Goal: Task Accomplishment & Management: Complete application form

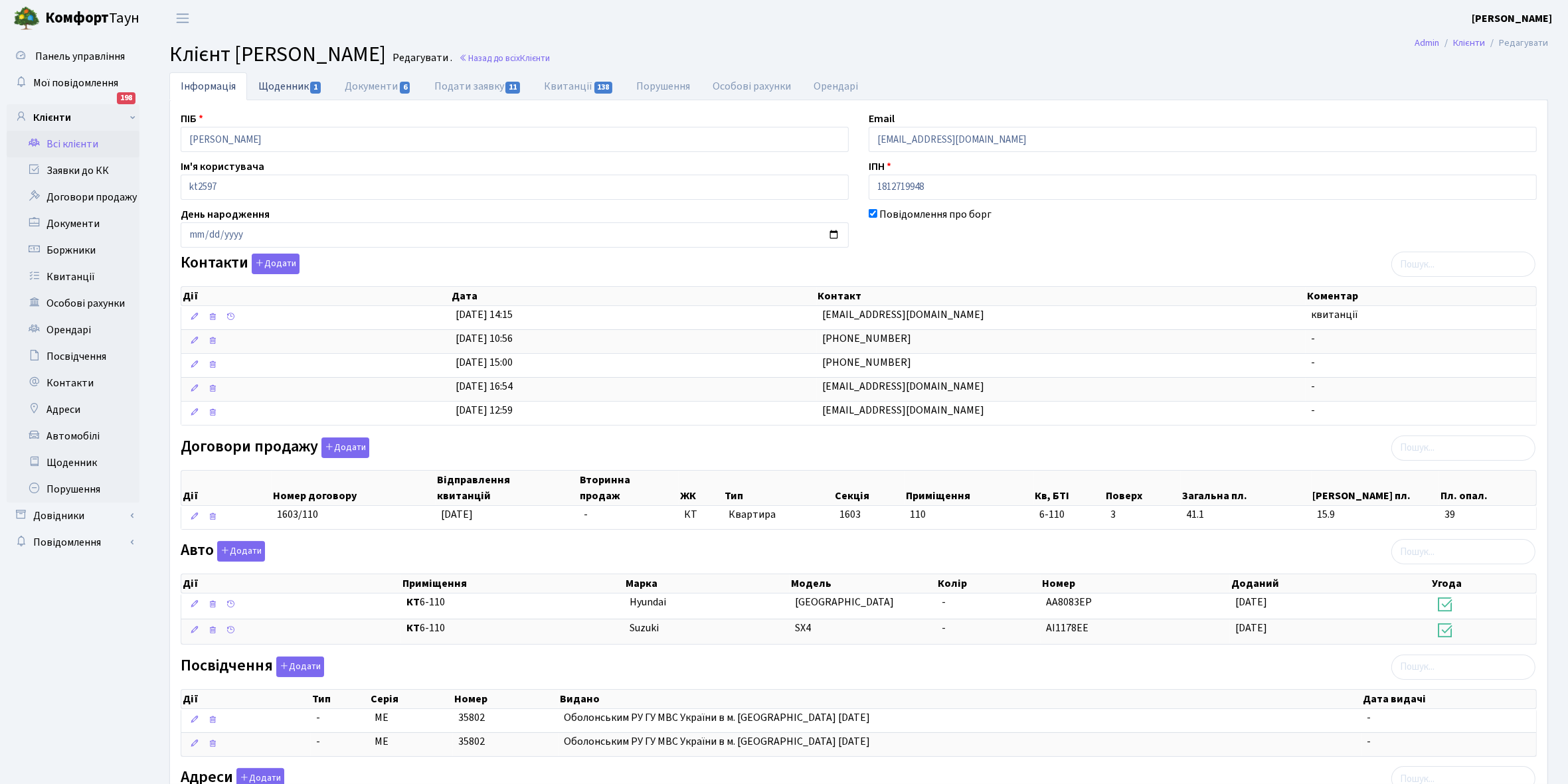
click at [281, 86] on link "Щоденник 1" at bounding box center [290, 86] width 86 height 28
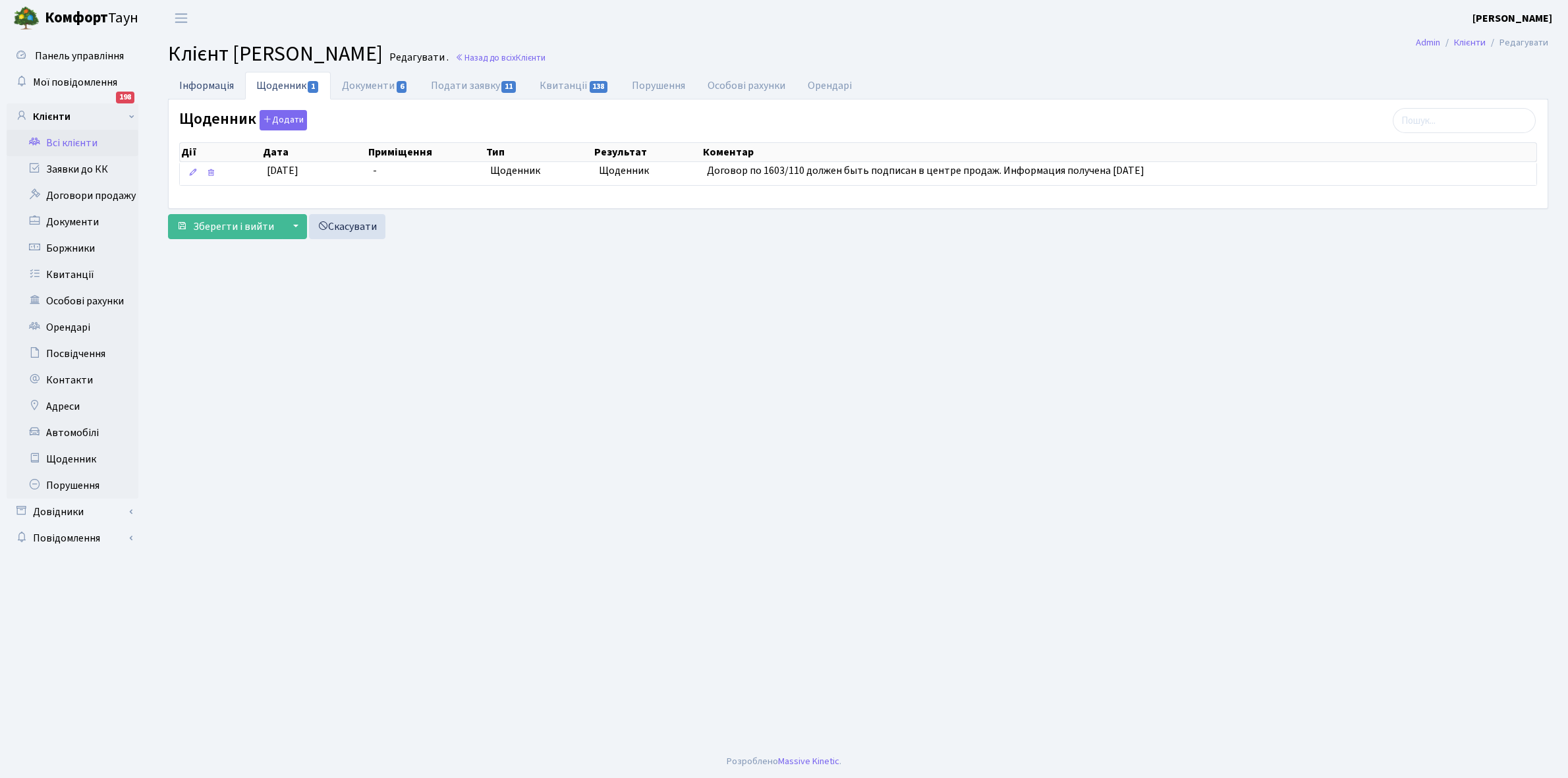
click at [202, 81] on link "Інформація" at bounding box center [206, 86] width 77 height 27
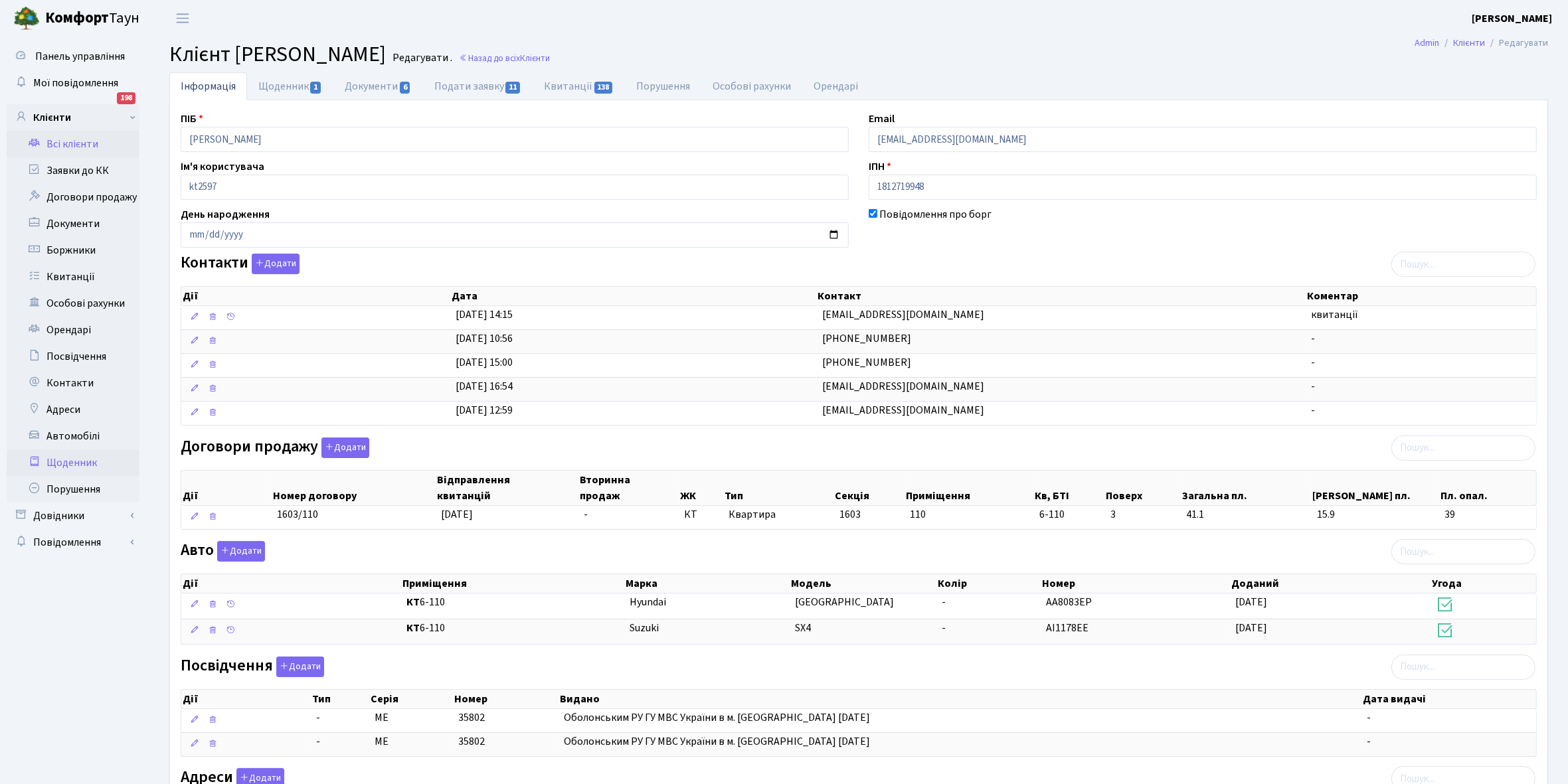
click at [66, 462] on link "Щоденник" at bounding box center [73, 462] width 133 height 27
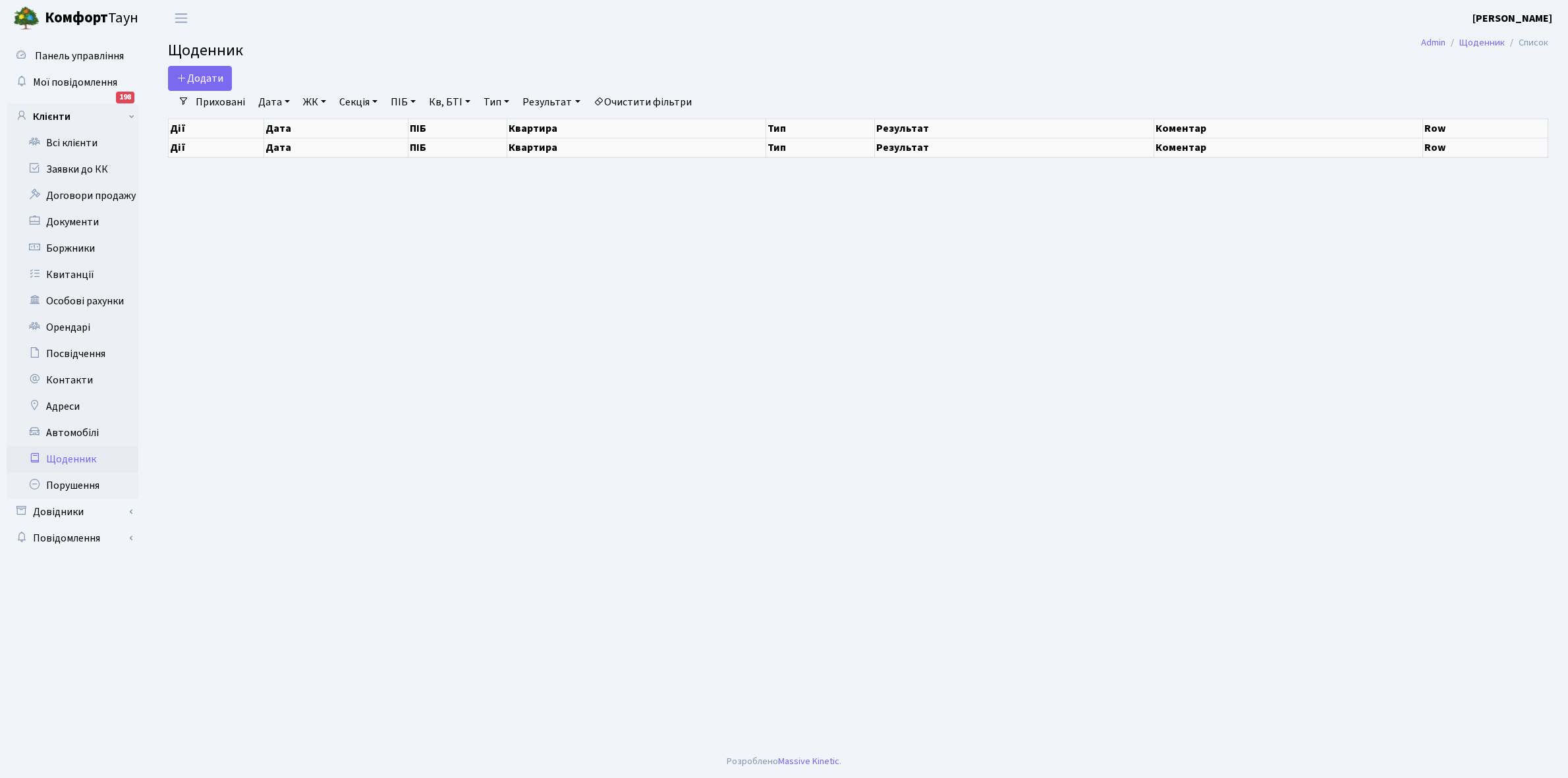
select select "25"
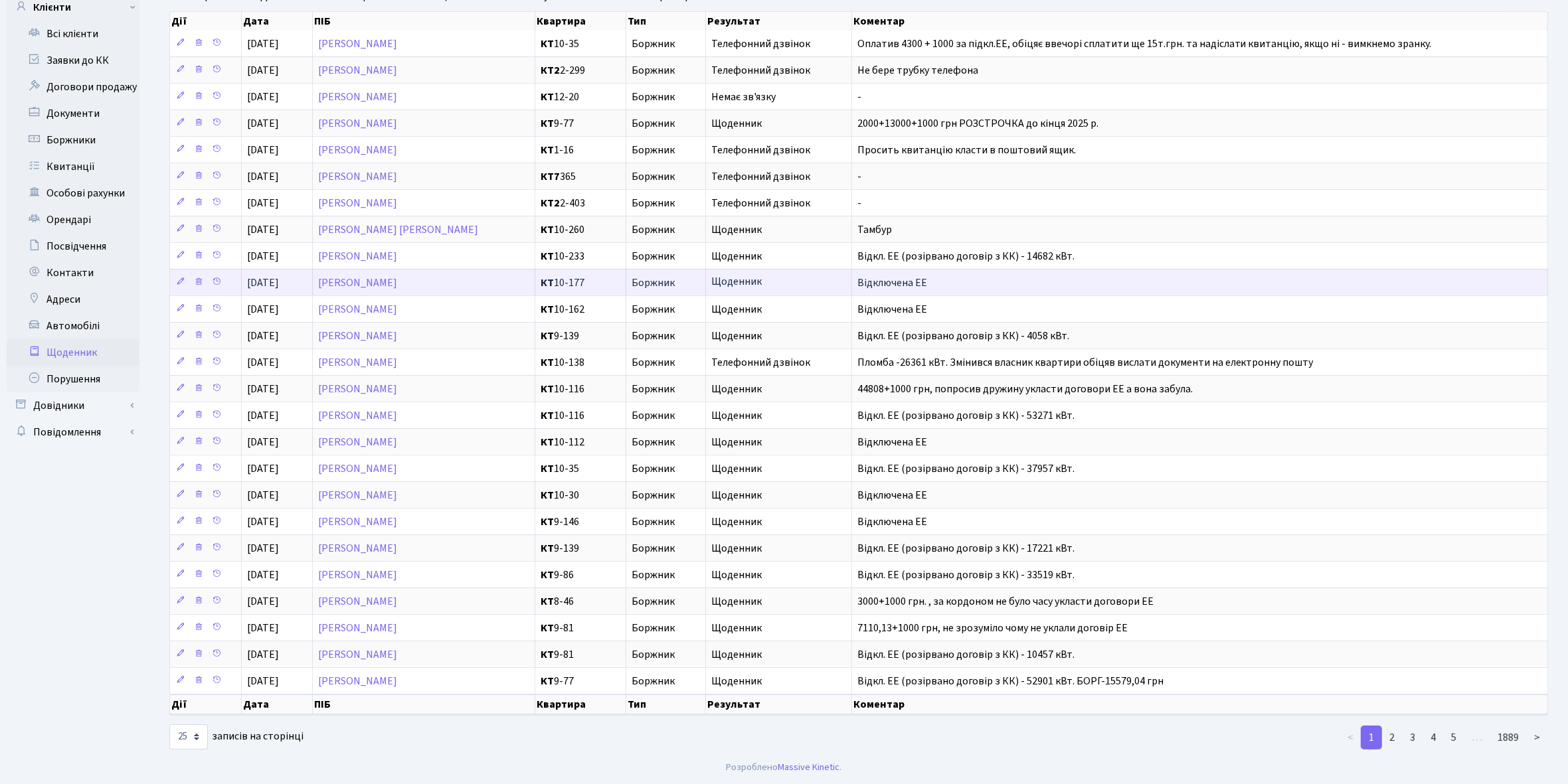
scroll to position [123, 0]
click at [1395, 738] on link "2" at bounding box center [1392, 738] width 21 height 24
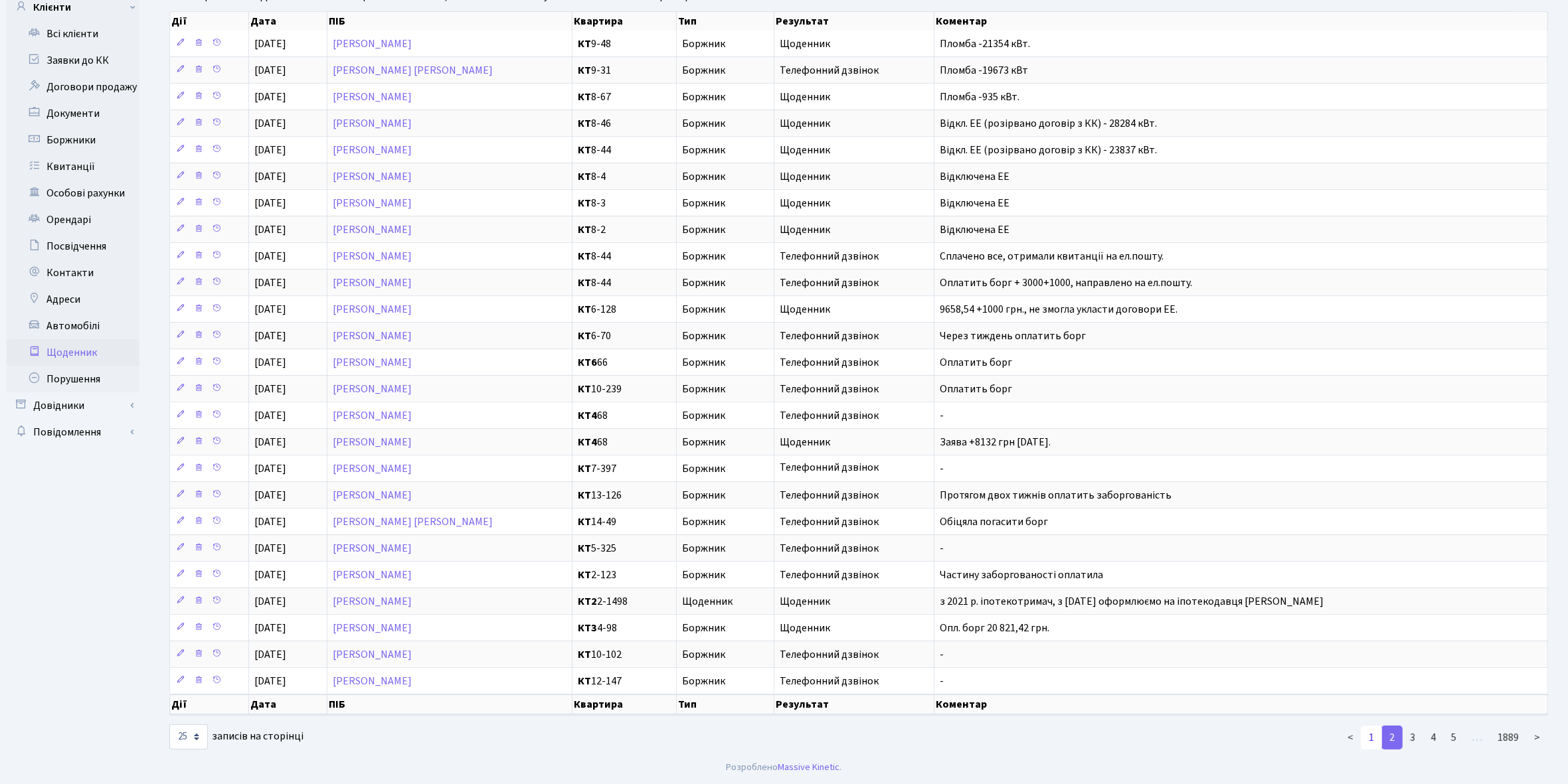
click at [1373, 740] on link "1" at bounding box center [1371, 738] width 21 height 24
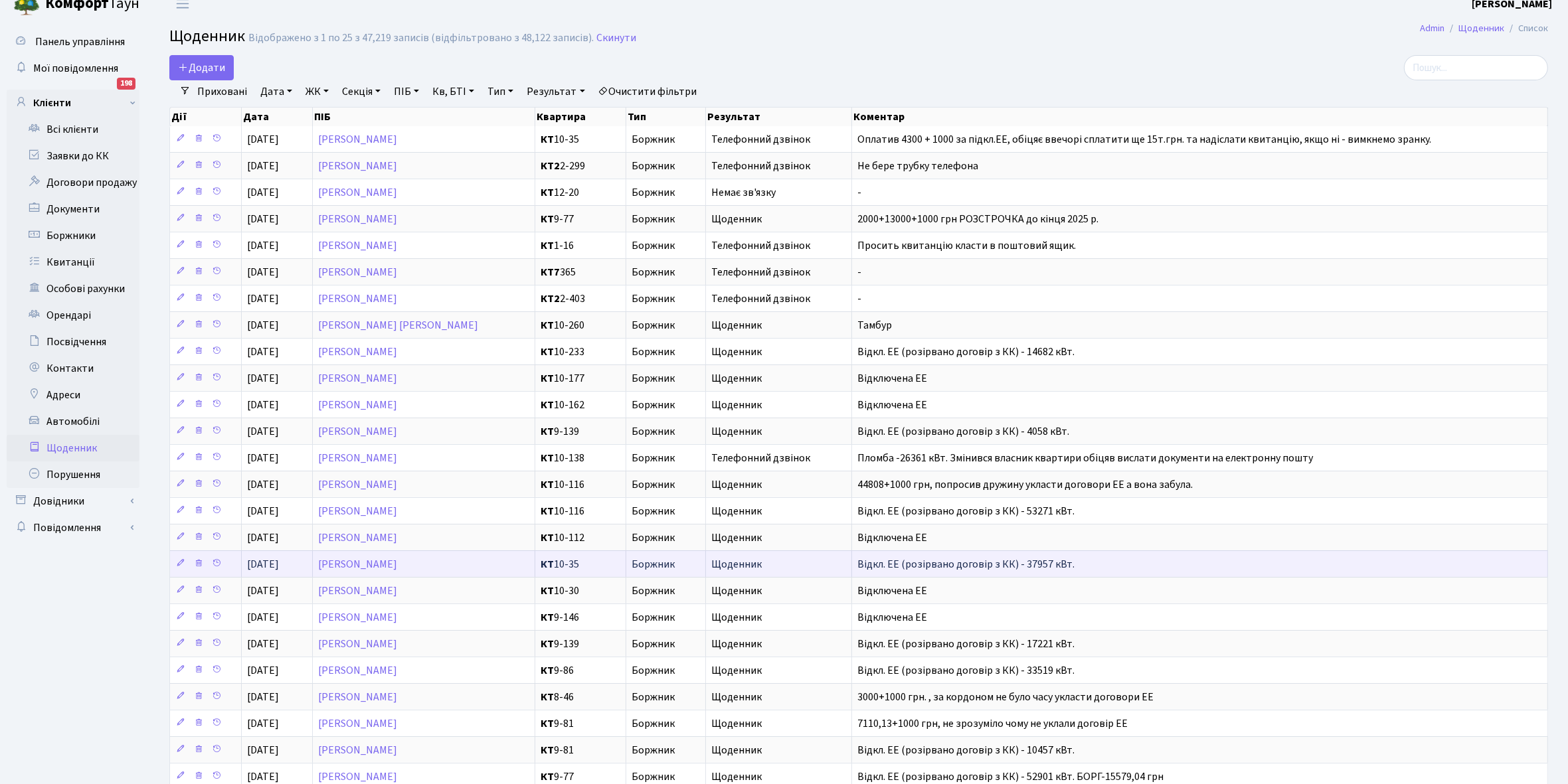
scroll to position [0, 0]
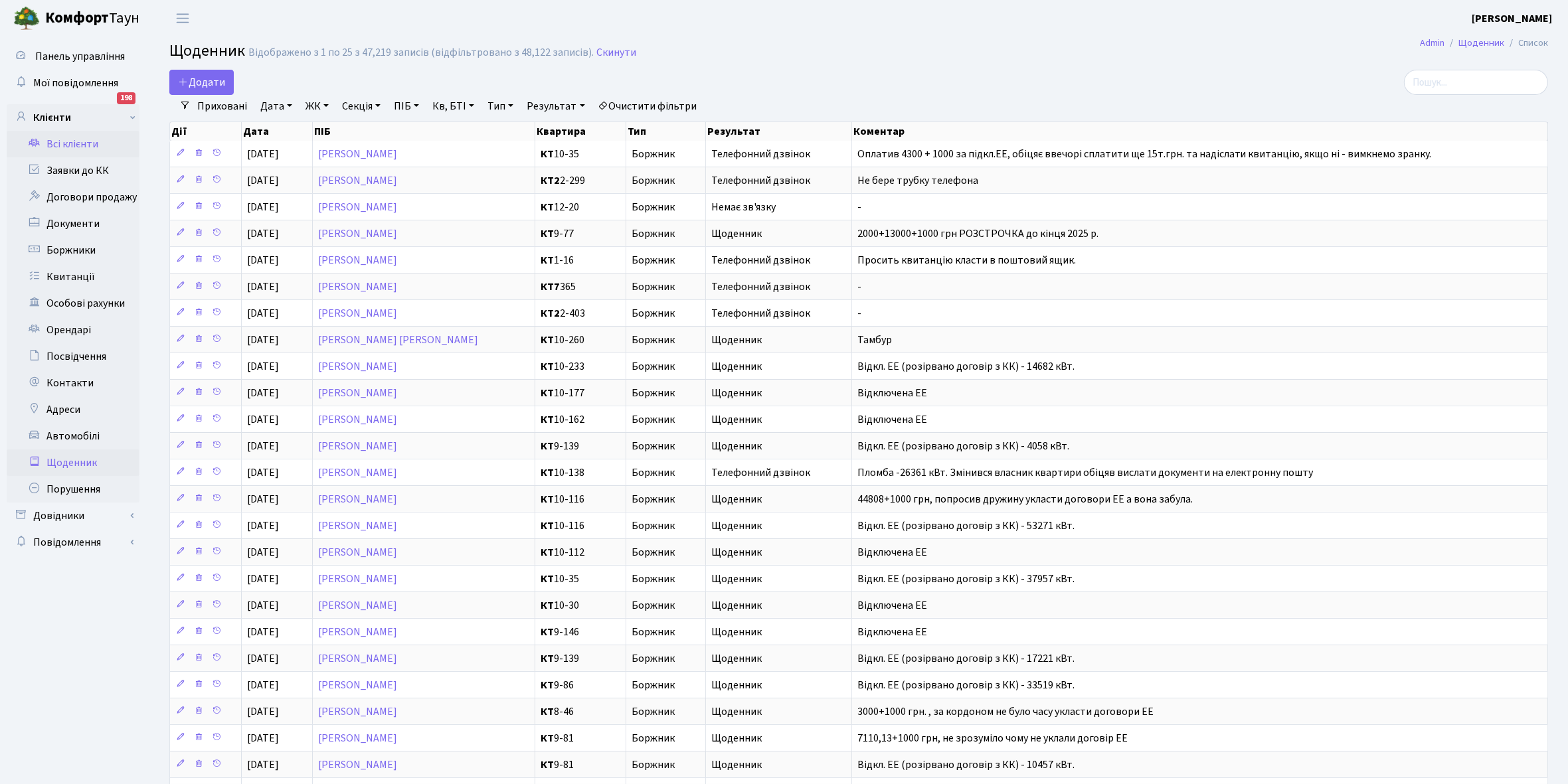
click at [61, 140] on link "Всі клієнти" at bounding box center [73, 144] width 133 height 27
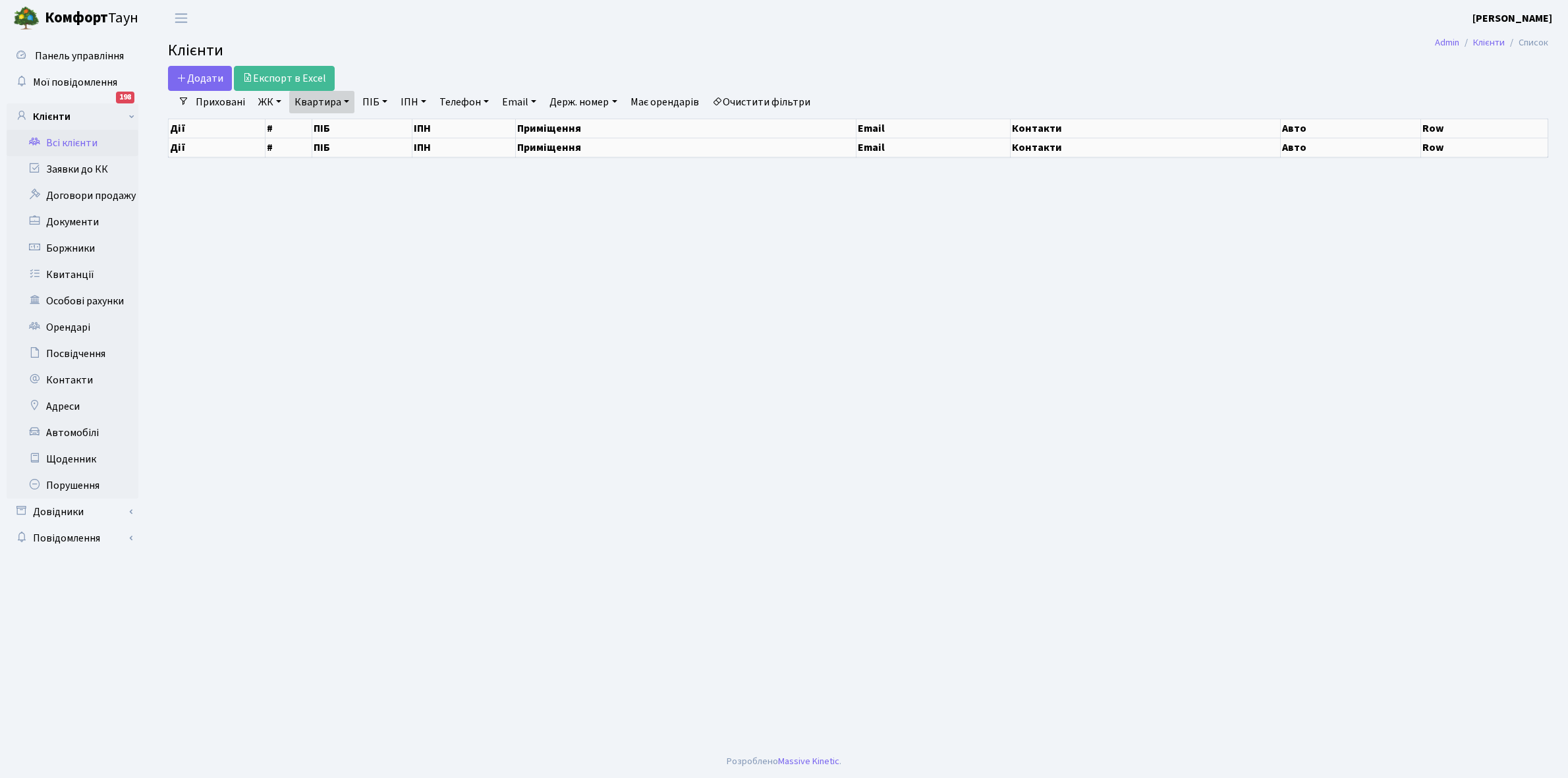
select select "25"
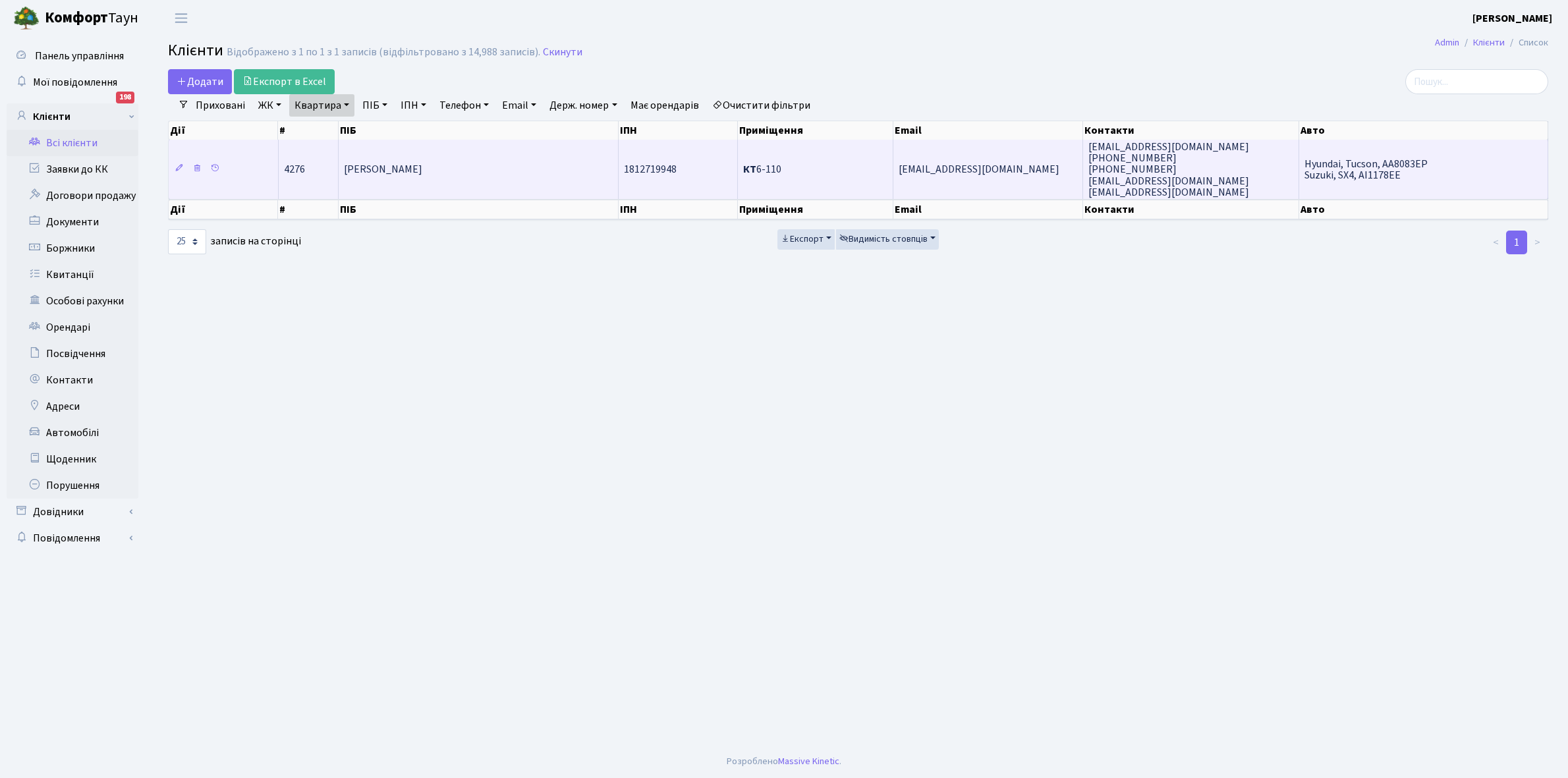
click at [534, 179] on td "Щоголева Лариса Миколаївна" at bounding box center [478, 169] width 280 height 59
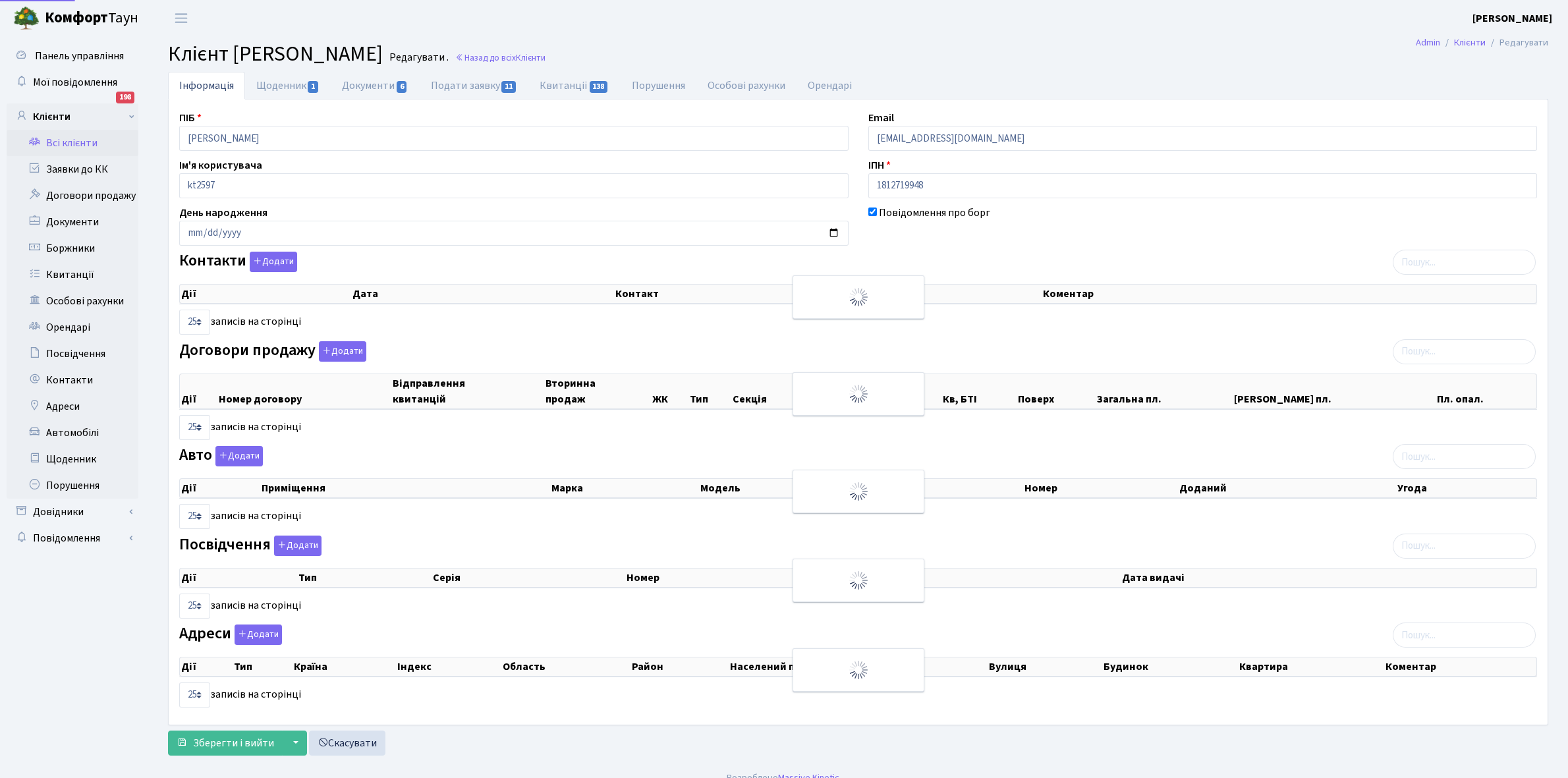
select select "25"
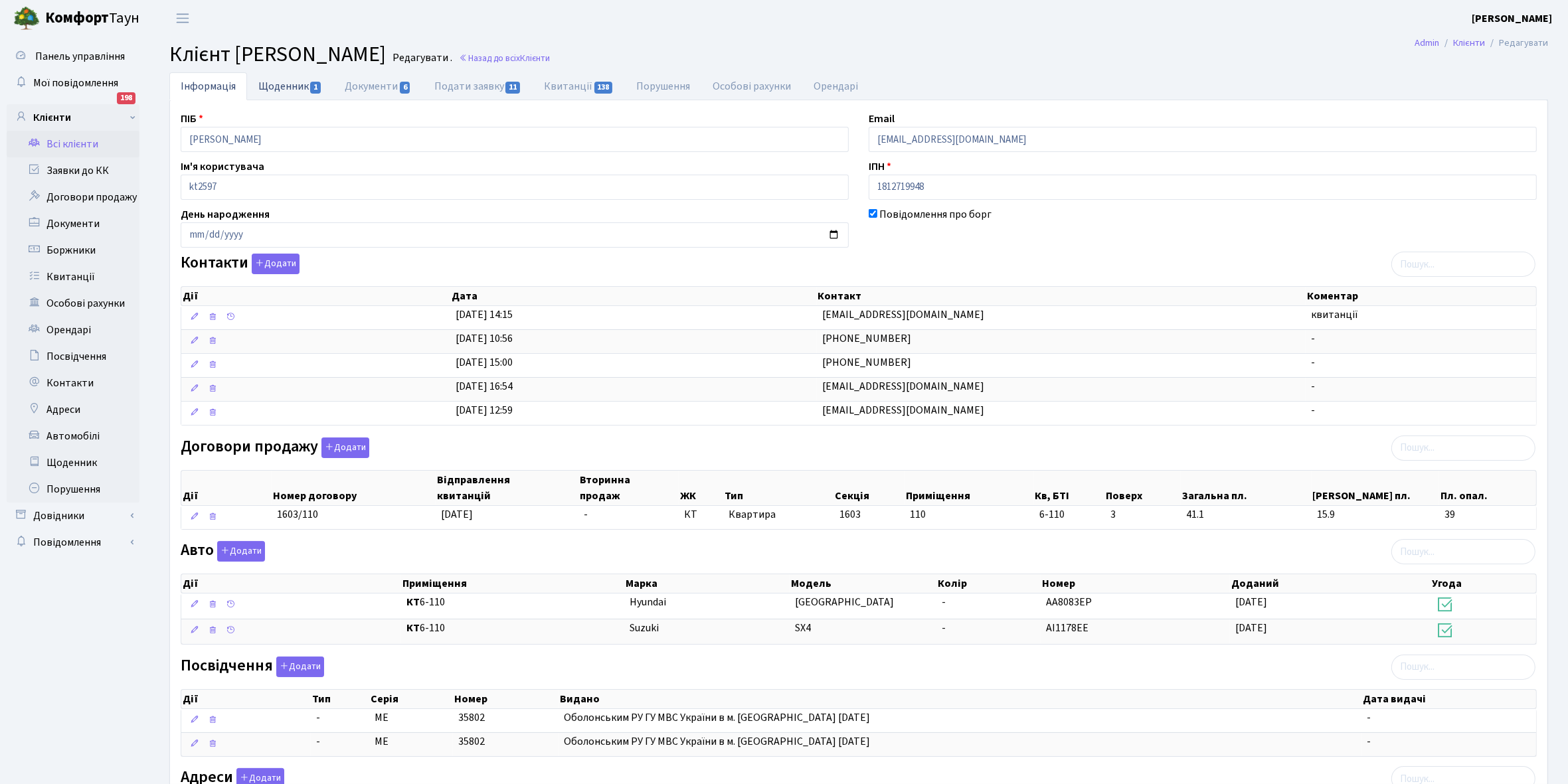
click at [274, 84] on link "Щоденник 1" at bounding box center [290, 86] width 86 height 28
select select "25"
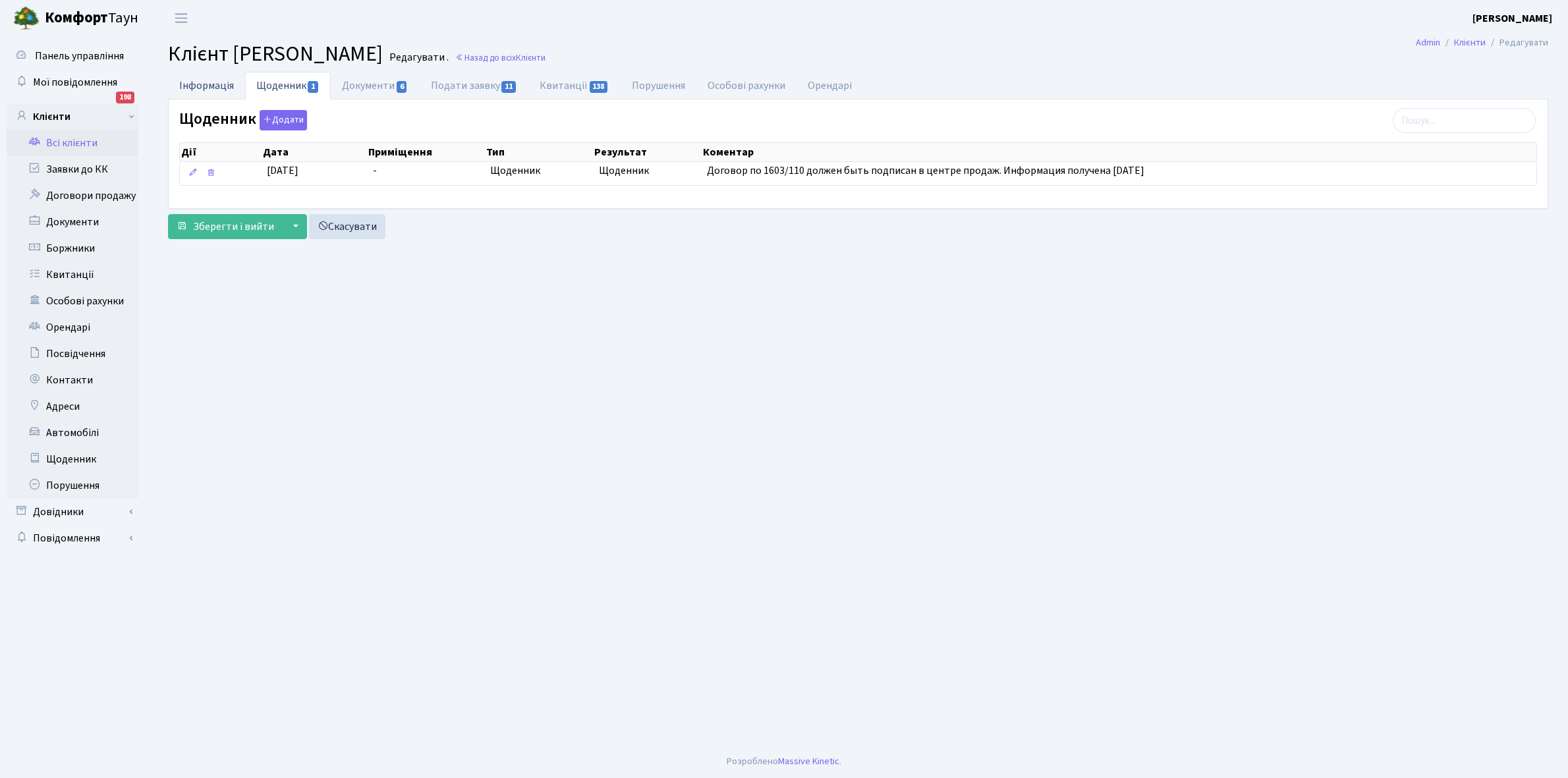
click at [198, 87] on link "Інформація" at bounding box center [206, 86] width 77 height 27
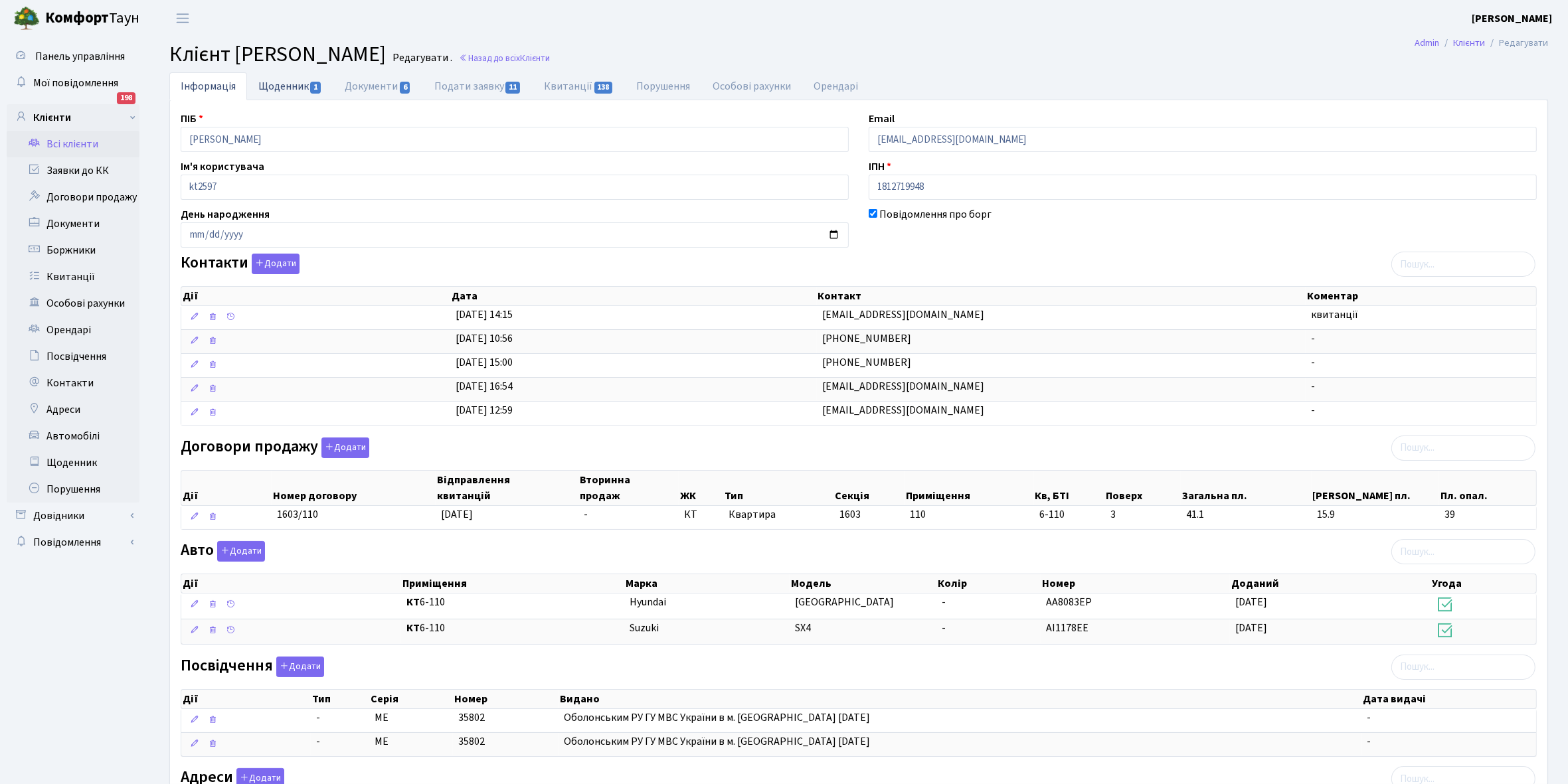
click at [285, 78] on link "Щоденник 1" at bounding box center [290, 86] width 86 height 28
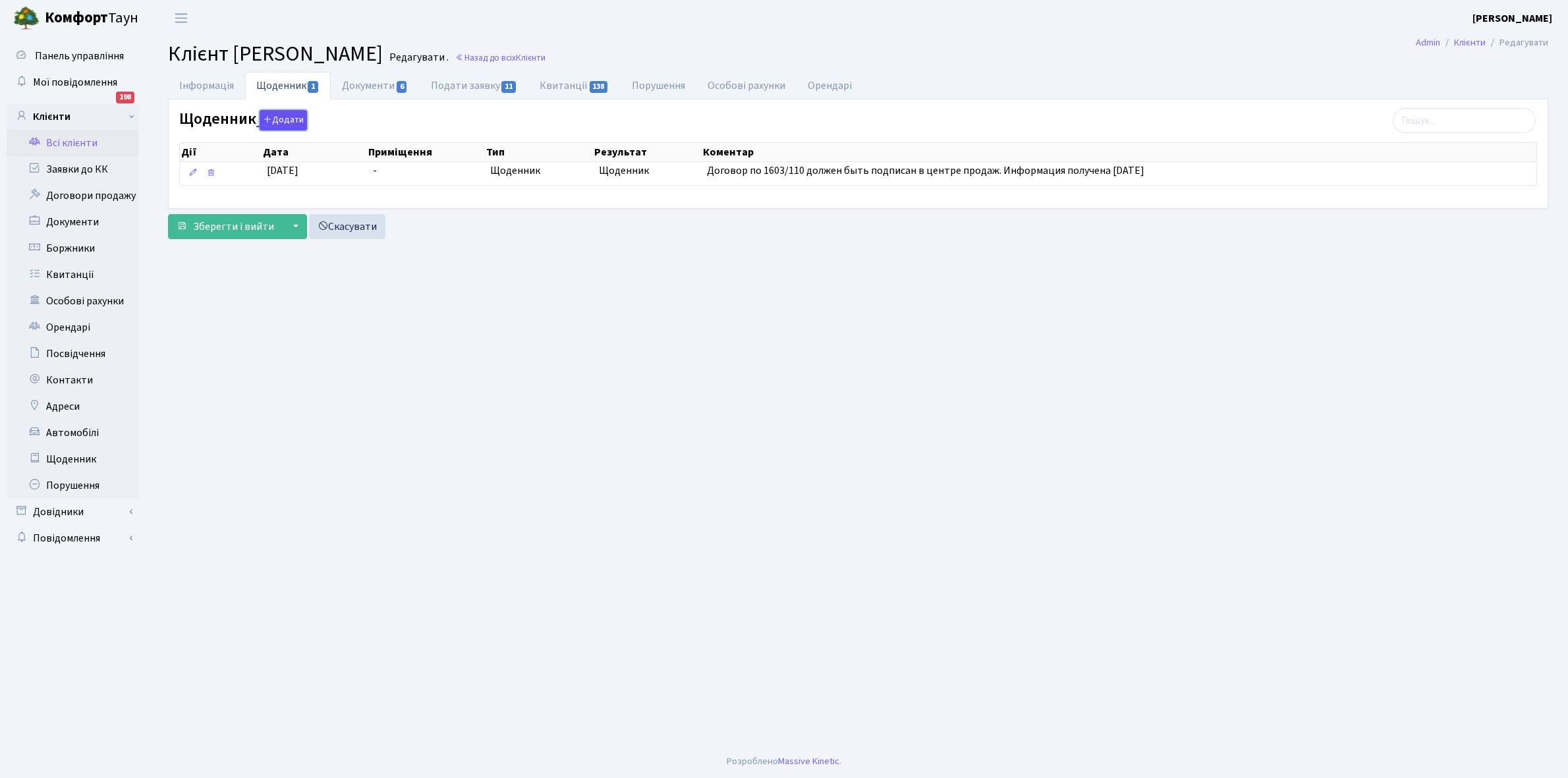
click at [279, 117] on button "Додати" at bounding box center [283, 120] width 48 height 20
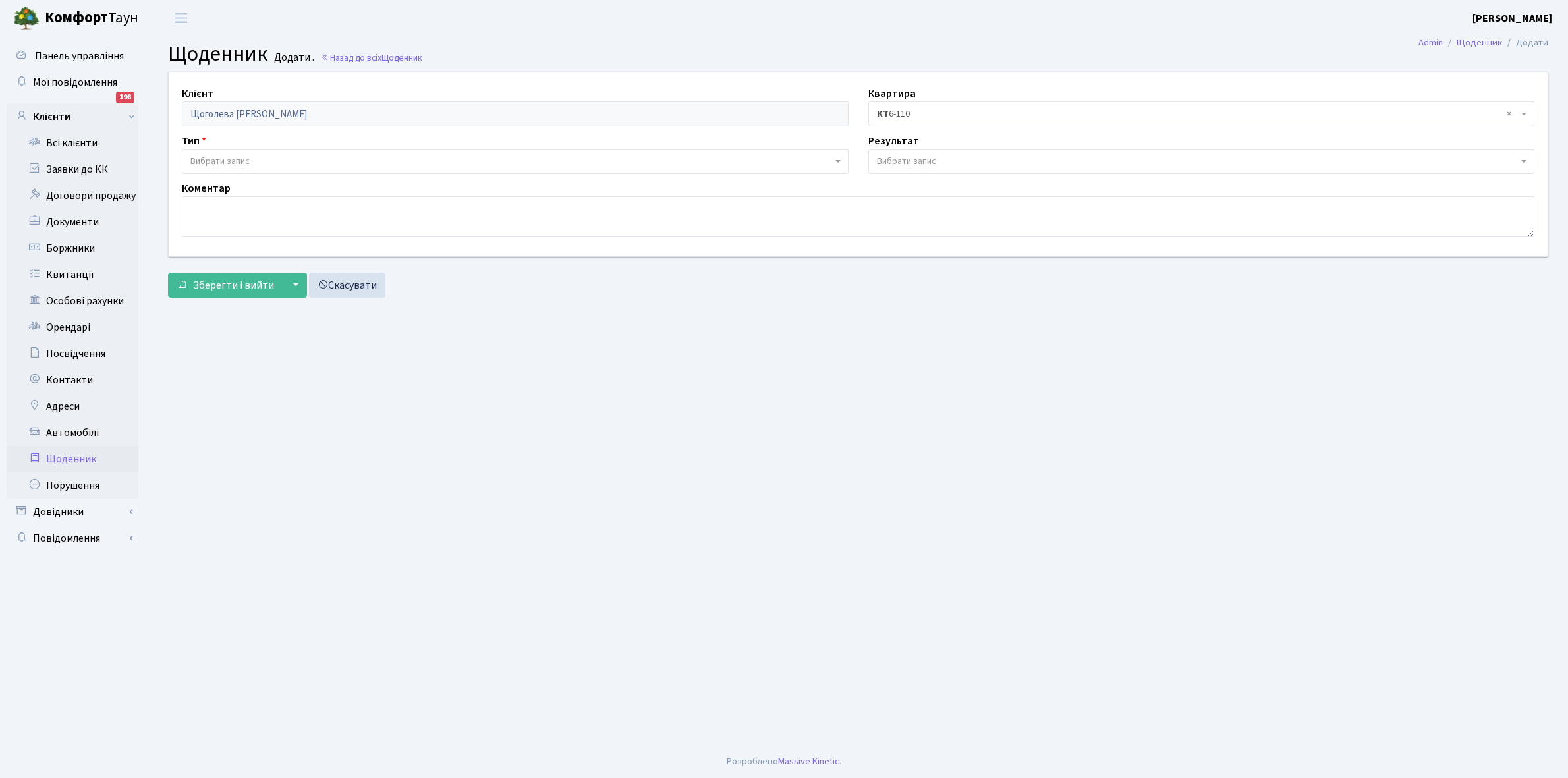
click at [239, 155] on span "Вибрати запис" at bounding box center [220, 161] width 59 height 13
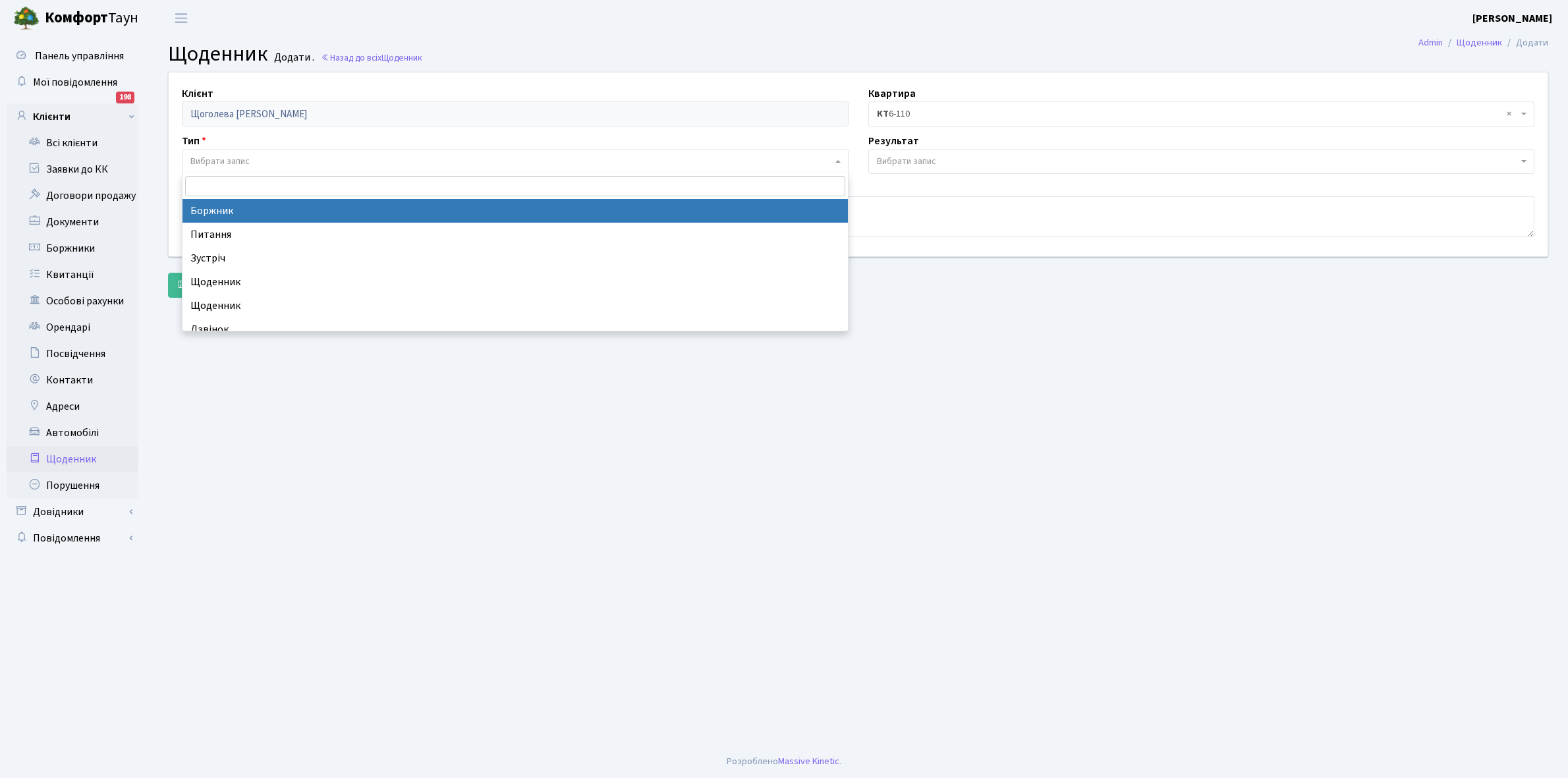
select select "189"
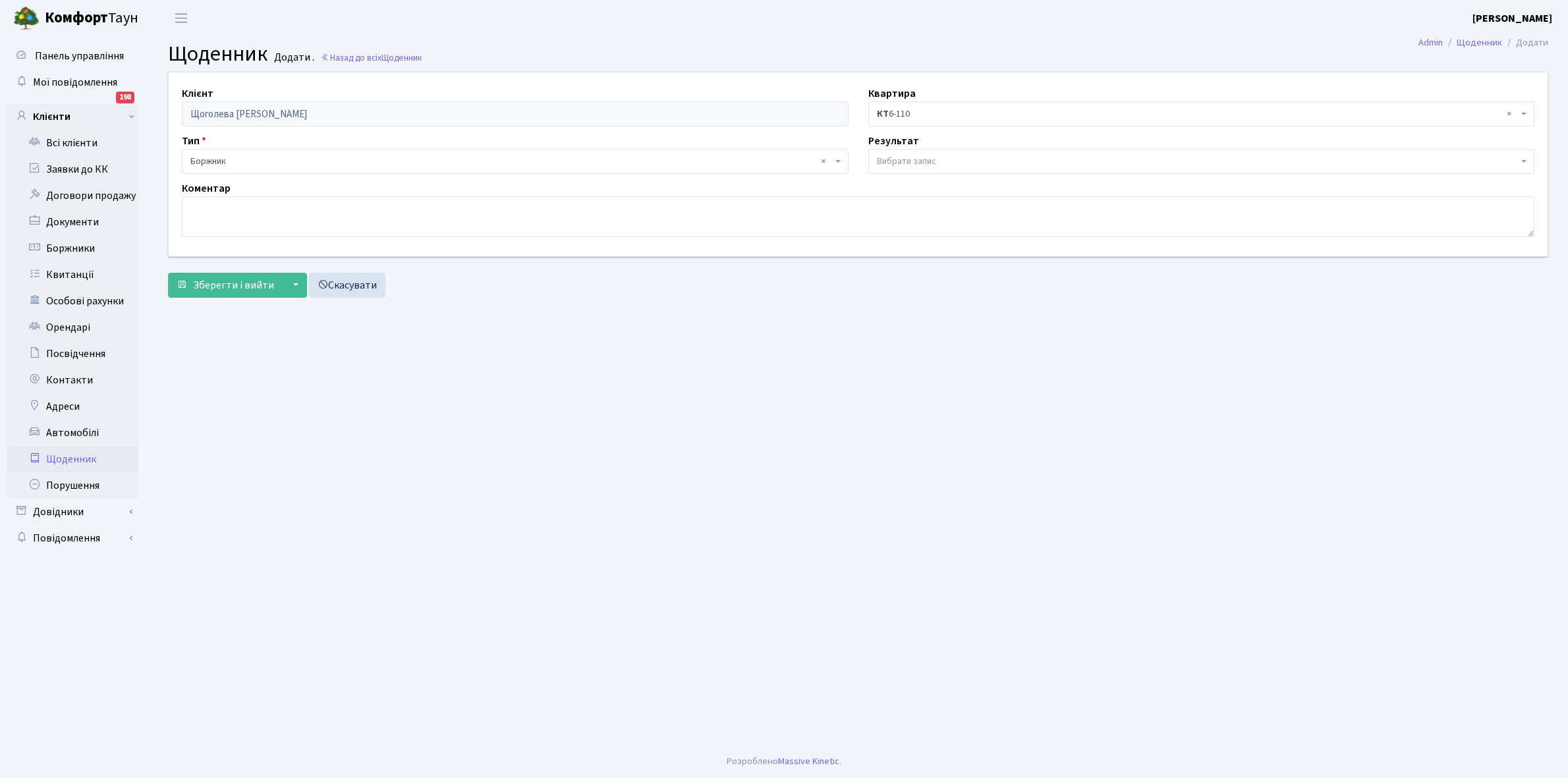
click at [908, 160] on span "Вибрати запис" at bounding box center [907, 161] width 59 height 13
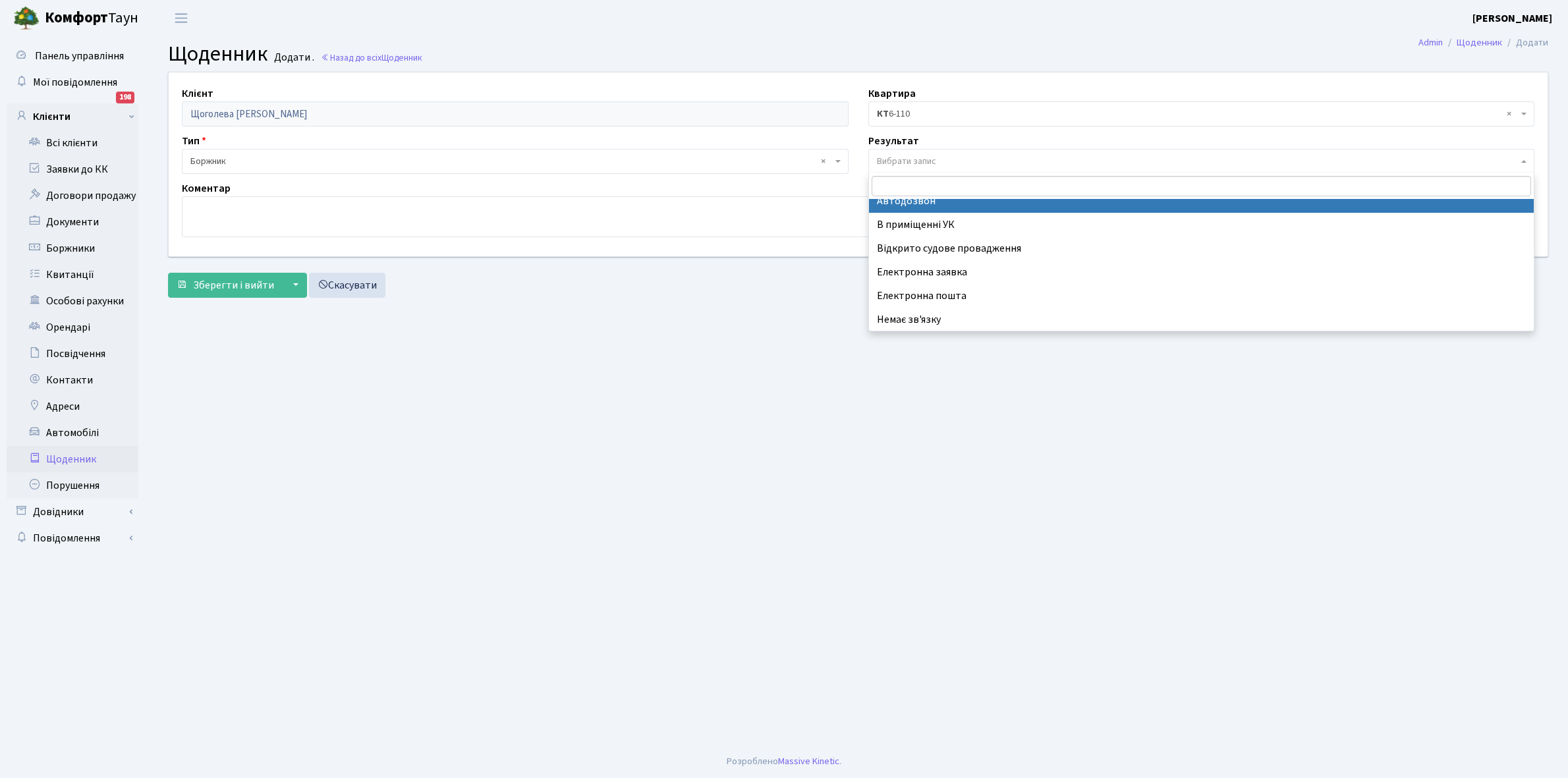
scroll to position [81, 0]
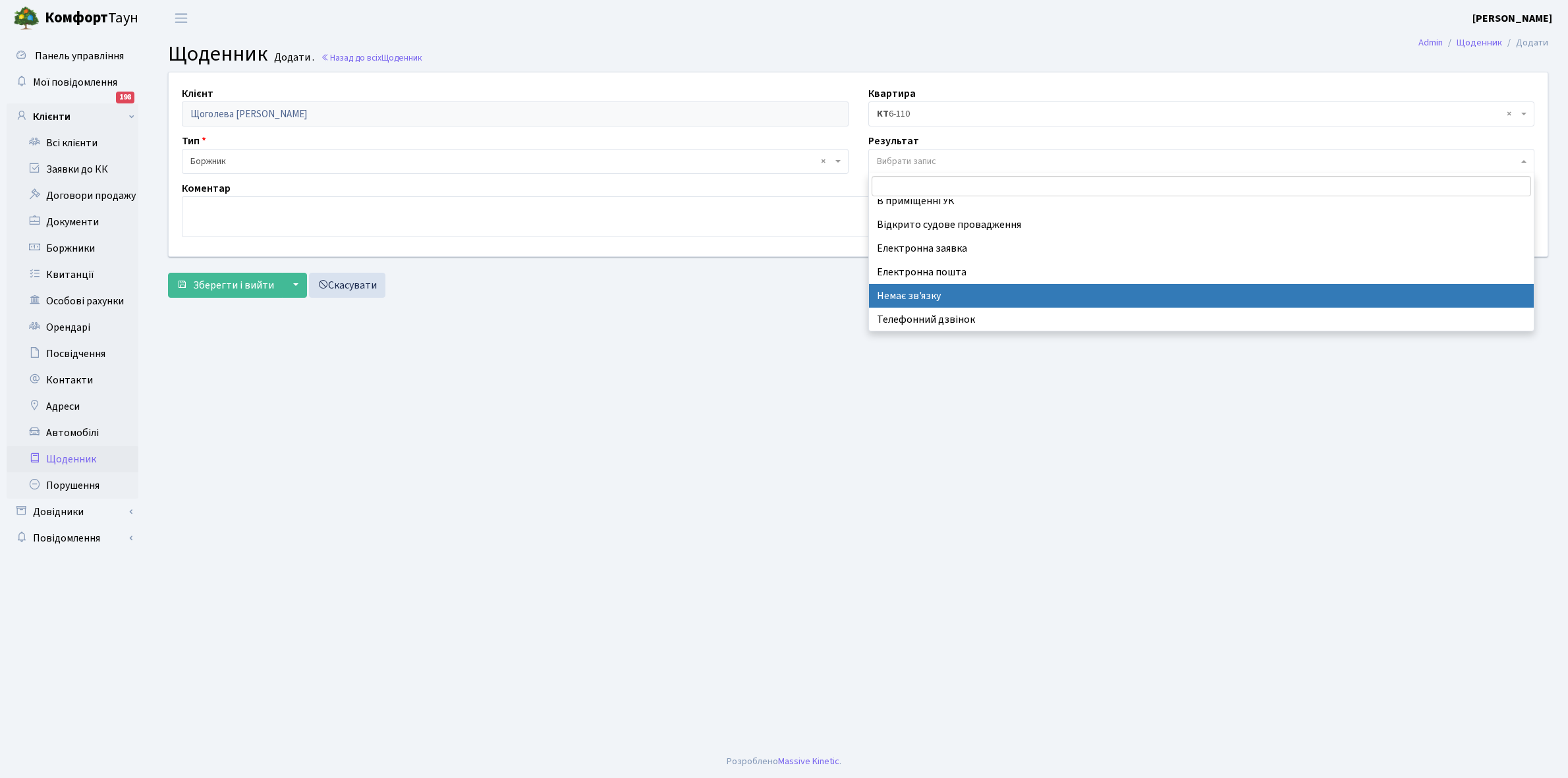
select select "197"
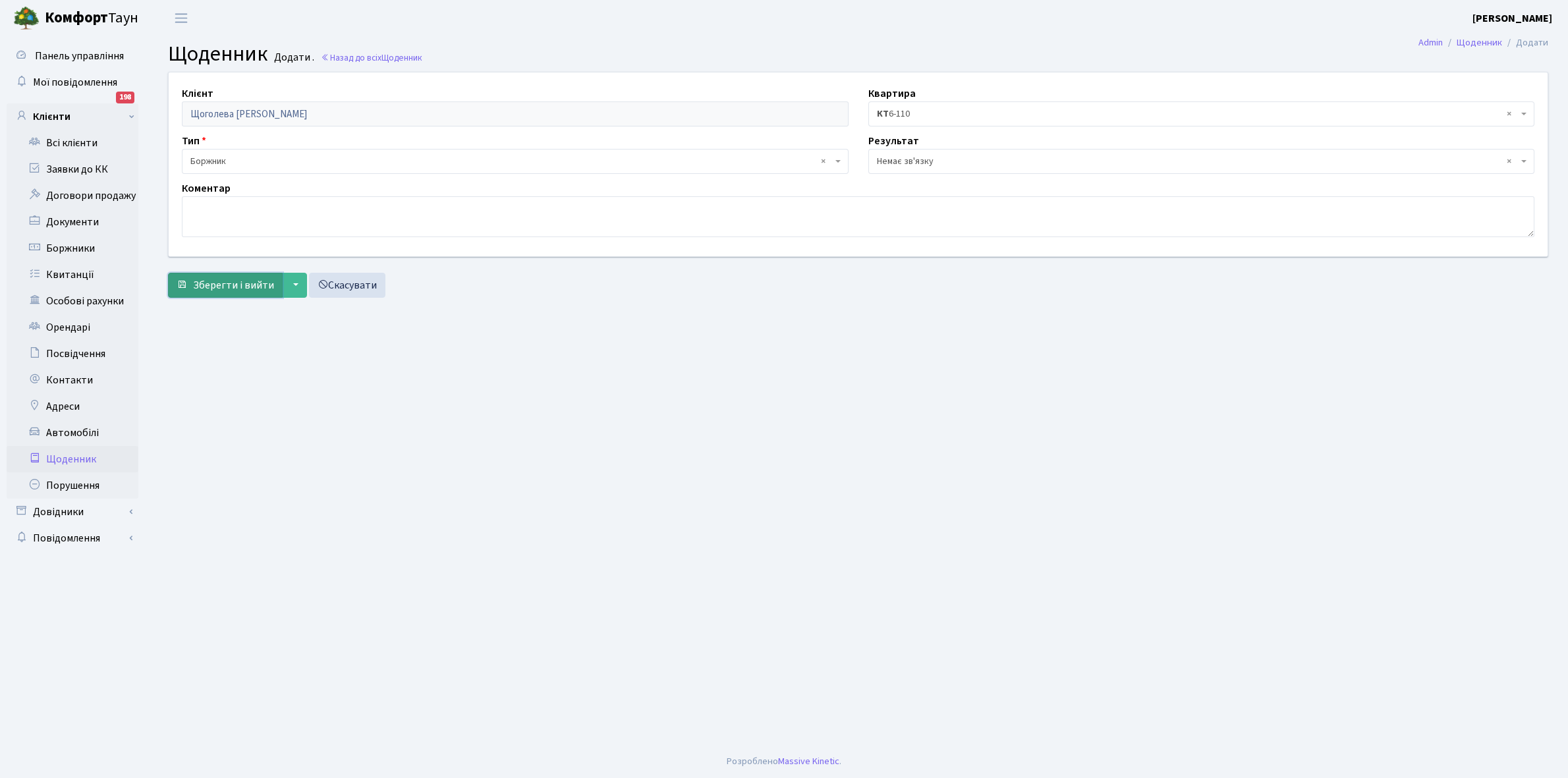
click at [233, 284] on span "Зберегти і вийти" at bounding box center [233, 285] width 81 height 14
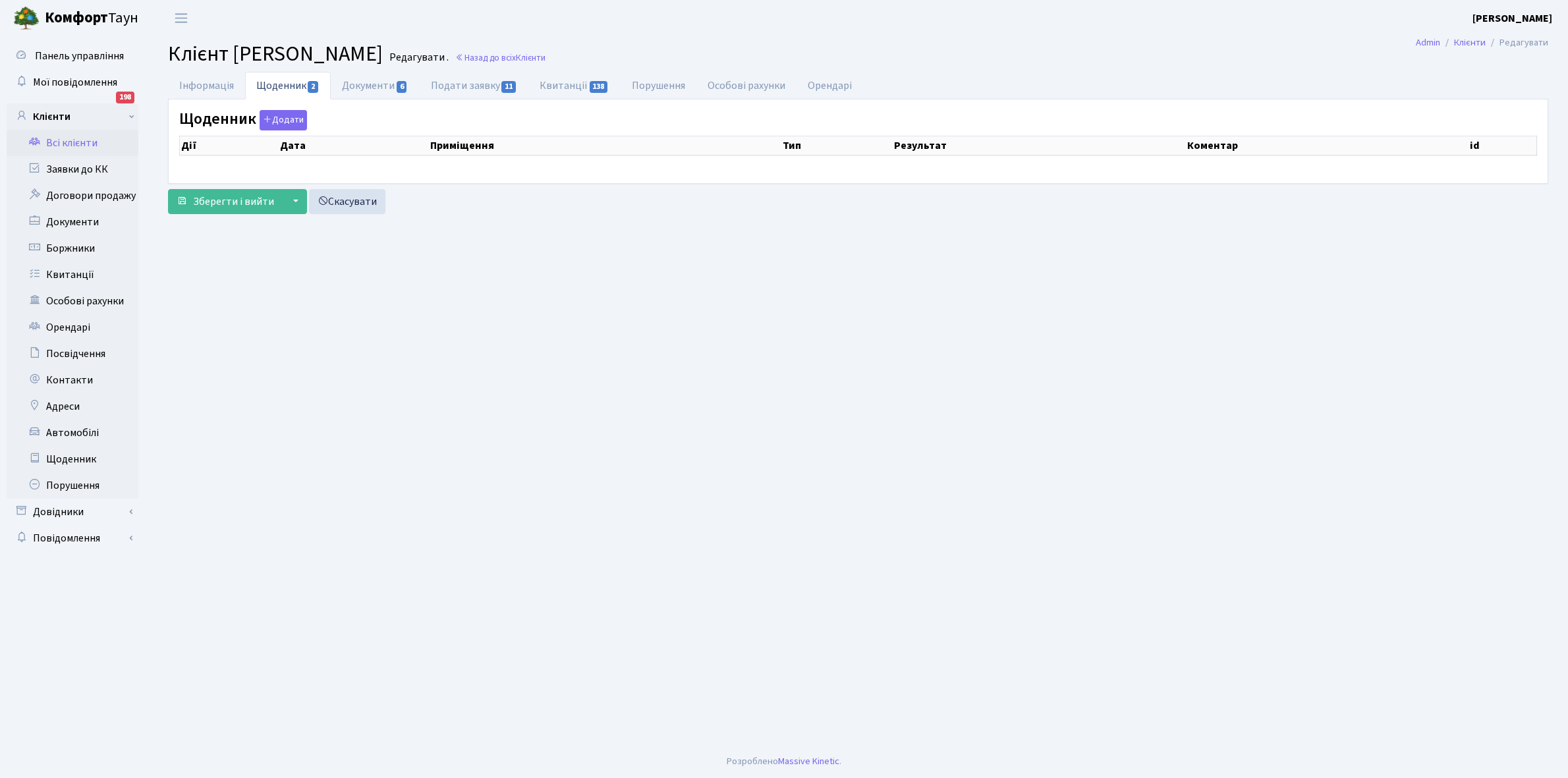
select select "25"
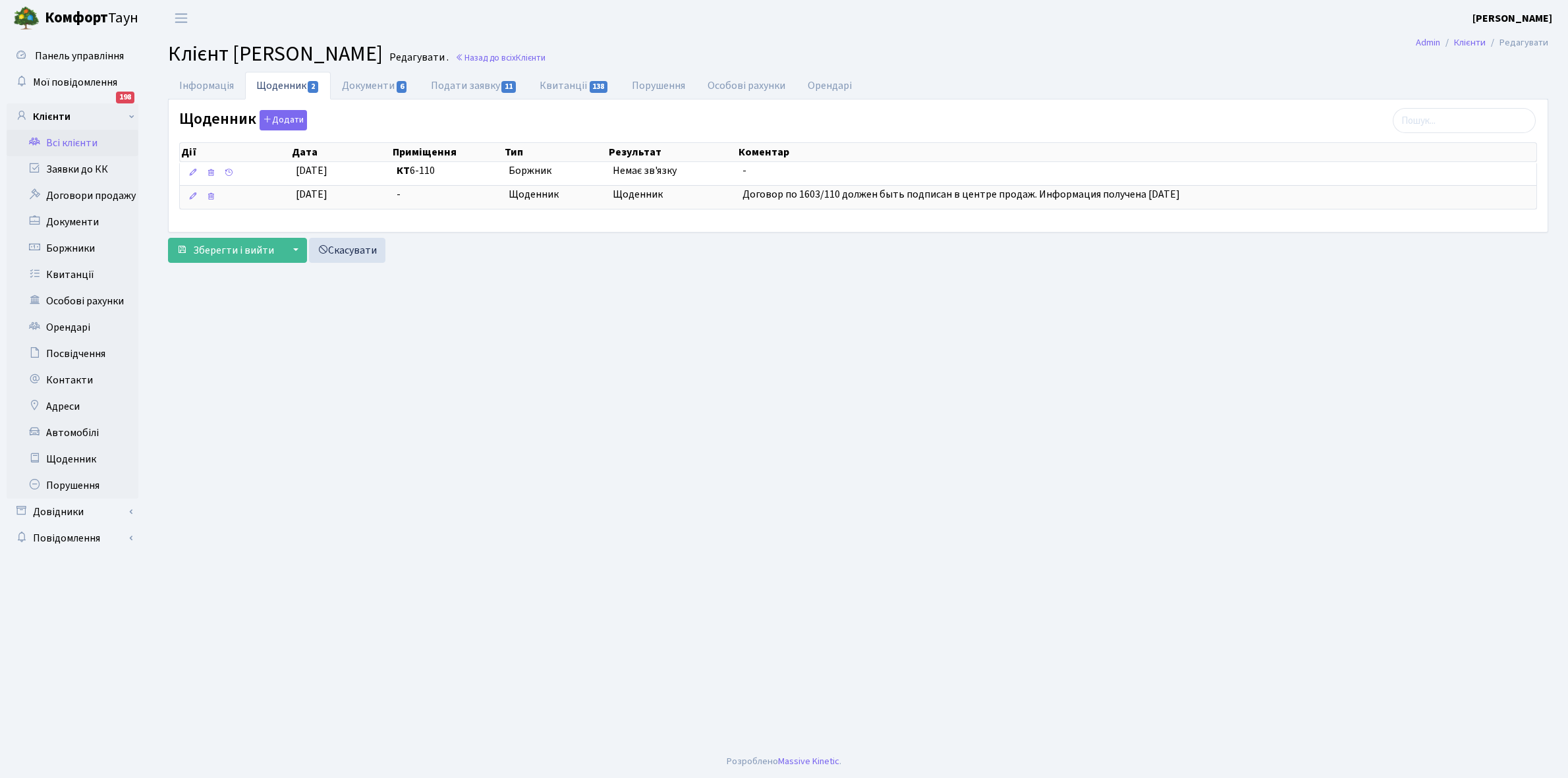
click at [80, 143] on link "Всі клієнти" at bounding box center [72, 143] width 132 height 27
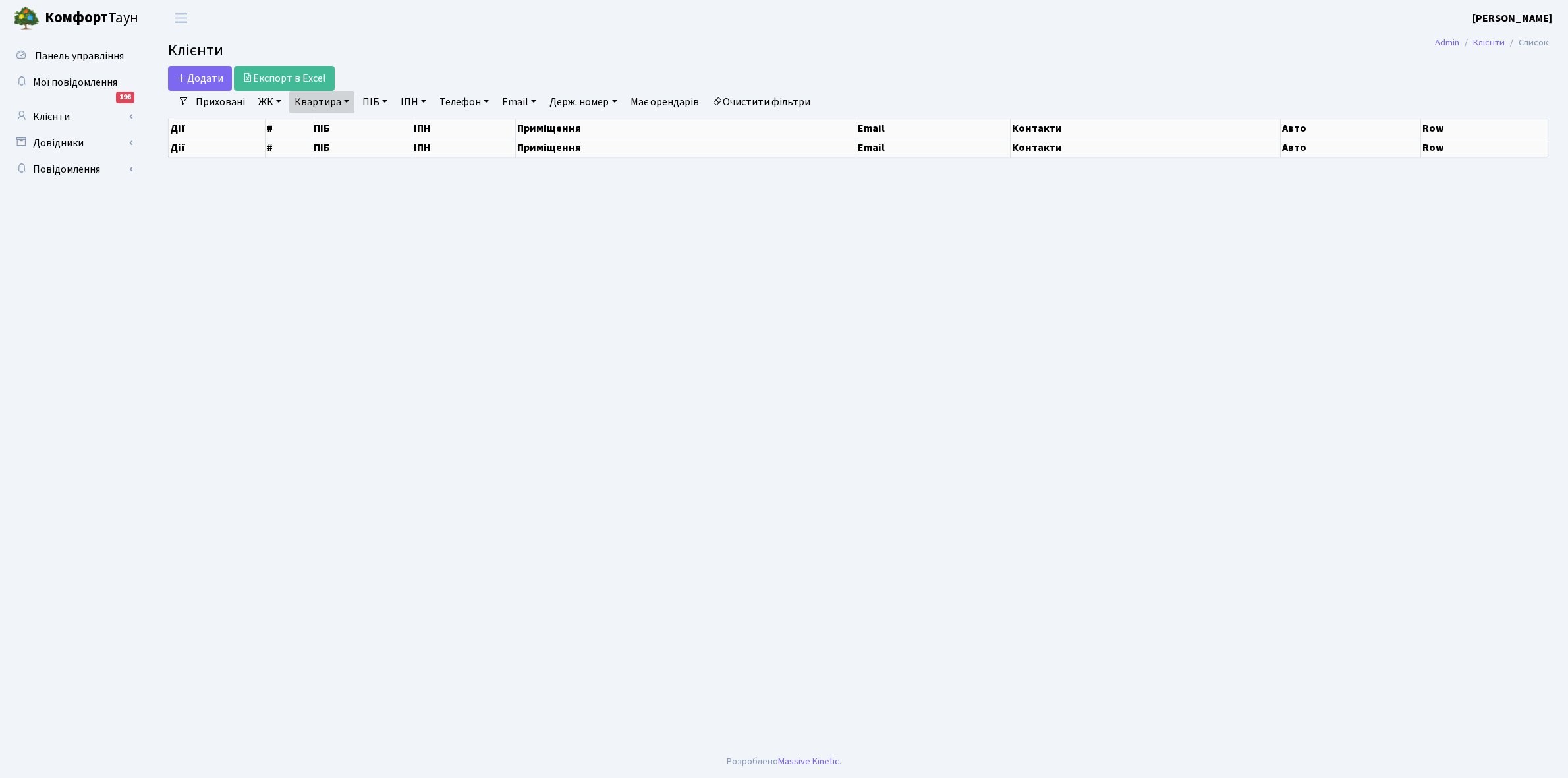
select select "25"
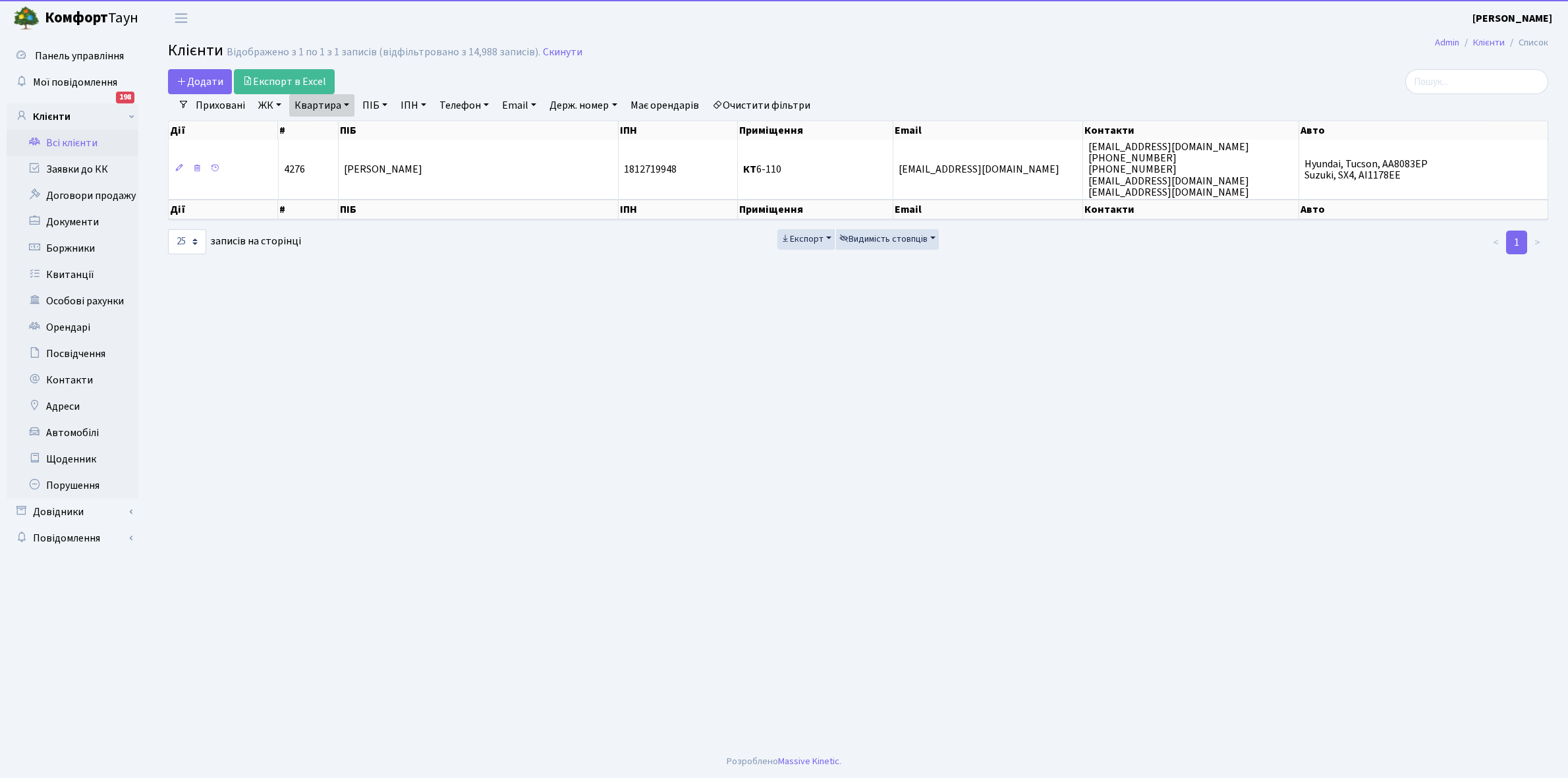
click at [344, 103] on link "Квартира" at bounding box center [322, 105] width 66 height 22
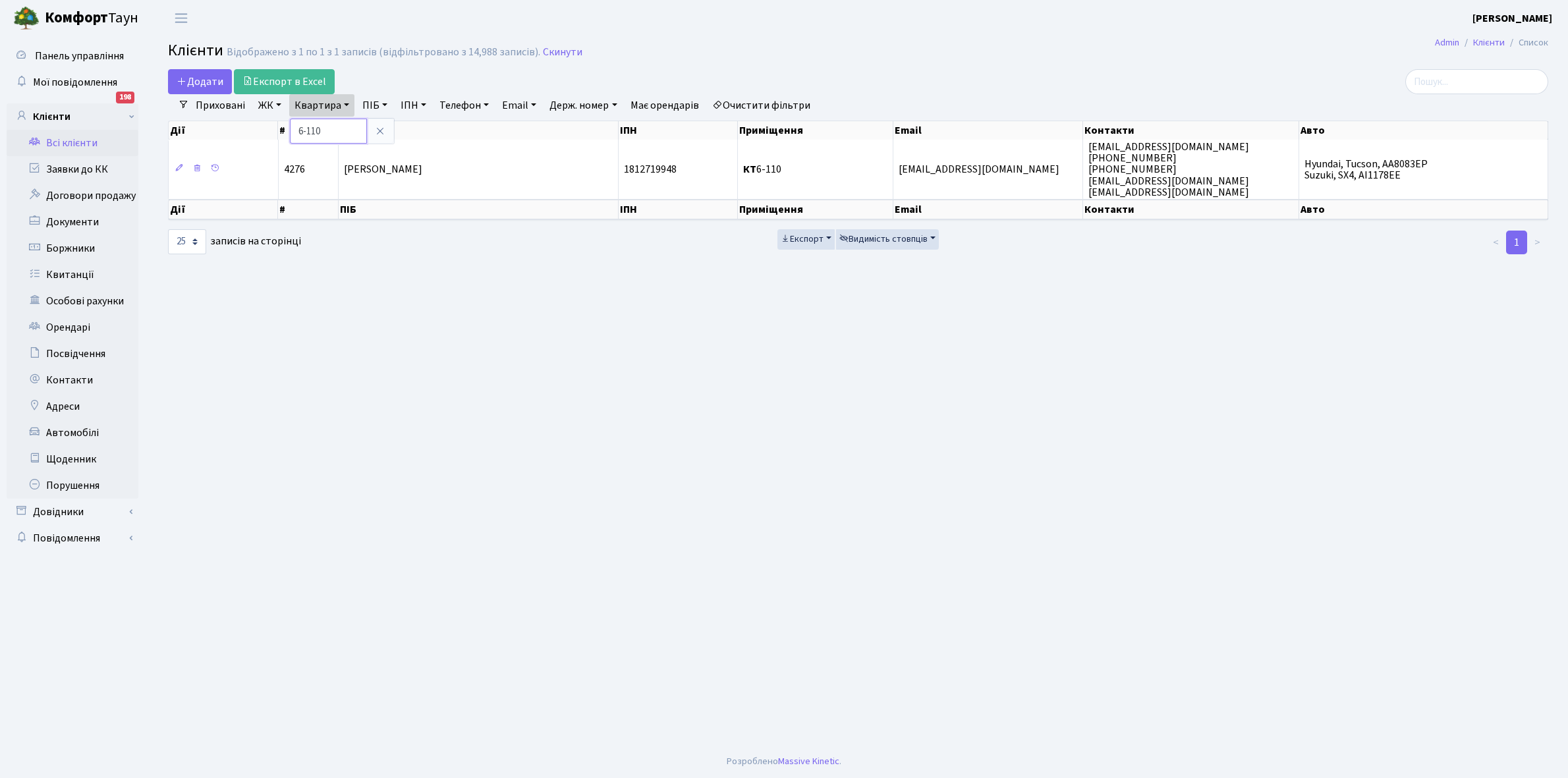
click at [338, 129] on input "6-110" at bounding box center [328, 131] width 77 height 25
type input "6"
type input "1-247"
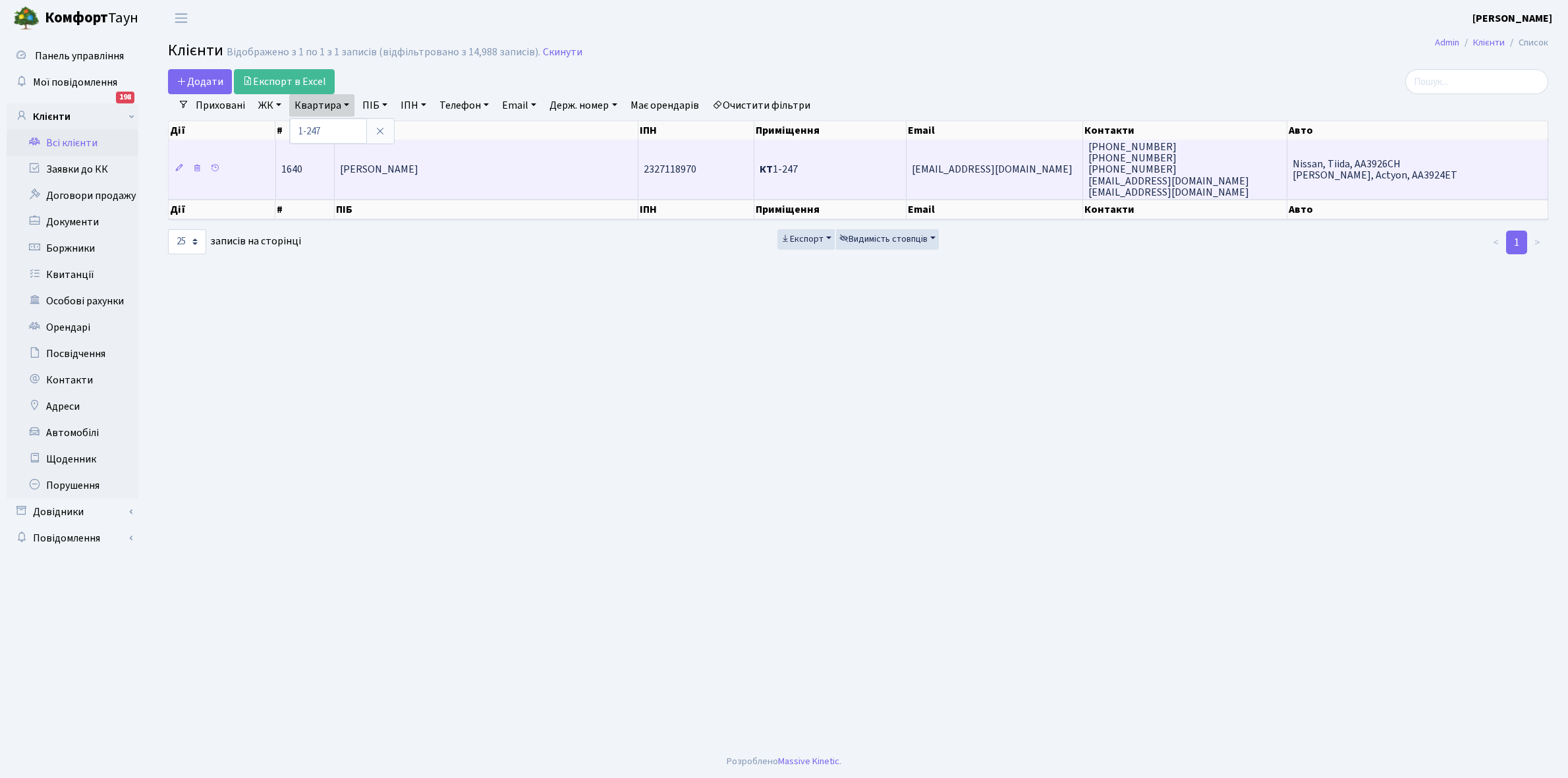
click at [517, 174] on td "Белан Олександр Олександрович" at bounding box center [487, 169] width 304 height 59
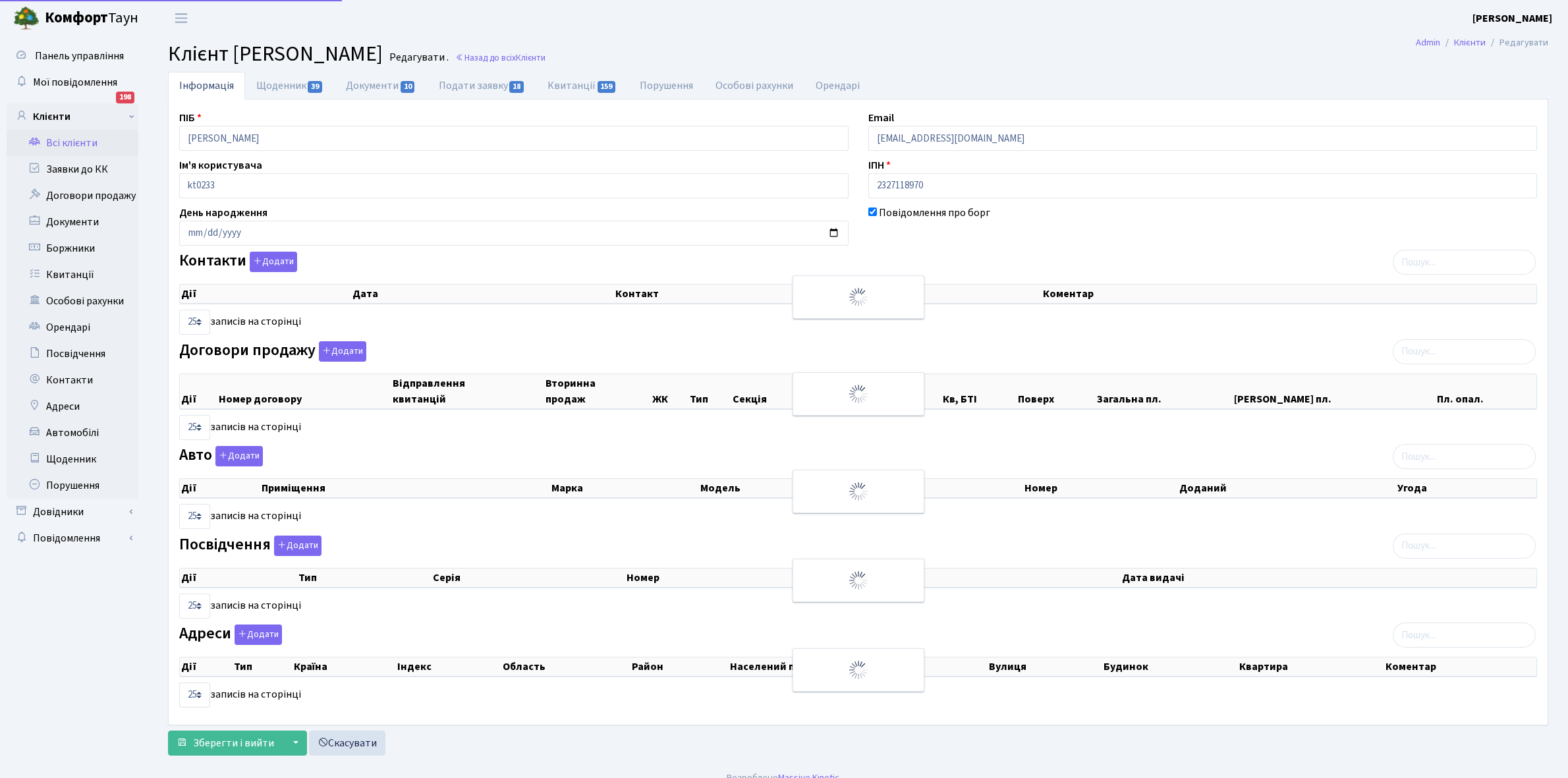
select select "25"
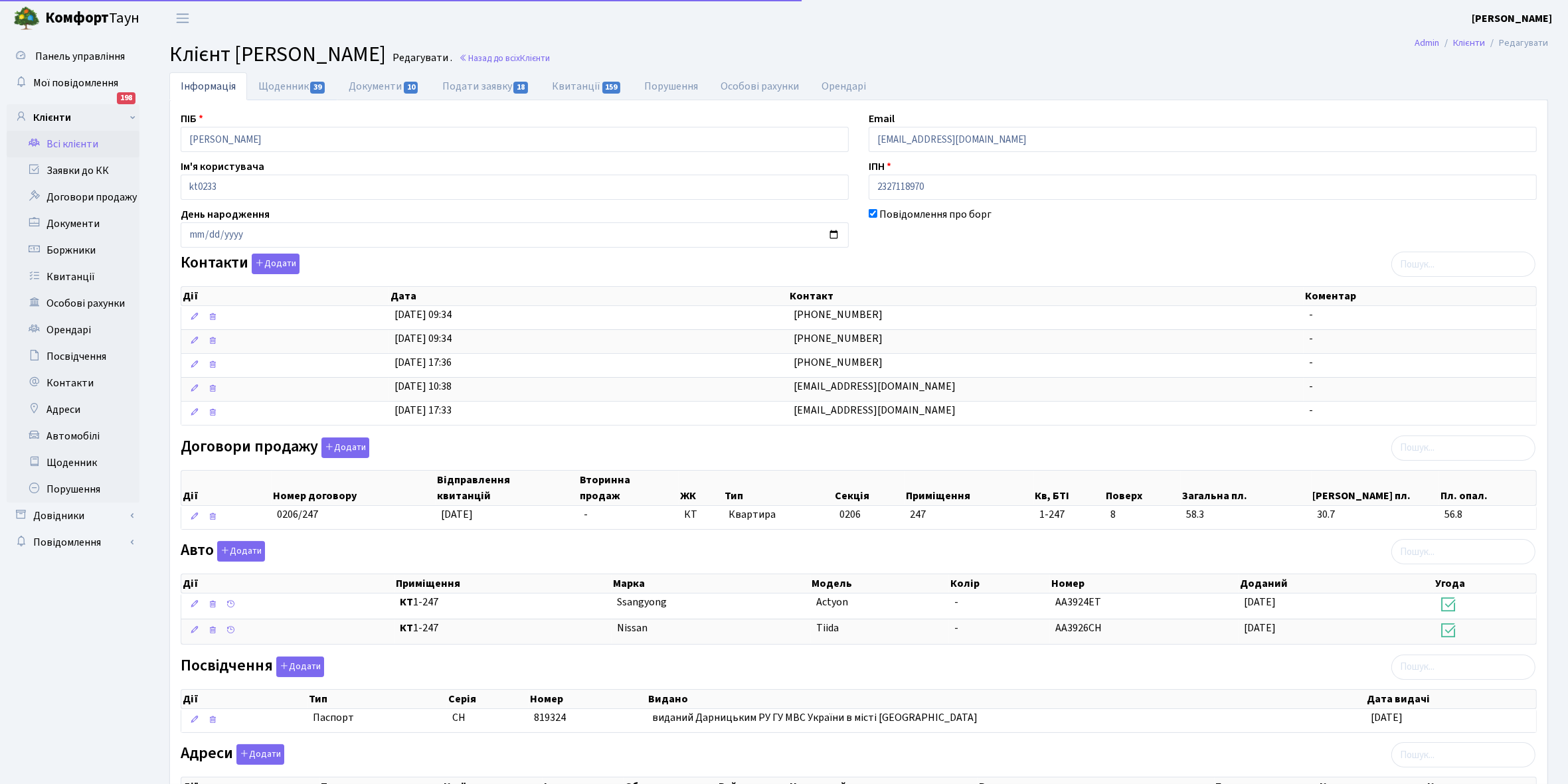
click at [274, 83] on link "Щоденник 39" at bounding box center [292, 86] width 90 height 28
select select "25"
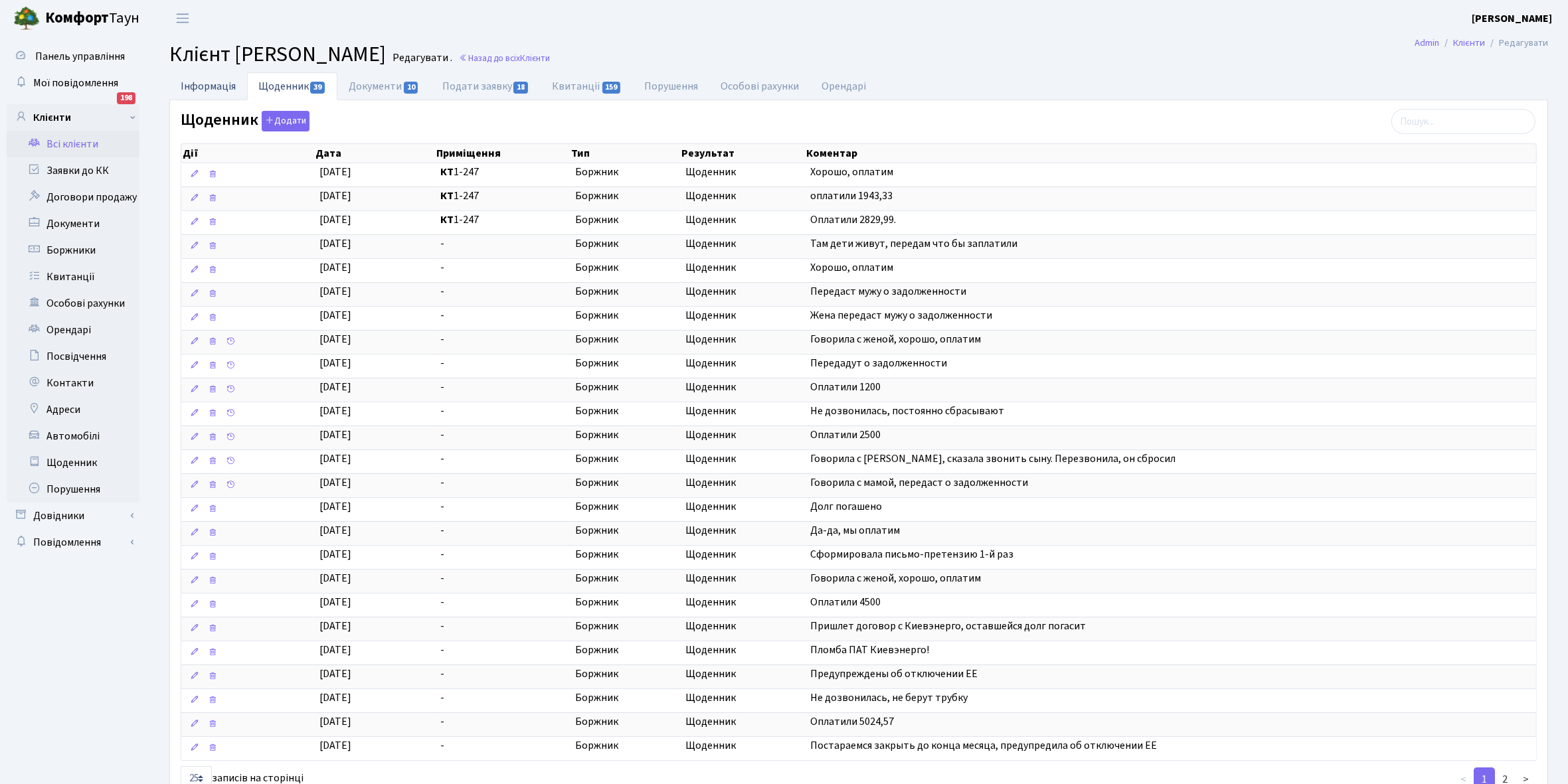
click at [203, 81] on link "Інформація" at bounding box center [208, 86] width 78 height 28
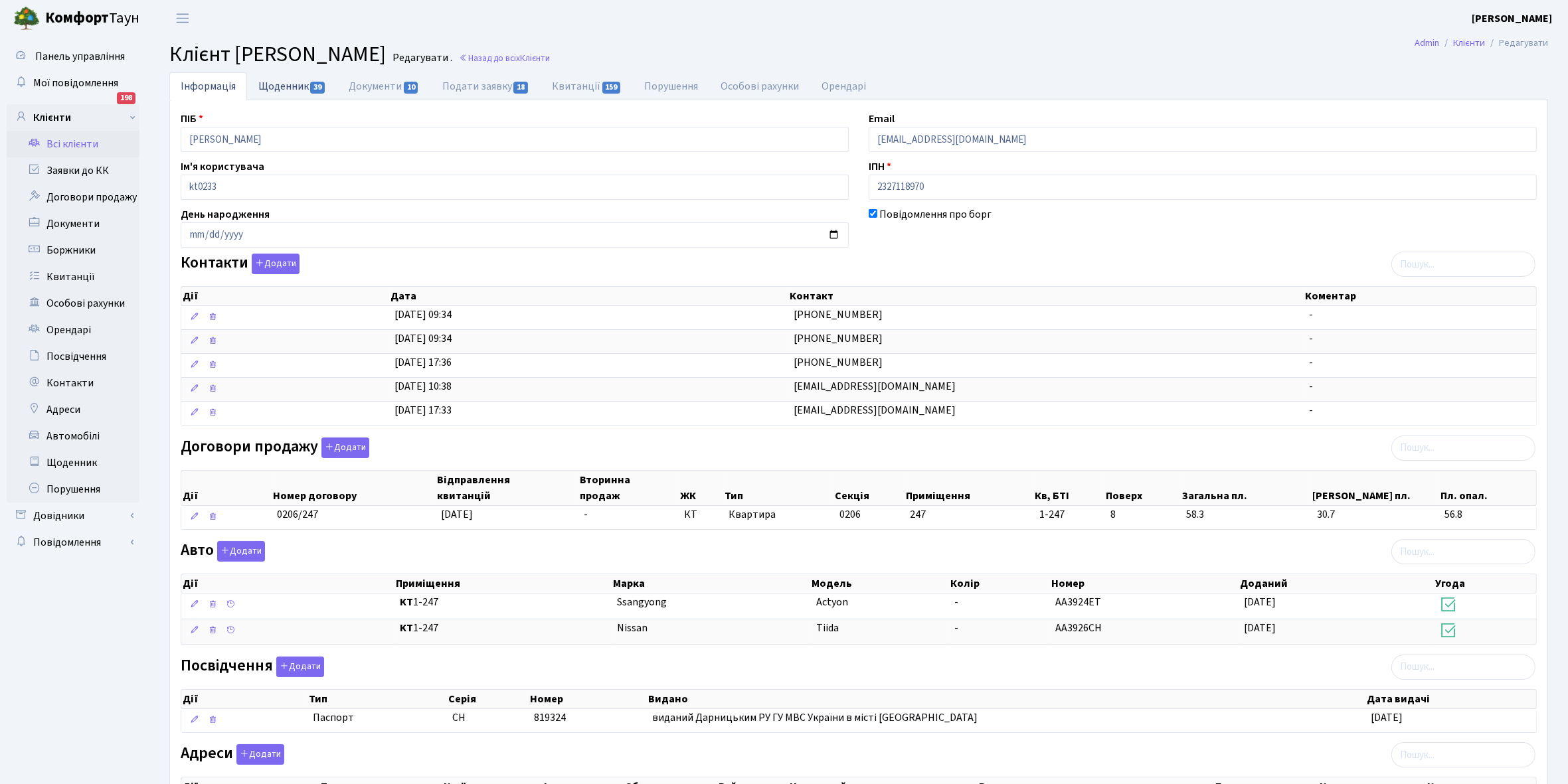
click at [283, 89] on link "Щоденник 39" at bounding box center [292, 86] width 90 height 28
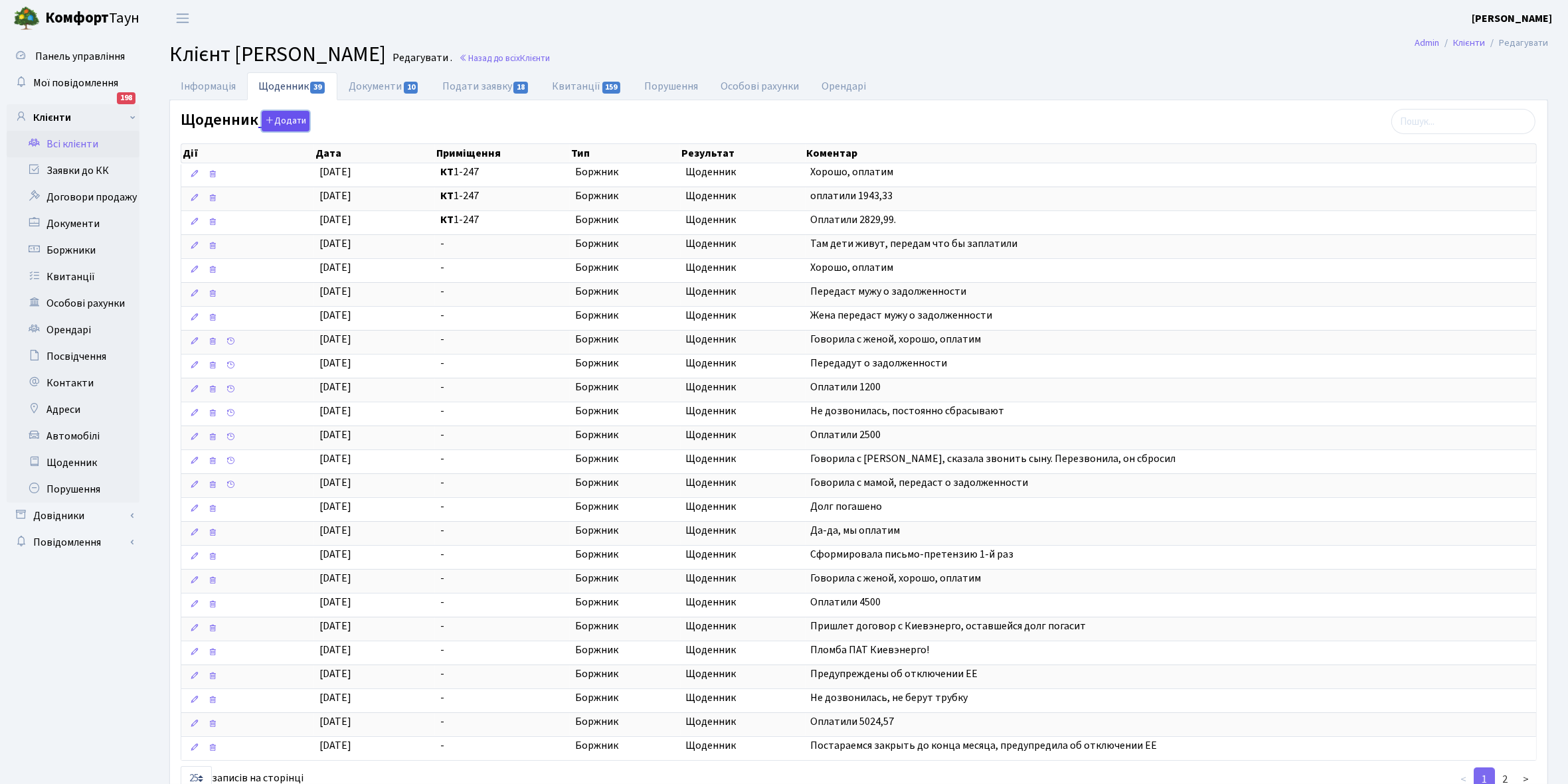
click at [285, 117] on button "Додати" at bounding box center [285, 121] width 48 height 20
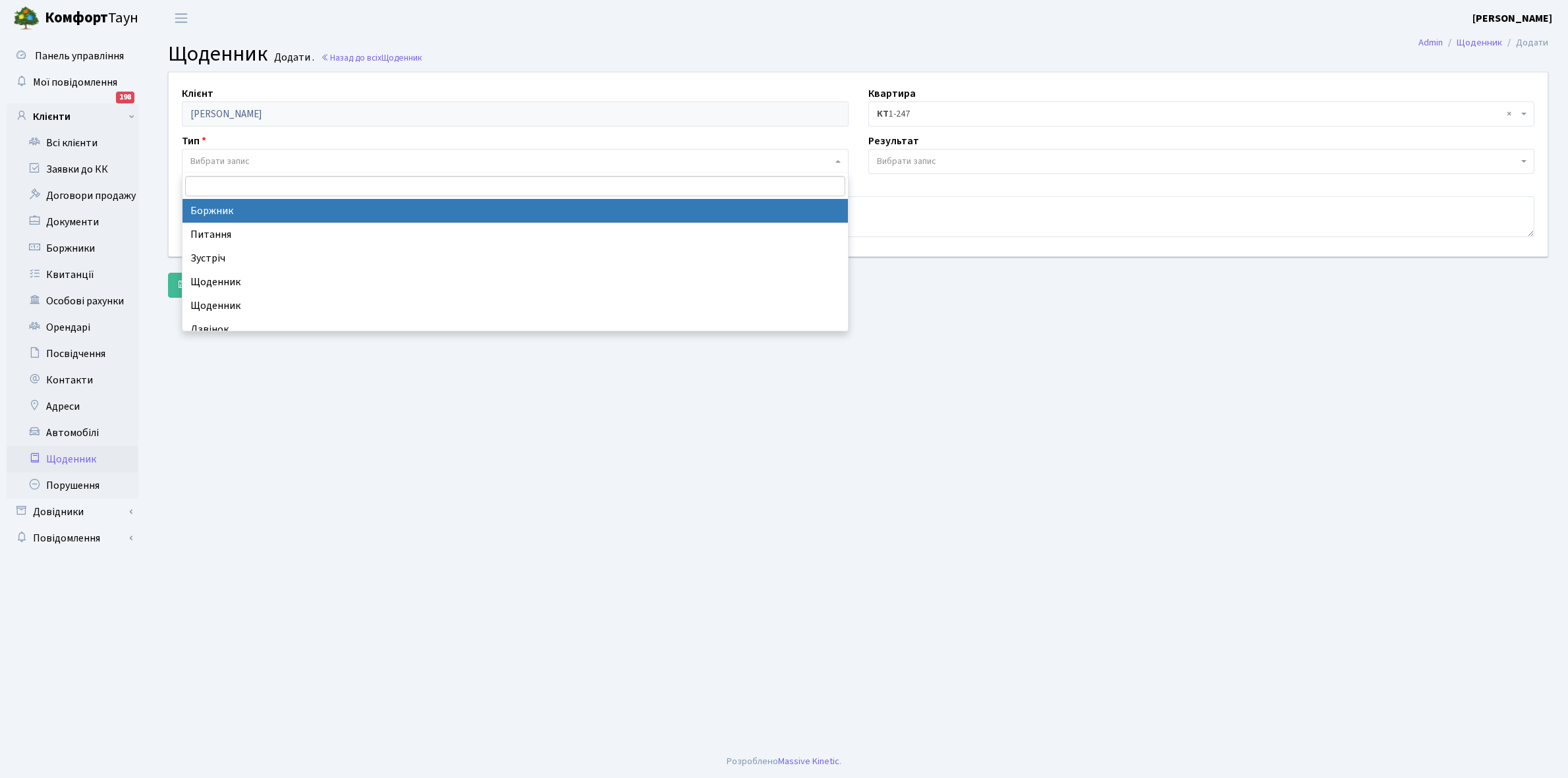
click at [255, 153] on span "Вибрати запис" at bounding box center [515, 161] width 667 height 25
select select "189"
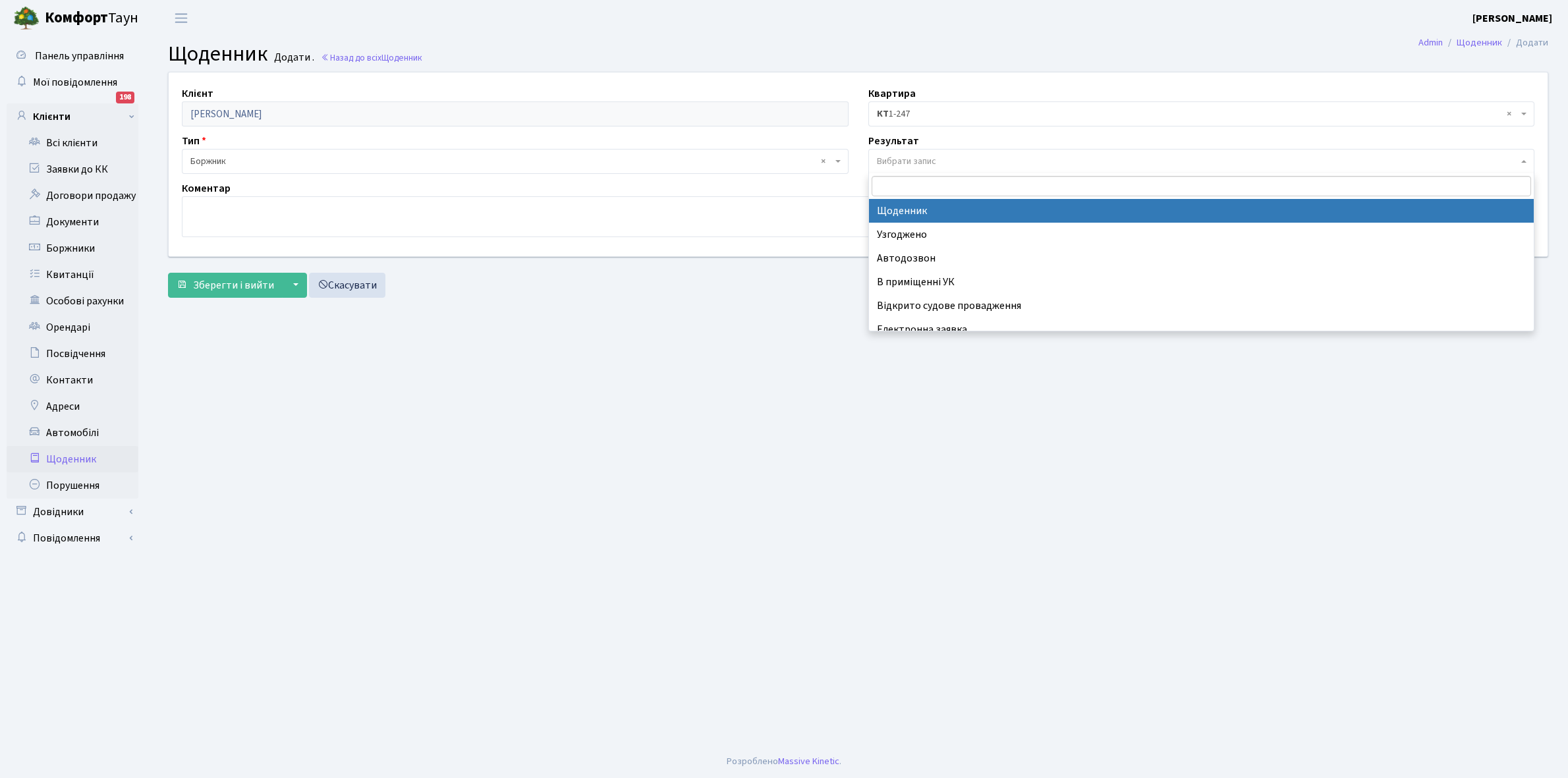
click at [908, 149] on span "Вибрати запис" at bounding box center [1202, 161] width 667 height 25
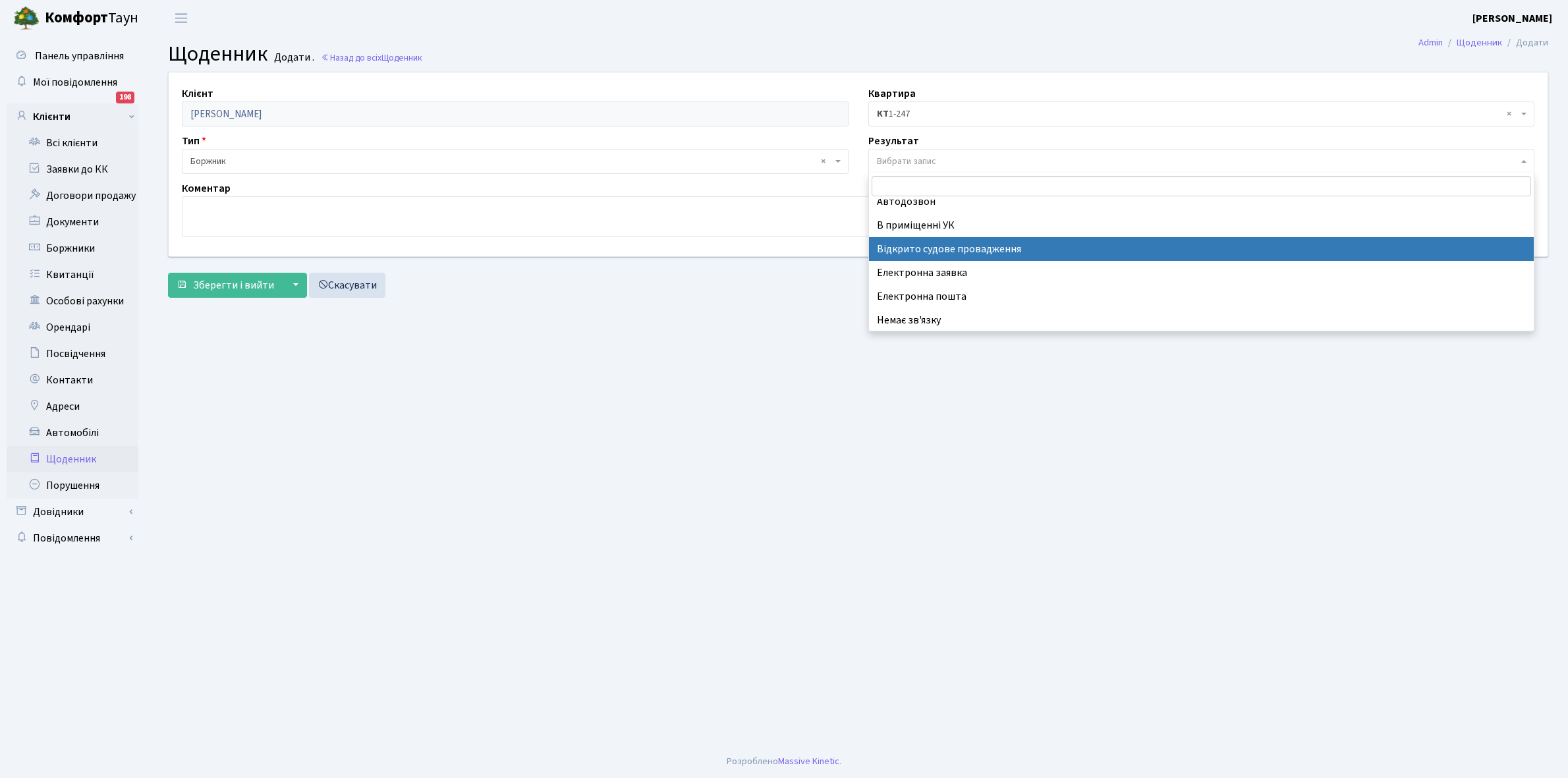
scroll to position [81, 0]
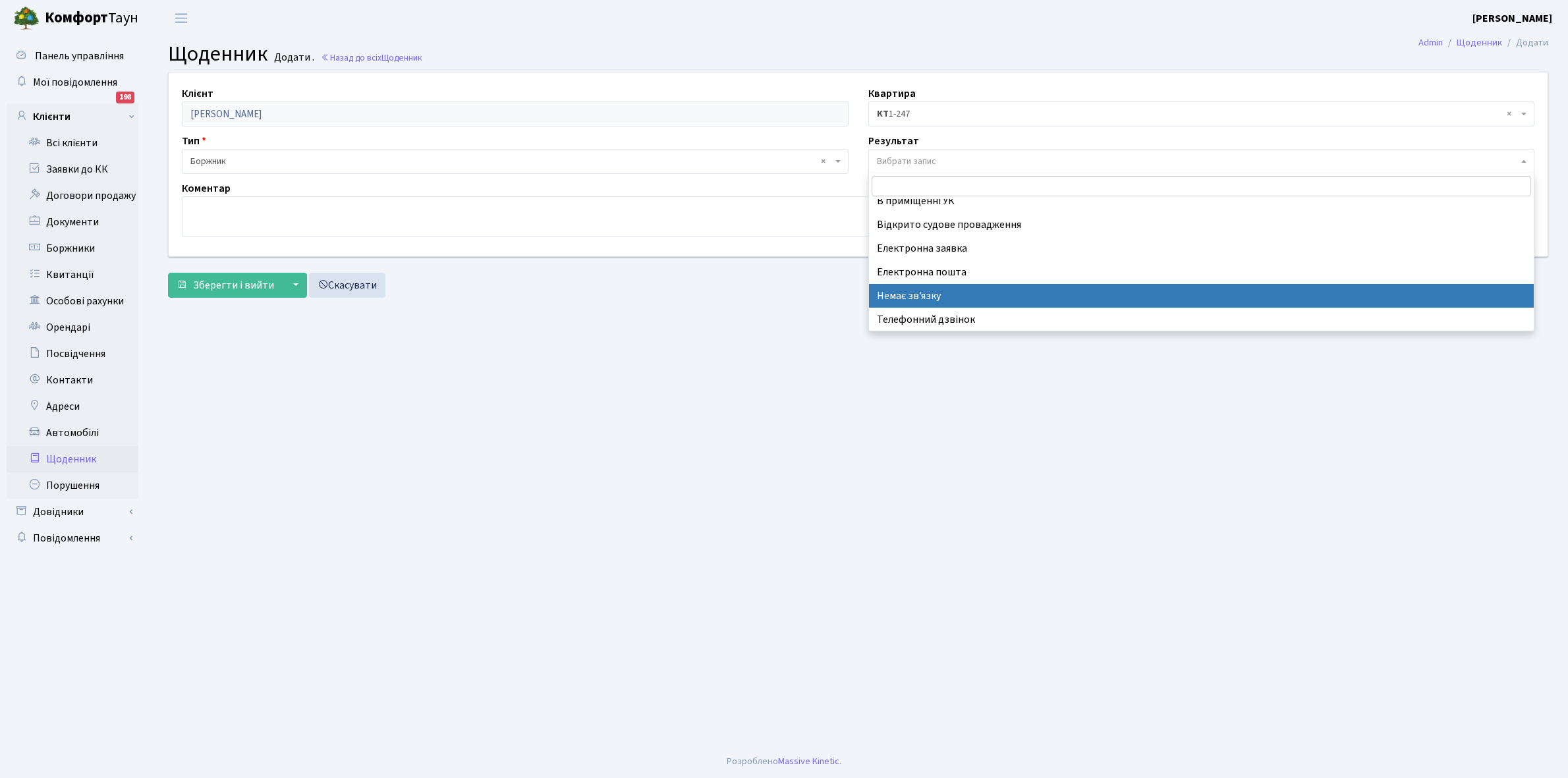
select select "197"
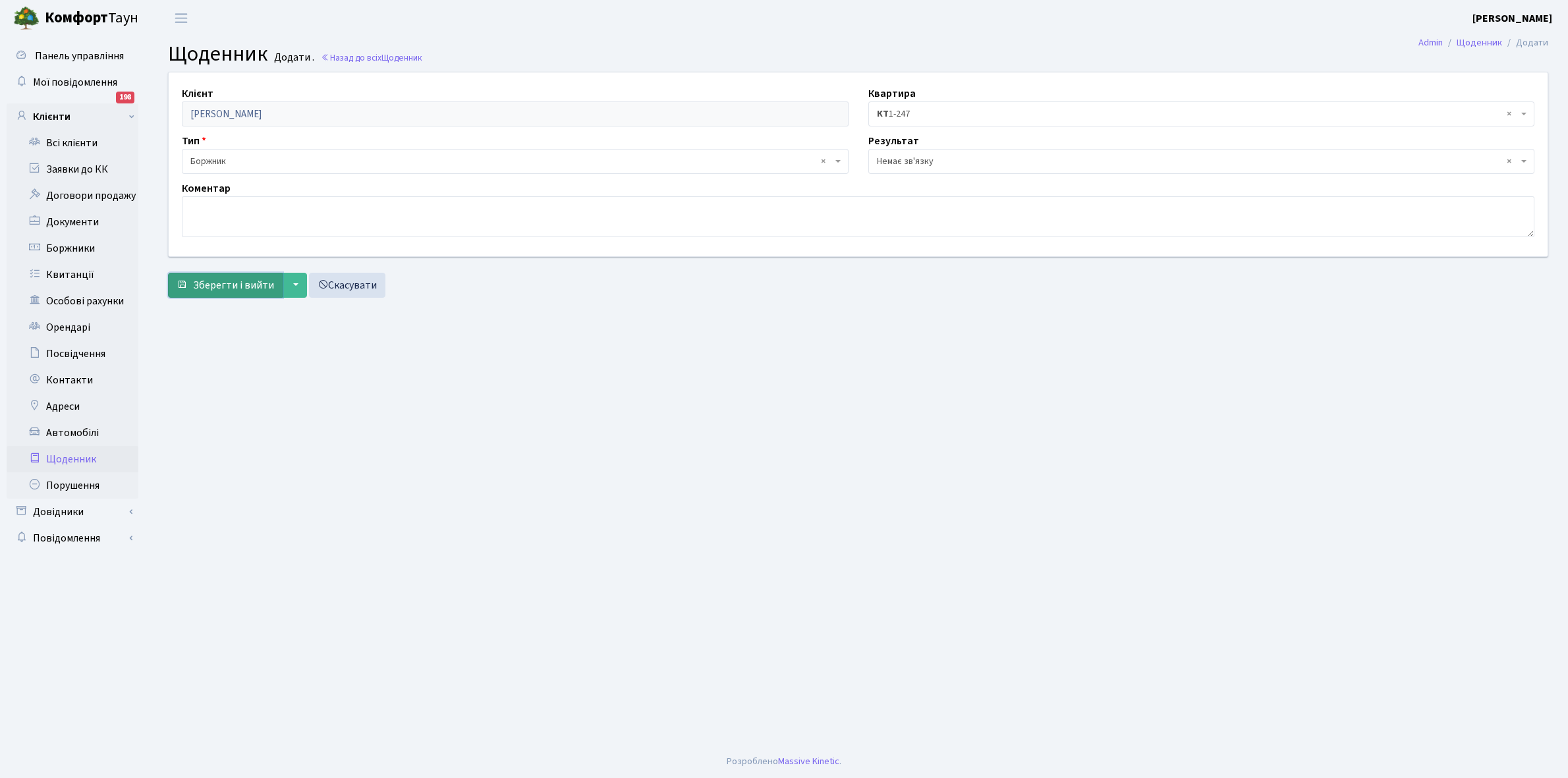
click at [238, 279] on span "Зберегти і вийти" at bounding box center [233, 285] width 81 height 14
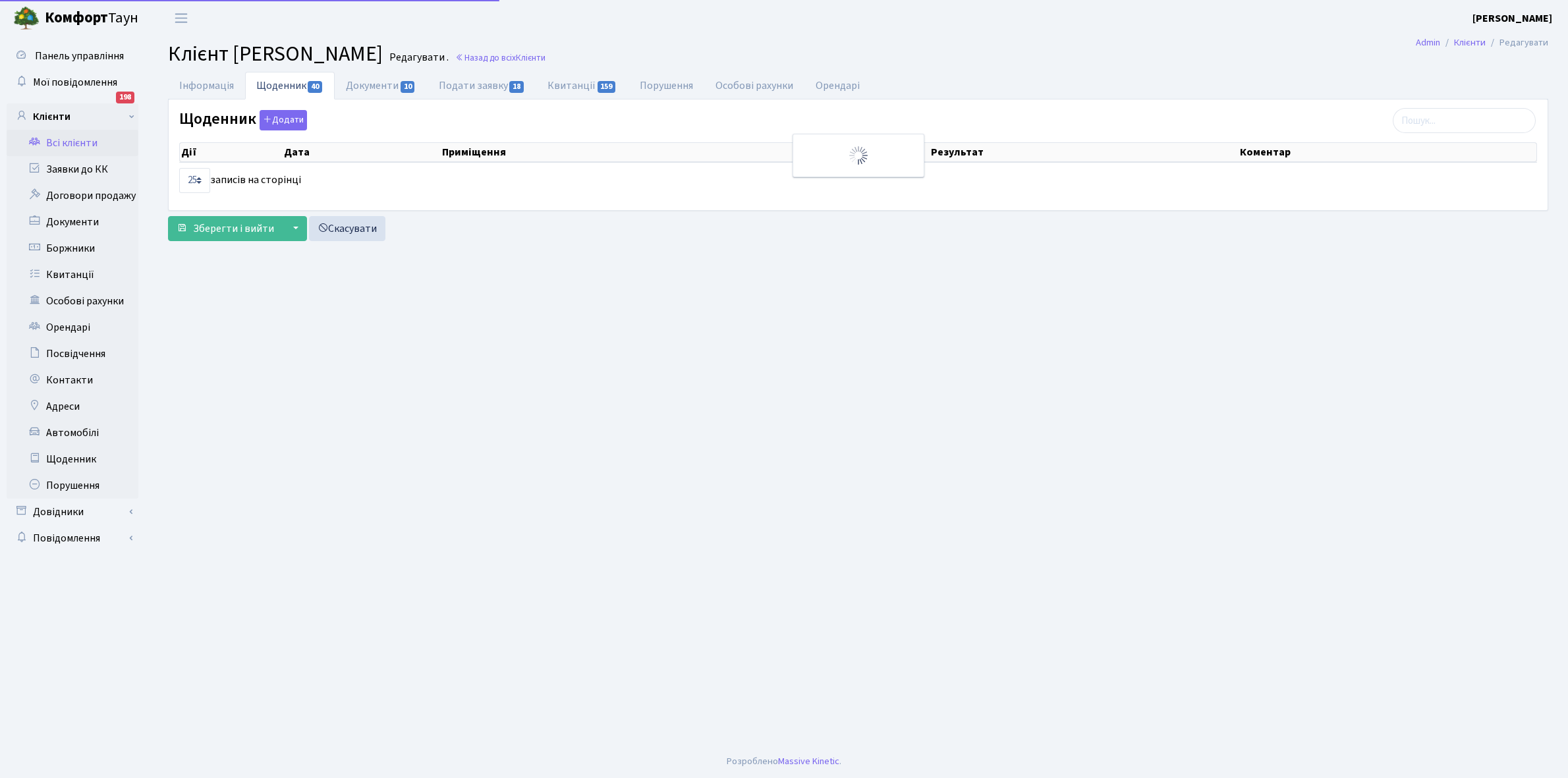
select select "25"
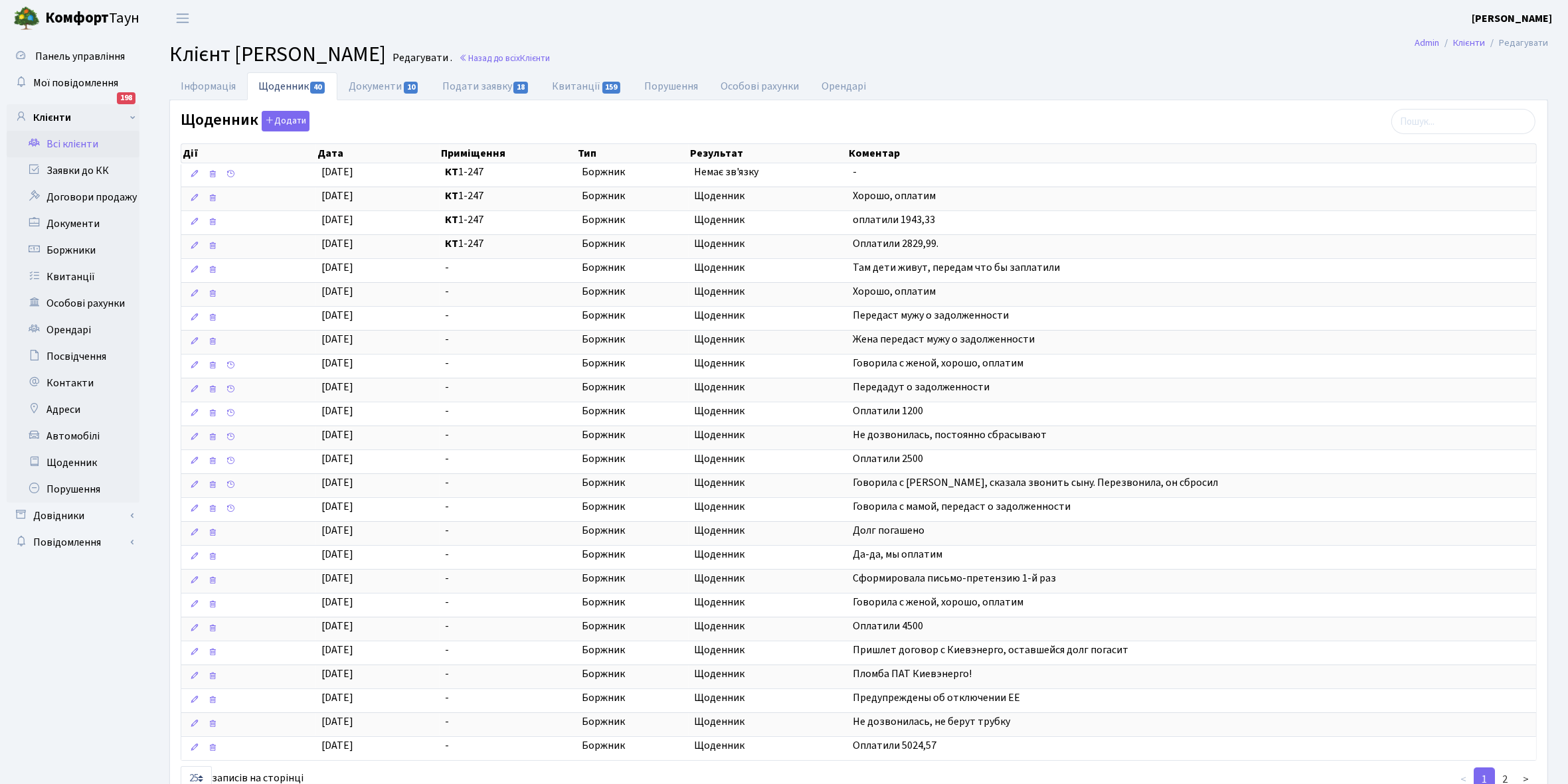
click at [65, 144] on link "Всі клієнти" at bounding box center [73, 144] width 133 height 27
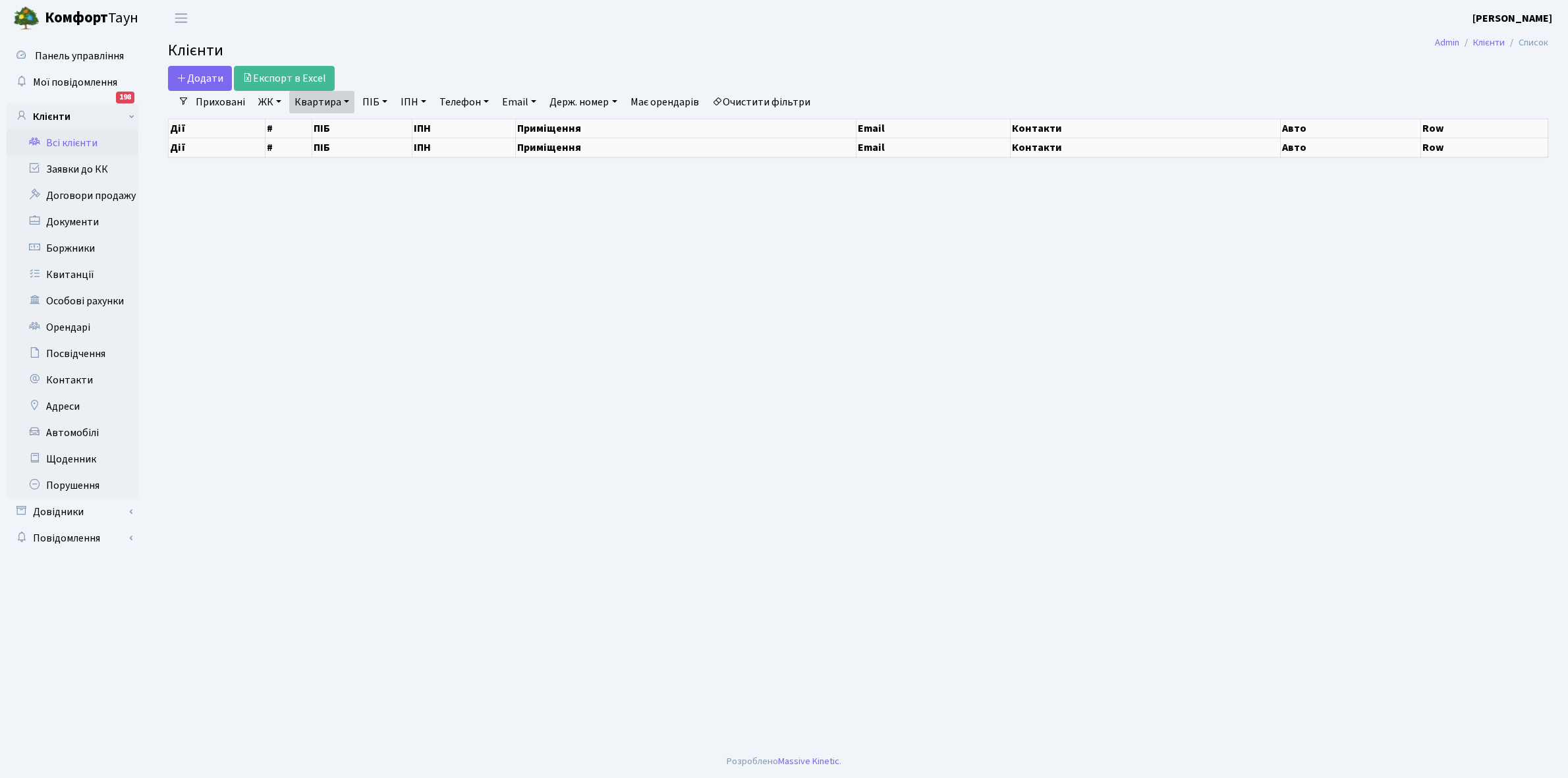
select select "25"
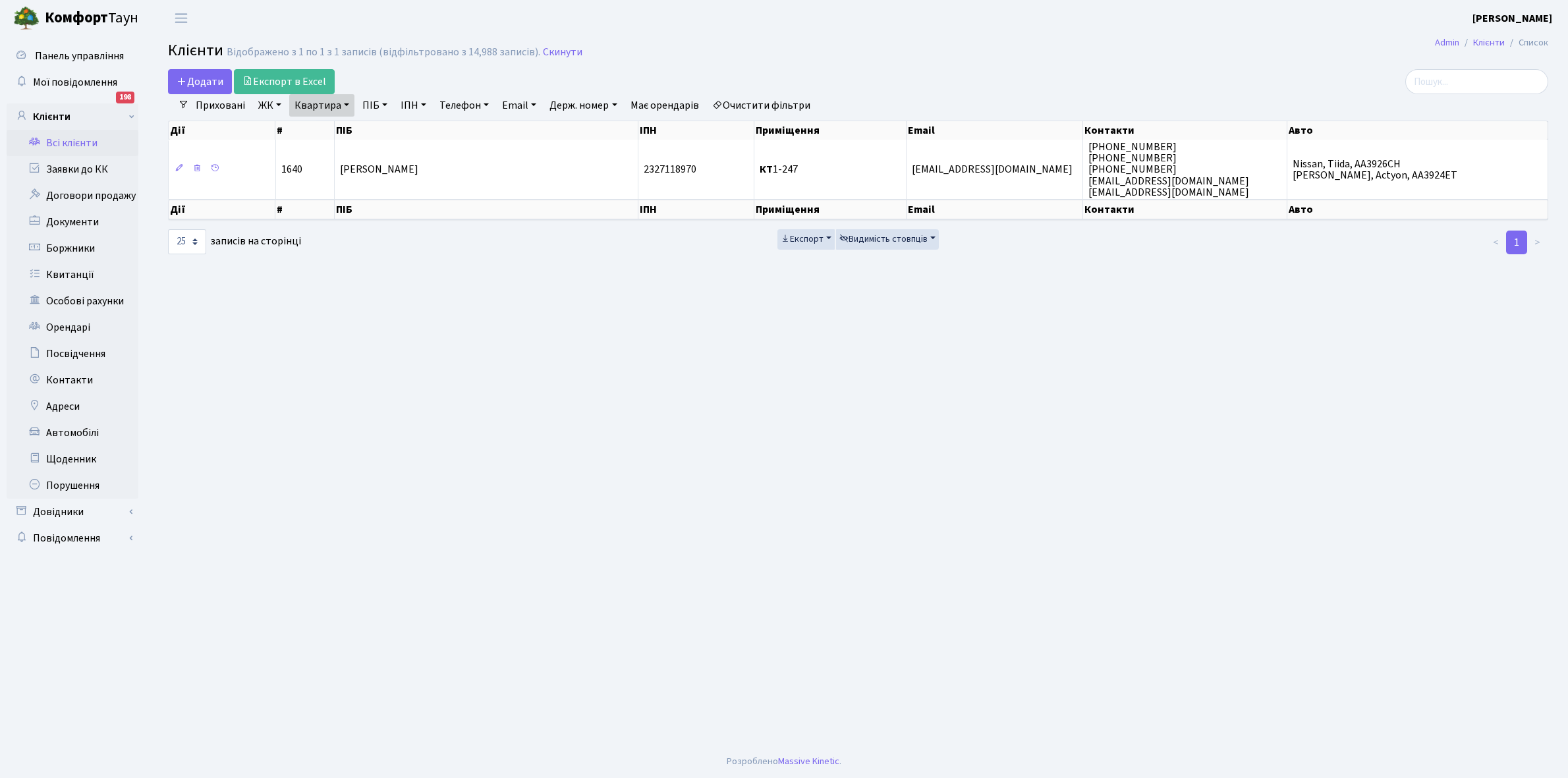
click at [347, 104] on link "Квартира" at bounding box center [322, 105] width 66 height 22
click at [333, 132] on input "1-247" at bounding box center [328, 131] width 77 height 25
type input "1"
type input "4-101"
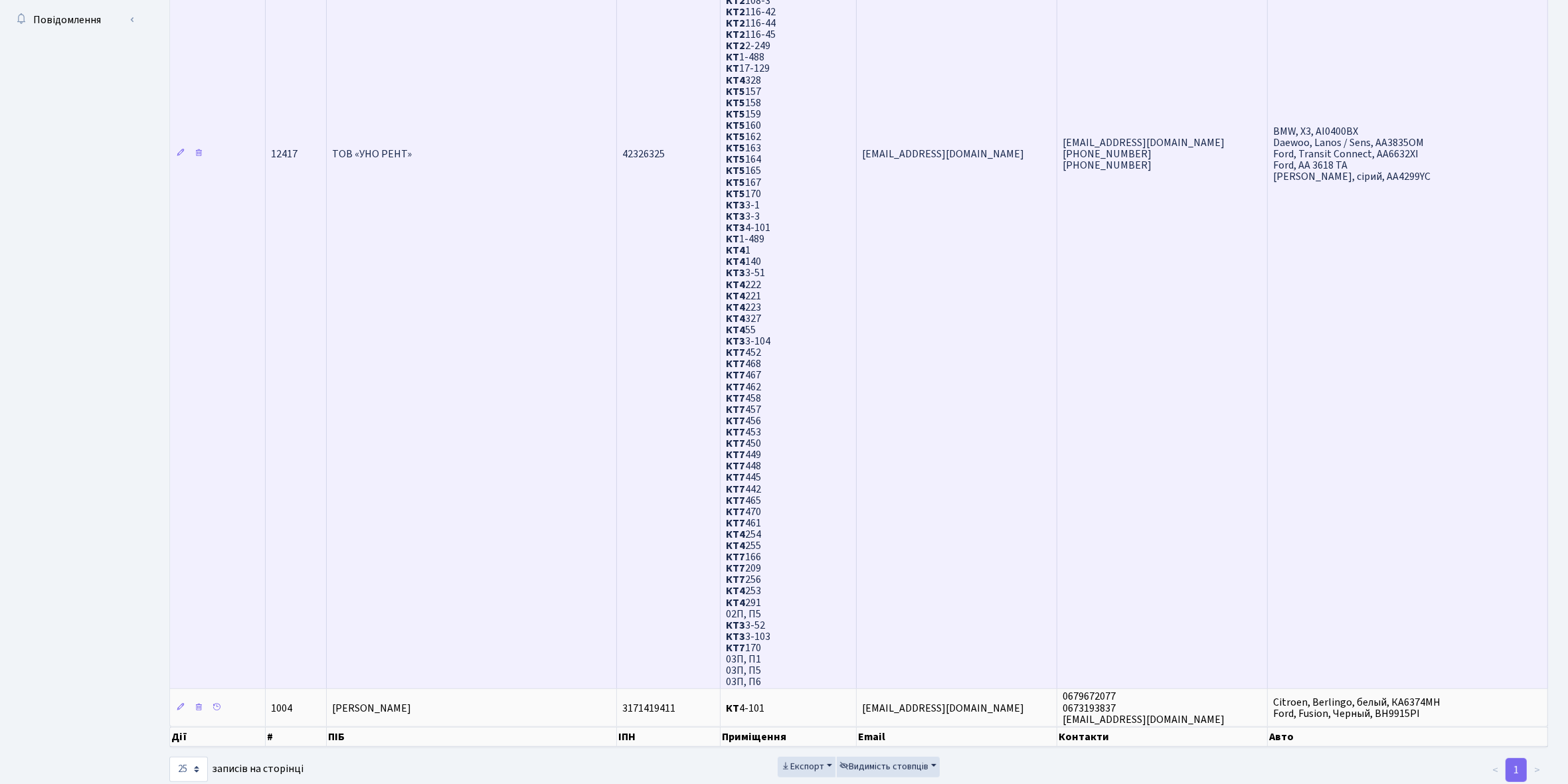
scroll to position [523, 0]
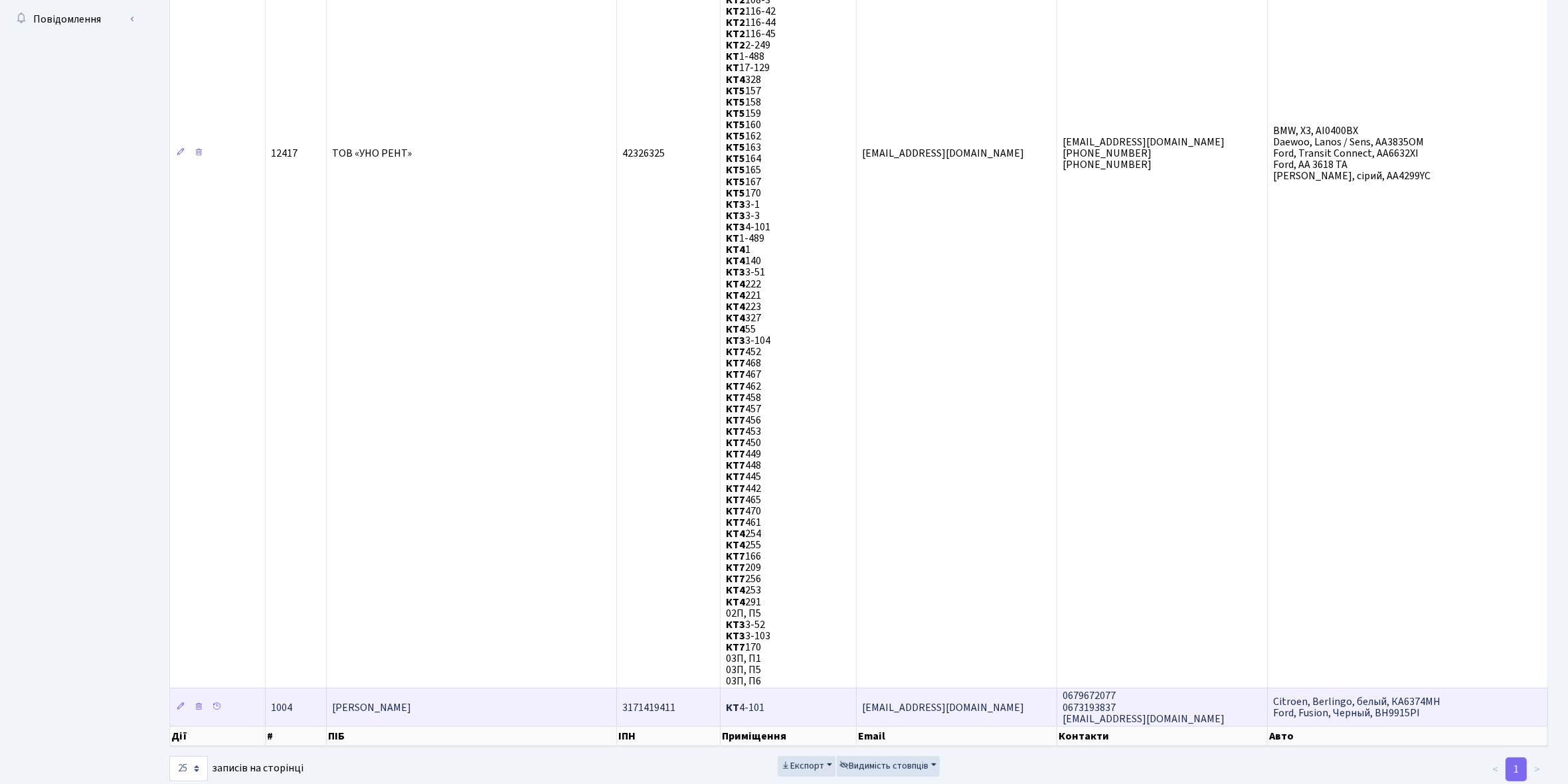
click at [552, 688] on td "[PERSON_NAME]" at bounding box center [472, 706] width 290 height 37
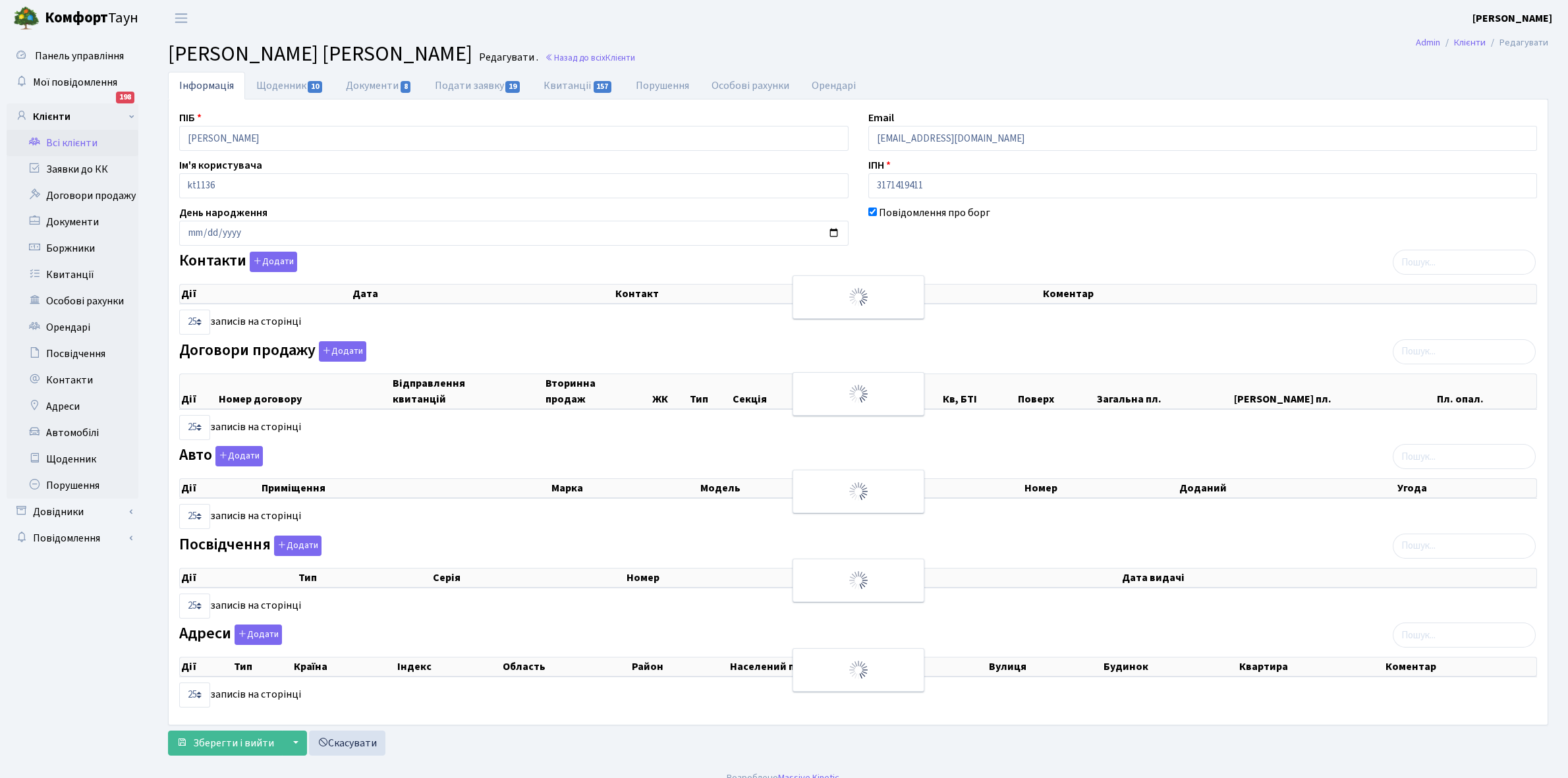
select select "25"
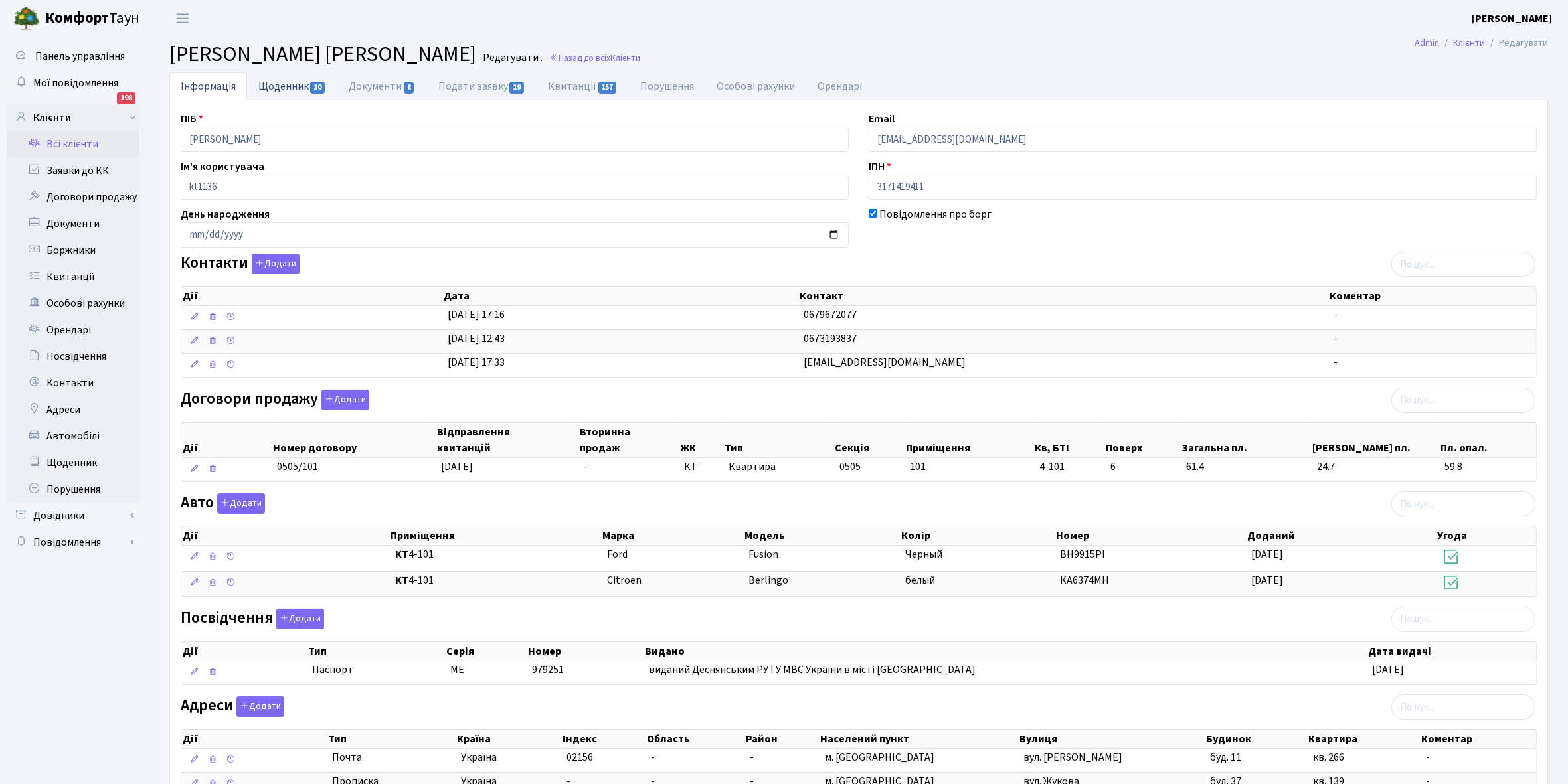
click at [277, 85] on link "Щоденник 10" at bounding box center [292, 86] width 90 height 28
select select "25"
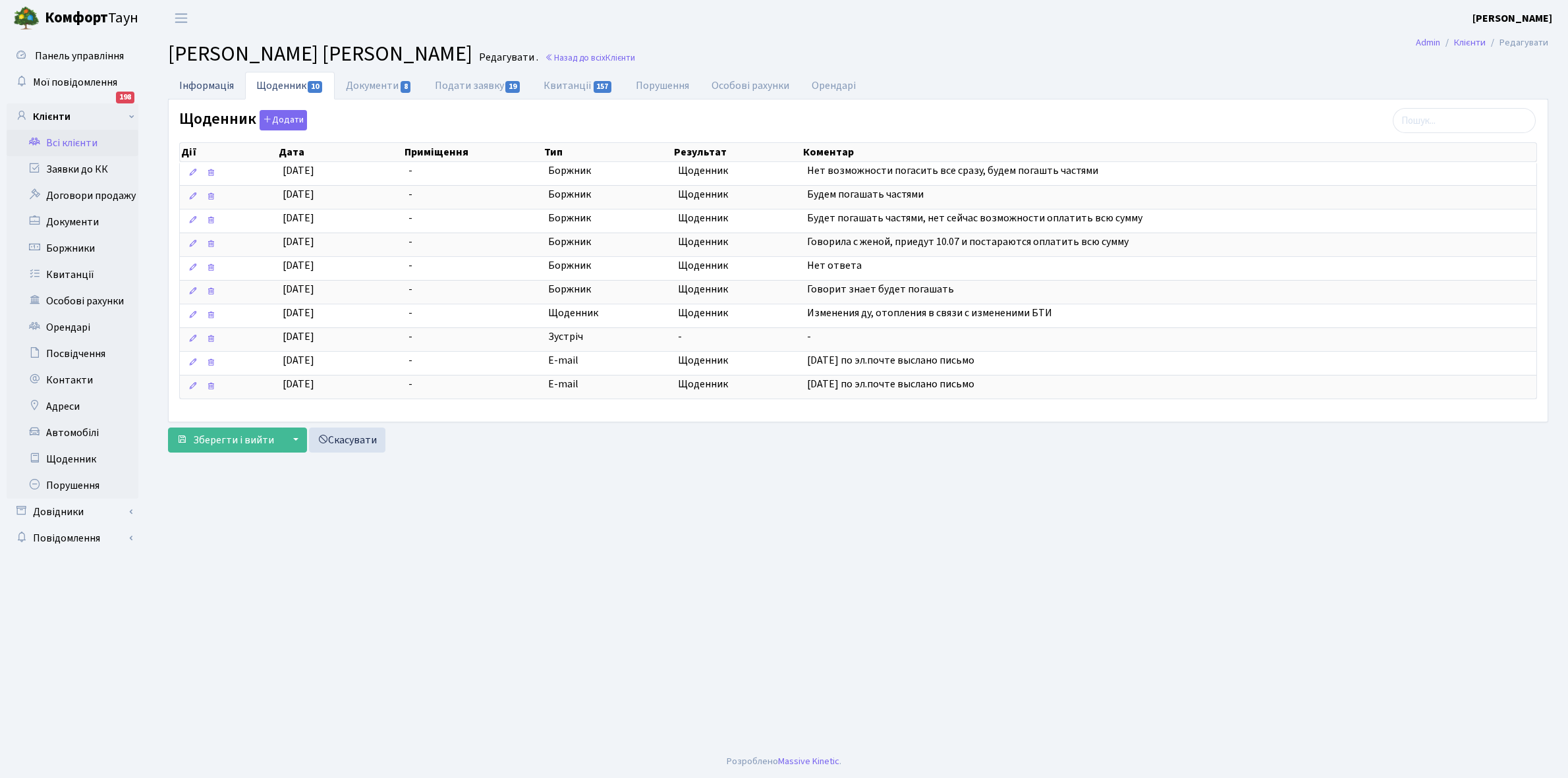
click at [196, 84] on link "Інформація" at bounding box center [206, 86] width 77 height 27
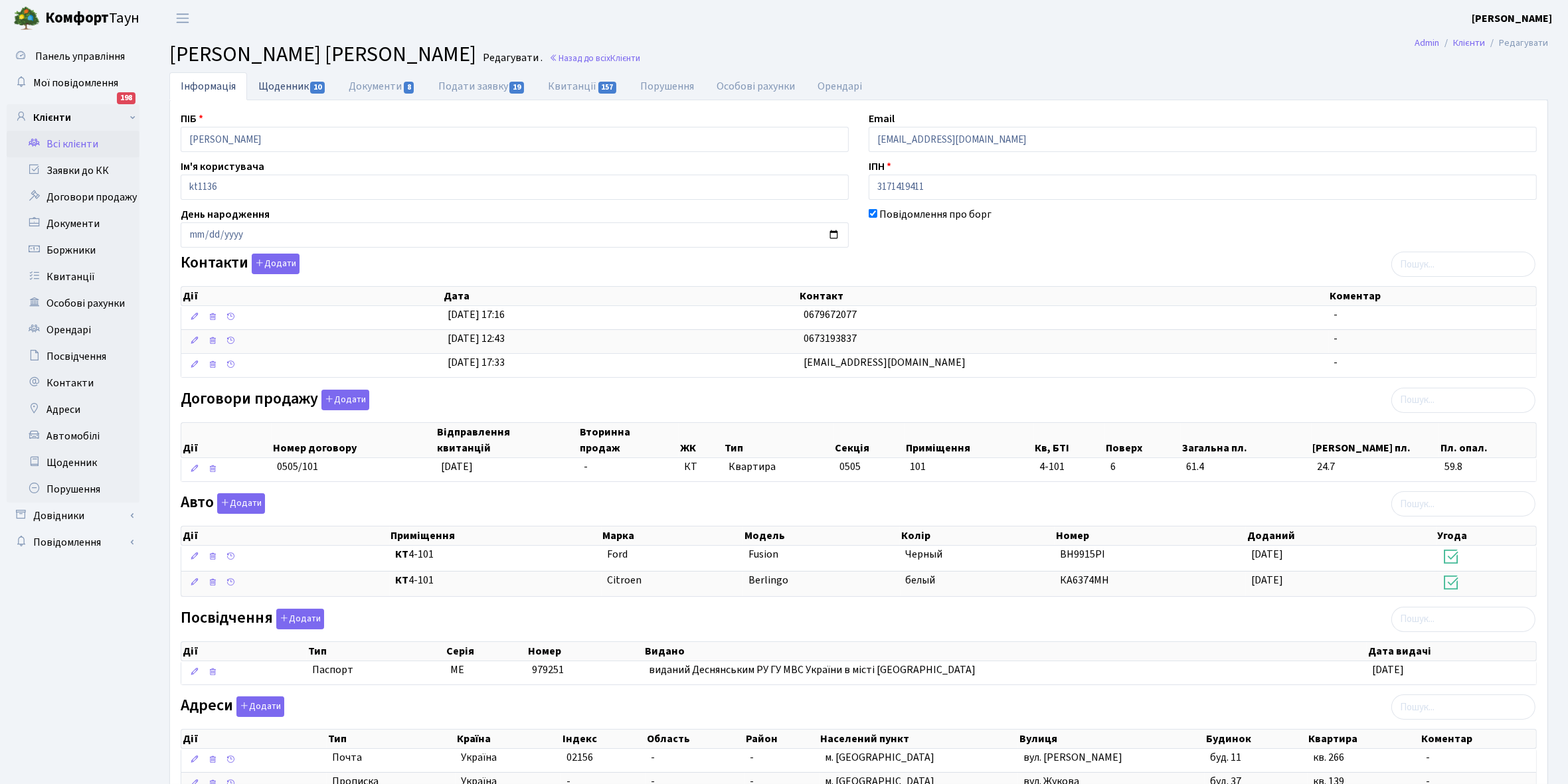
click at [281, 87] on link "Щоденник 10" at bounding box center [292, 86] width 90 height 28
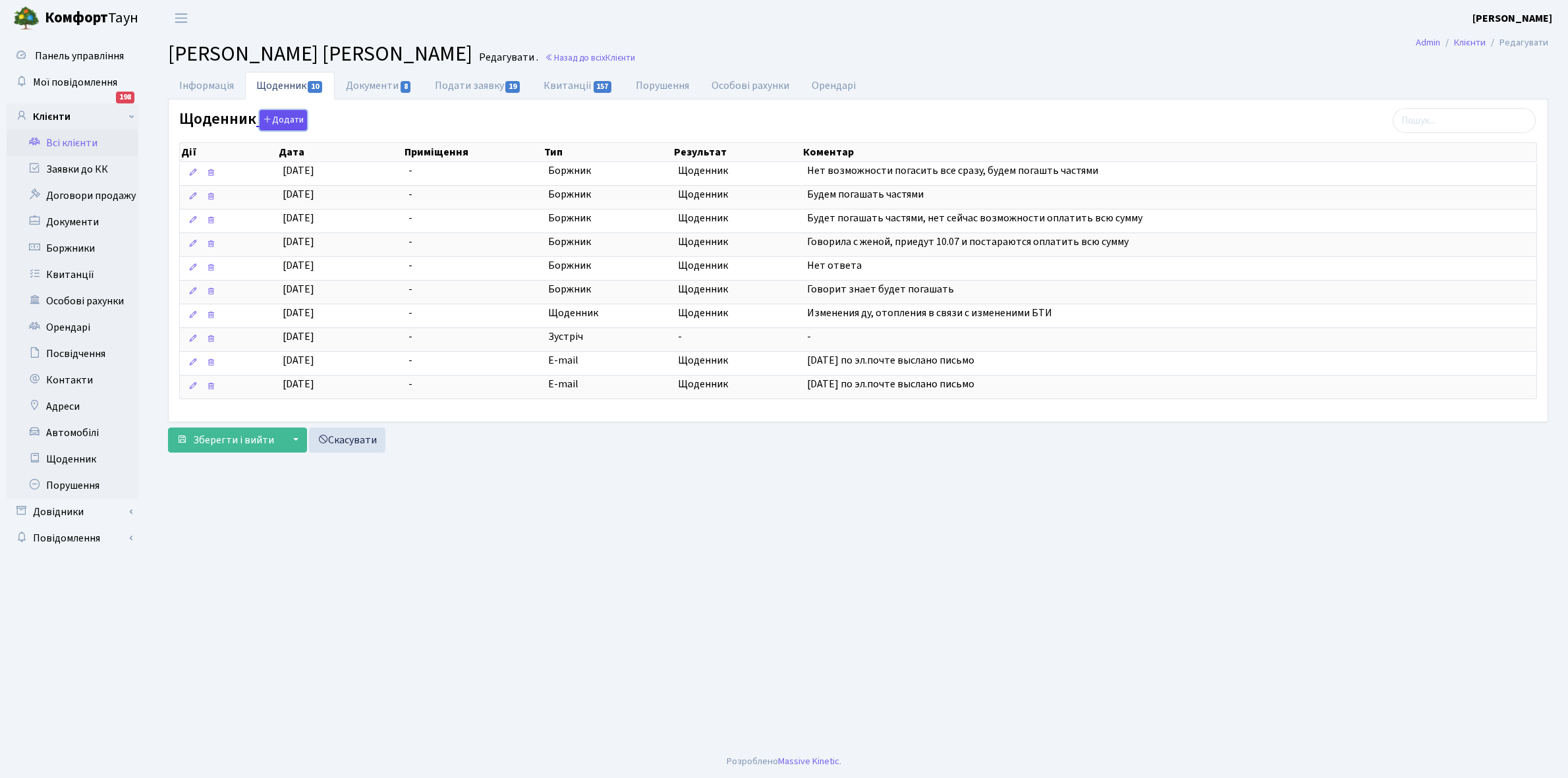
click at [283, 114] on button "Додати" at bounding box center [283, 120] width 48 height 20
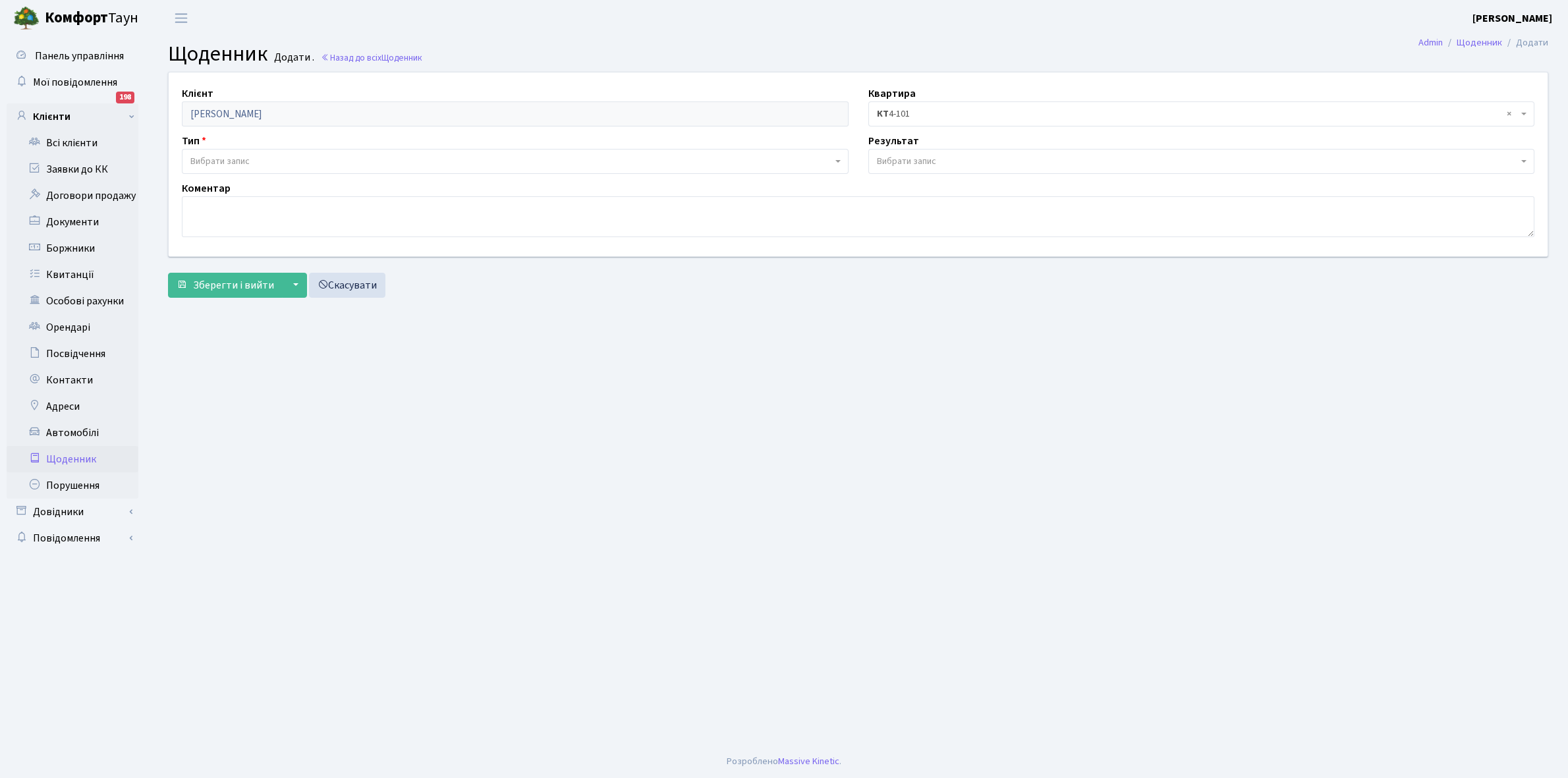
click at [262, 158] on span "Вибрати запис" at bounding box center [511, 161] width 642 height 13
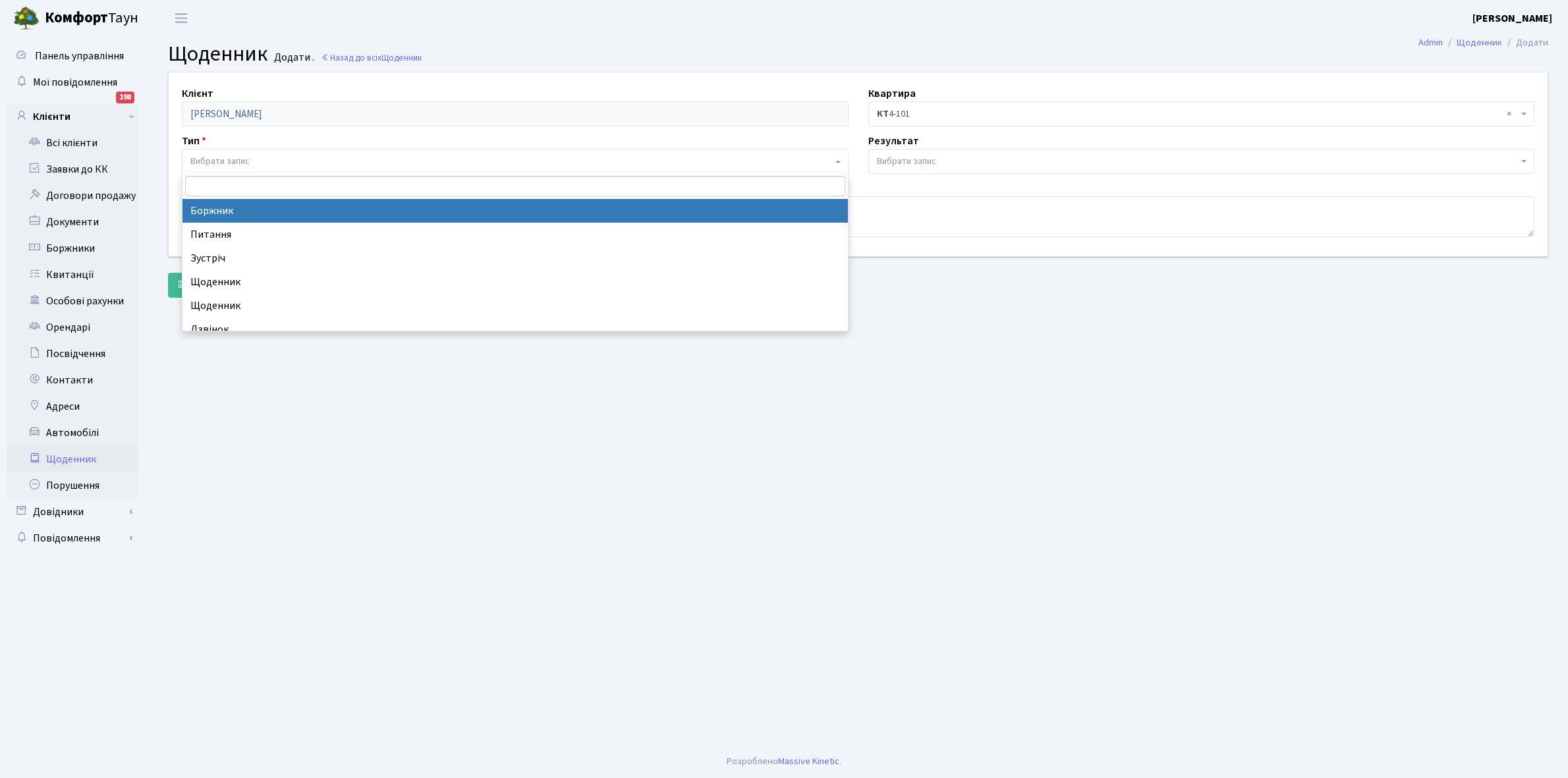
select select "189"
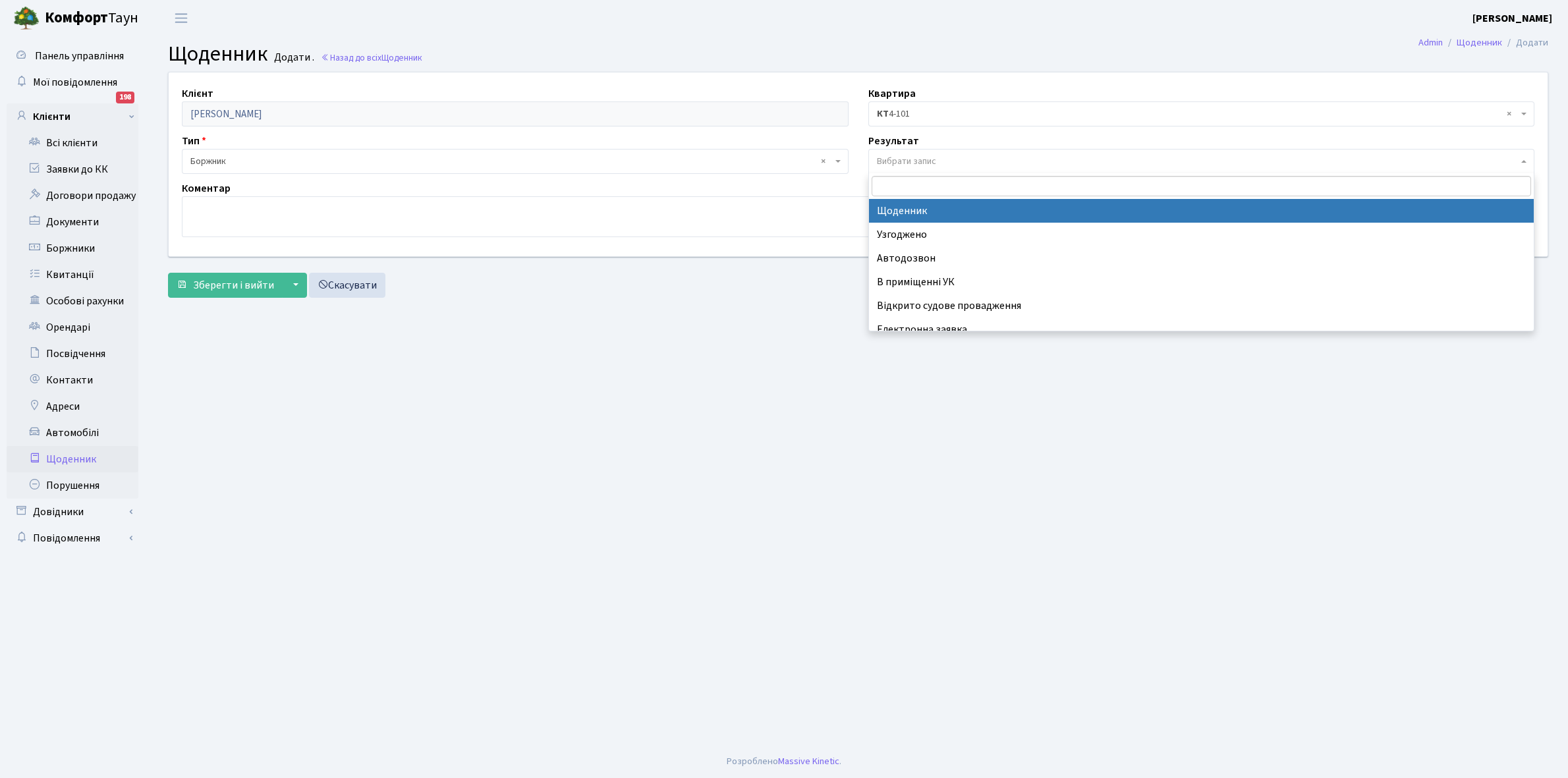
click at [900, 156] on span "Вибрати запис" at bounding box center [907, 161] width 59 height 13
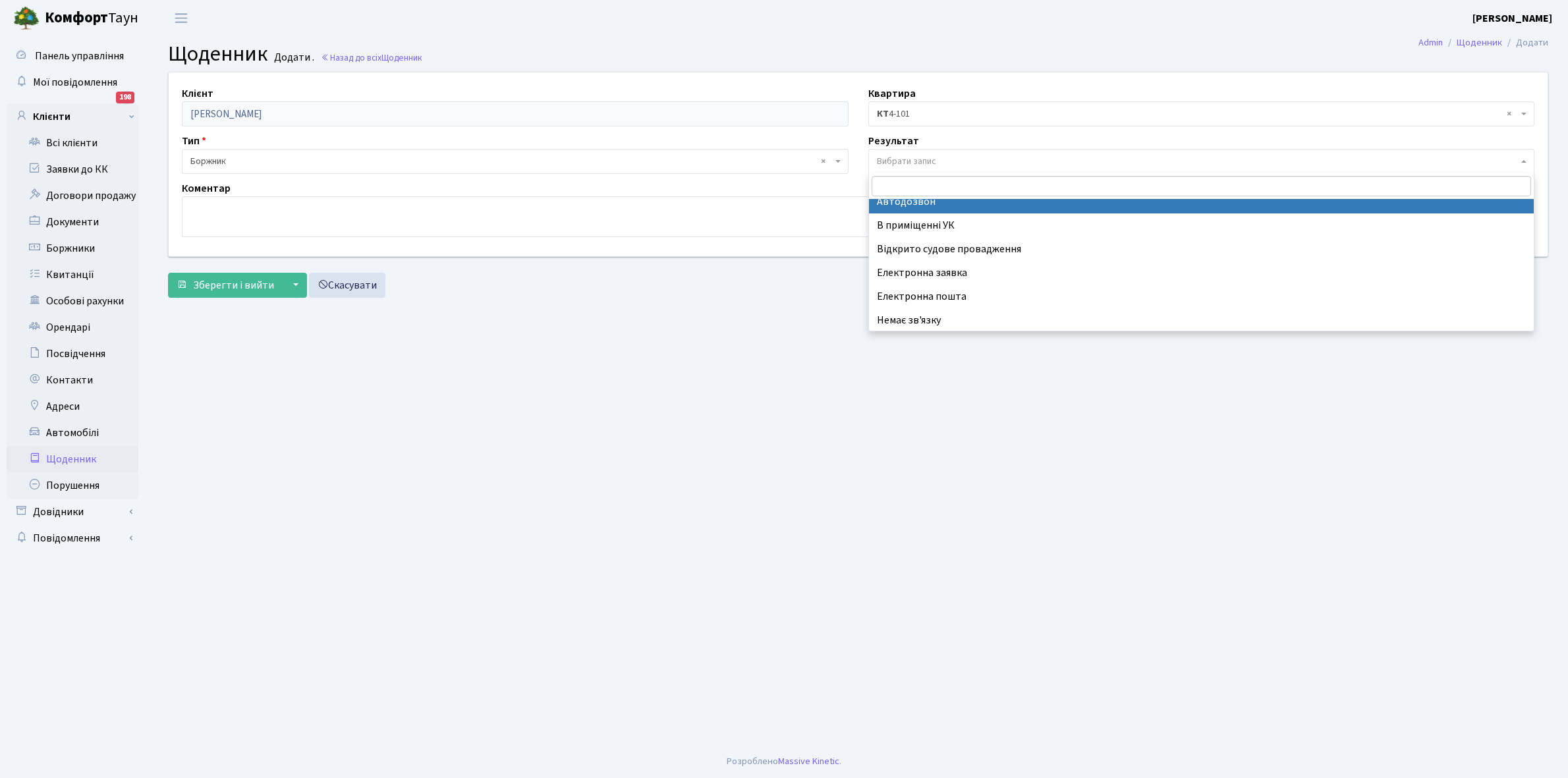
scroll to position [81, 0]
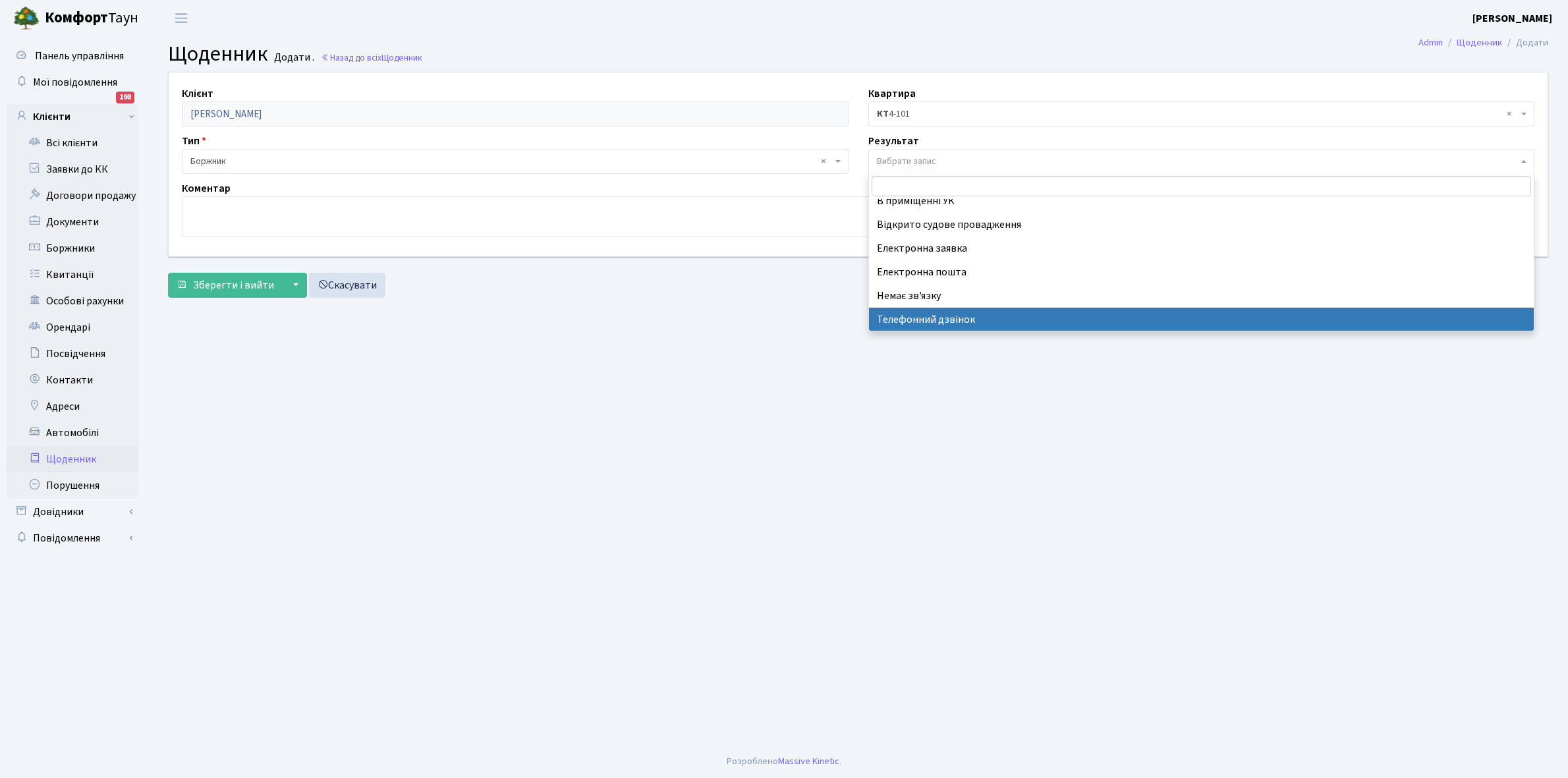
select select "196"
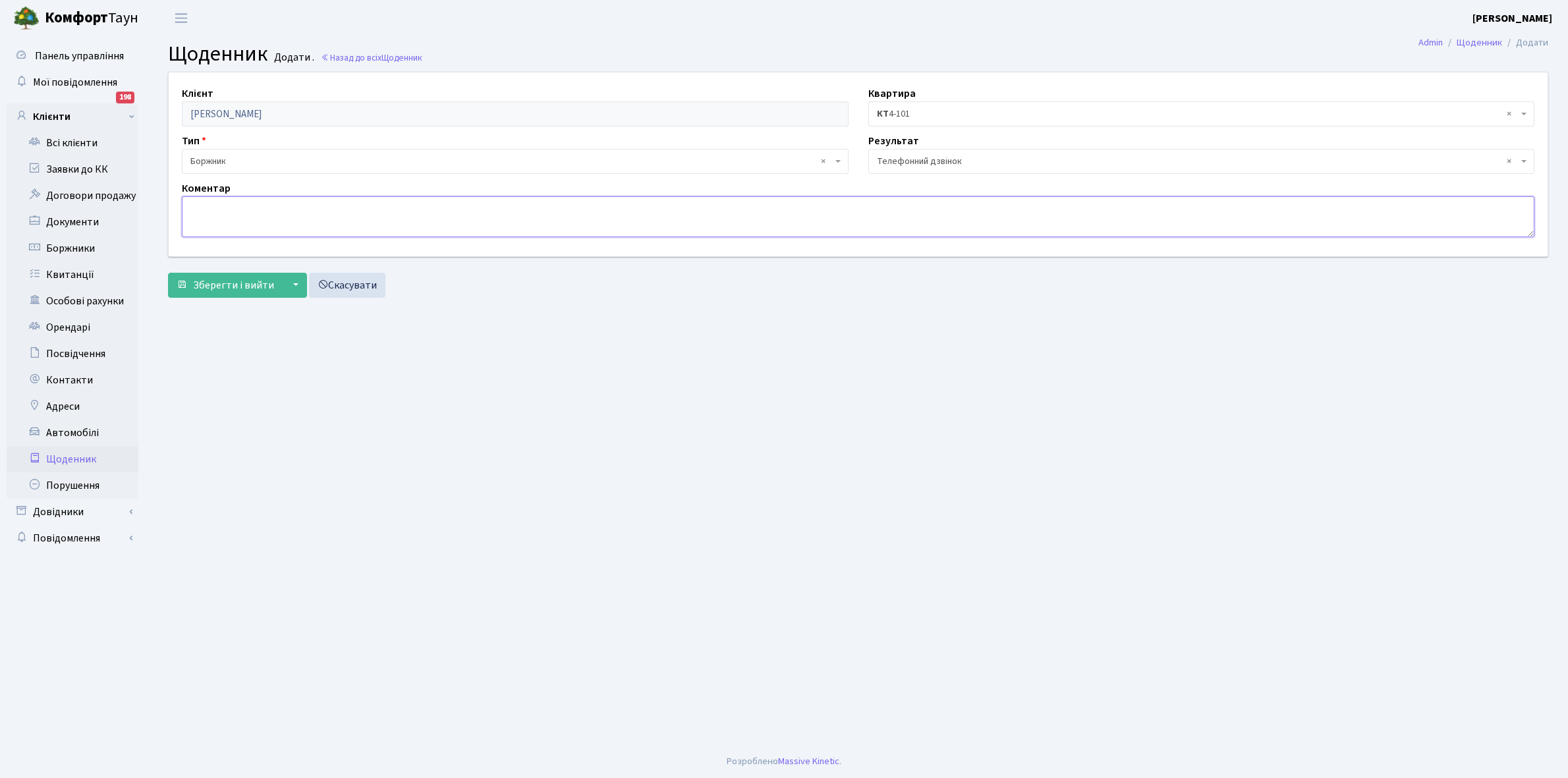
click at [216, 222] on textarea at bounding box center [858, 217] width 1353 height 41
click at [188, 206] on textarea "Не згодні з боргом, сказала" at bounding box center [858, 217] width 1353 height 41
click at [320, 206] on textarea "подружня пара заявили що вних Не згодні з боргом, сказала" at bounding box center [858, 217] width 1353 height 41
click at [470, 213] on textarea "подружня пара заявили що в них Не згодні з боргом, сказала" at bounding box center [858, 217] width 1353 height 41
type textarea "подружня пара заявили що в них немає боргу."
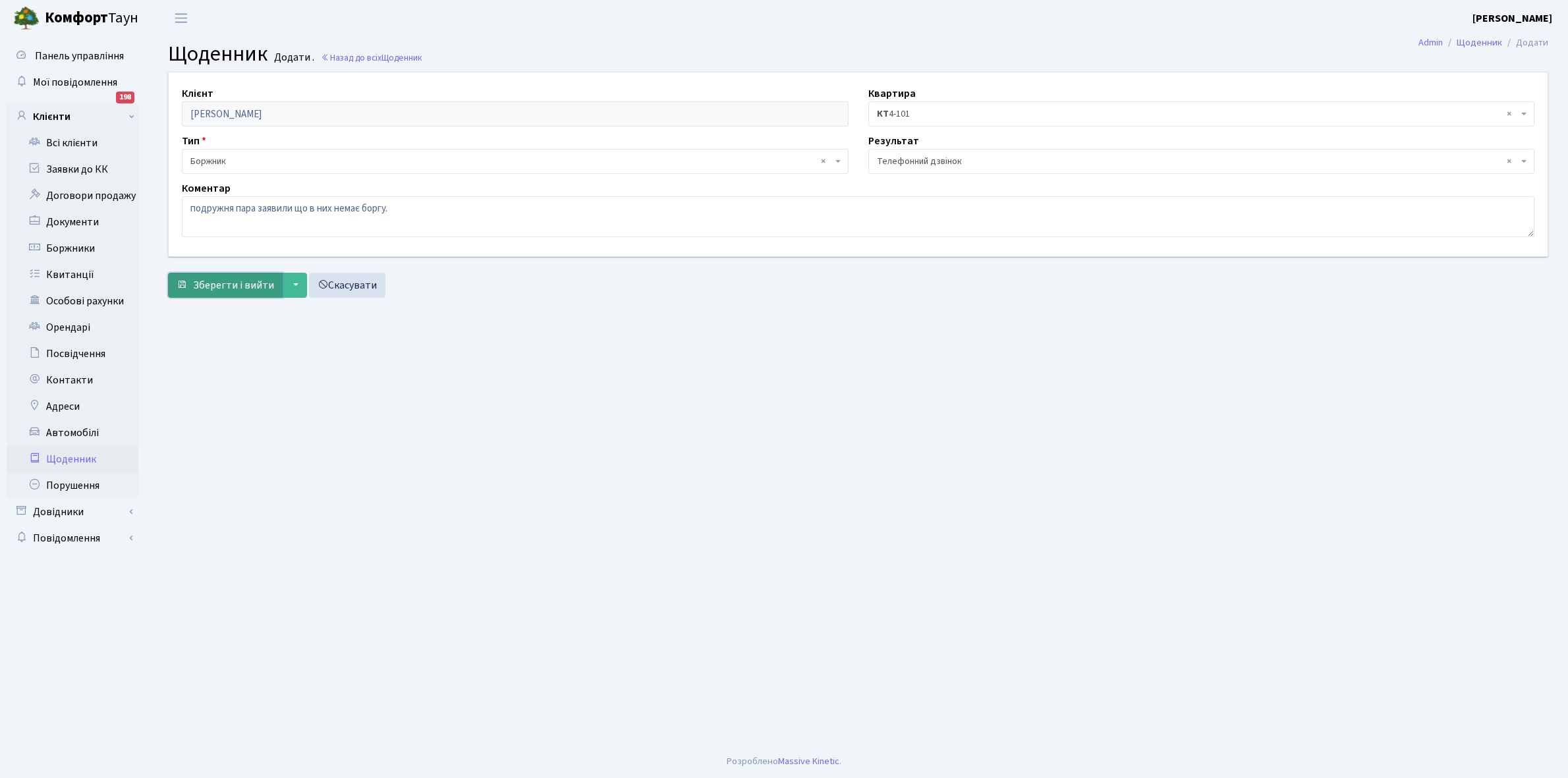
click at [220, 282] on span "Зберегти і вийти" at bounding box center [233, 285] width 81 height 14
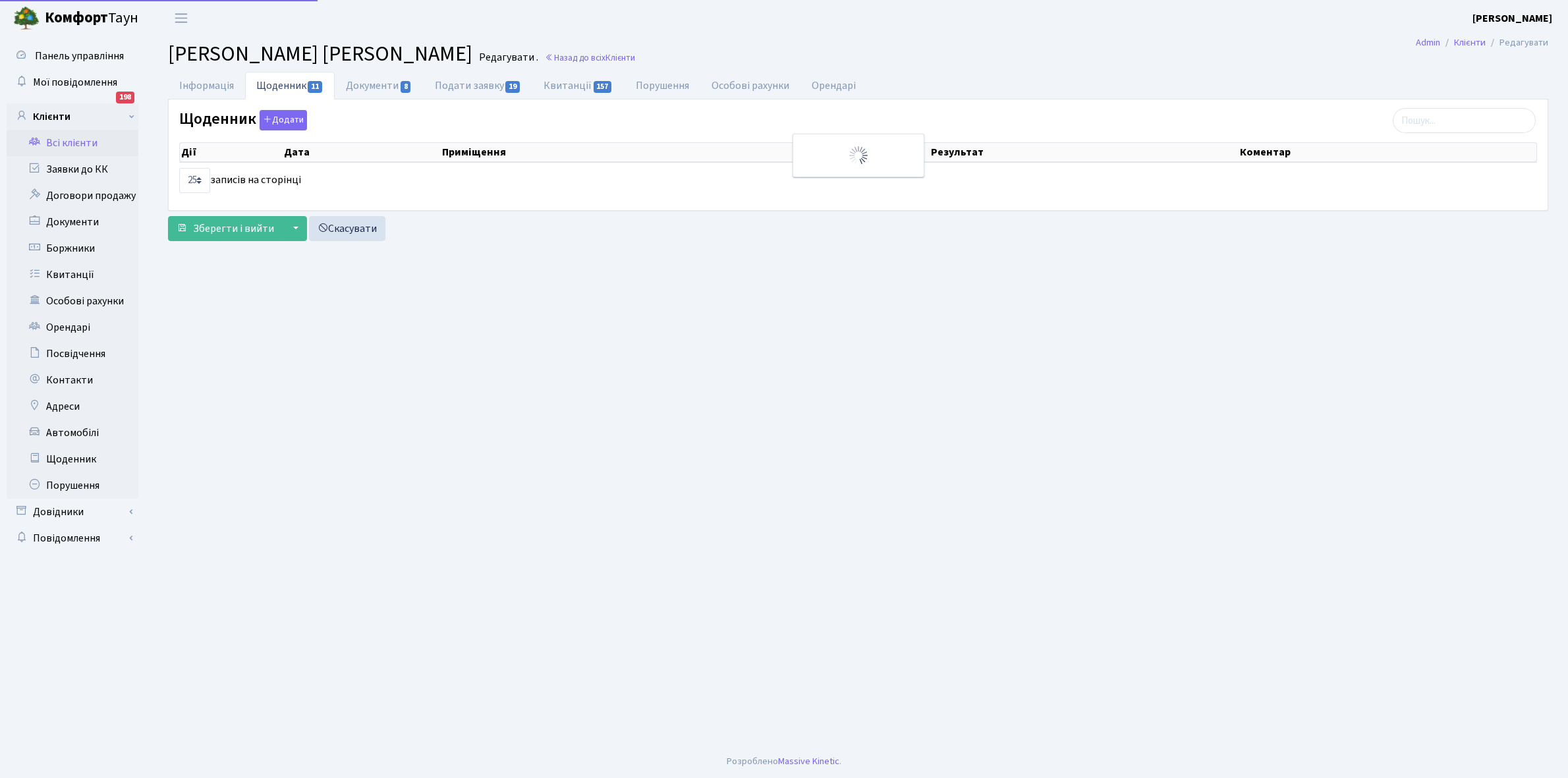
select select "25"
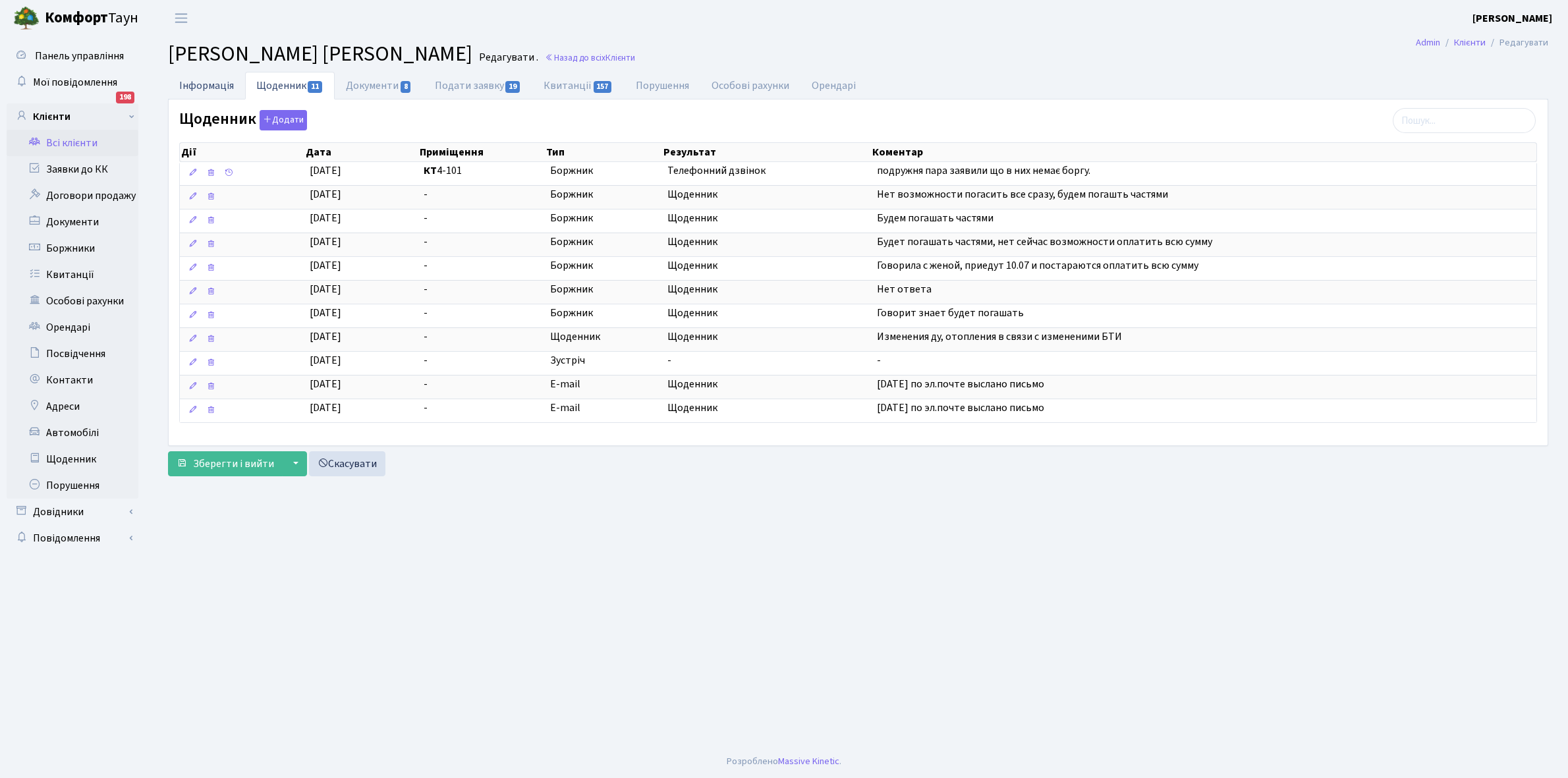
click at [198, 86] on link "Інформація" at bounding box center [206, 86] width 77 height 27
select select "25"
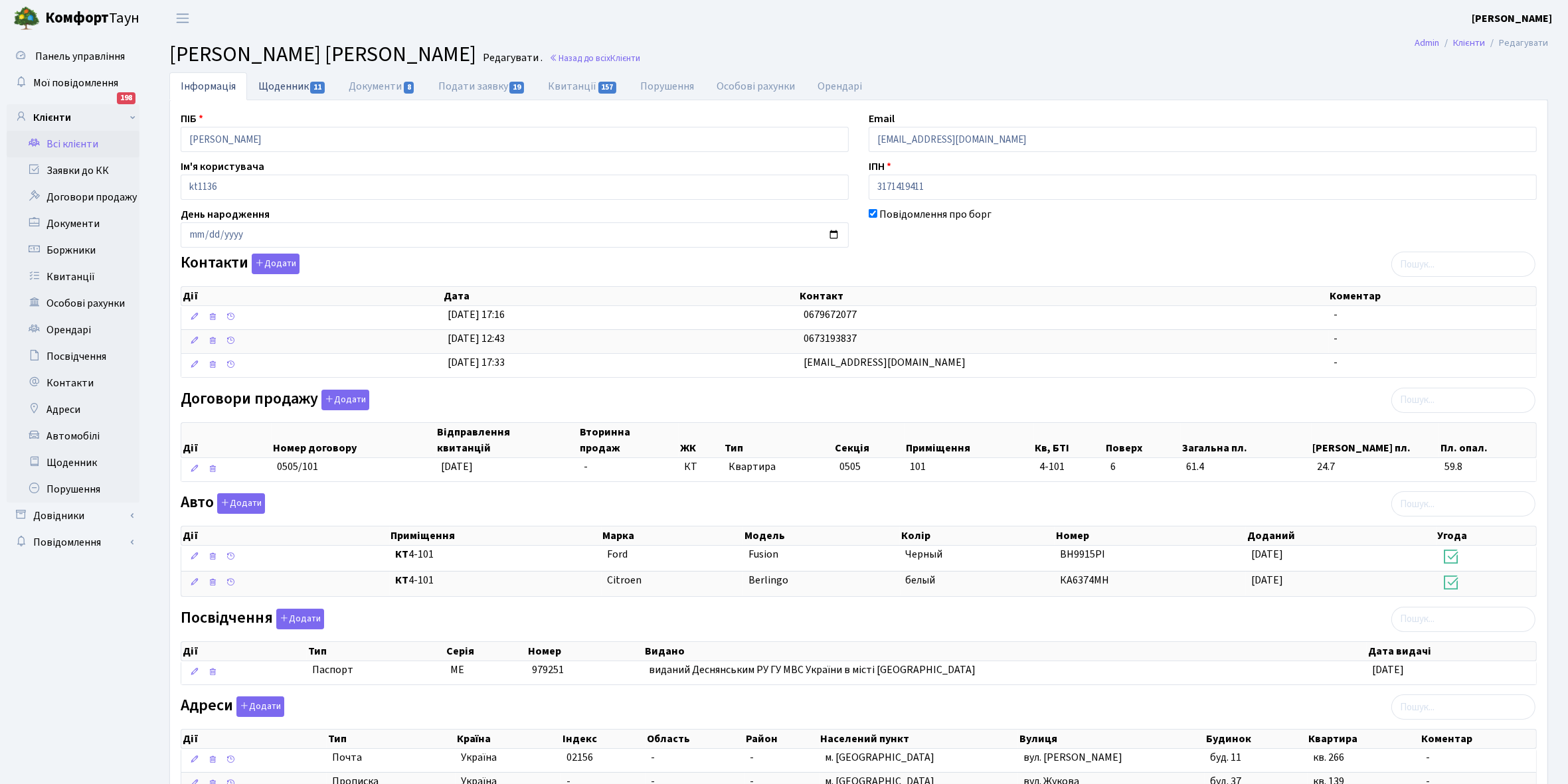
click at [282, 86] on link "Щоденник 11" at bounding box center [292, 86] width 90 height 28
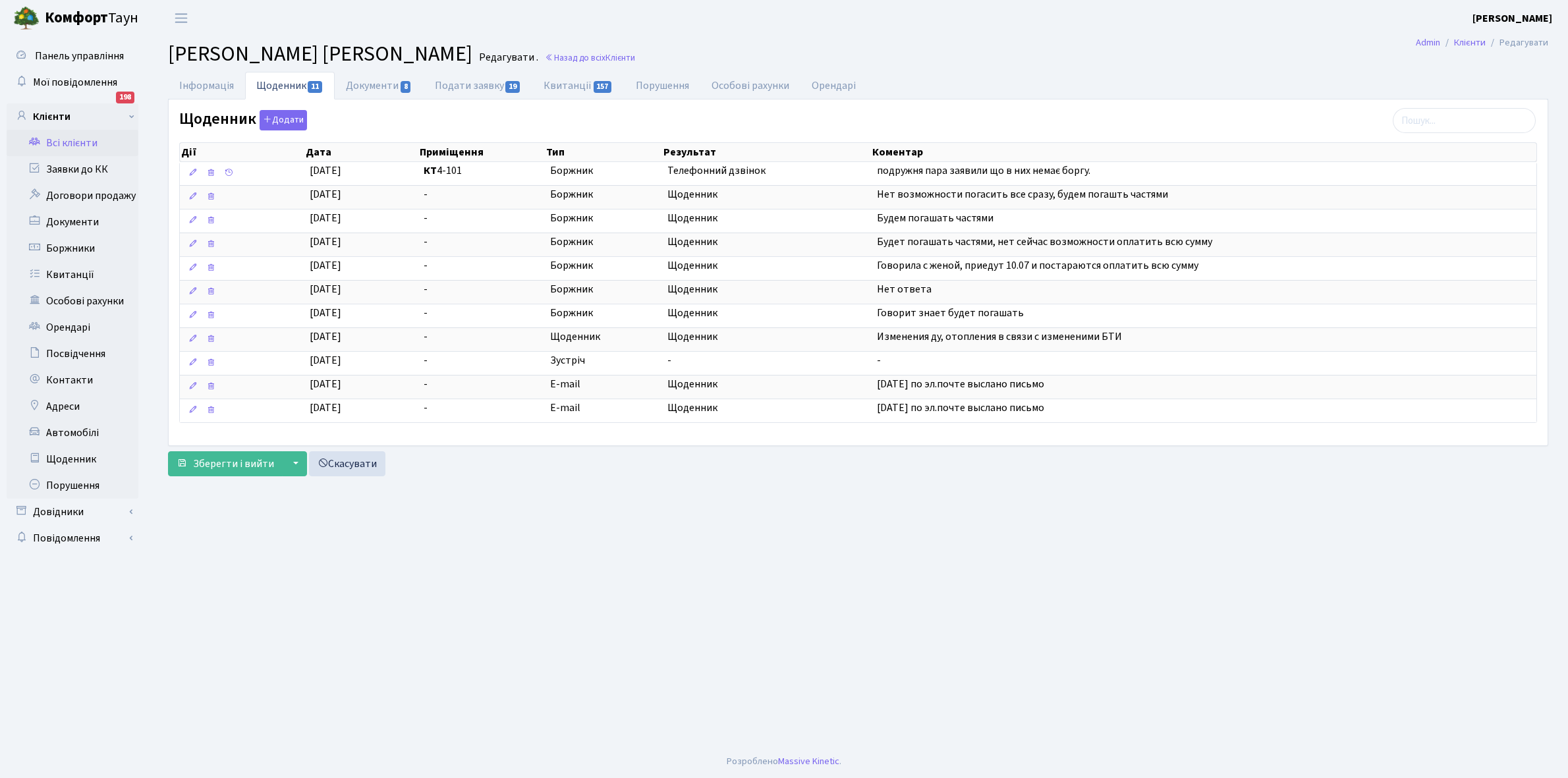
click at [66, 138] on link "Всі клієнти" at bounding box center [72, 143] width 132 height 27
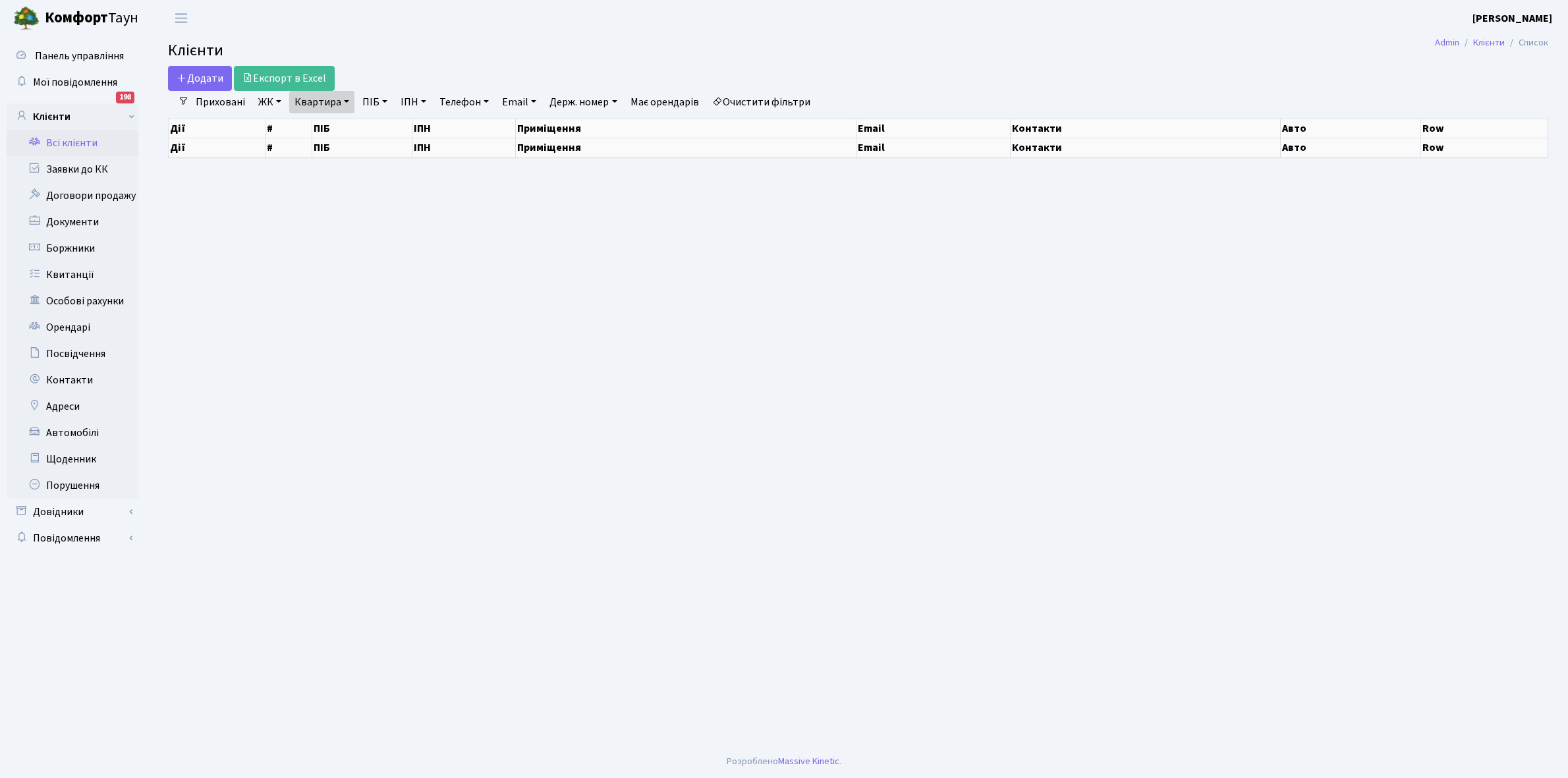
select select "25"
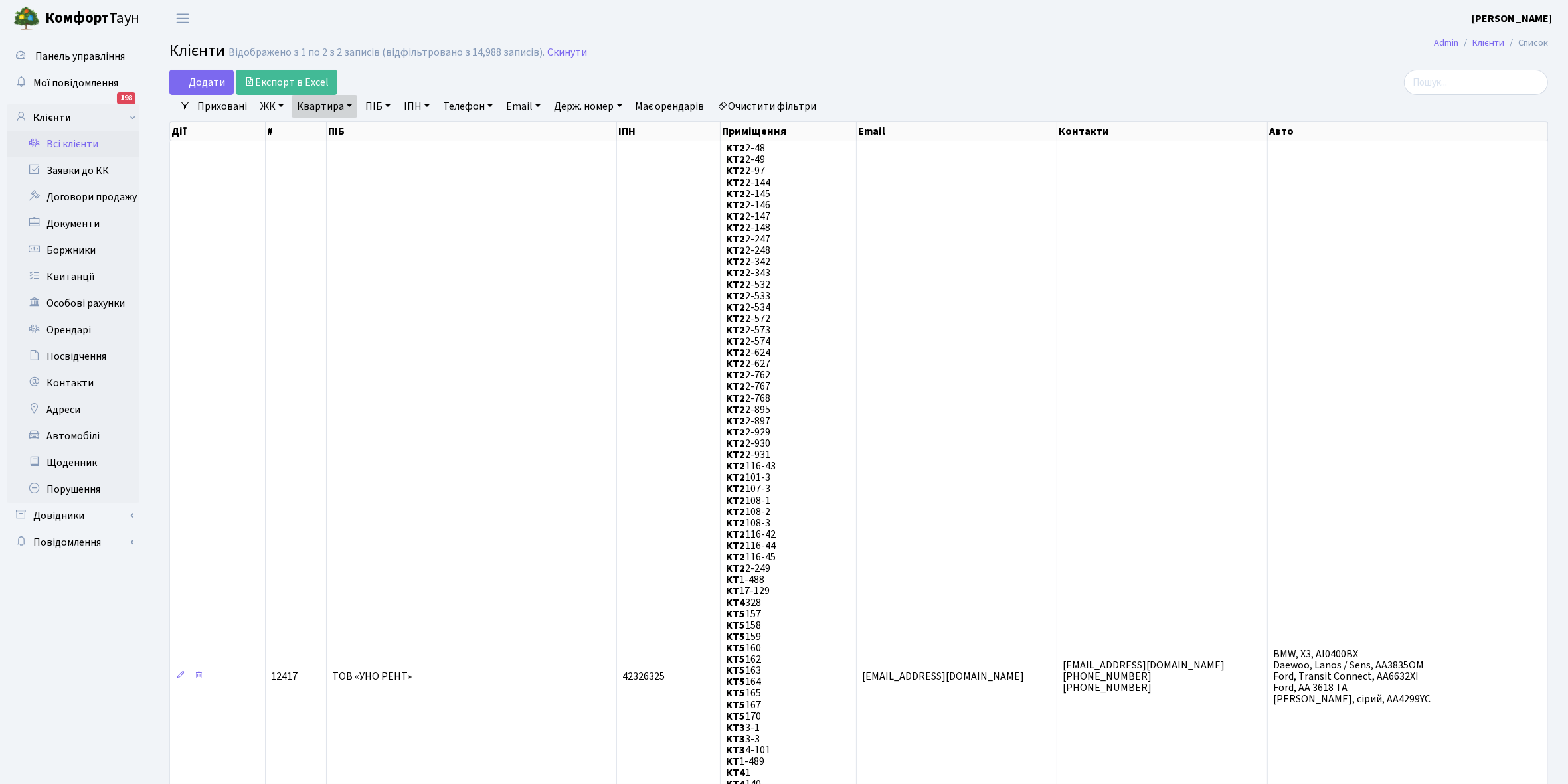
click at [90, 138] on link "Всі клієнти" at bounding box center [73, 144] width 133 height 27
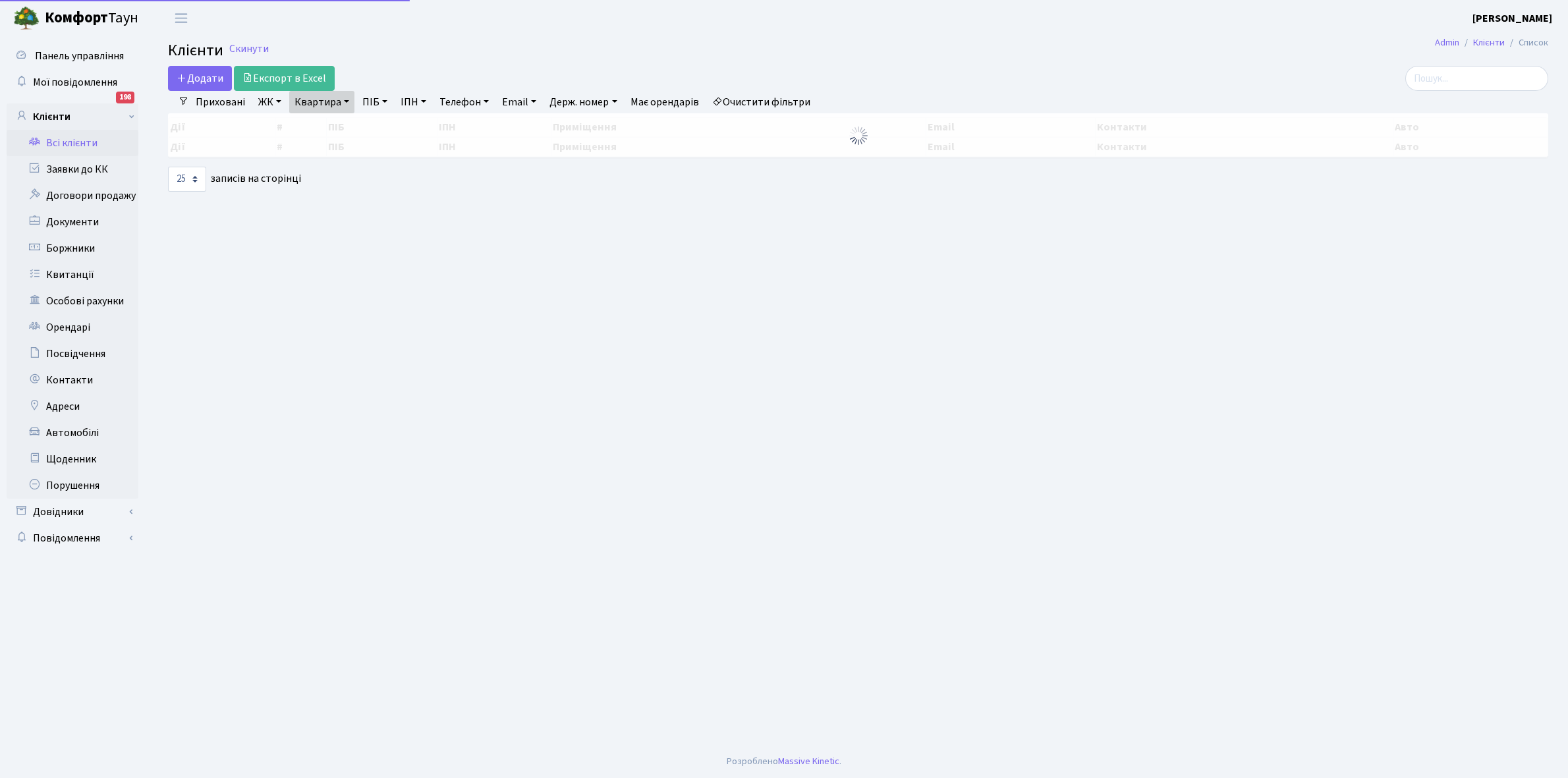
select select "25"
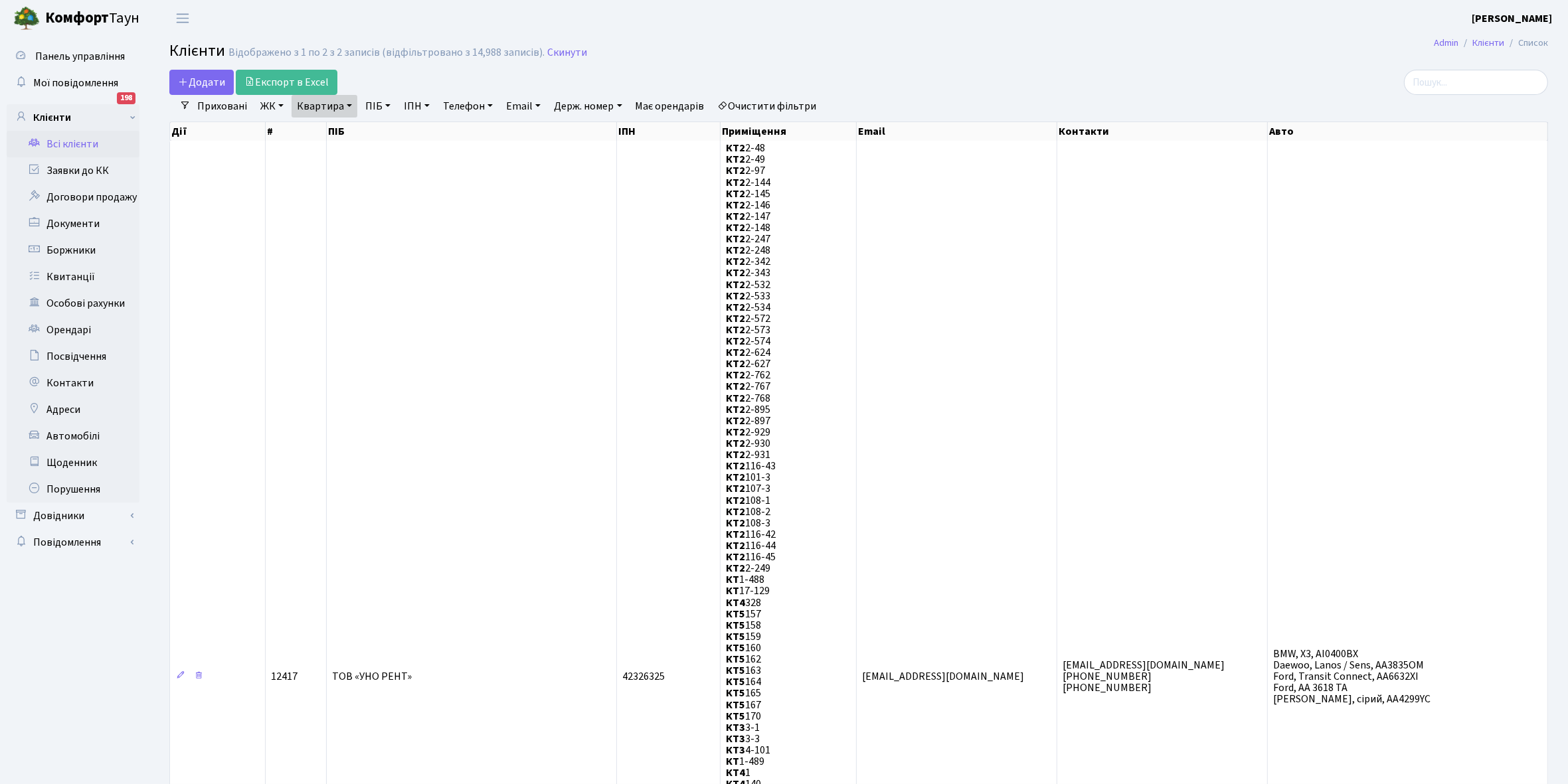
click at [349, 104] on link "Квартира" at bounding box center [324, 106] width 66 height 23
click at [343, 131] on input "4-101" at bounding box center [331, 132] width 78 height 25
type input "4"
type input "14-15"
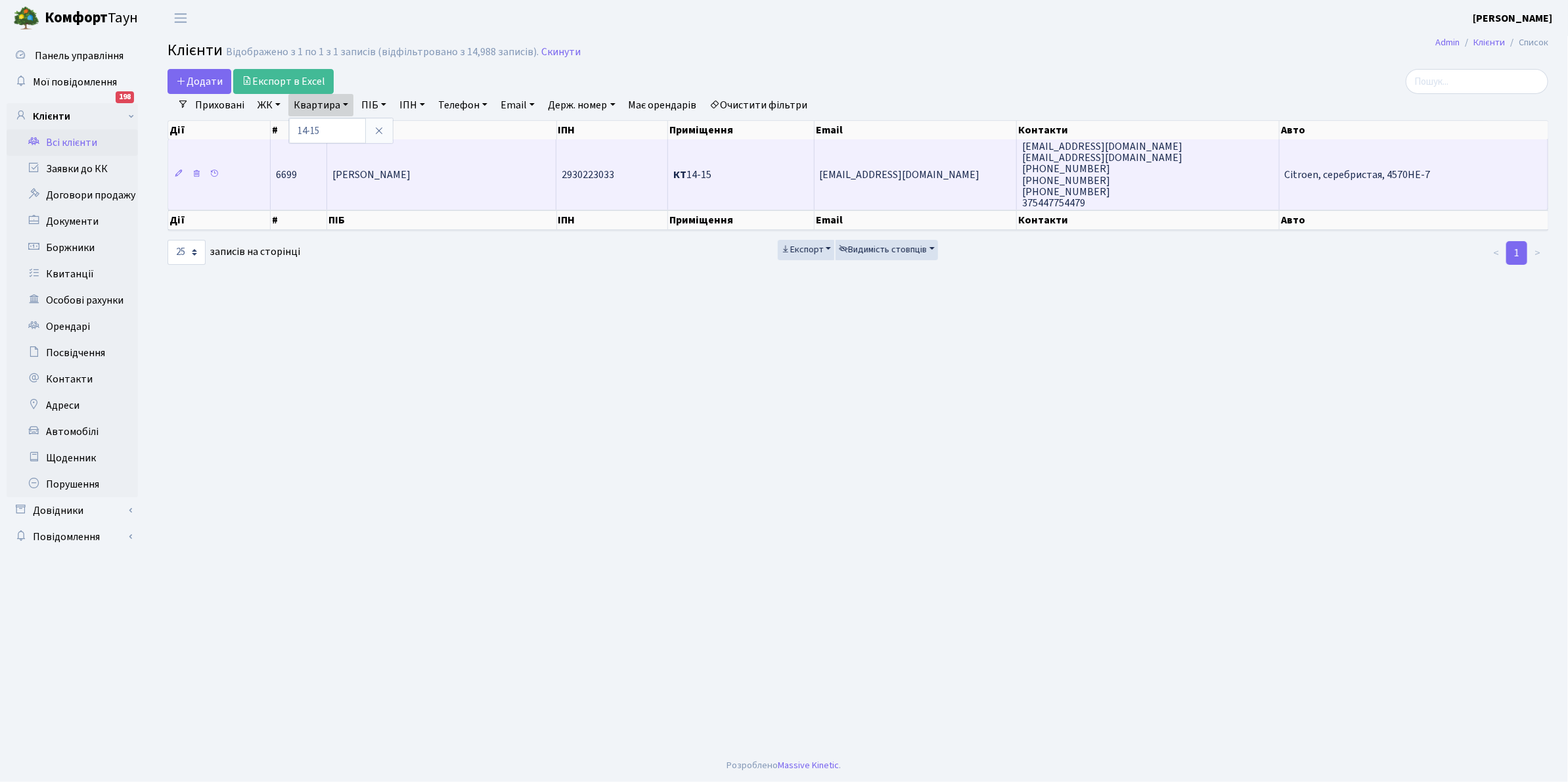
click at [513, 162] on td "Бірюков Василь Олегович" at bounding box center [442, 174] width 229 height 70
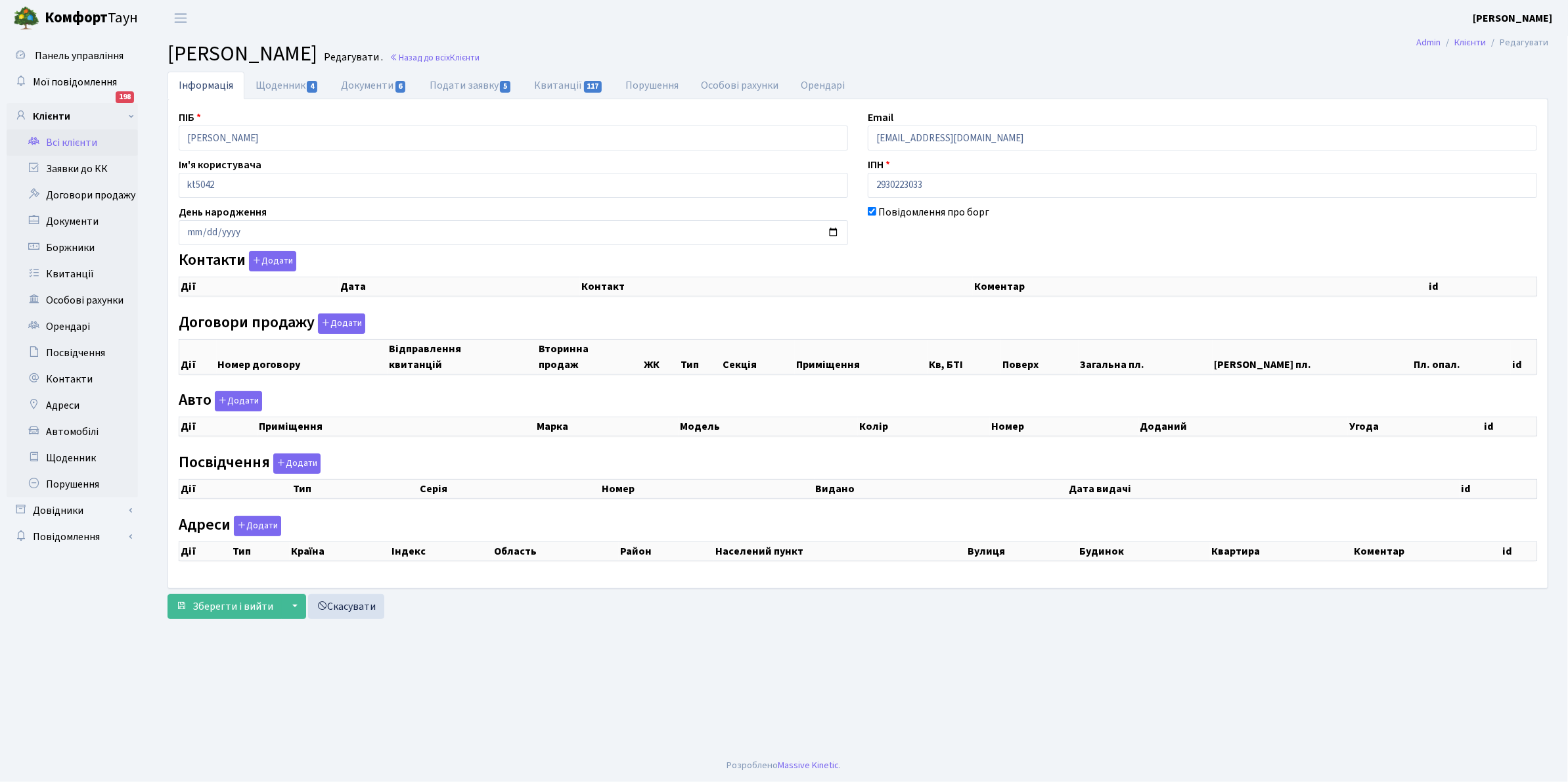
checkbox input "true"
select select "25"
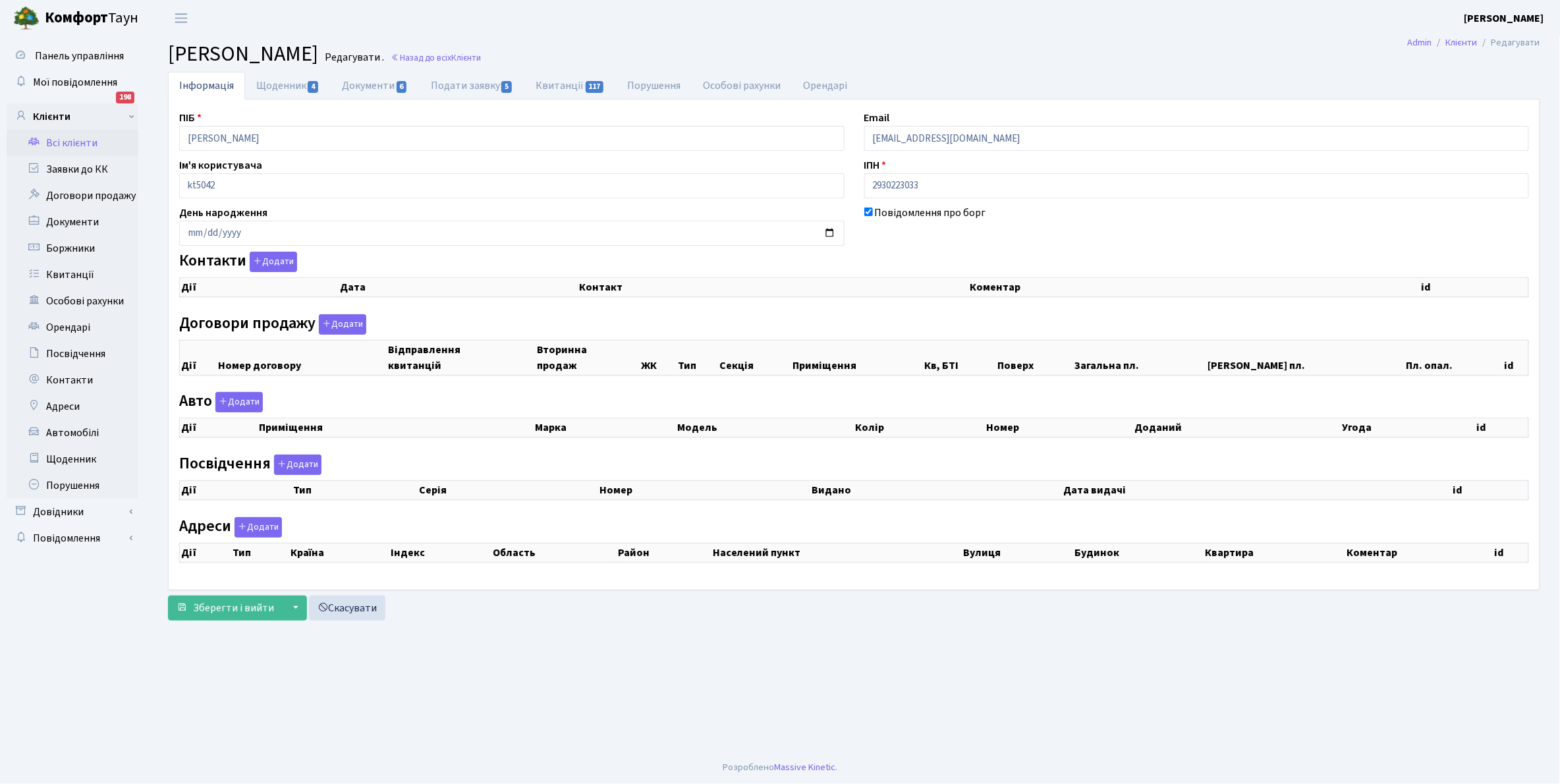
select select "25"
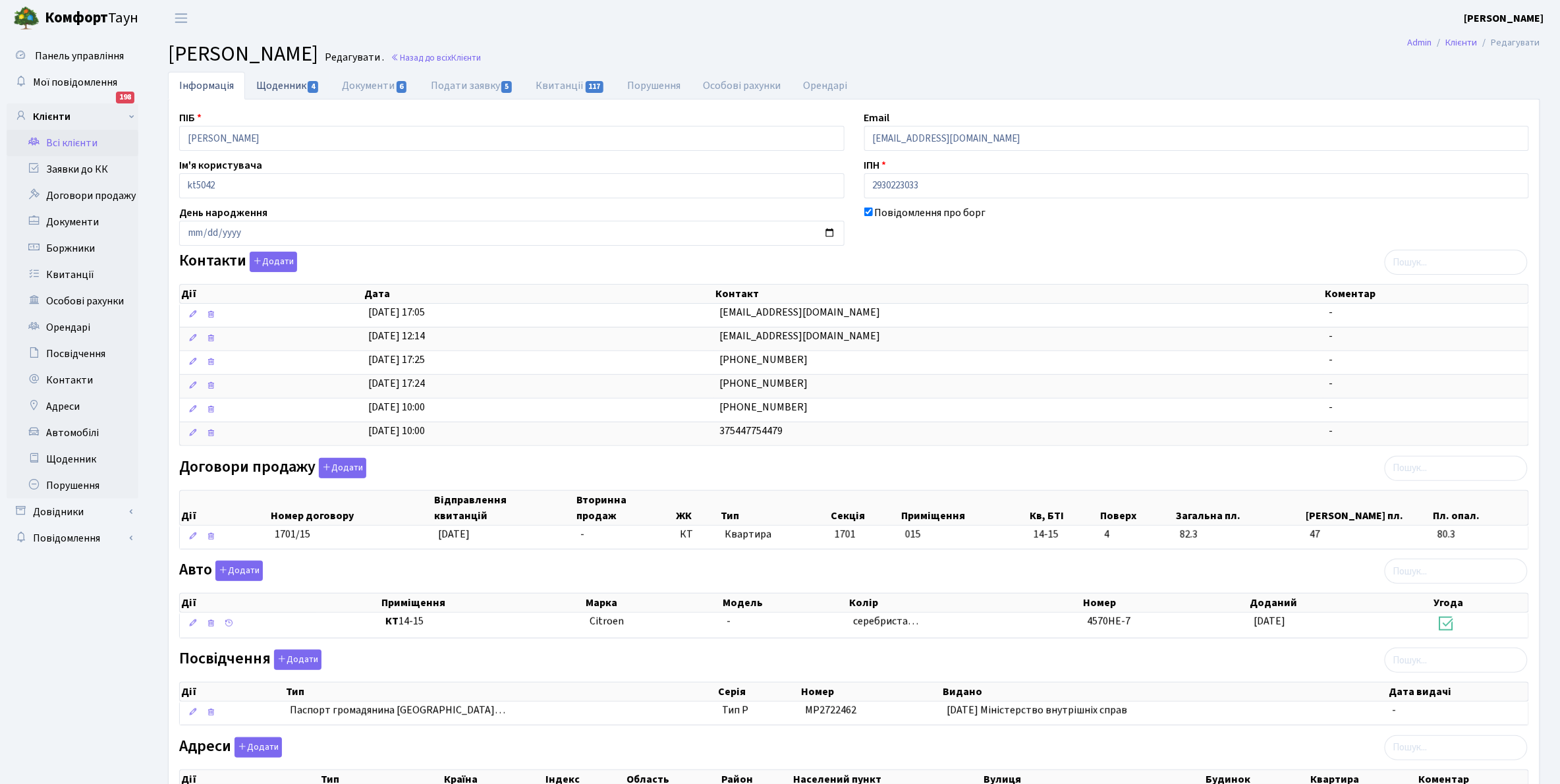
click at [274, 86] on link "Щоденник 4" at bounding box center [287, 86] width 86 height 27
select select "25"
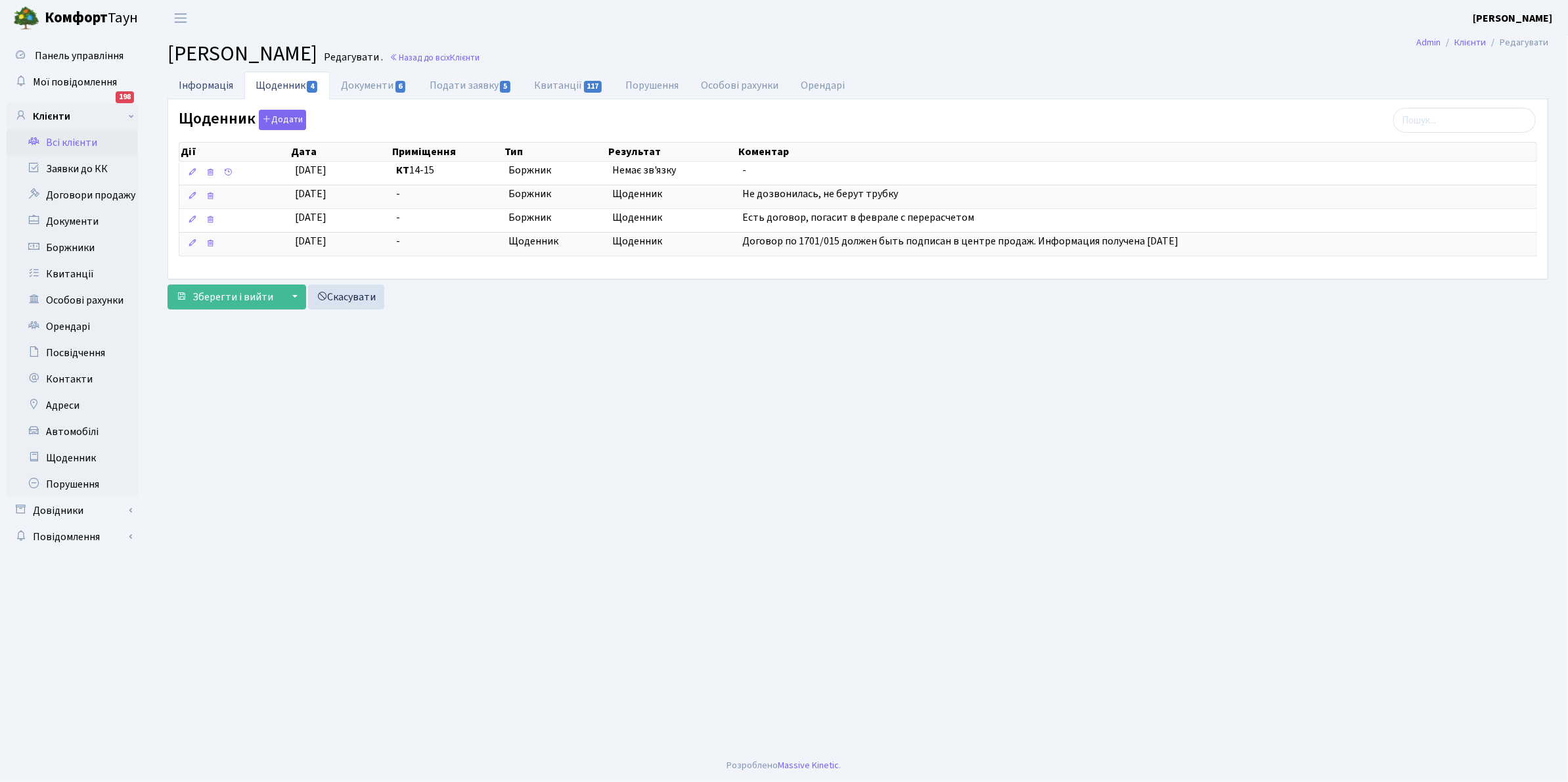
click at [201, 87] on link "Інформація" at bounding box center [205, 85] width 77 height 27
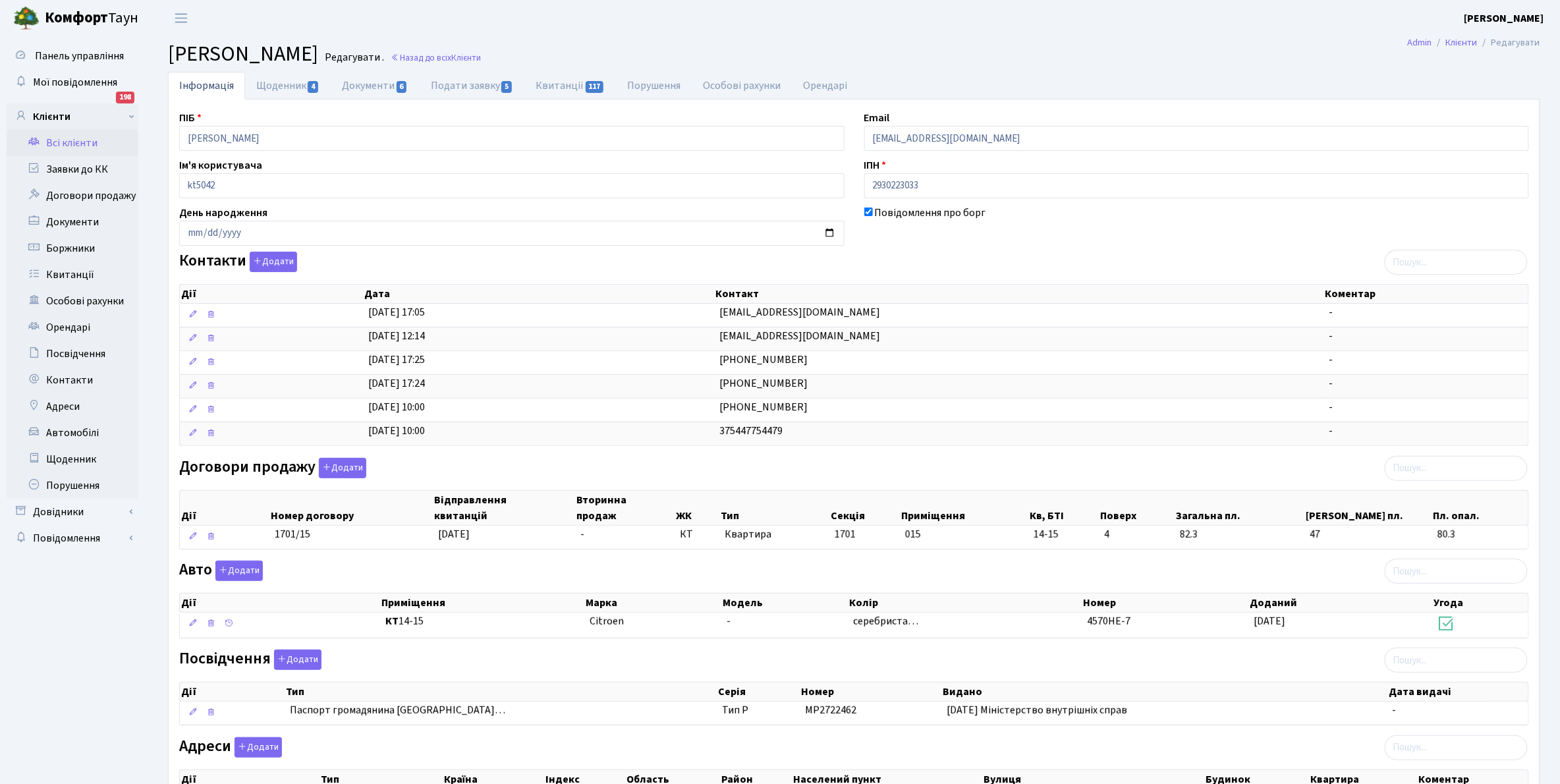
click at [86, 146] on link "Всі клієнти" at bounding box center [72, 143] width 132 height 27
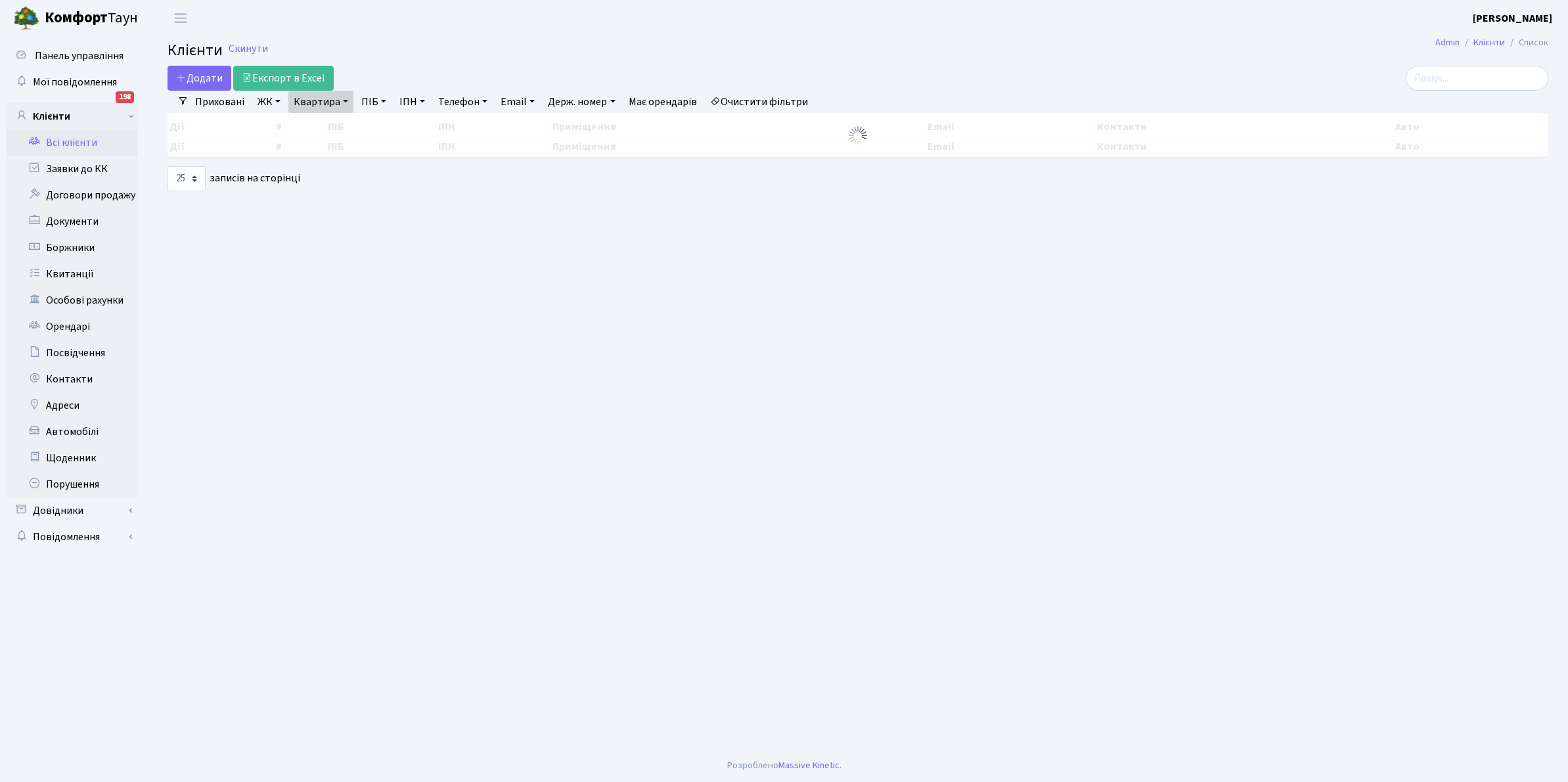
select select "25"
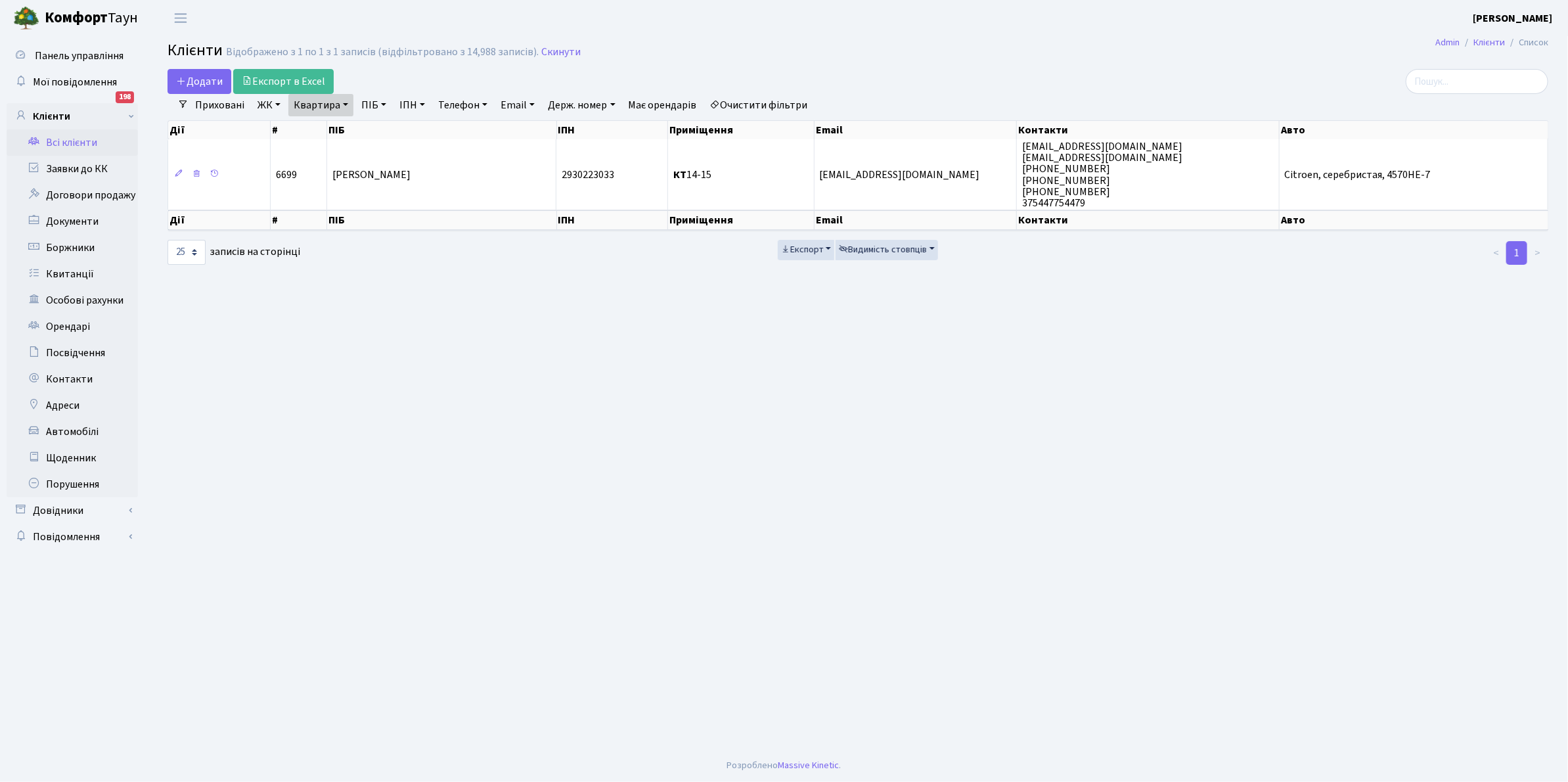
click at [345, 103] on link "Квартира" at bounding box center [321, 105] width 65 height 22
click at [337, 129] on input "14-15" at bounding box center [327, 131] width 77 height 25
type input "1"
type input "1-410"
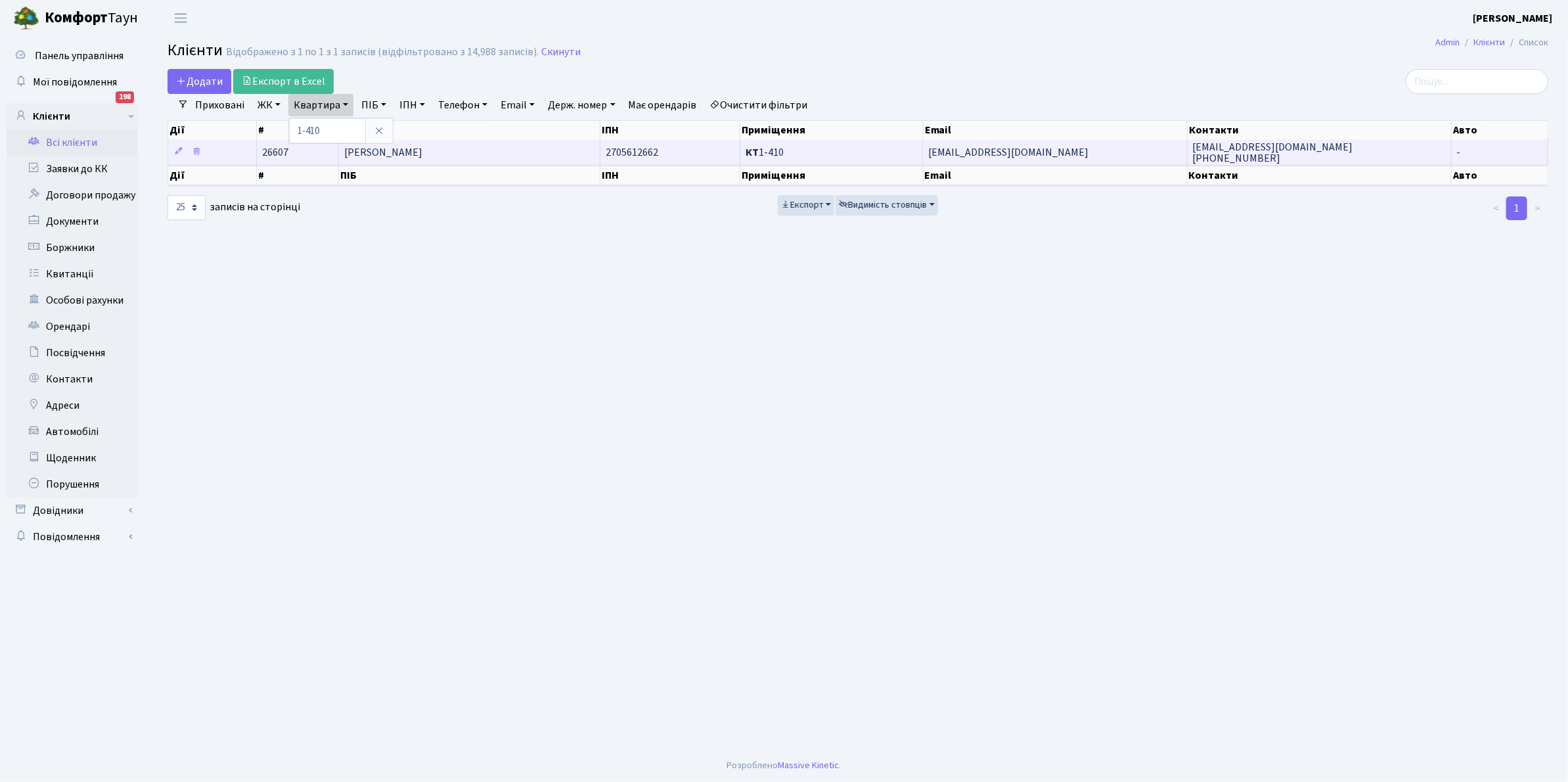
click at [474, 156] on td "[PERSON_NAME]" at bounding box center [470, 152] width 261 height 26
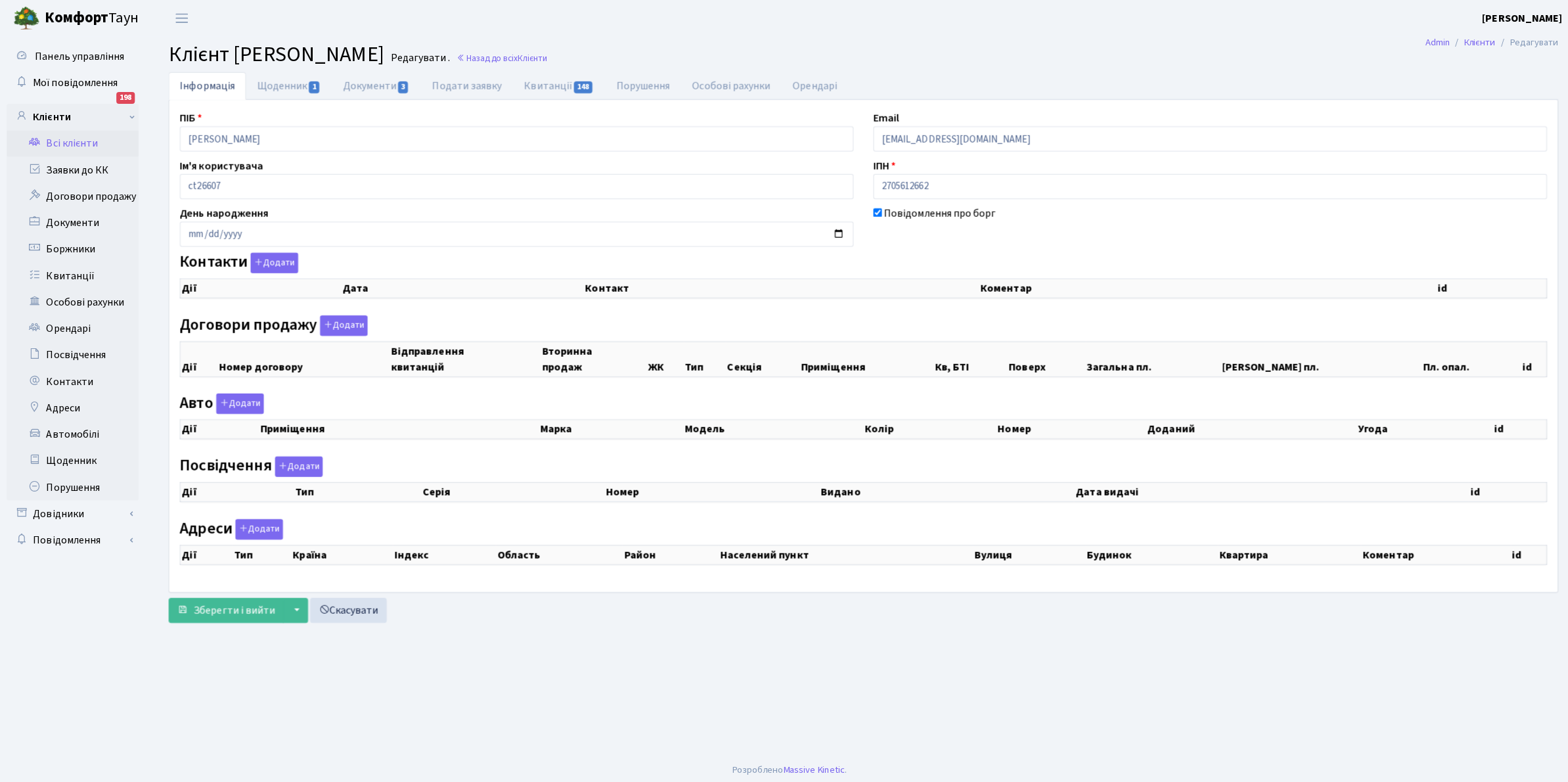
checkbox input "true"
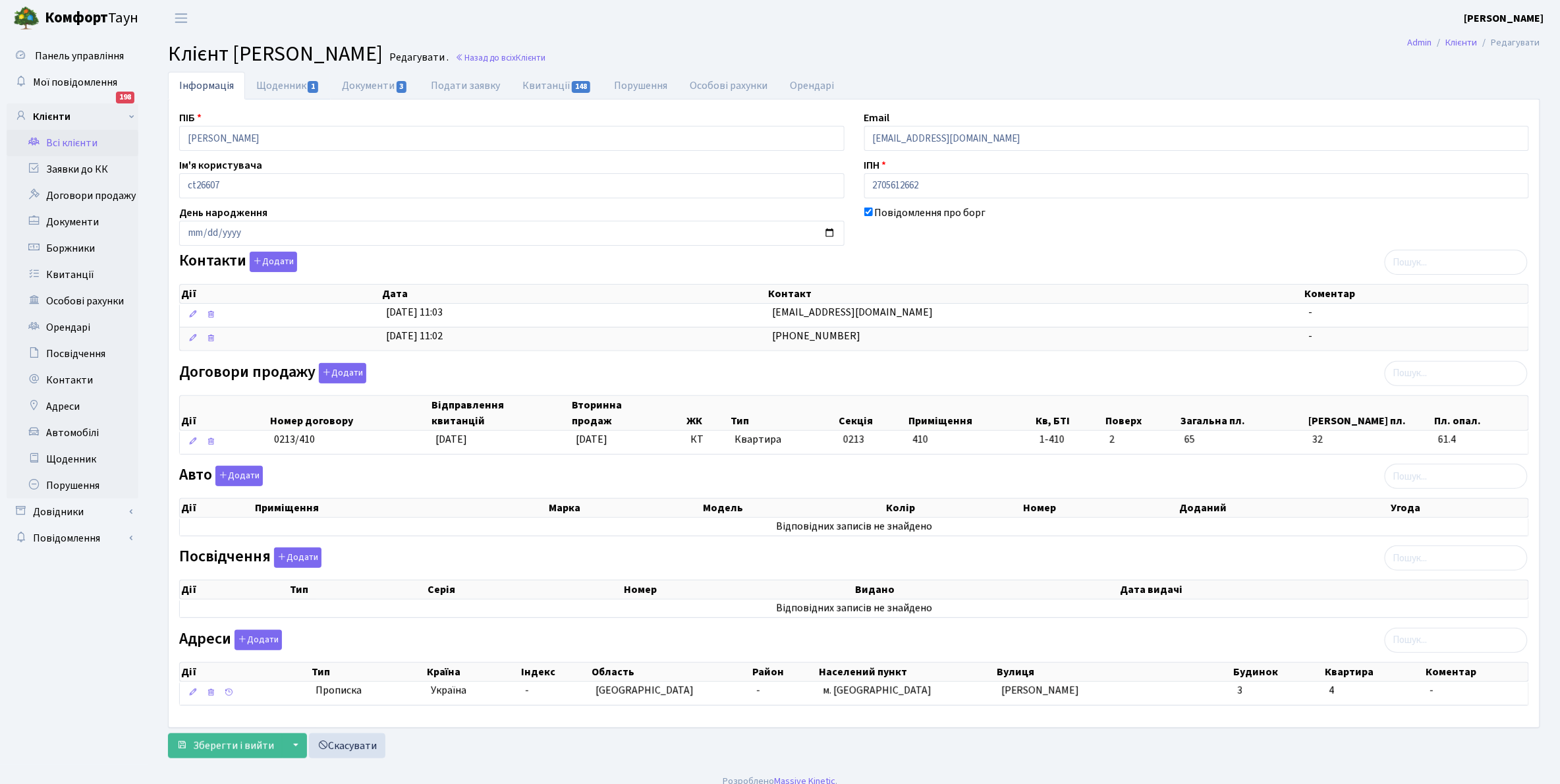
click at [272, 82] on link "Щоденник 1" at bounding box center [287, 86] width 86 height 27
select select "25"
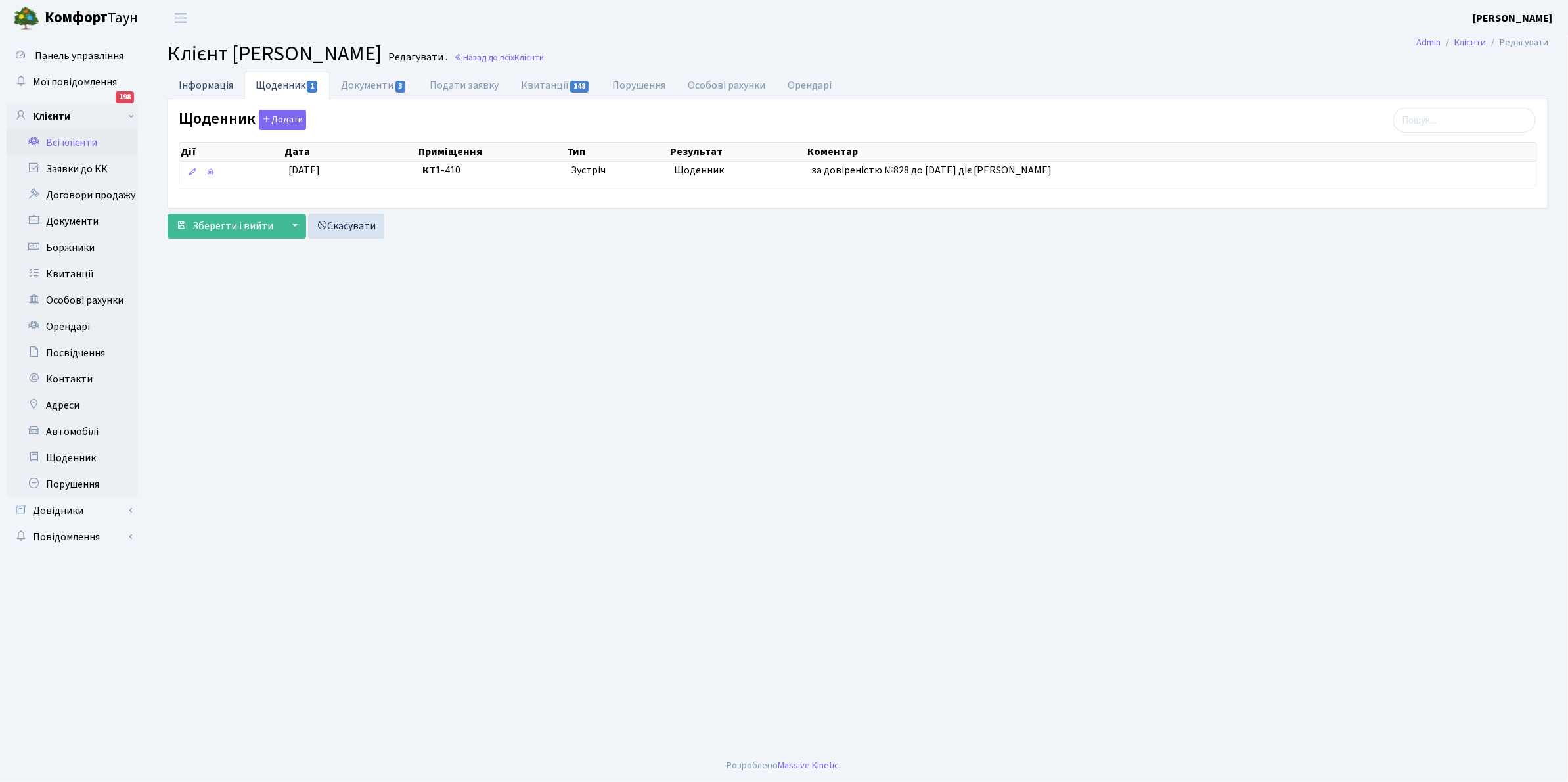
click at [208, 83] on link "Інформація" at bounding box center [205, 85] width 77 height 27
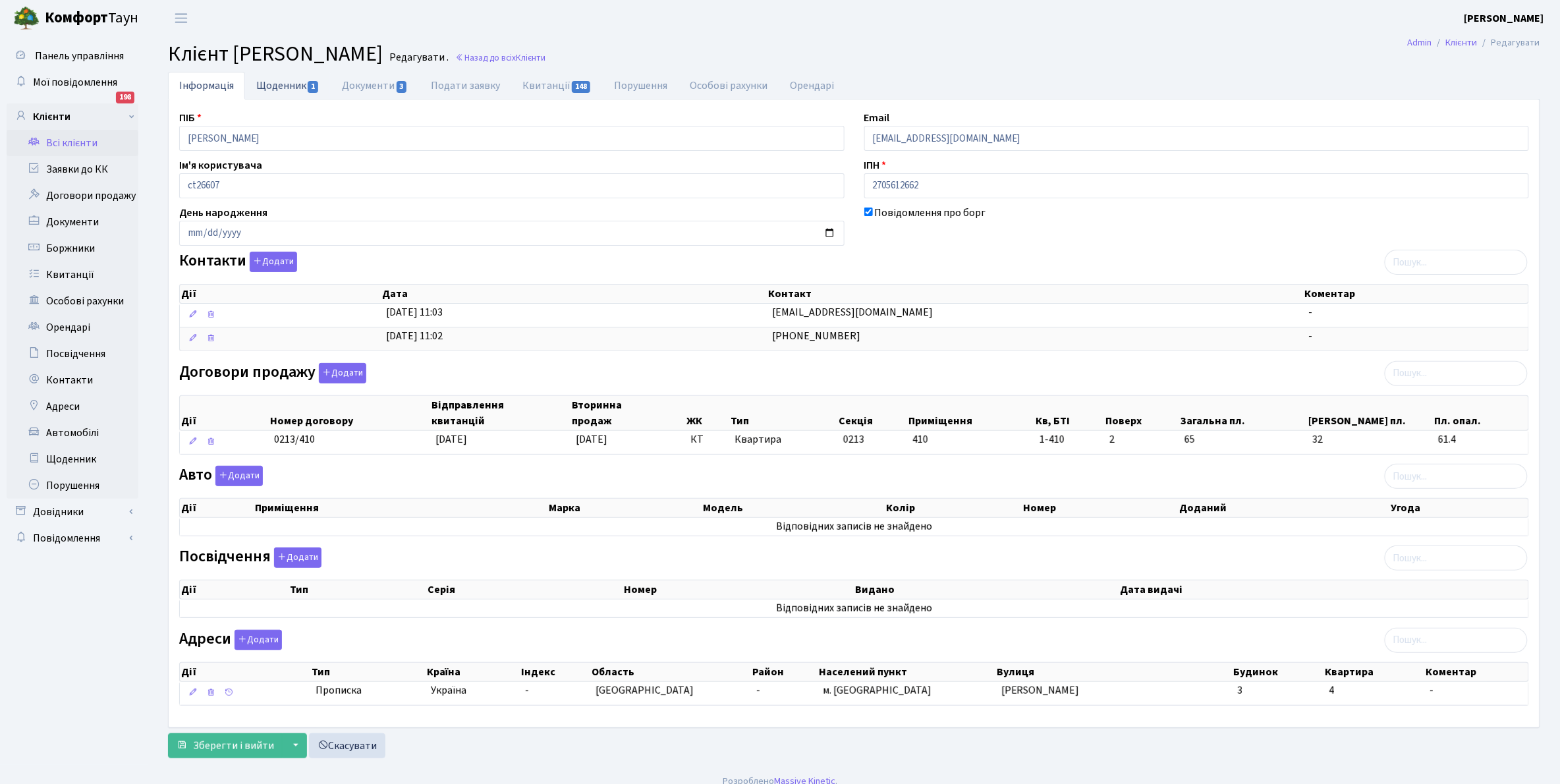
click at [264, 84] on link "Щоденник 1" at bounding box center [287, 86] width 86 height 27
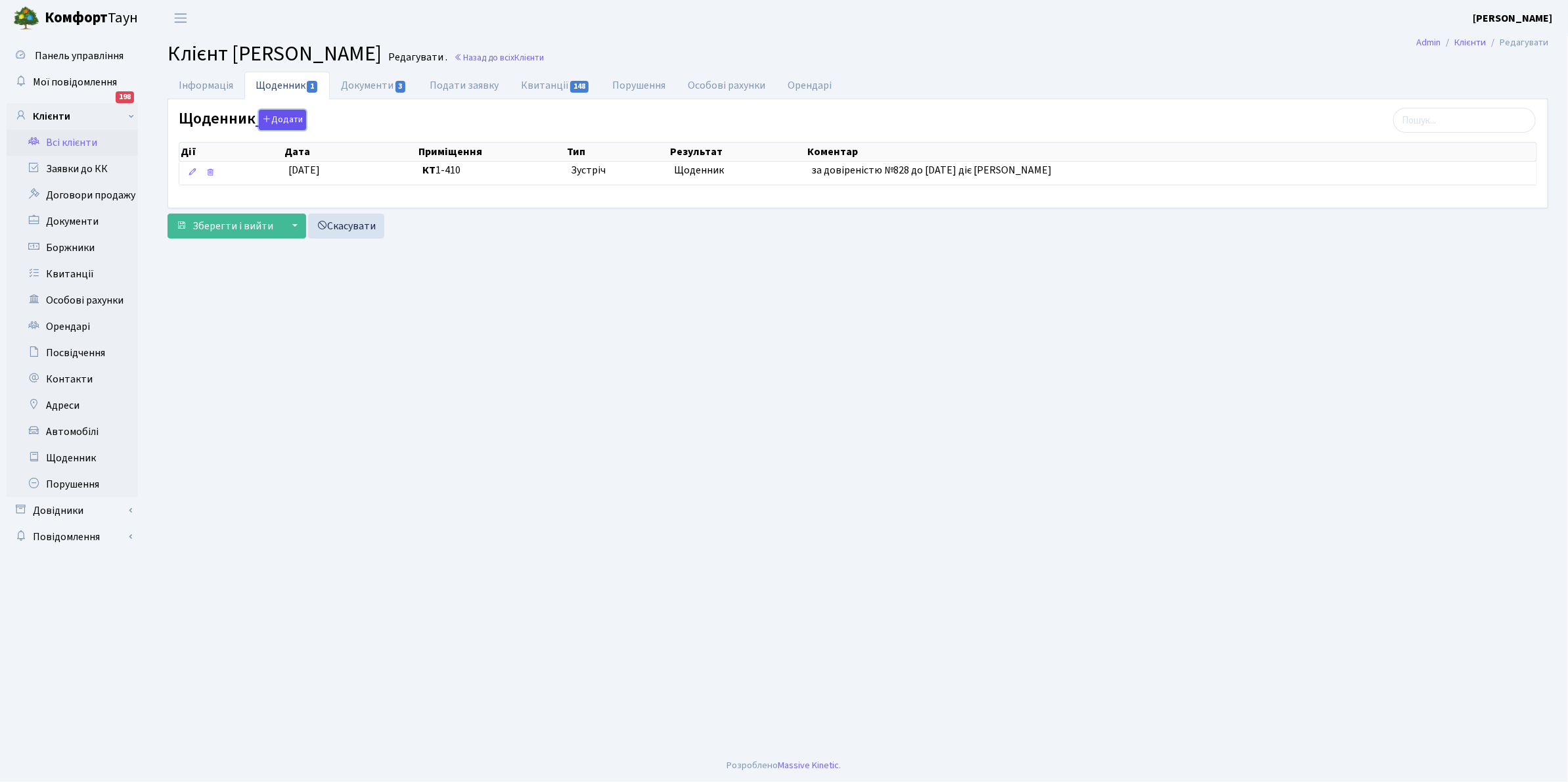
click at [280, 121] on button "Додати" at bounding box center [282, 120] width 47 height 20
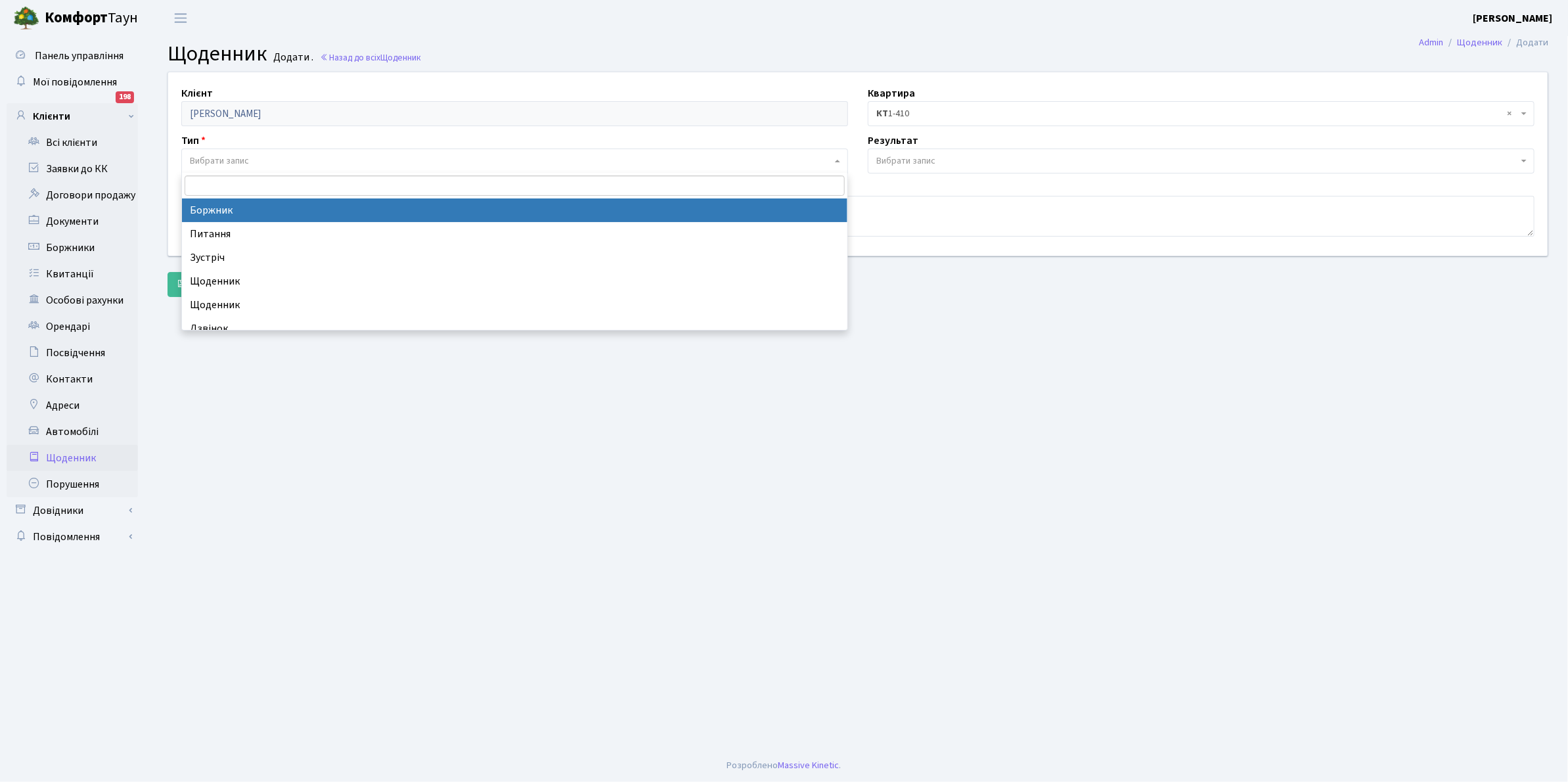
click at [217, 161] on span "Вибрати запис" at bounding box center [219, 161] width 59 height 13
select select "189"
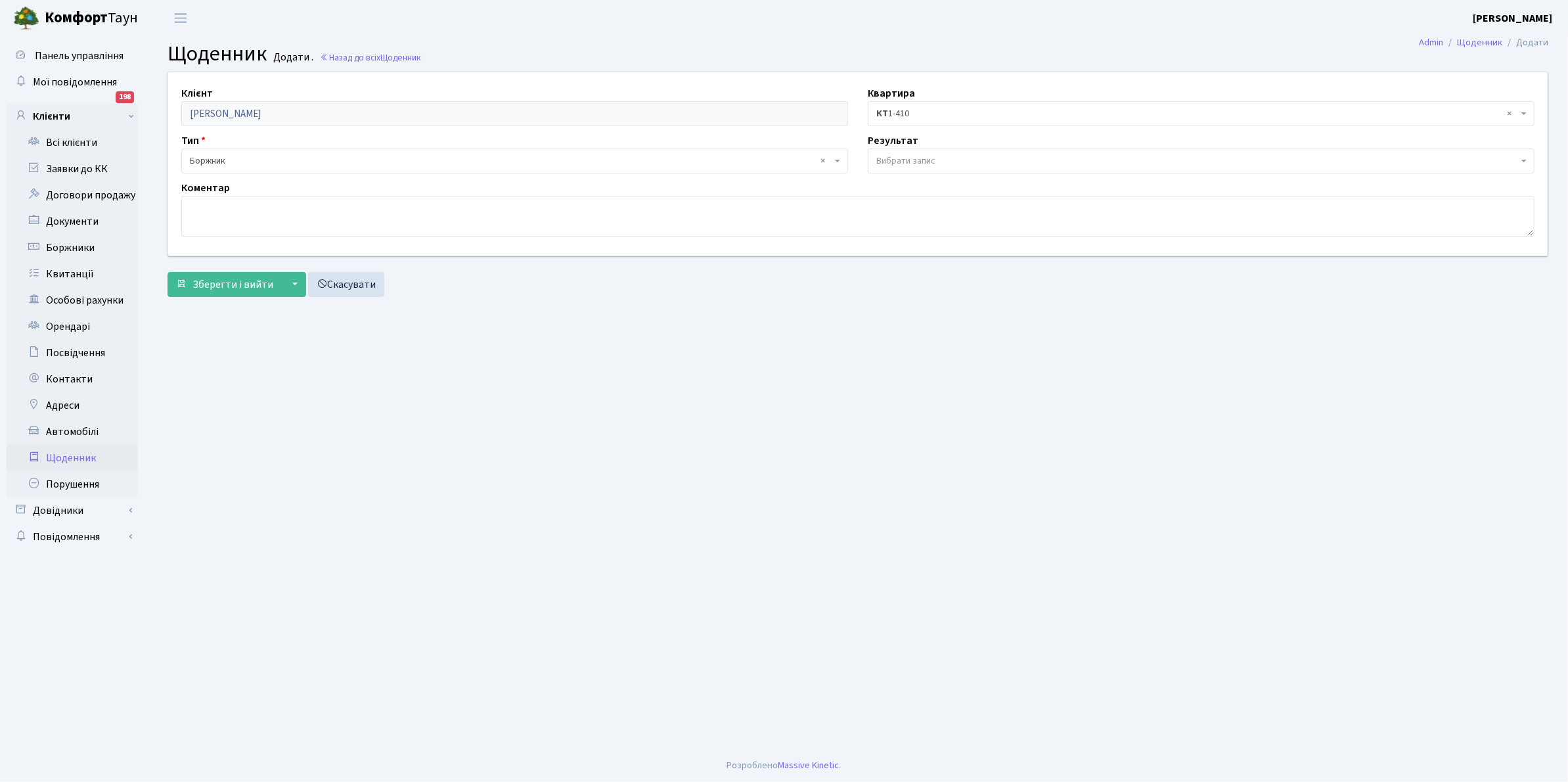
click at [941, 161] on span "Вибрати запис" at bounding box center [1197, 161] width 642 height 13
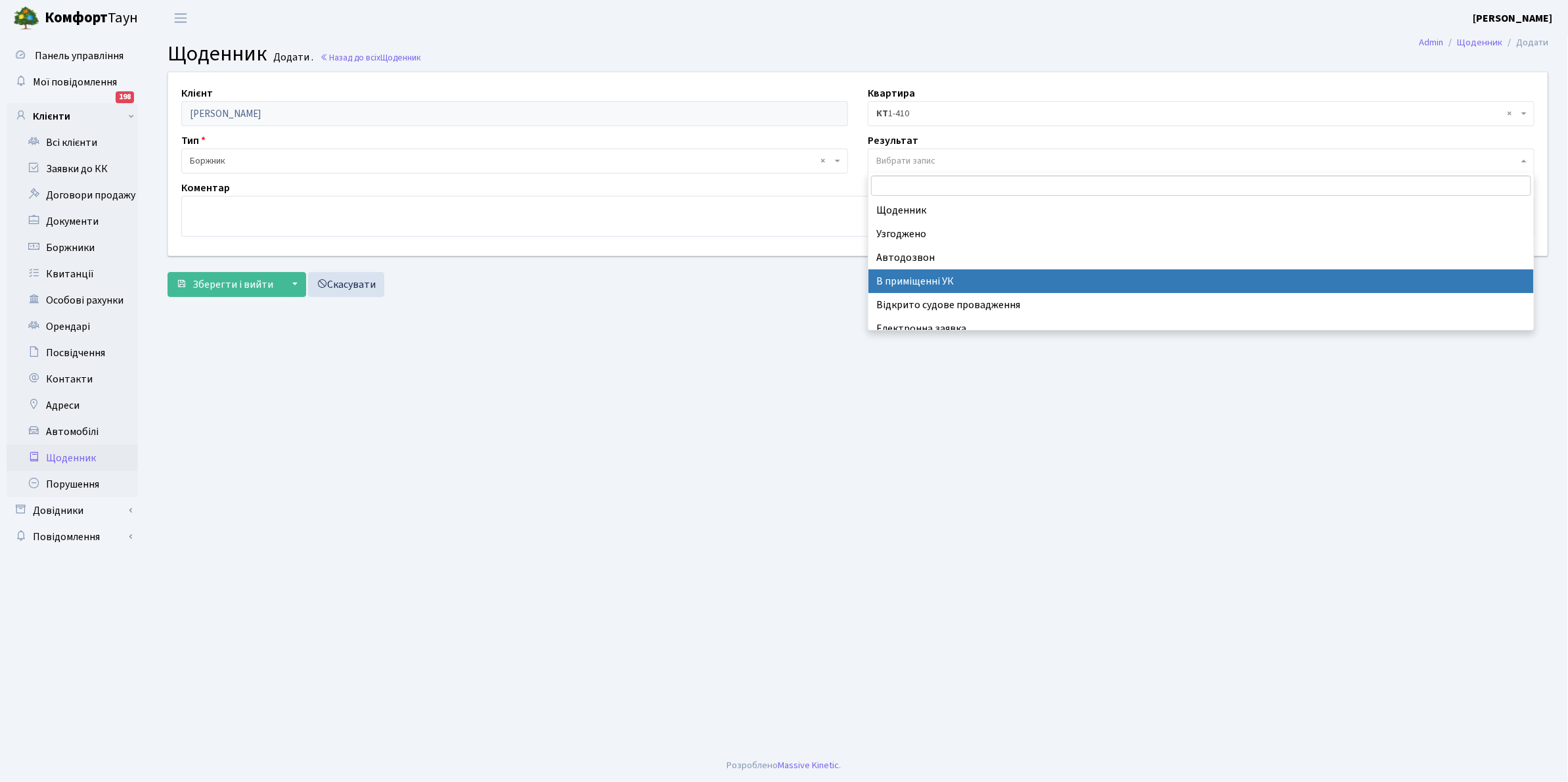
scroll to position [81, 0]
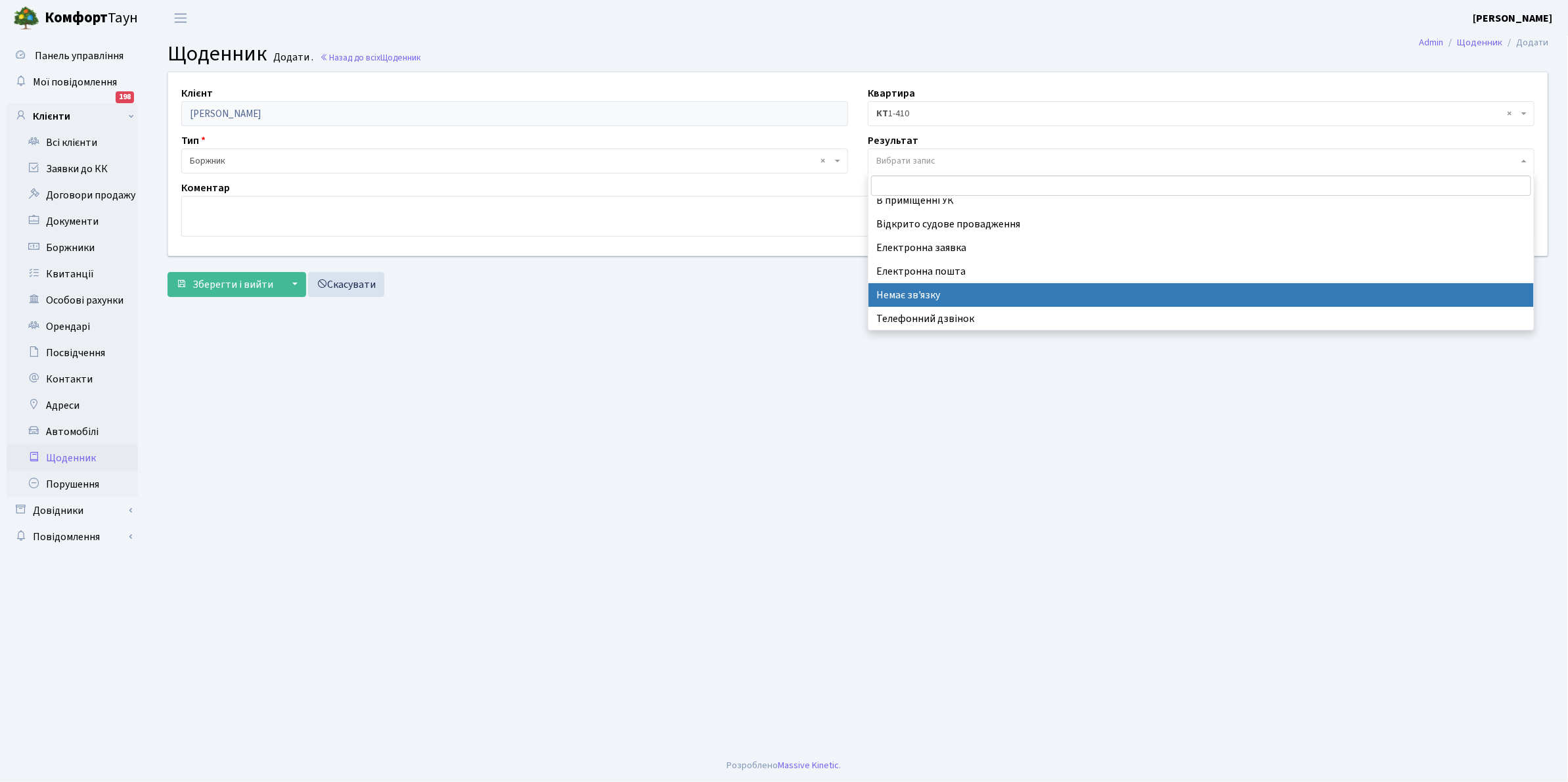
select select "197"
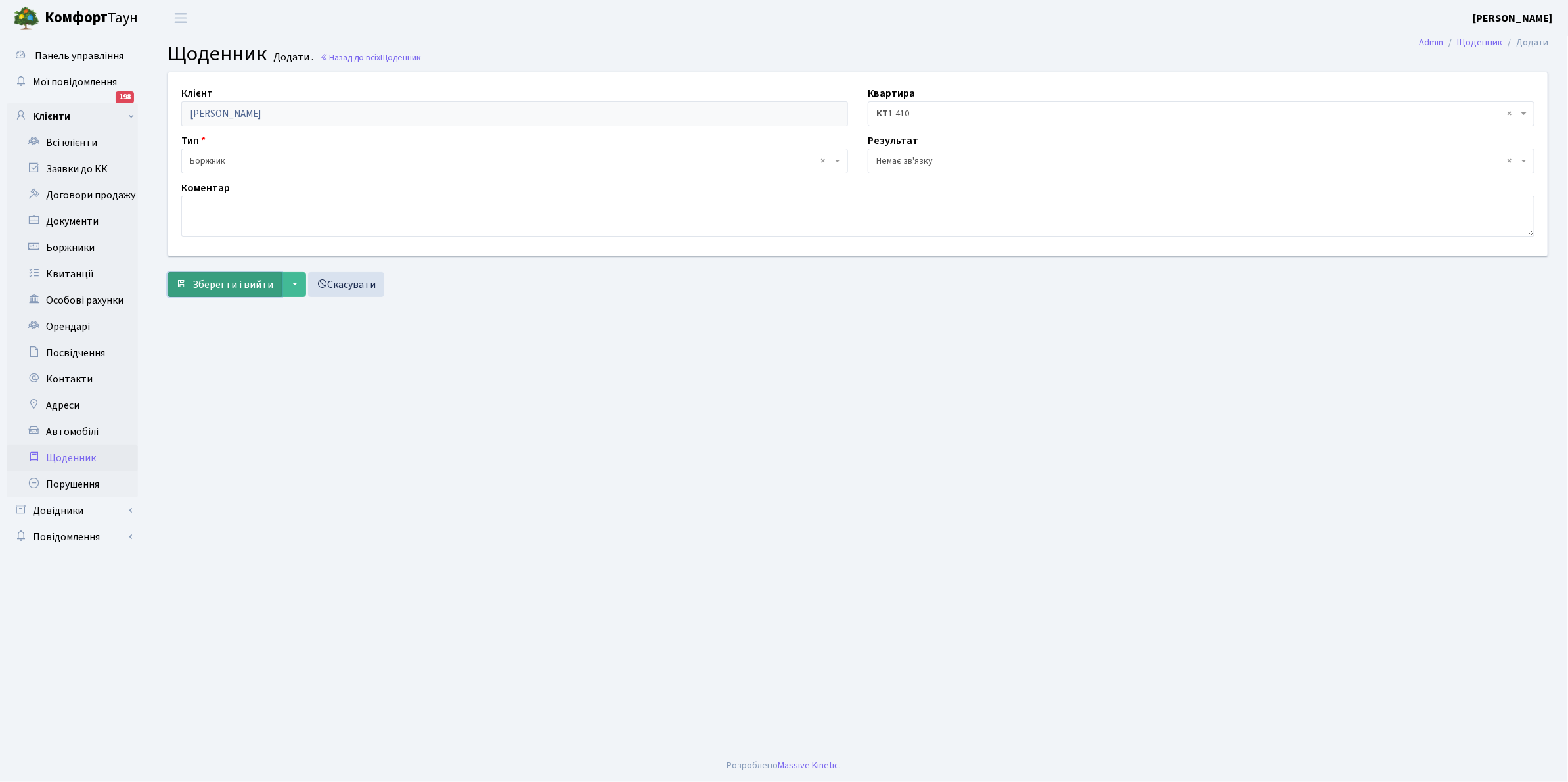
click at [233, 289] on span "Зберегти і вийти" at bounding box center [233, 284] width 81 height 14
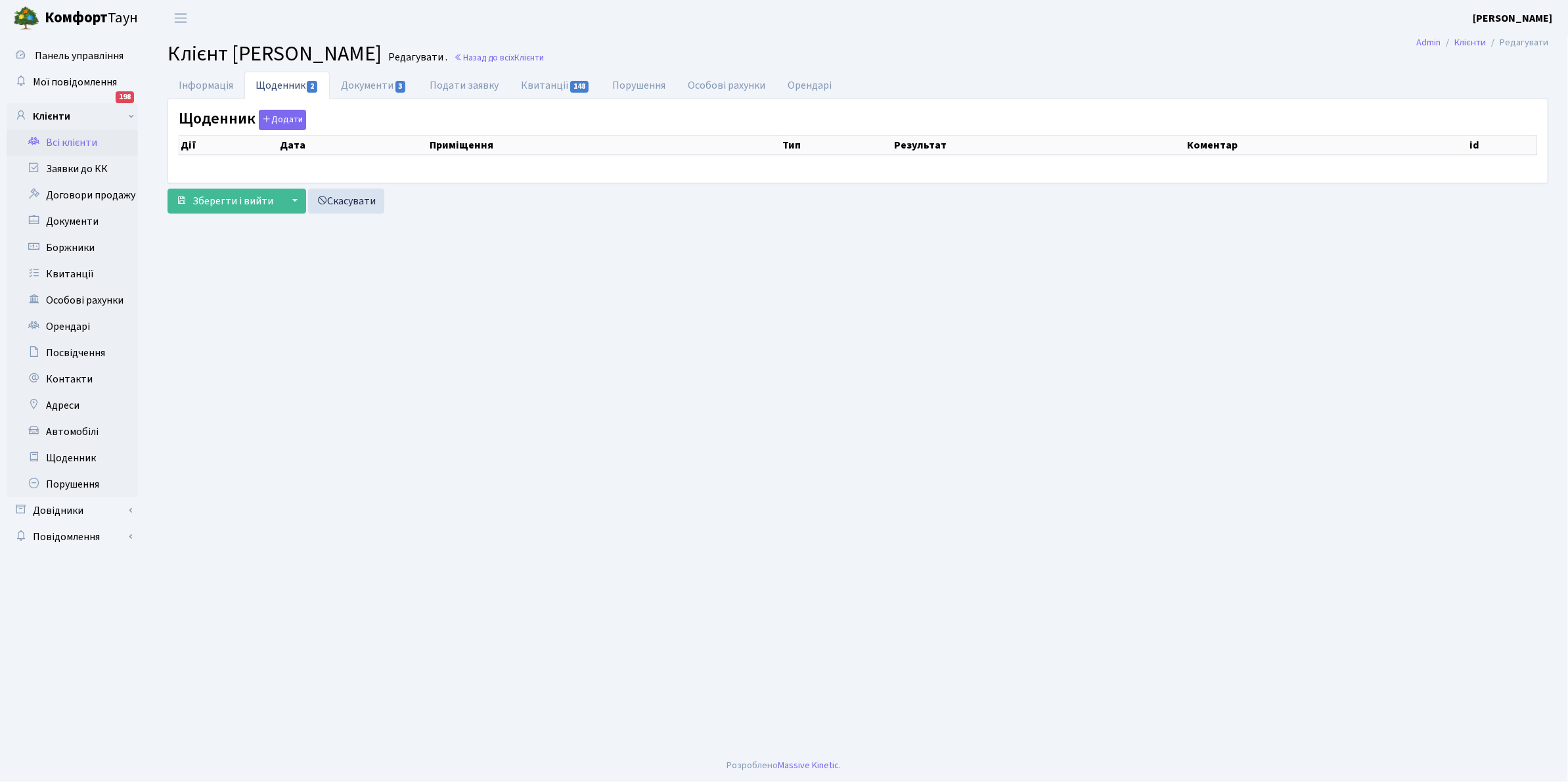
select select "25"
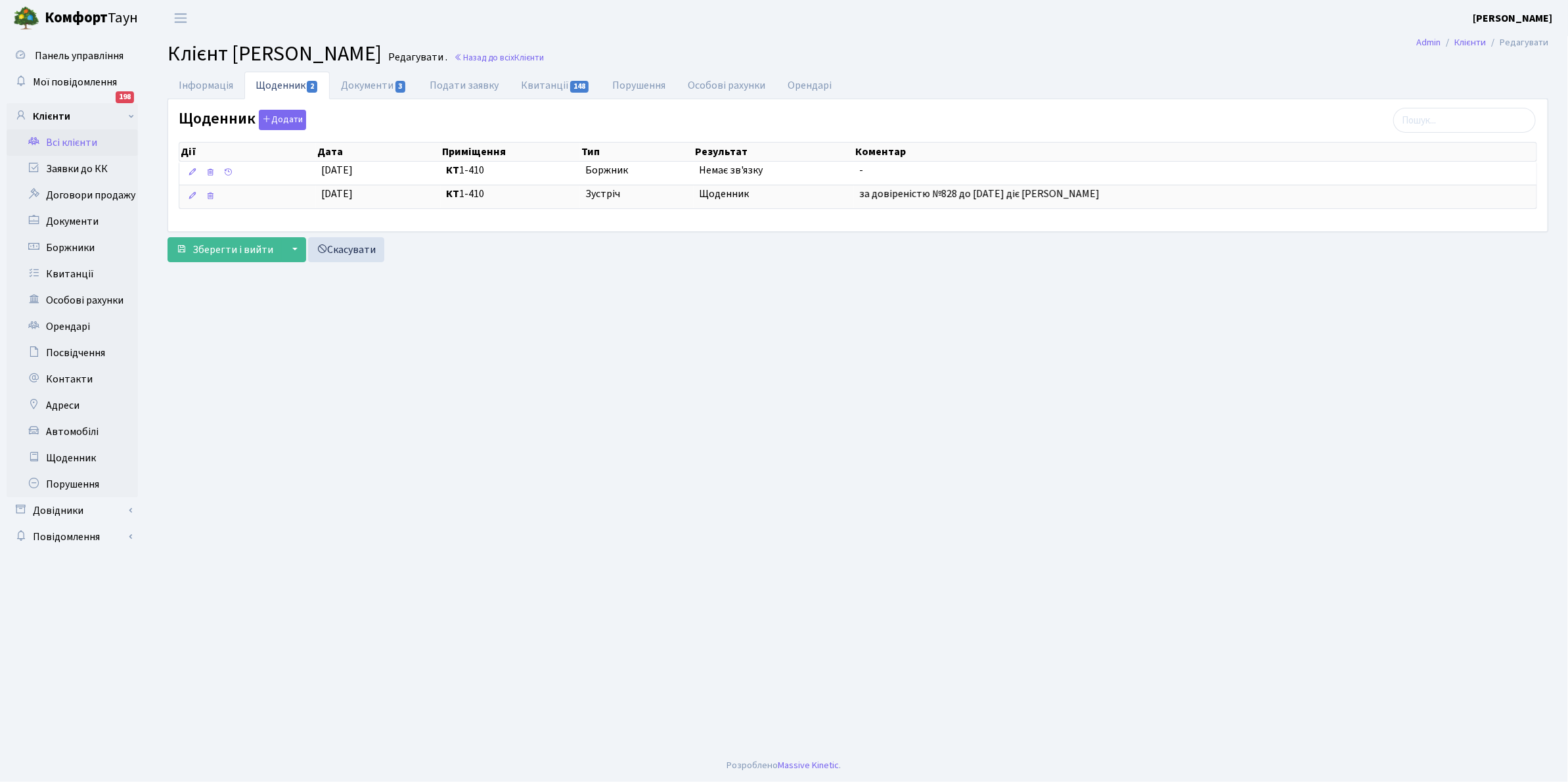
click at [70, 136] on link "Всі клієнти" at bounding box center [72, 142] width 131 height 27
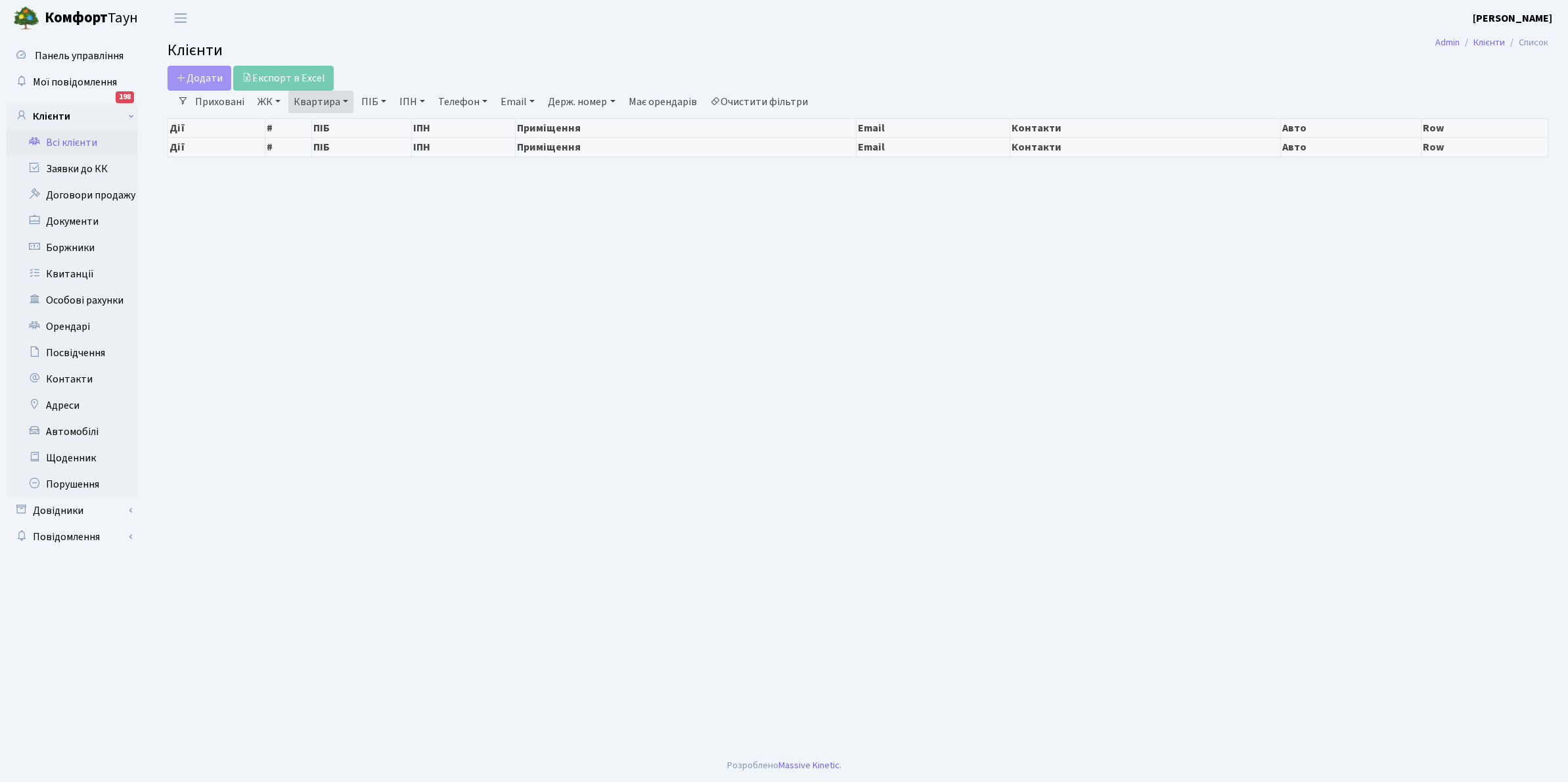
select select
select select "25"
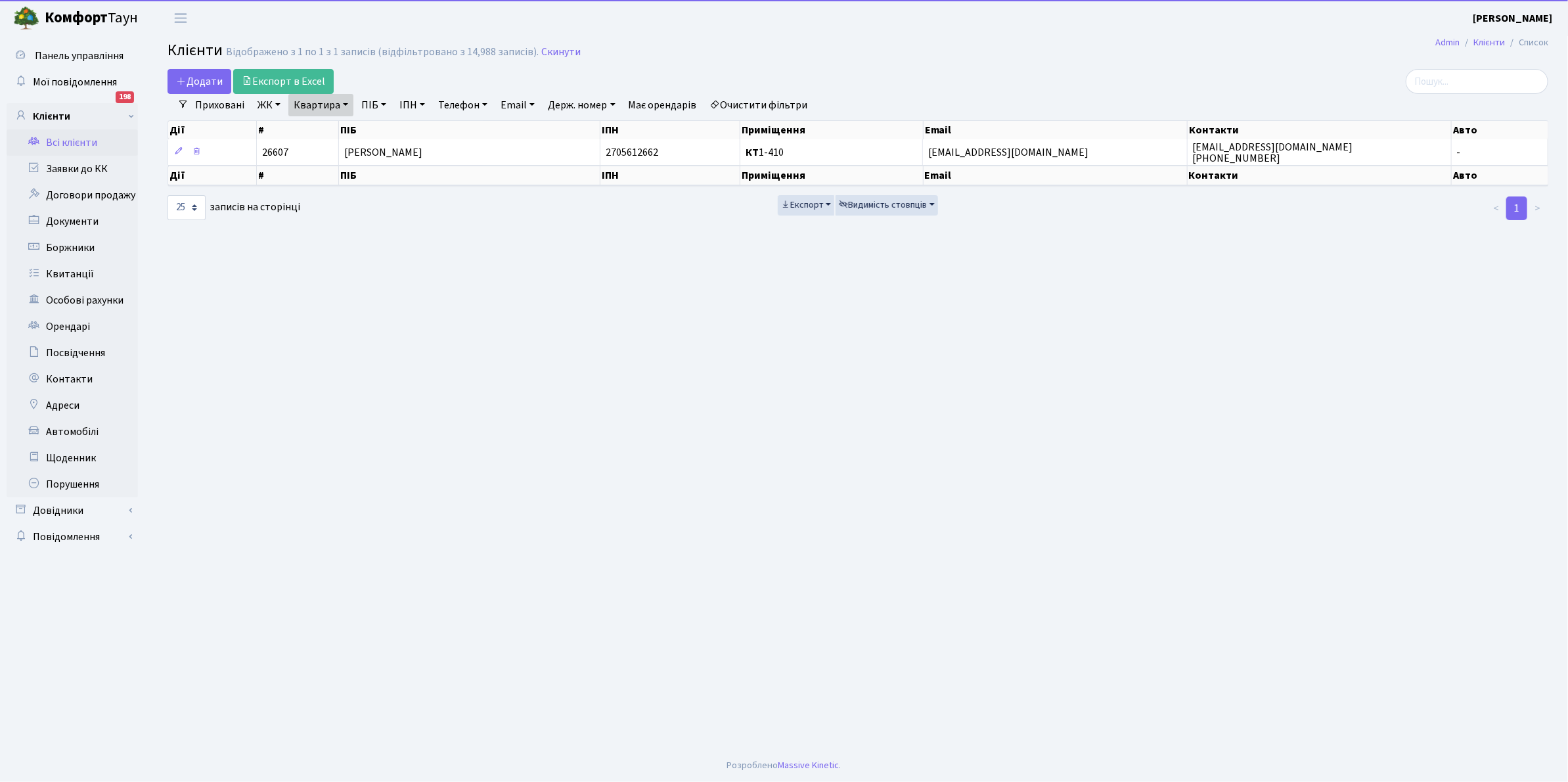
click at [759, 102] on link "Очистити фільтри" at bounding box center [759, 105] width 108 height 22
select select
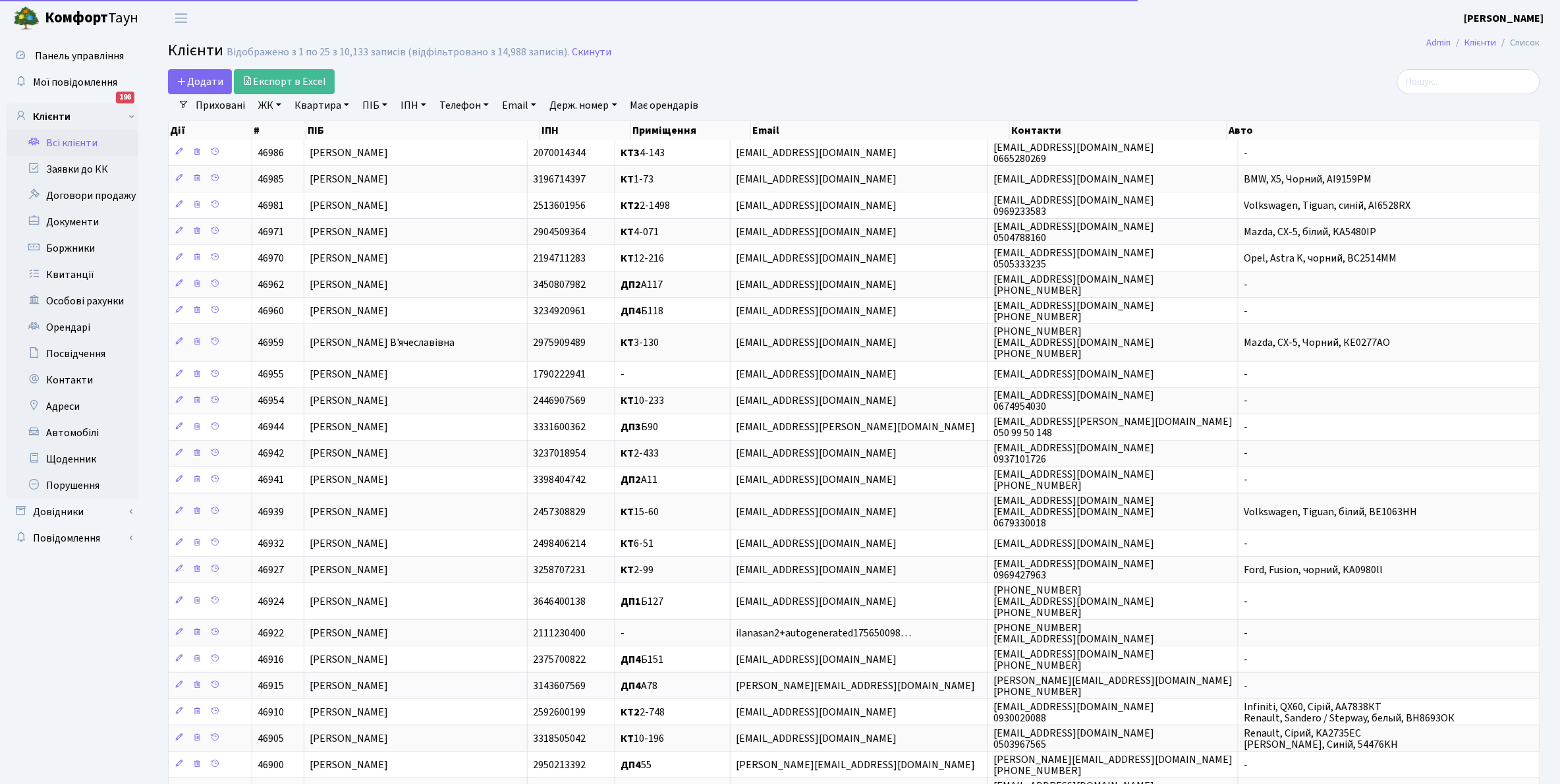
click at [277, 105] on link "ЖК" at bounding box center [269, 105] width 34 height 22
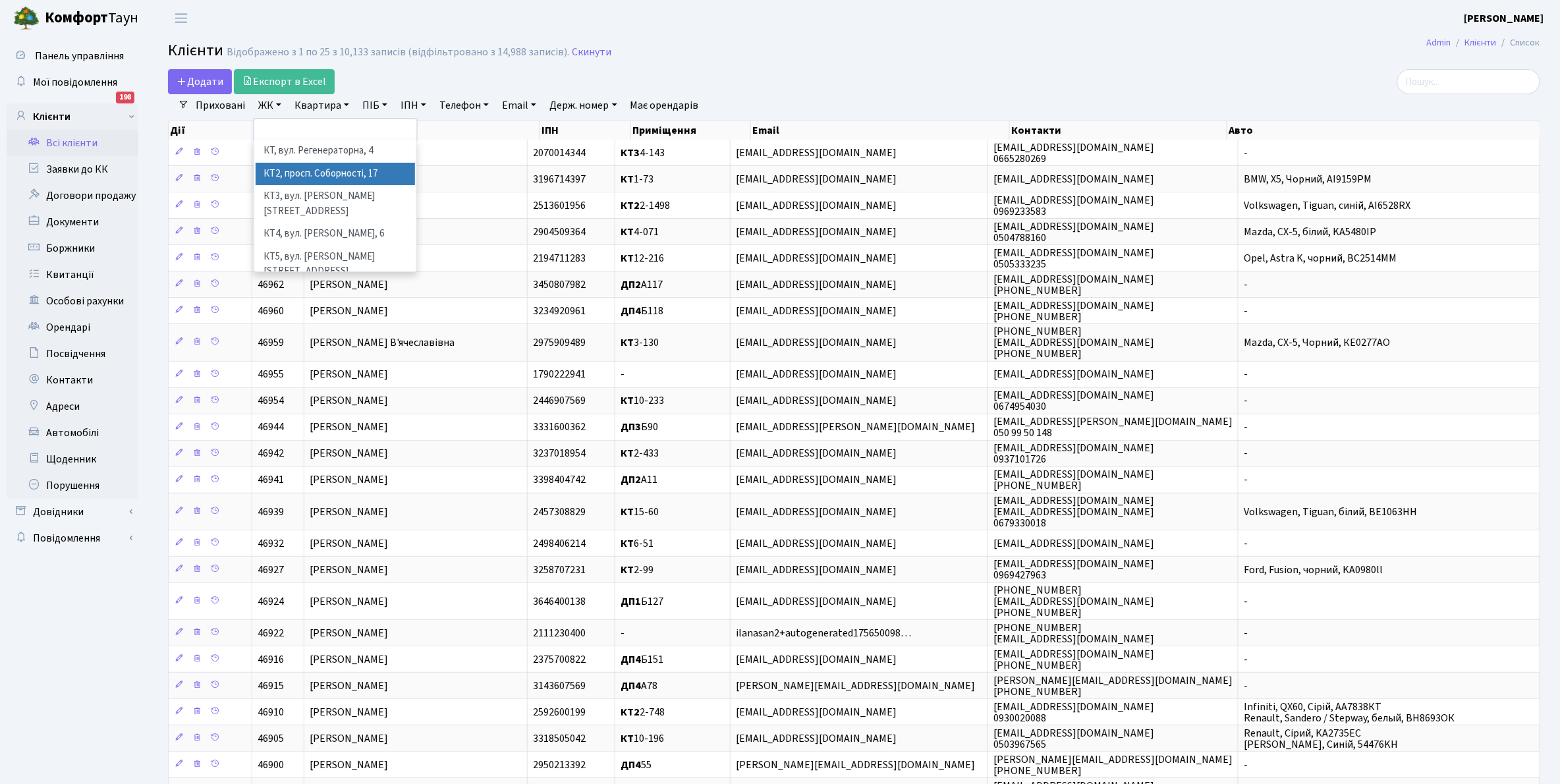
click at [318, 176] on li "КТ2, просп. Соборності, 17" at bounding box center [335, 174] width 159 height 23
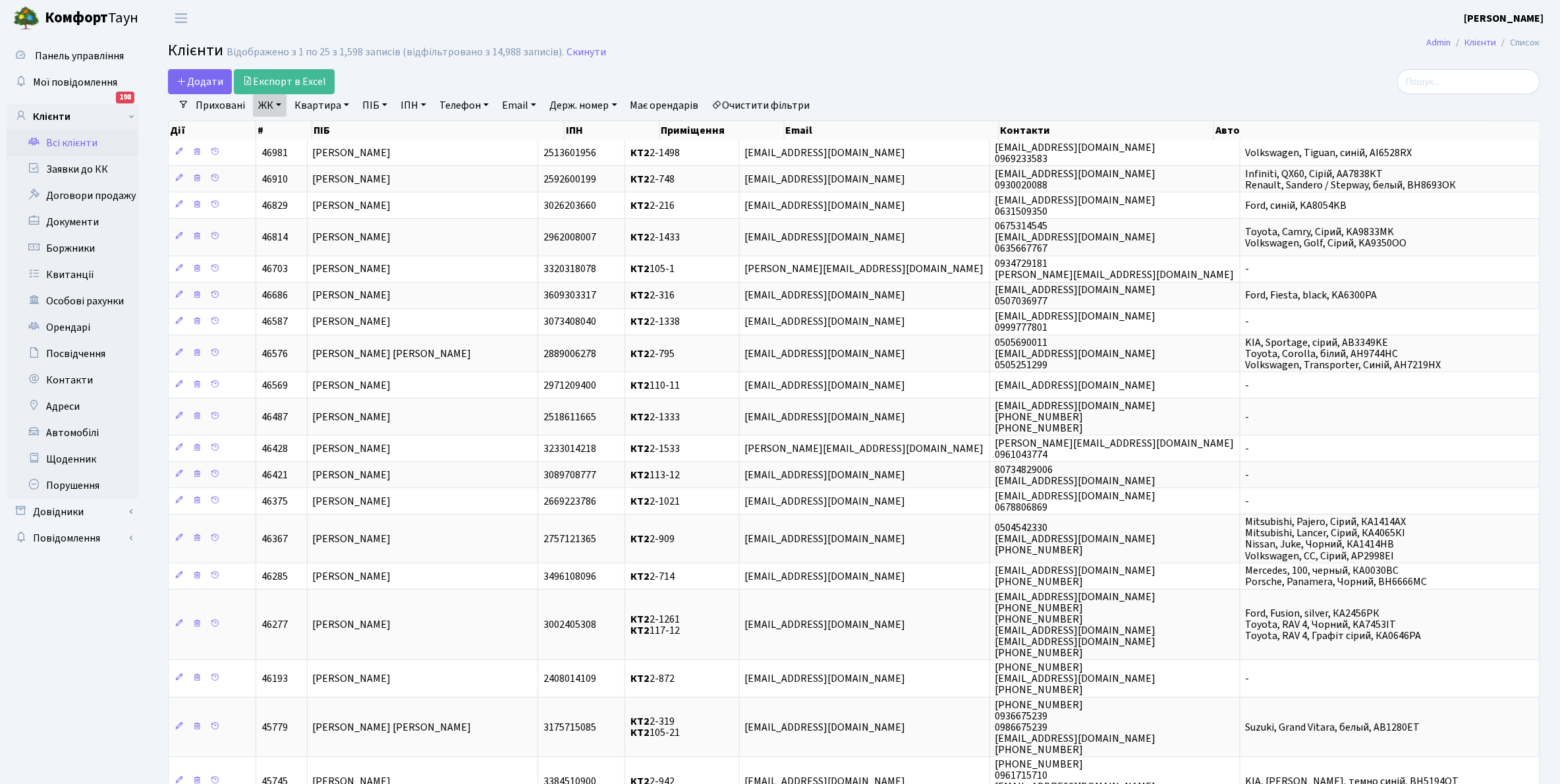
click at [349, 105] on link "Квартира" at bounding box center [322, 105] width 66 height 22
click at [331, 132] on input "text" at bounding box center [328, 131] width 77 height 25
type input "2-962"
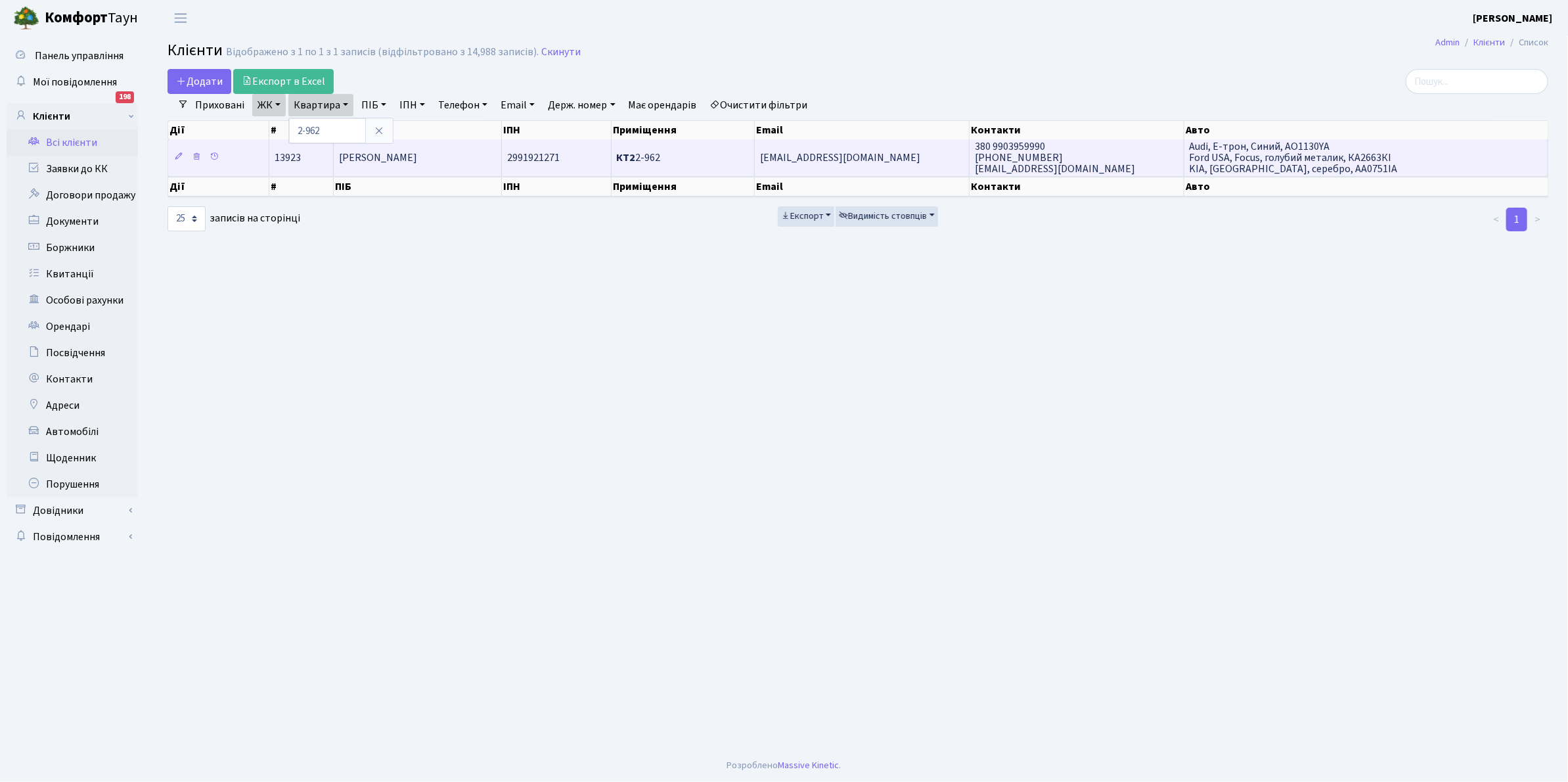
click at [437, 145] on td "[PERSON_NAME]" at bounding box center [418, 157] width 168 height 36
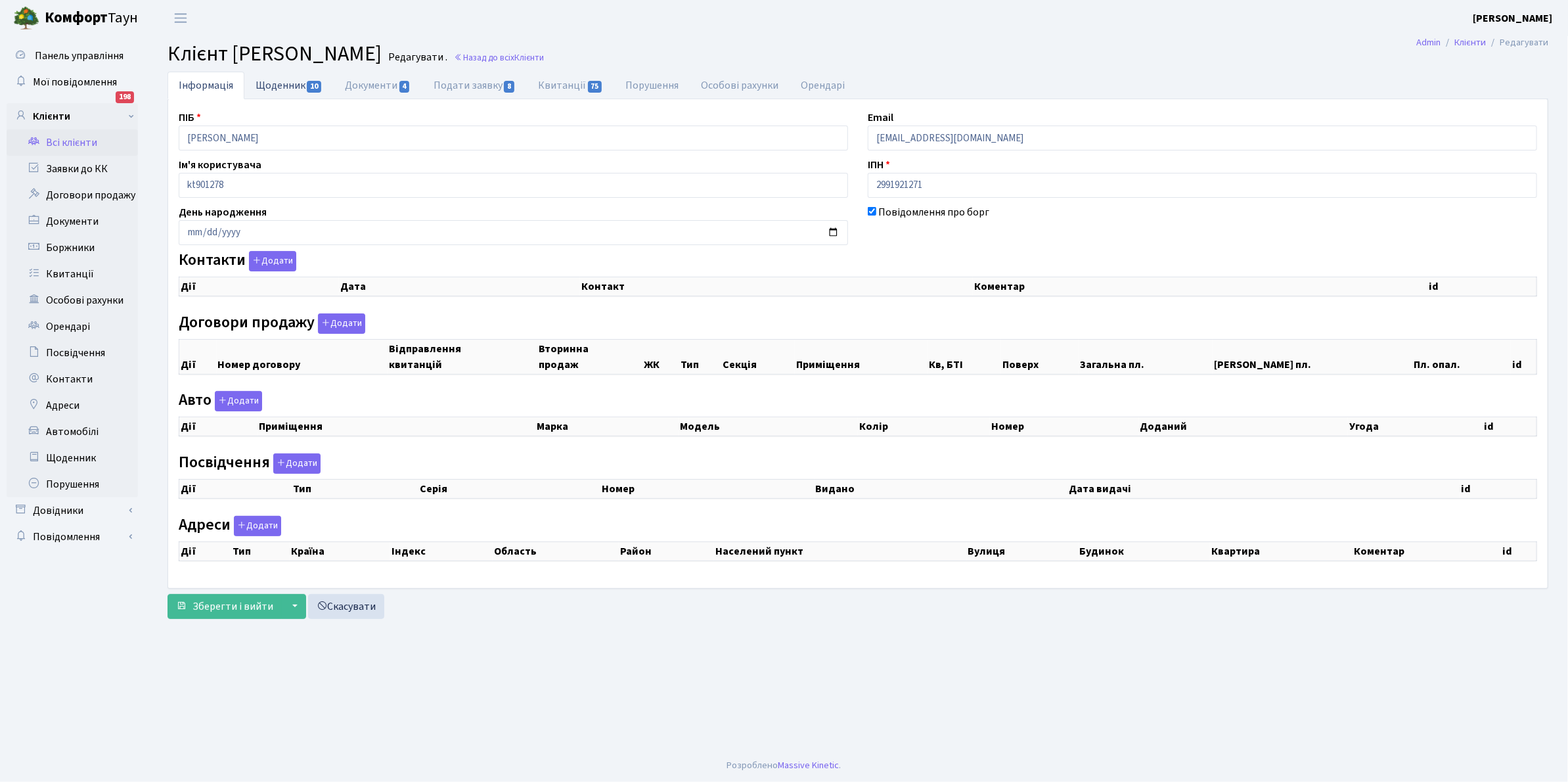
checkbox input "true"
select select "25"
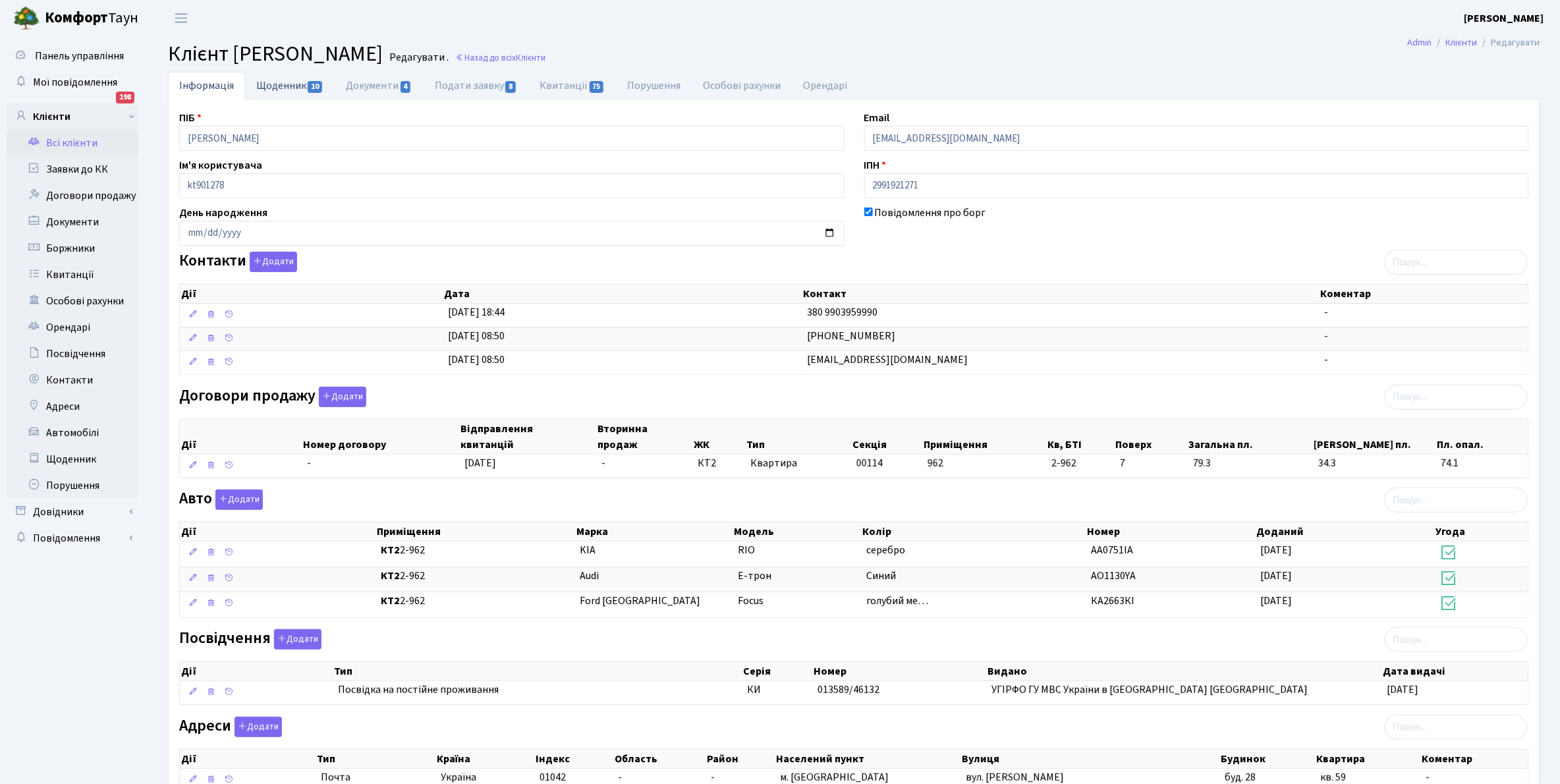
click at [275, 84] on link "Щоденник 10" at bounding box center [290, 86] width 89 height 27
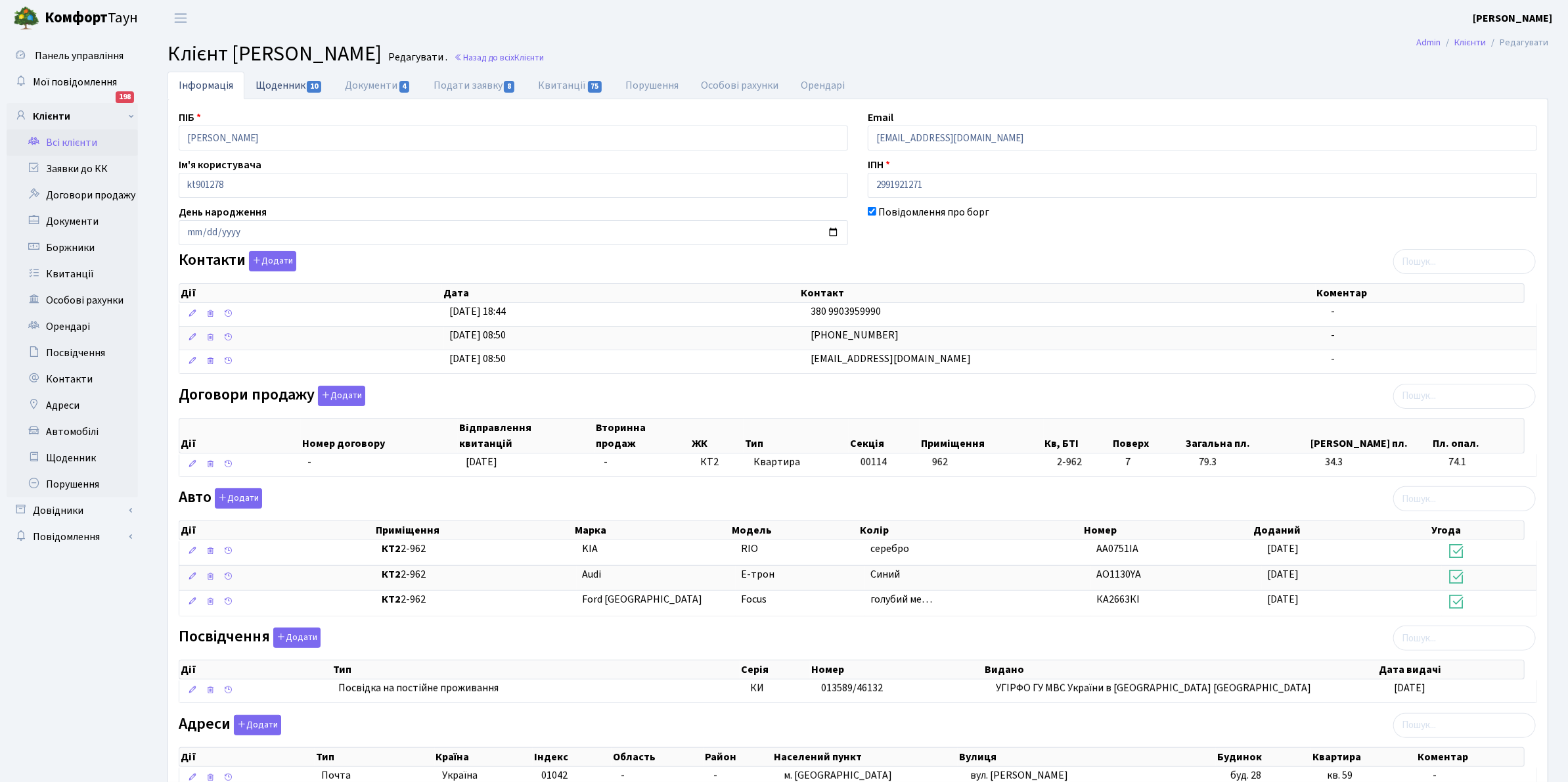
select select "25"
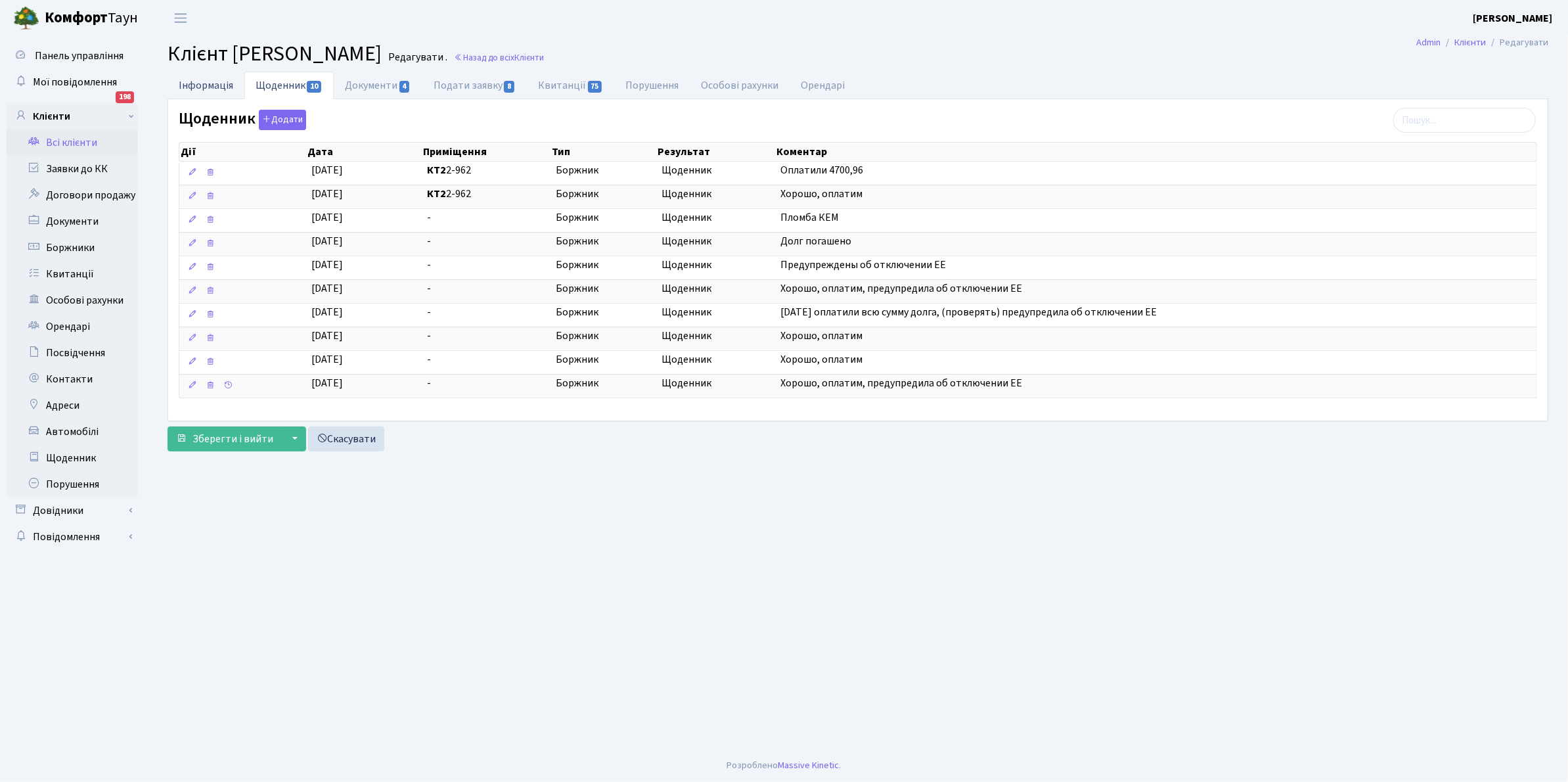
click at [205, 80] on link "Інформація" at bounding box center [205, 85] width 77 height 27
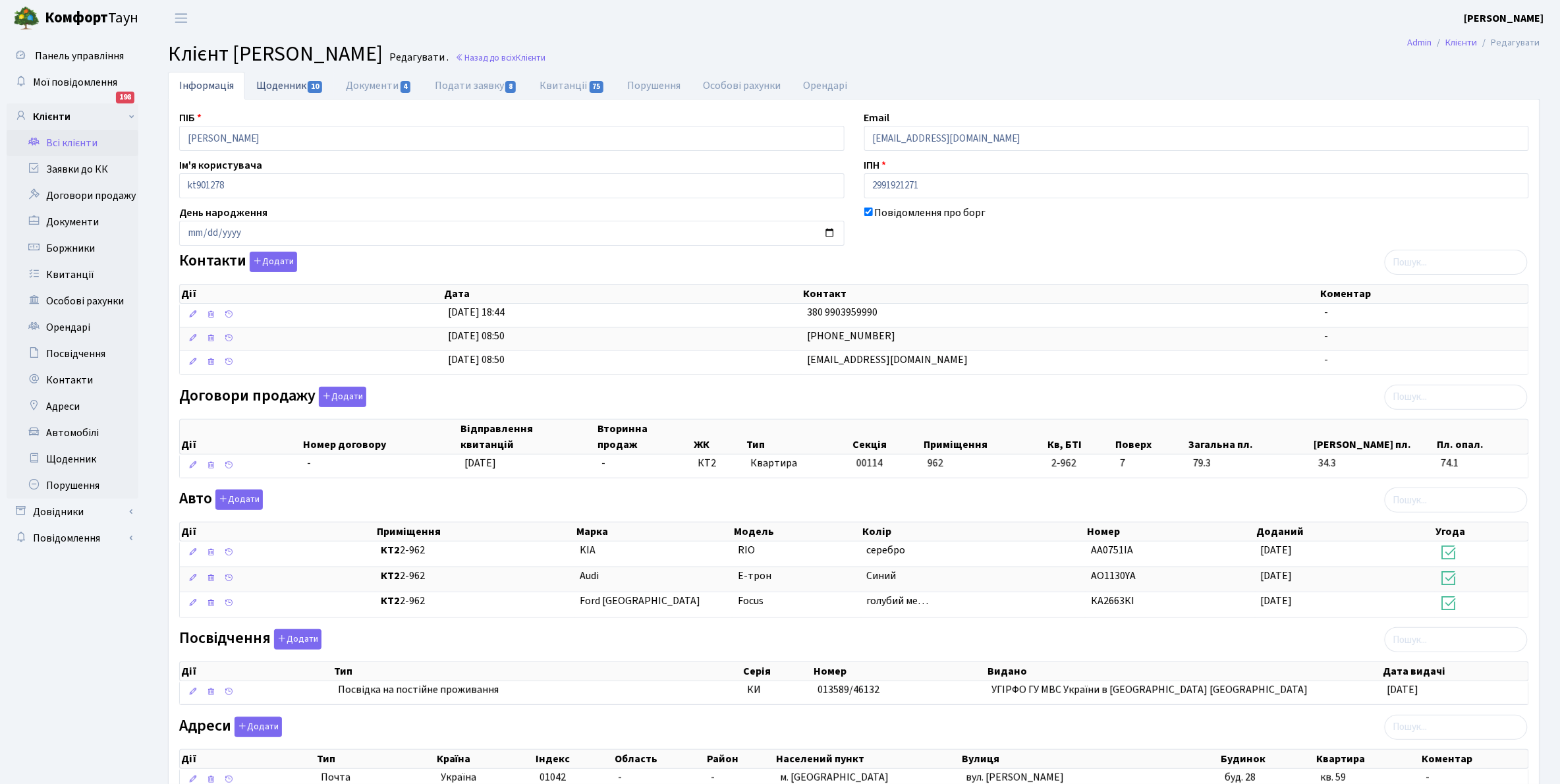
click at [281, 86] on link "Щоденник 10" at bounding box center [290, 86] width 89 height 27
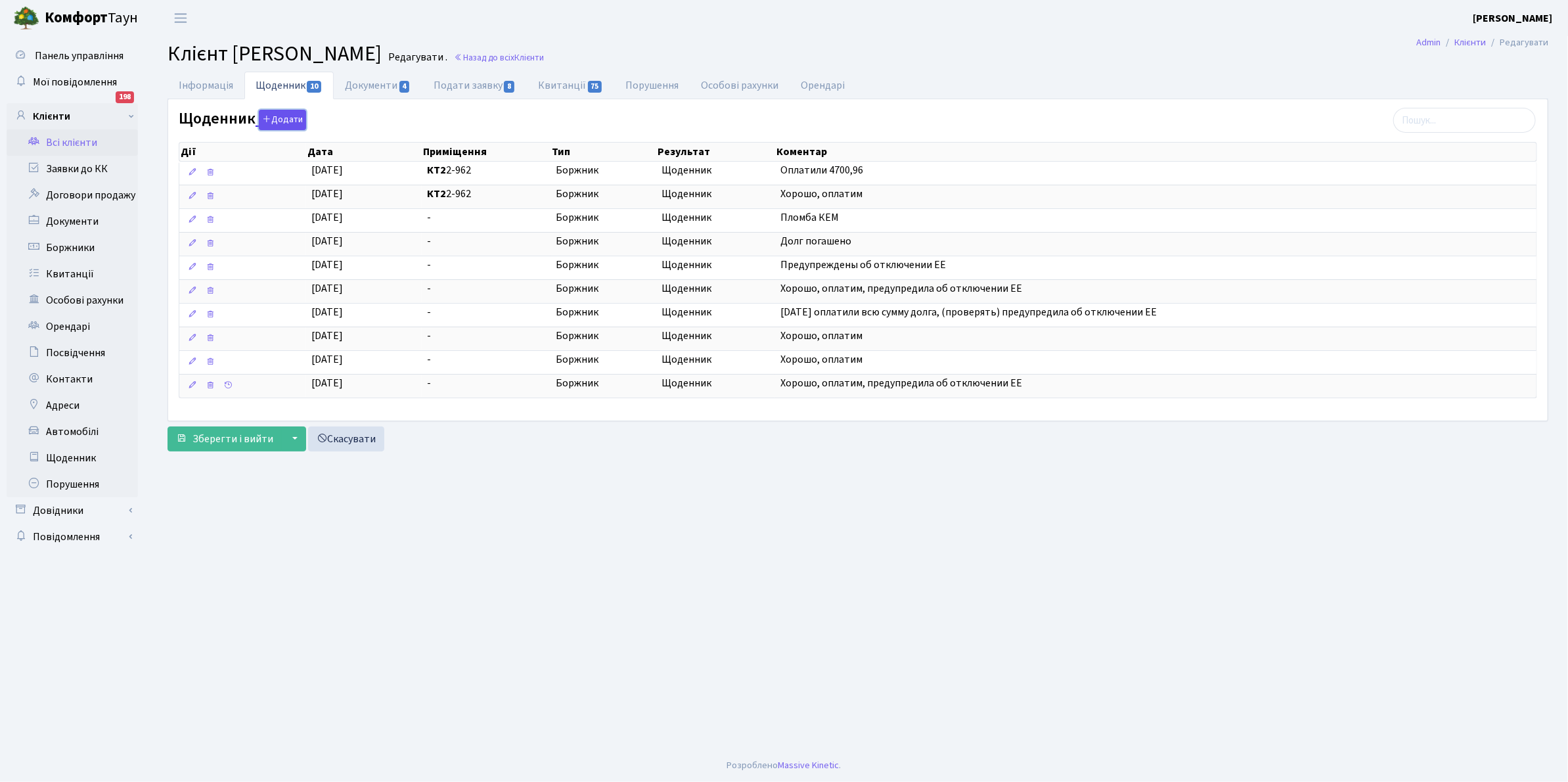
click at [284, 117] on button "Додати" at bounding box center [282, 120] width 47 height 20
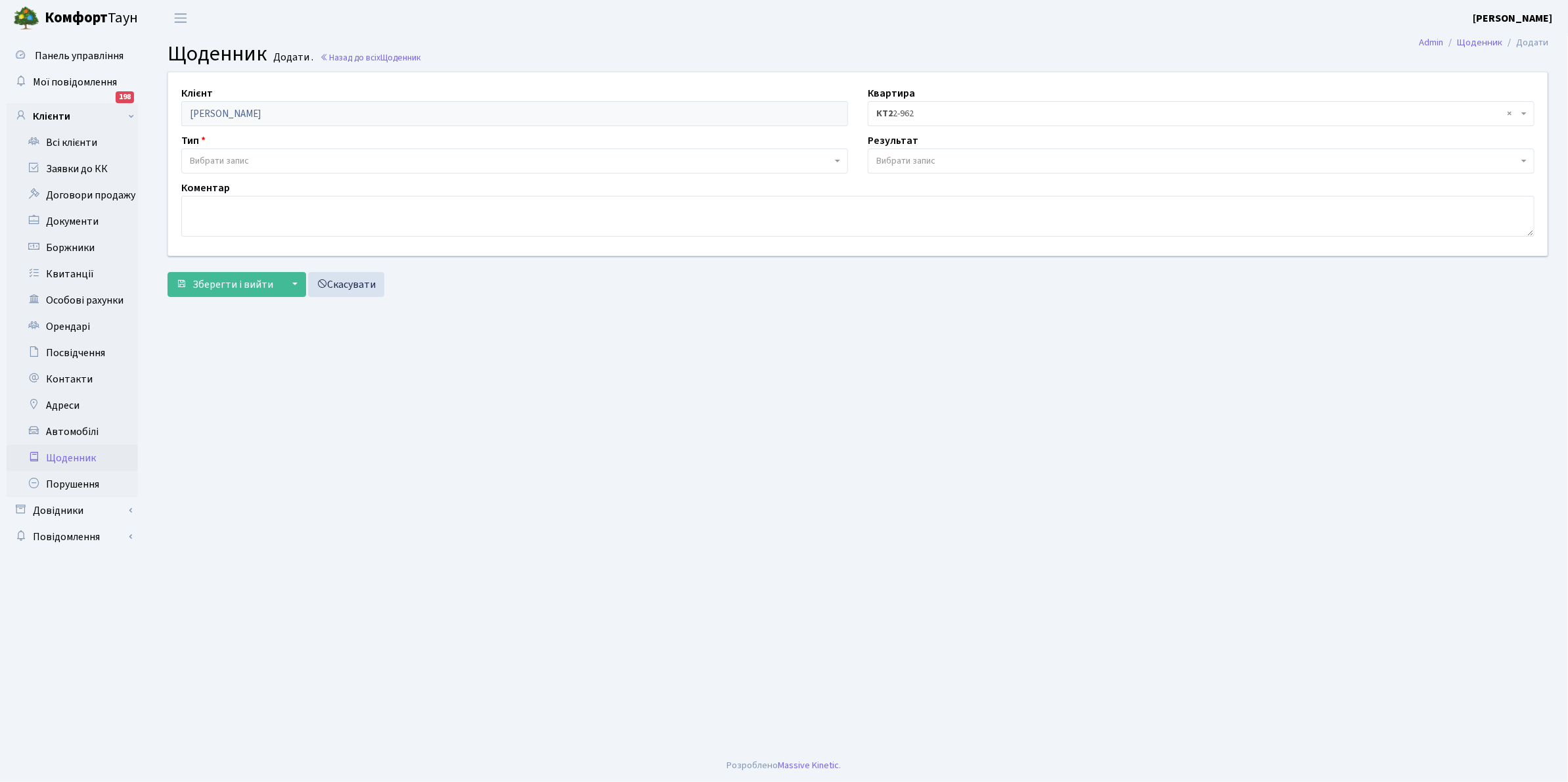
click at [260, 152] on span "Вибрати запис" at bounding box center [514, 161] width 667 height 25
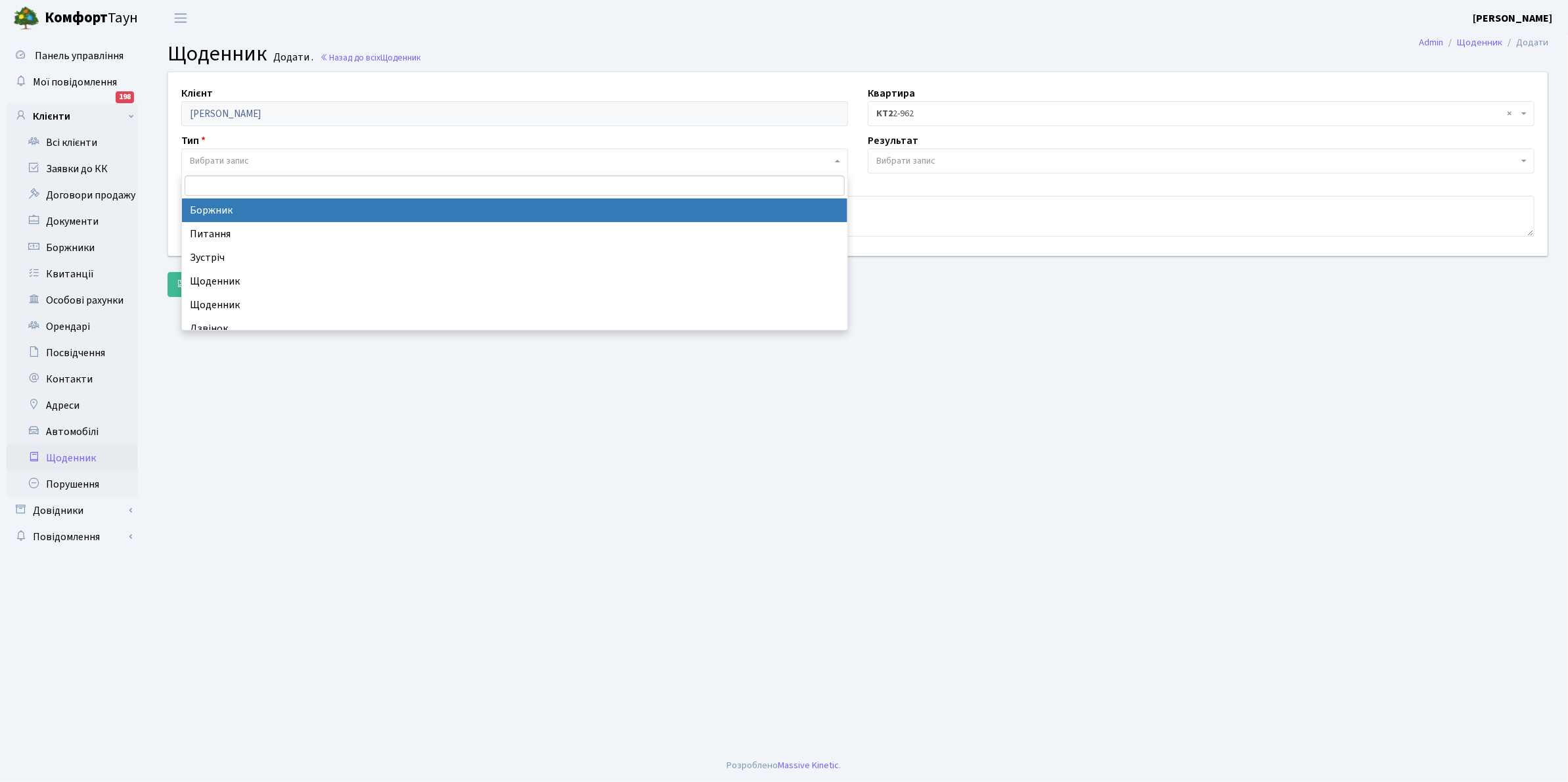
select select "189"
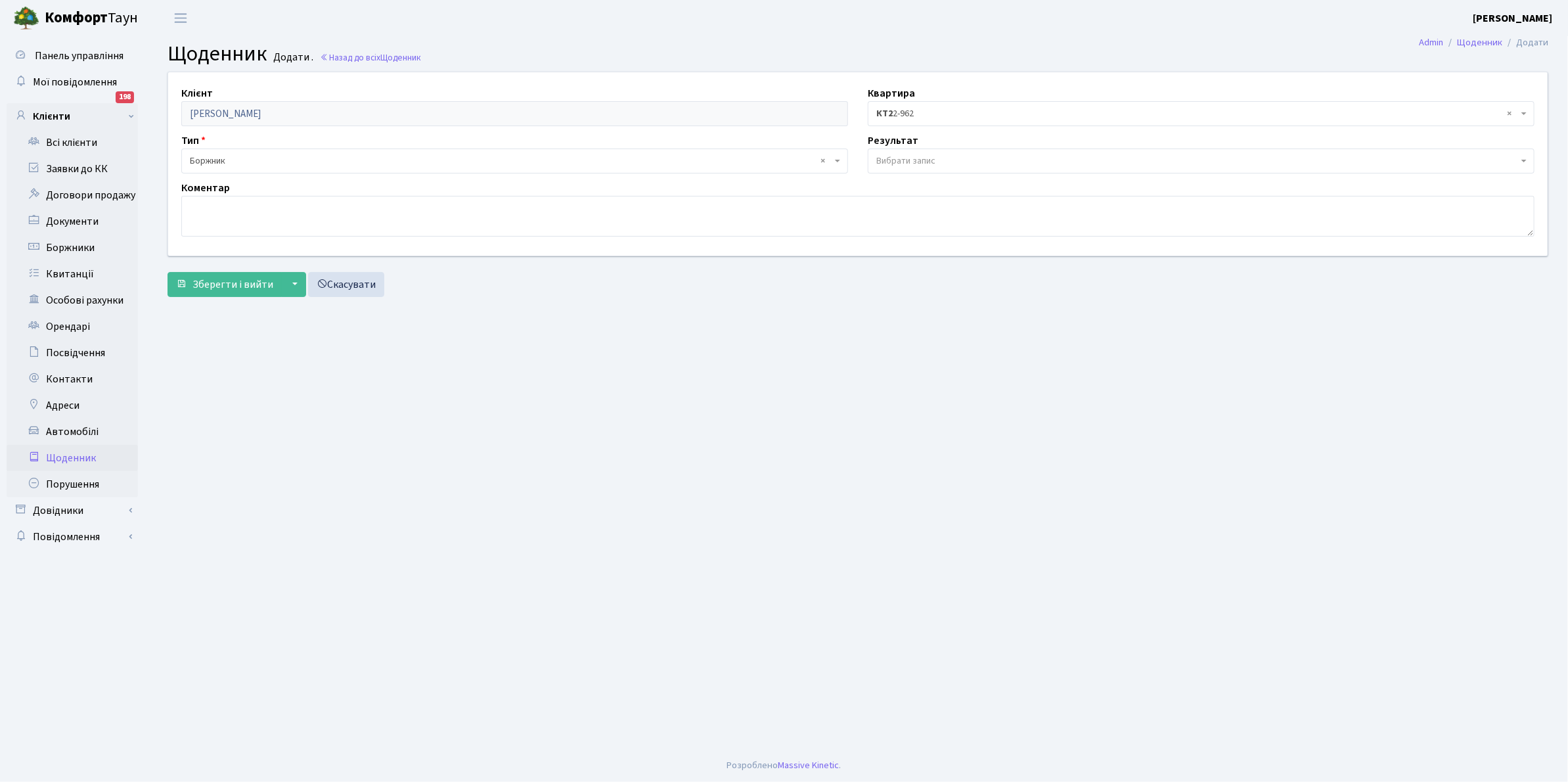
click at [890, 158] on span "Вибрати запис" at bounding box center [905, 161] width 59 height 13
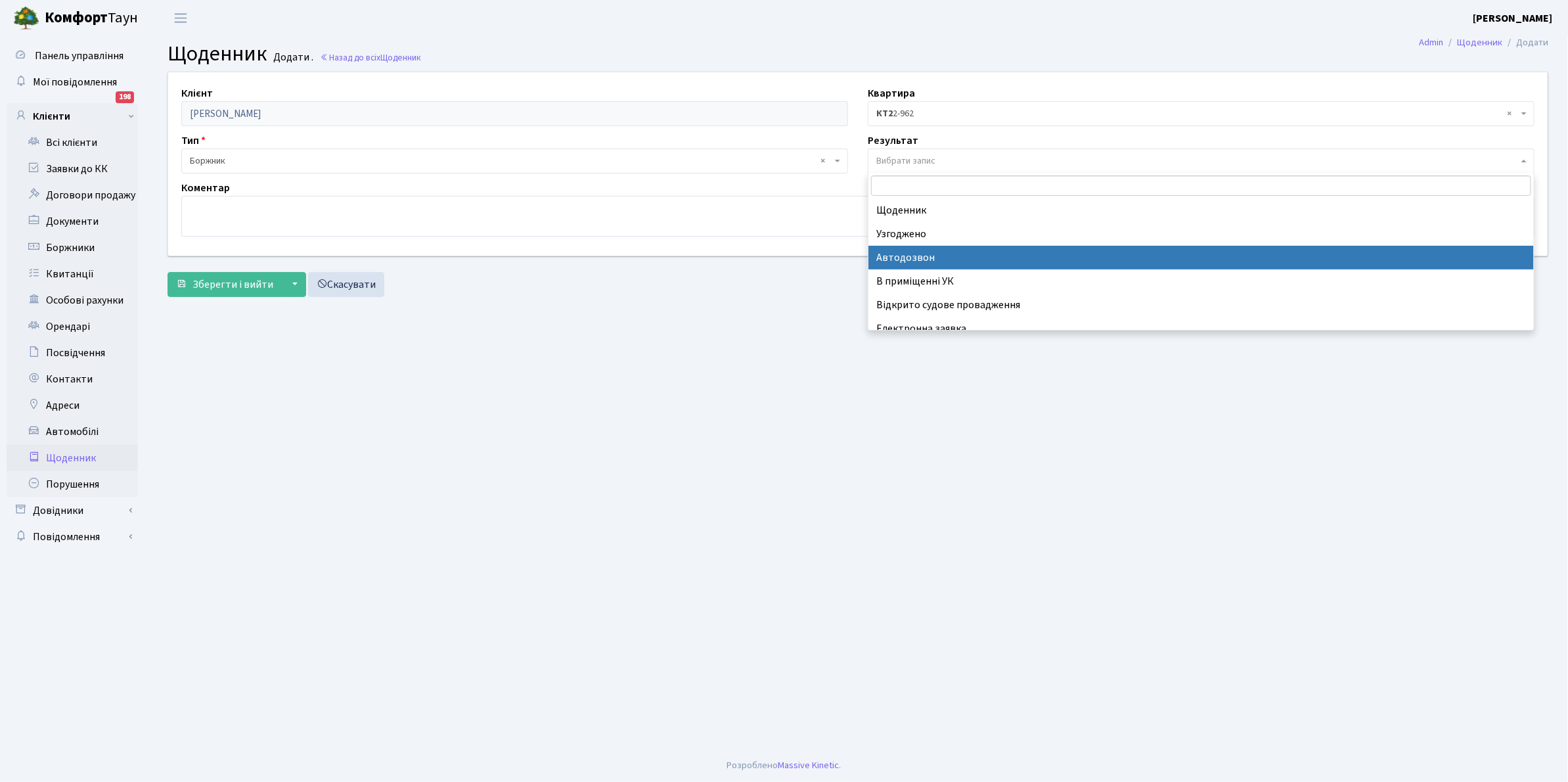
scroll to position [81, 0]
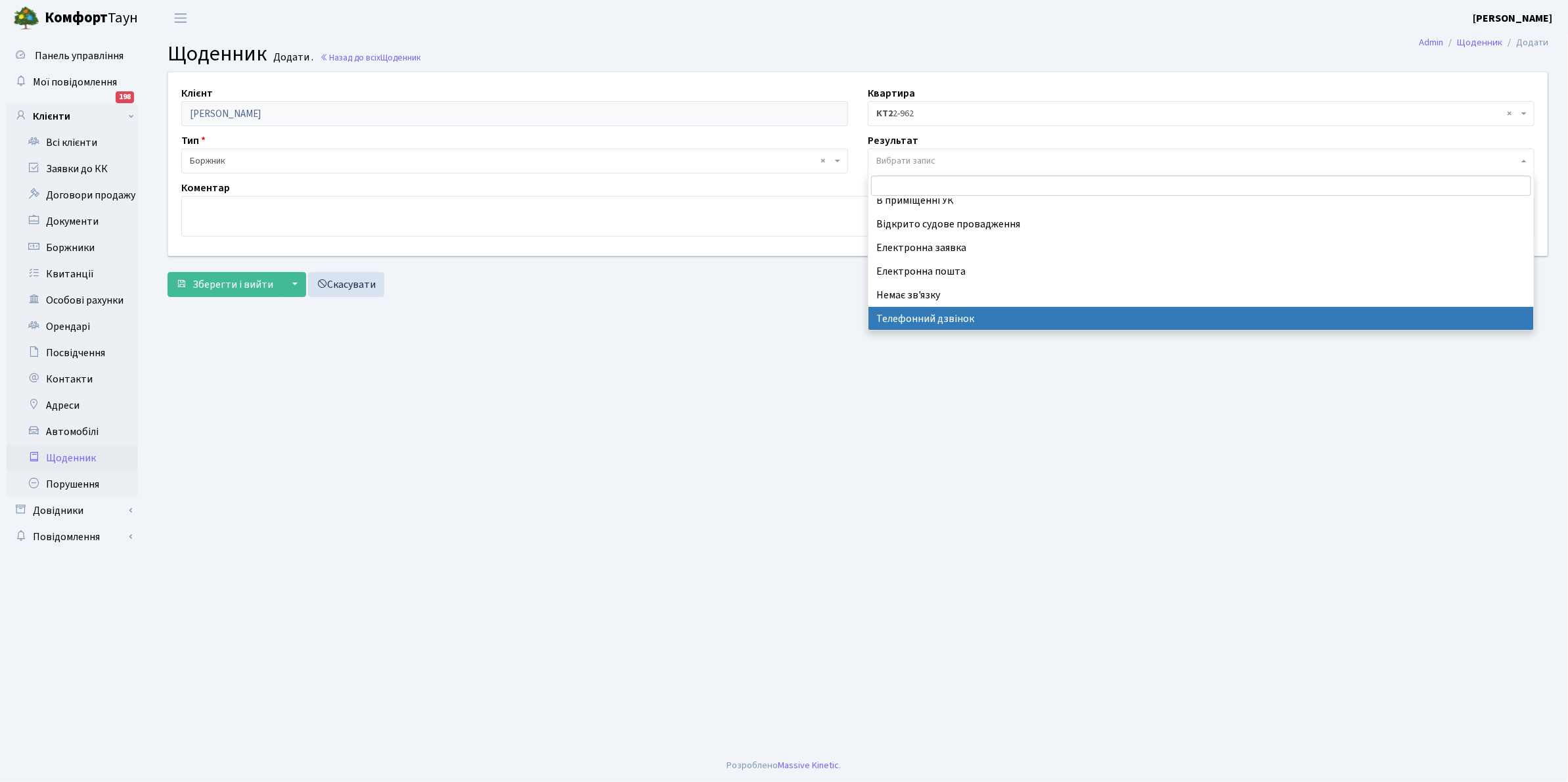
select select "196"
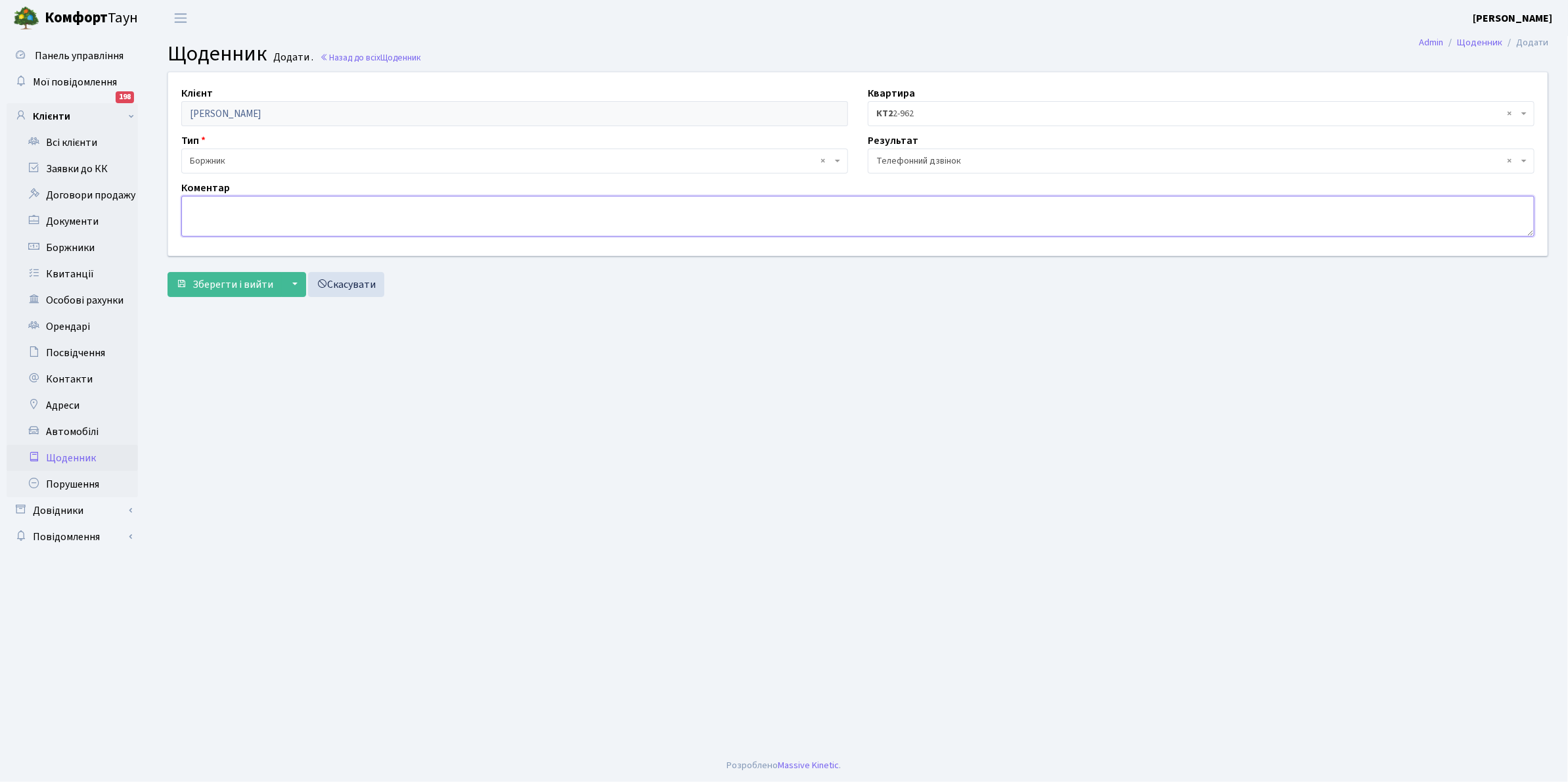
click at [201, 217] on textarea at bounding box center [857, 216] width 1353 height 41
type textarea "Оплатить борг"
click at [237, 287] on span "Зберегти і вийти" at bounding box center [233, 284] width 81 height 14
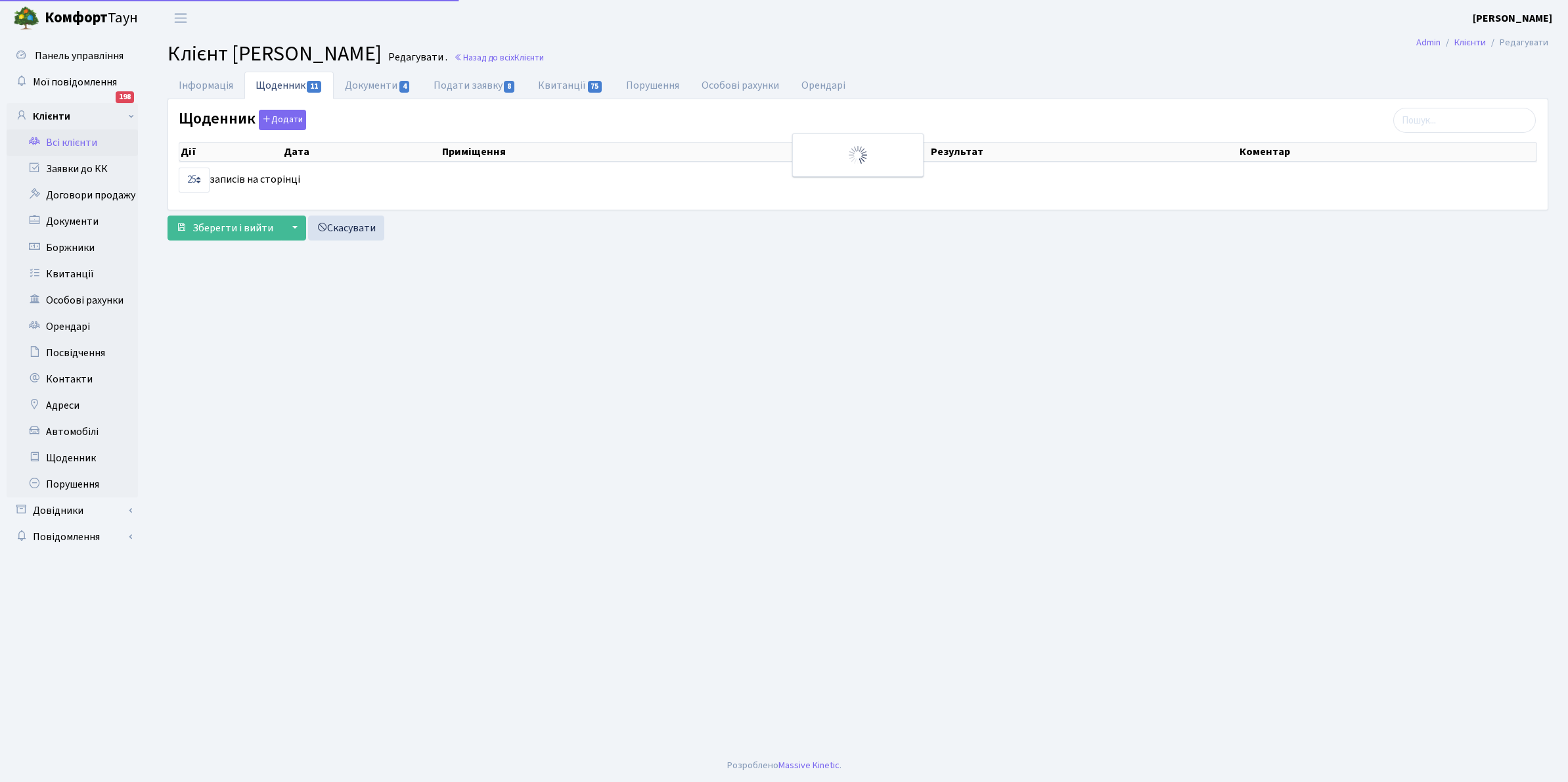
select select "25"
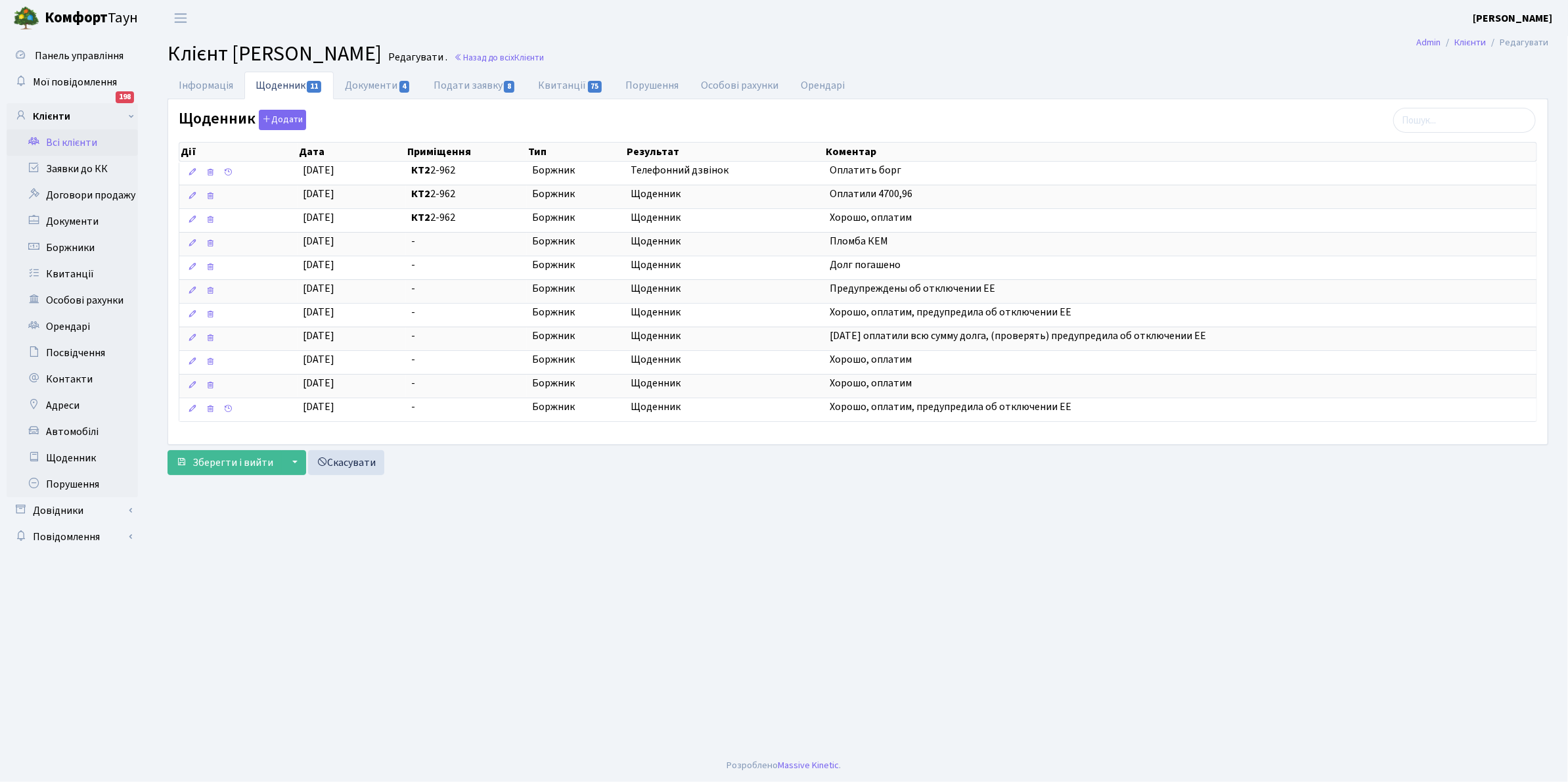
click at [80, 136] on link "Всі клієнти" at bounding box center [72, 142] width 131 height 27
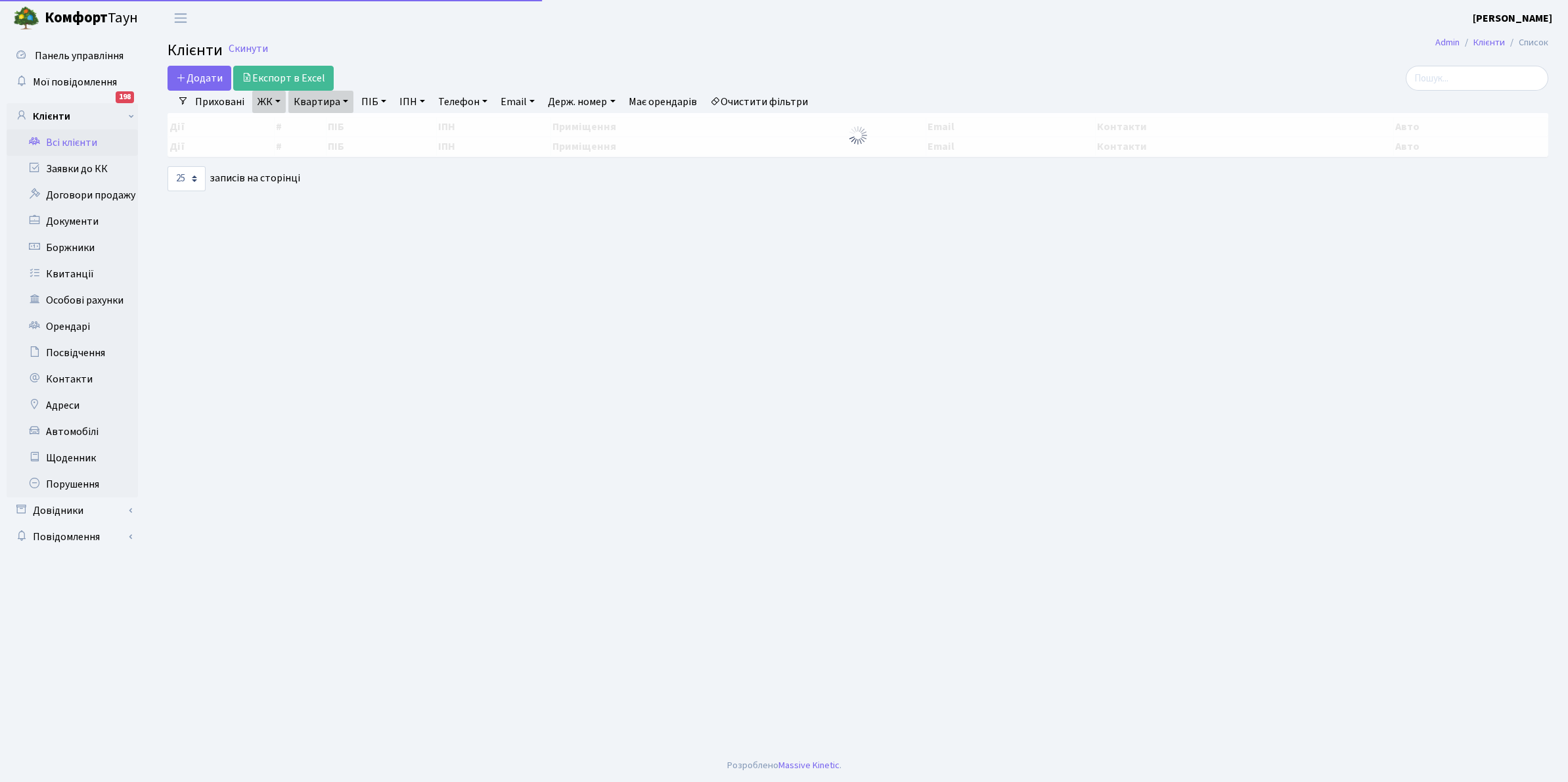
select select "25"
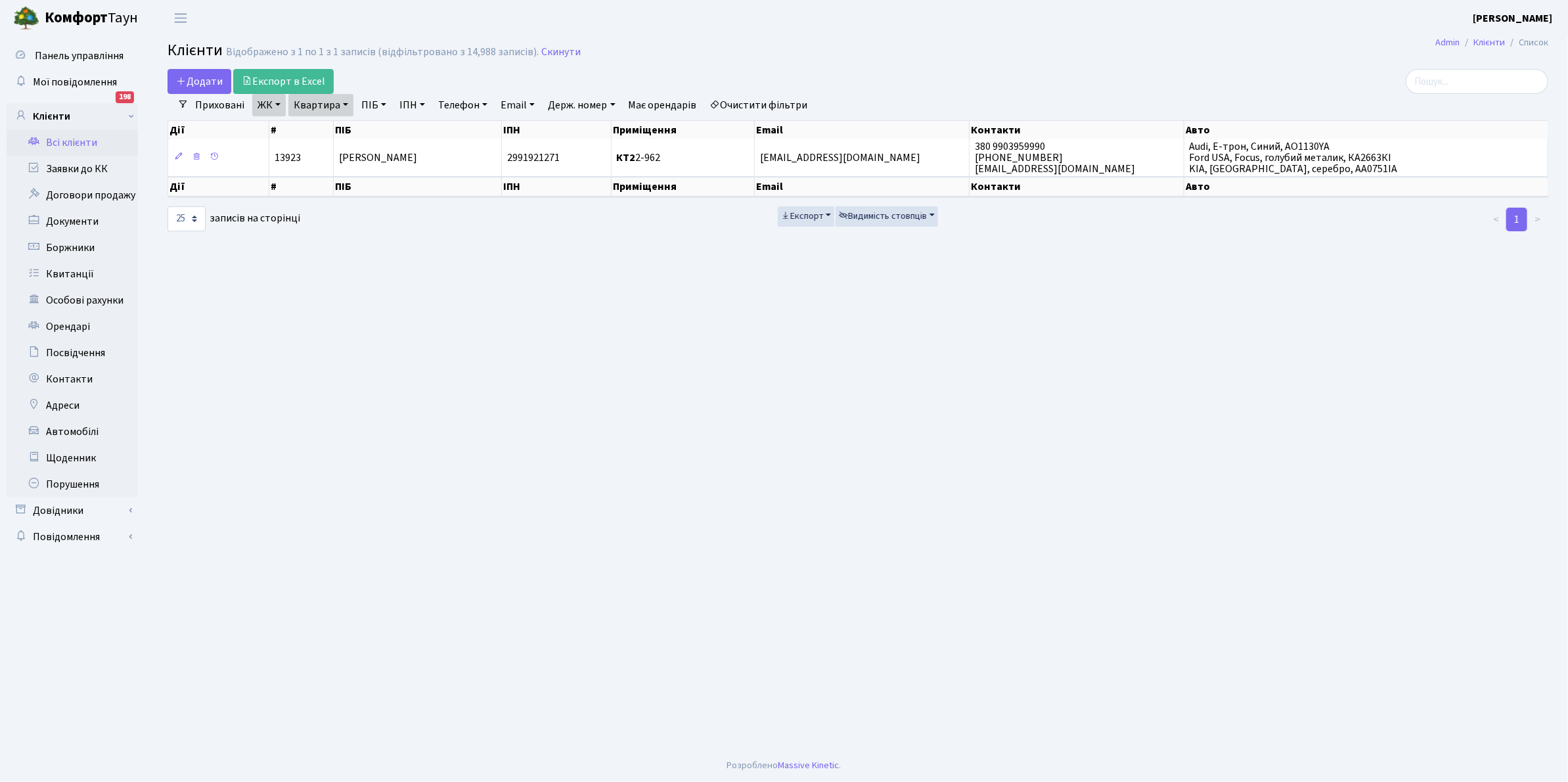
click at [763, 102] on link "Очистити фільтри" at bounding box center [759, 105] width 108 height 22
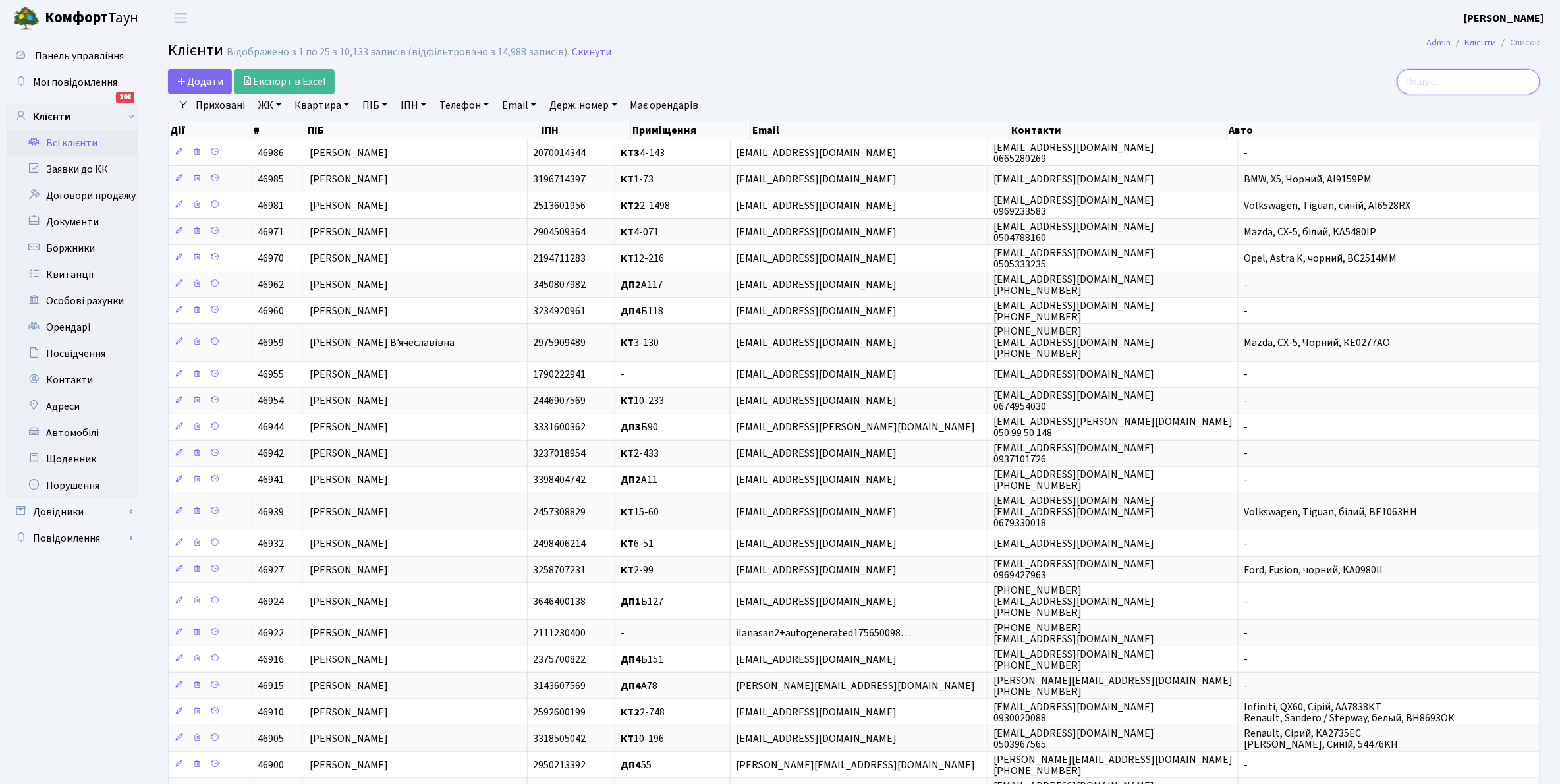
click at [1444, 83] on input "search" at bounding box center [1469, 81] width 143 height 25
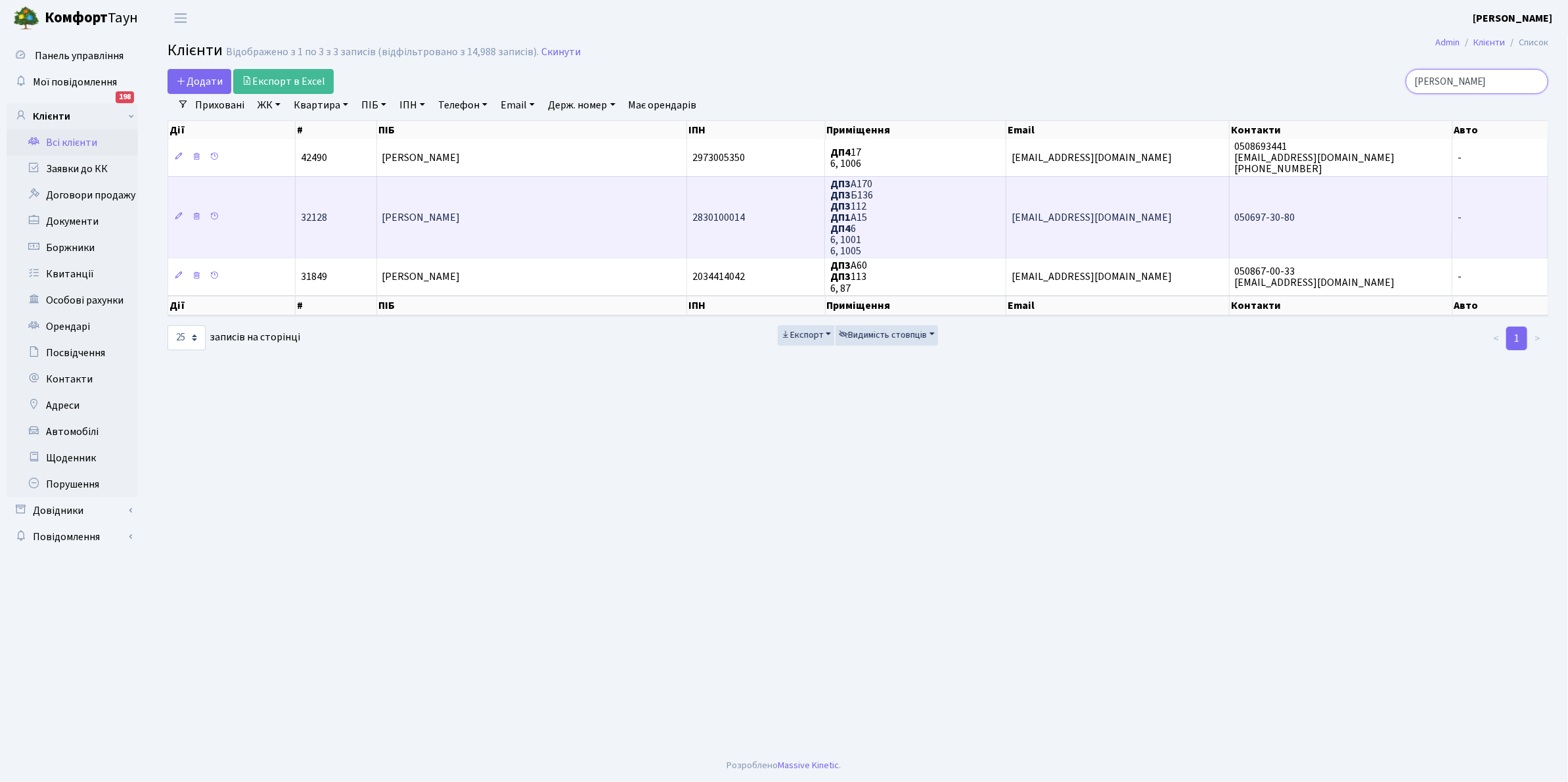
type input "кобяков"
click at [574, 228] on td "Кобяков Олексій Вікторович" at bounding box center [532, 217] width 310 height 82
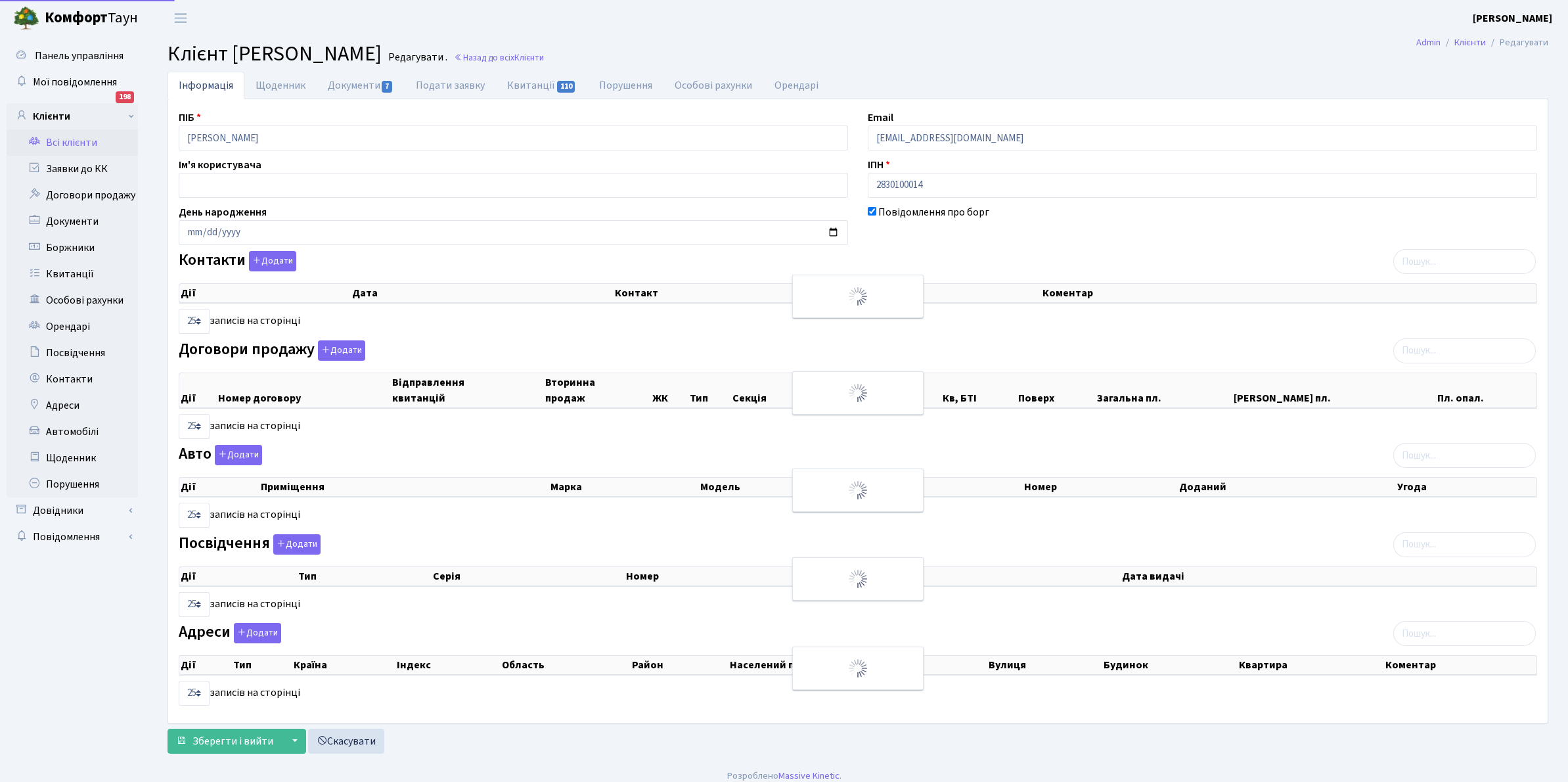
select select "25"
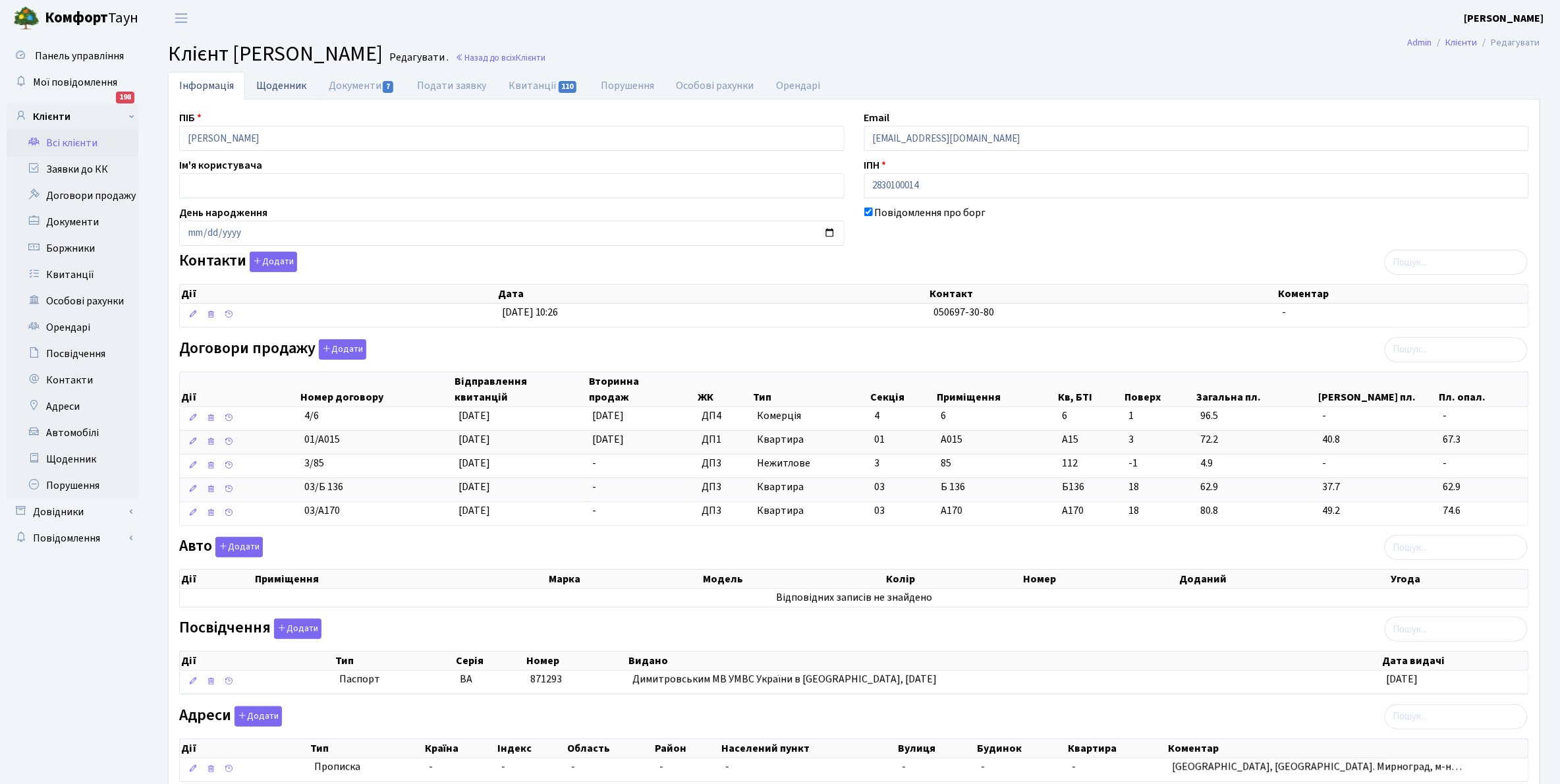
click at [275, 82] on link "Щоденник" at bounding box center [281, 86] width 73 height 27
select select "25"
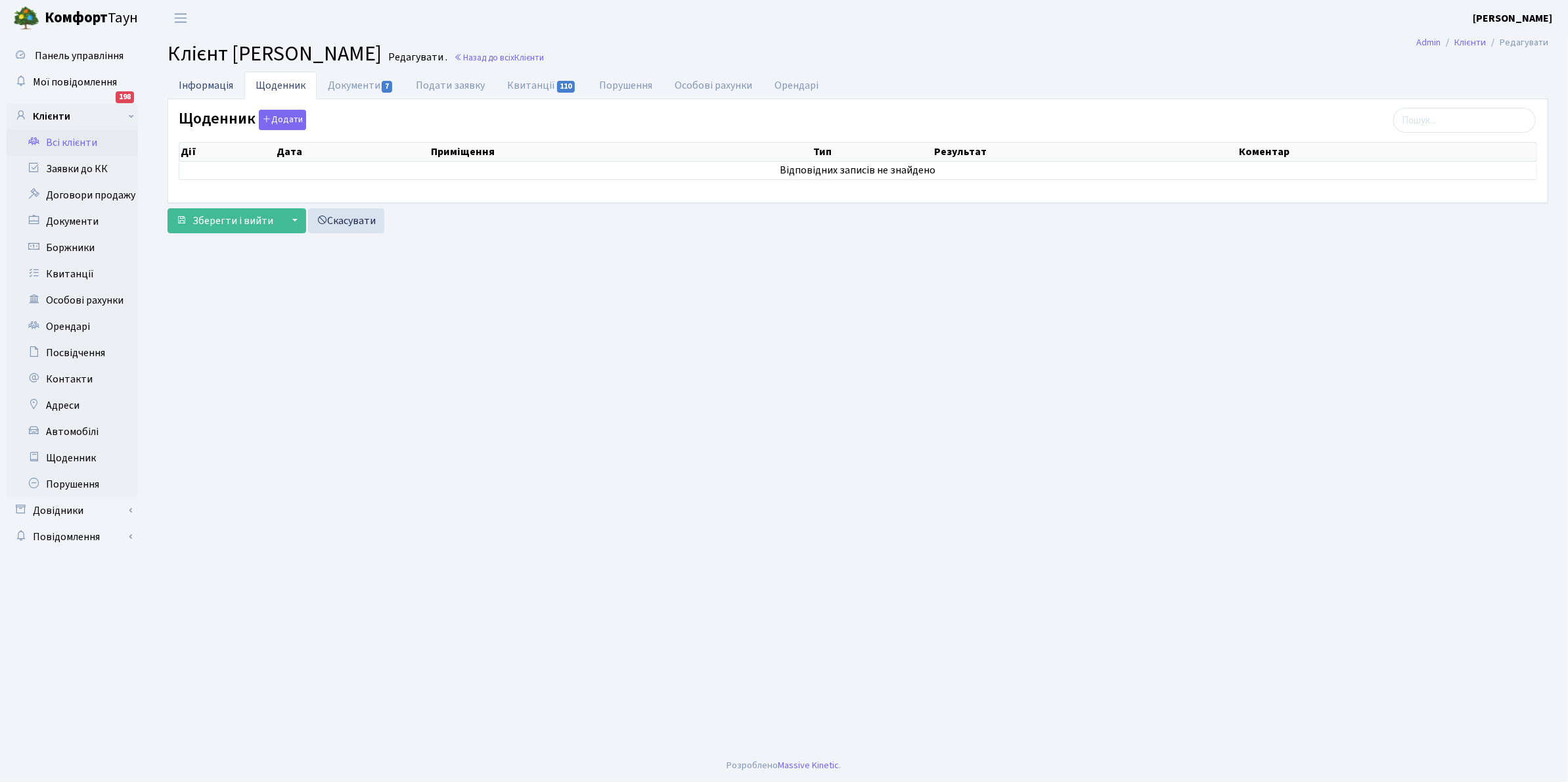
click at [218, 82] on link "Інформація" at bounding box center [205, 85] width 77 height 27
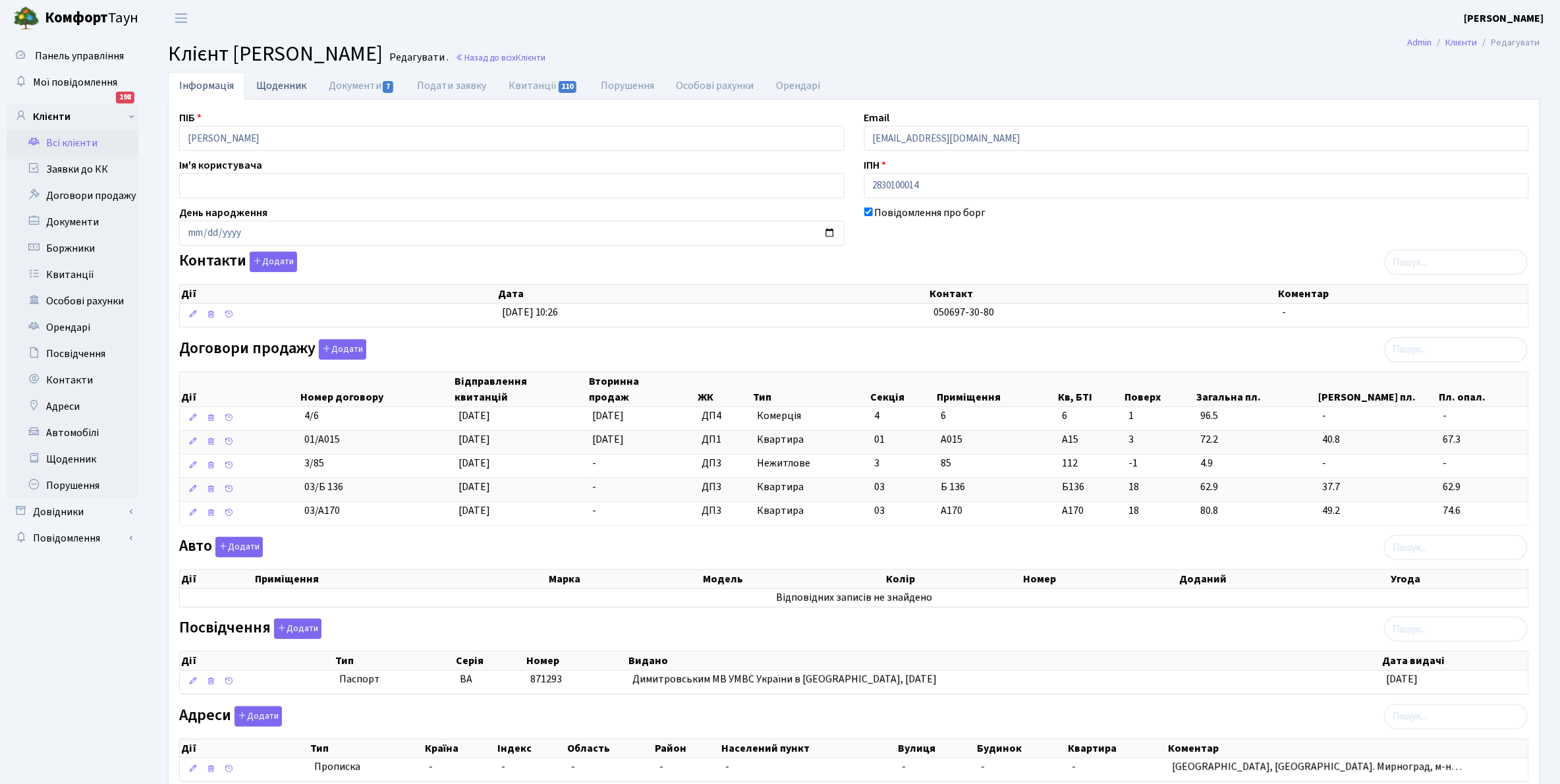
click at [277, 89] on link "Щоденник" at bounding box center [281, 86] width 73 height 27
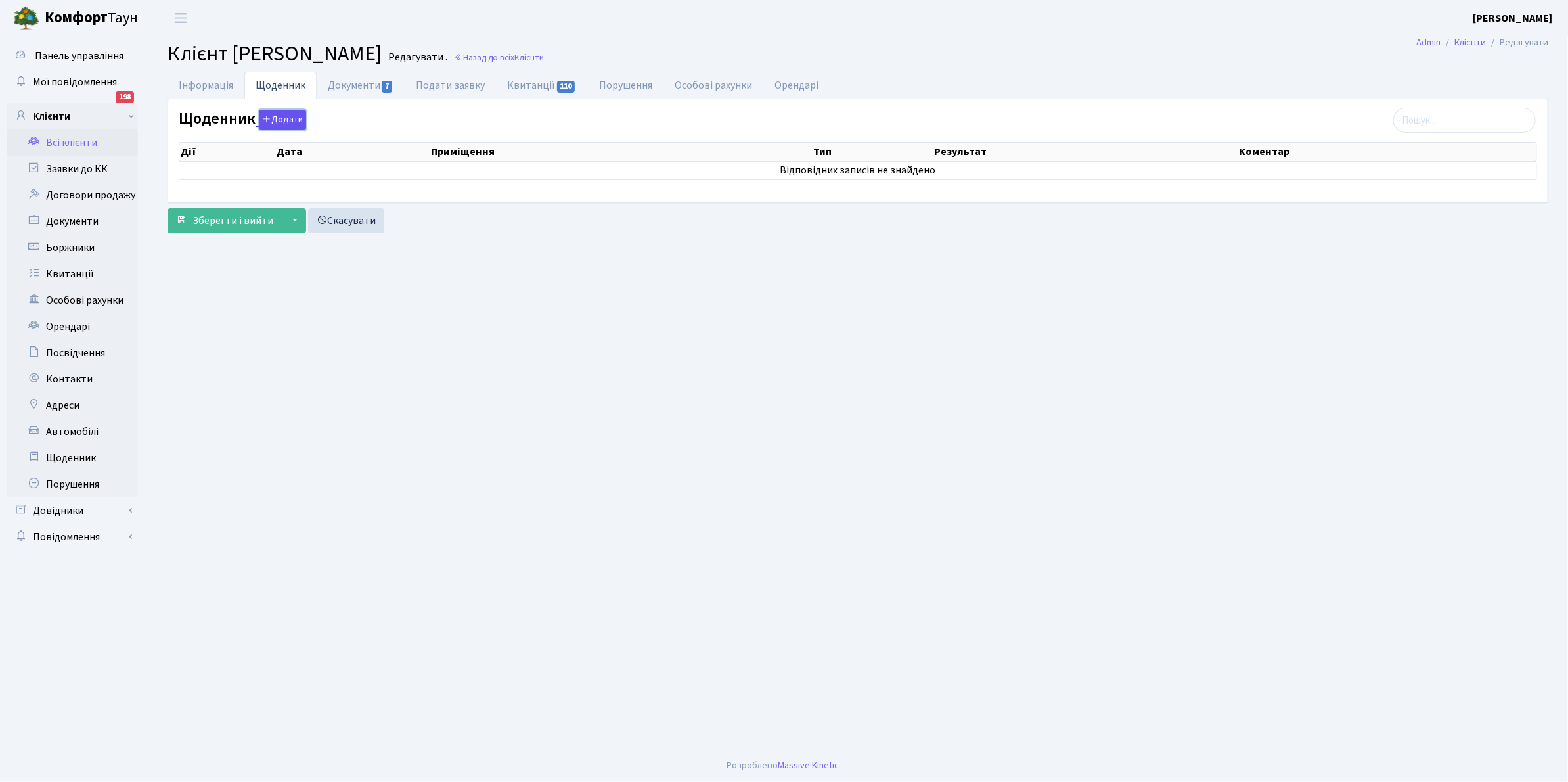
click at [280, 122] on button "Додати" at bounding box center [282, 120] width 47 height 20
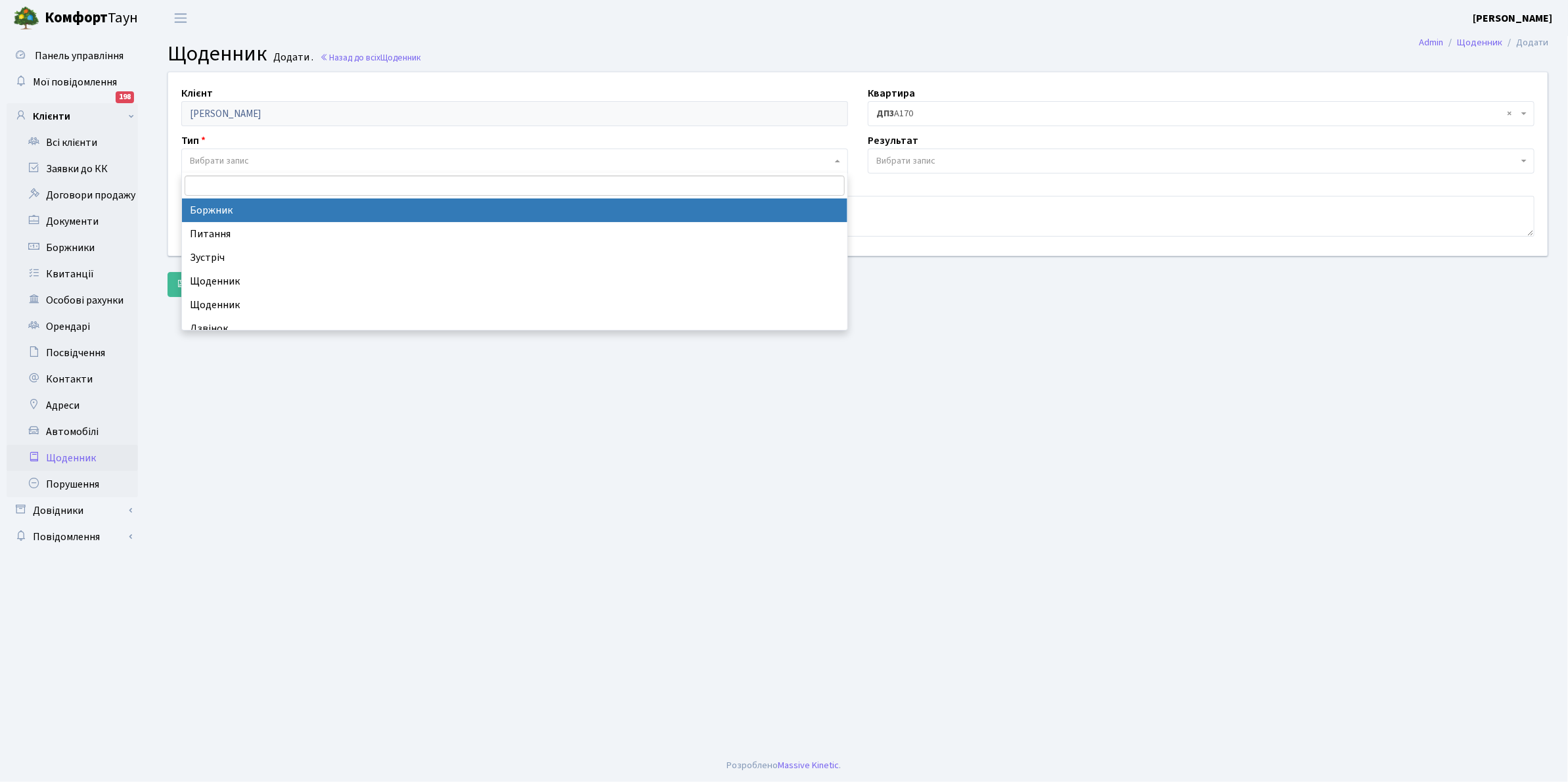
click at [230, 154] on span "Вибрати запис" at bounding box center [219, 161] width 59 height 13
select select "189"
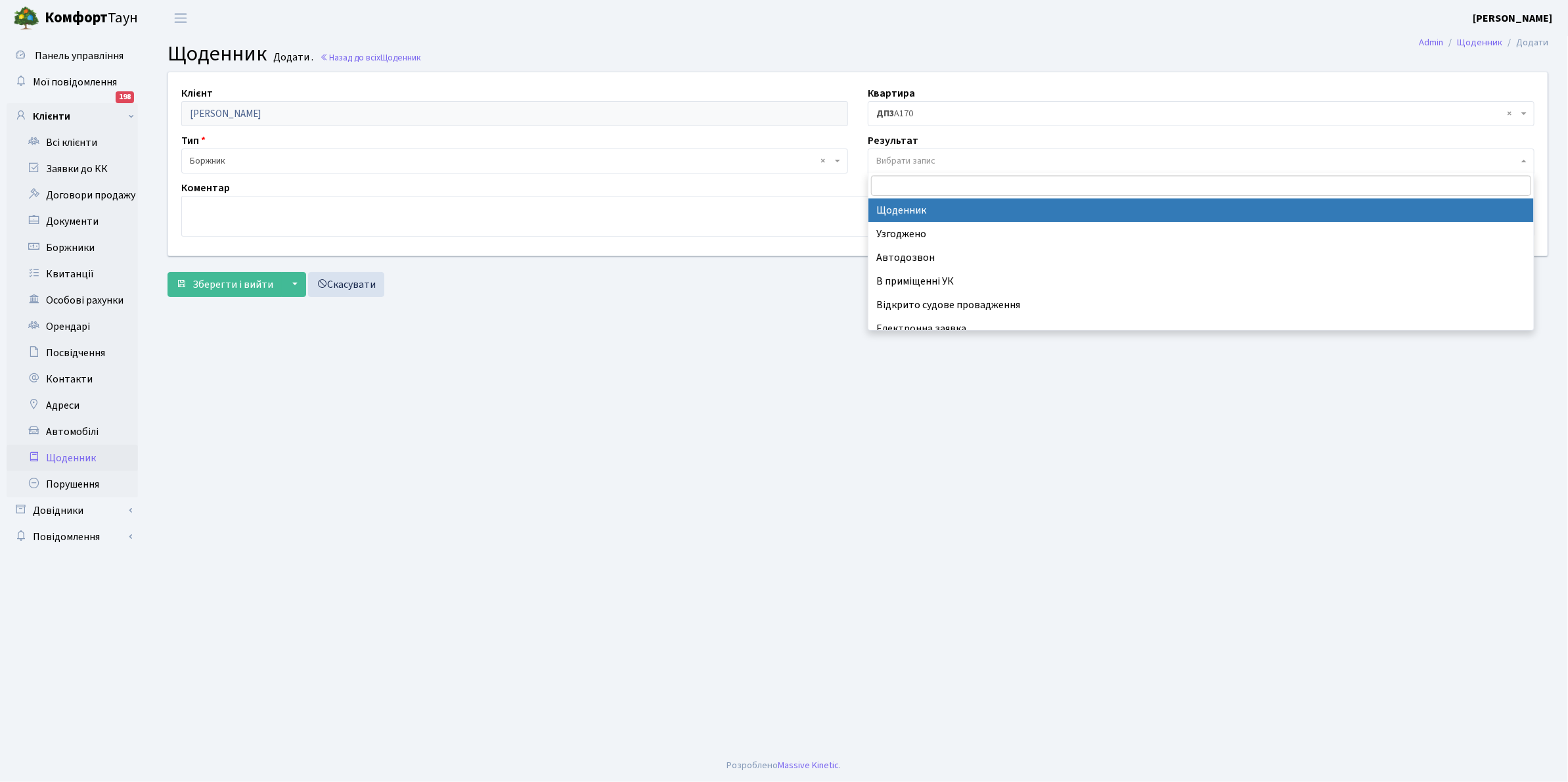
click at [885, 157] on span "Вибрати запис" at bounding box center [905, 161] width 59 height 13
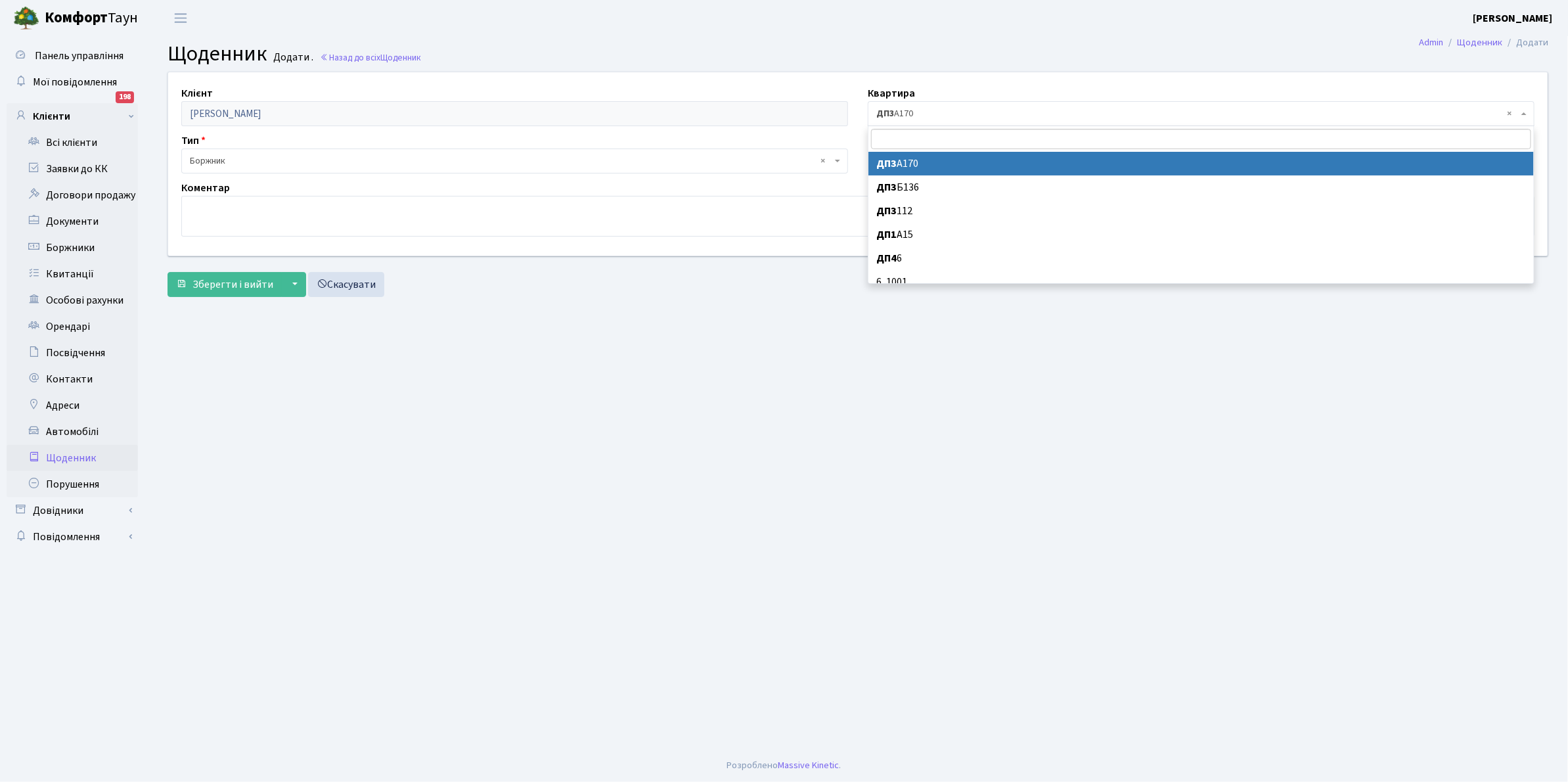
click at [910, 106] on span "× ДП3 А170" at bounding box center [1200, 113] width 667 height 25
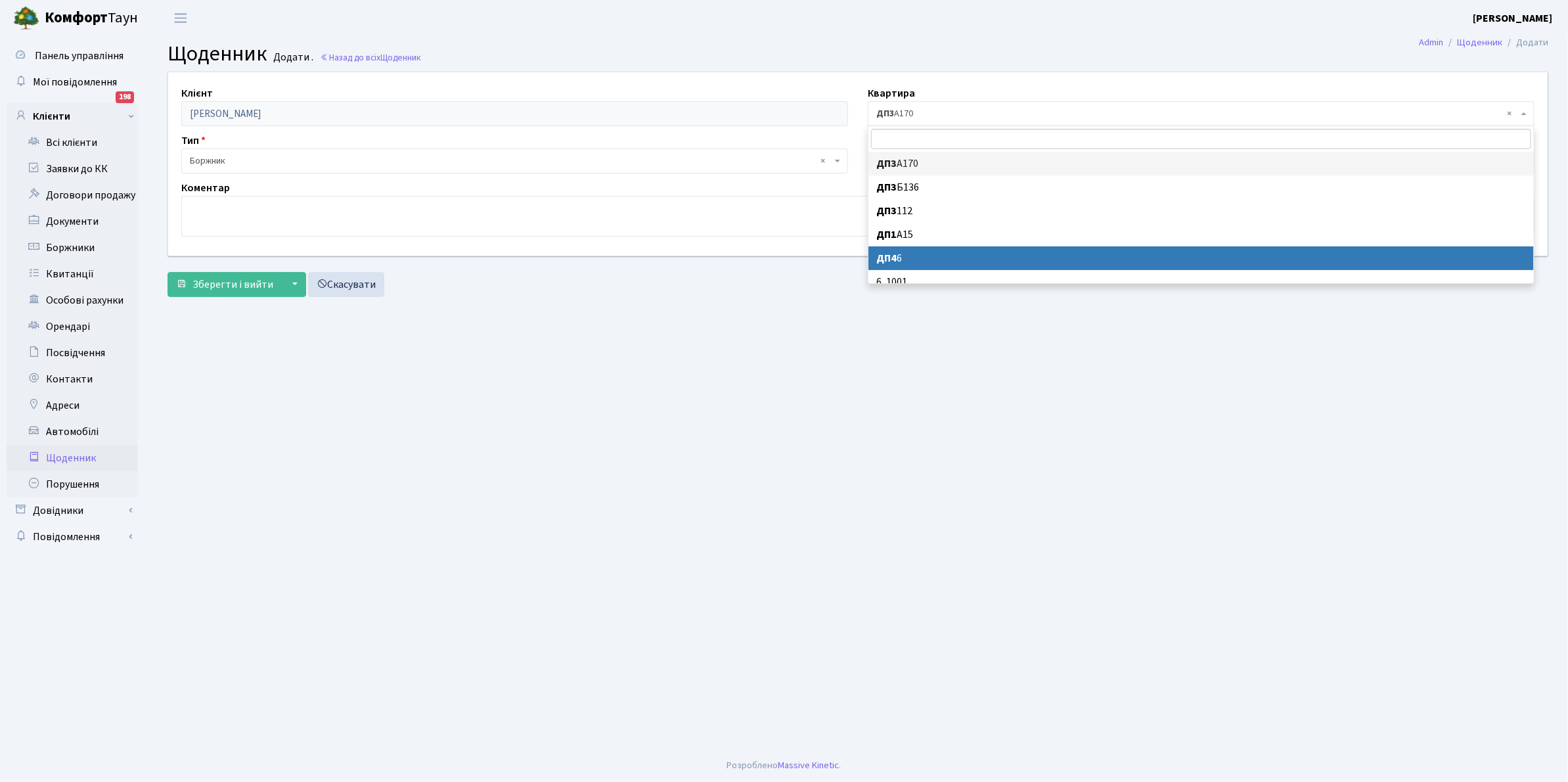
select select "172363"
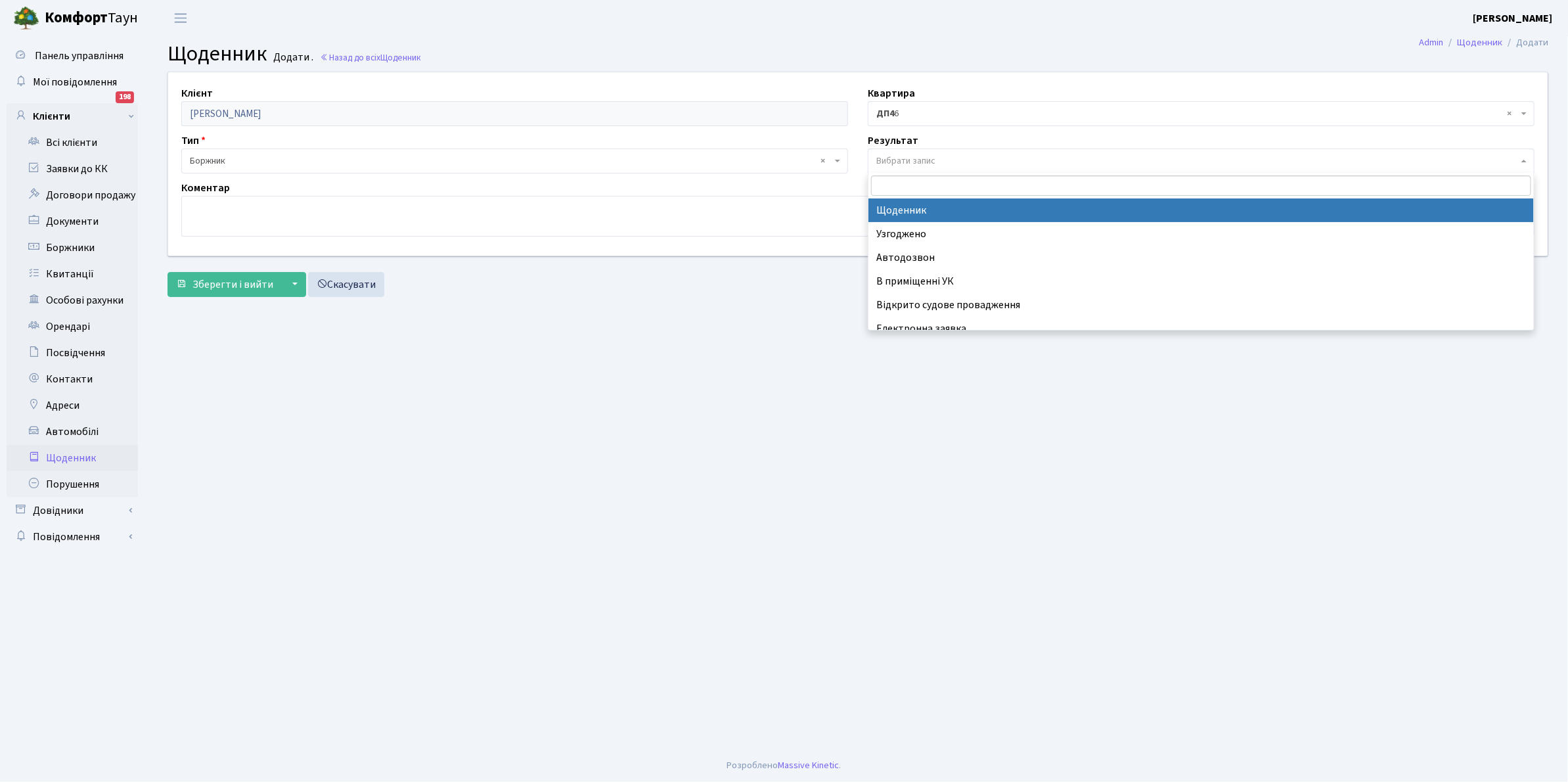
click at [894, 158] on span "Вибрати запис" at bounding box center [905, 161] width 59 height 13
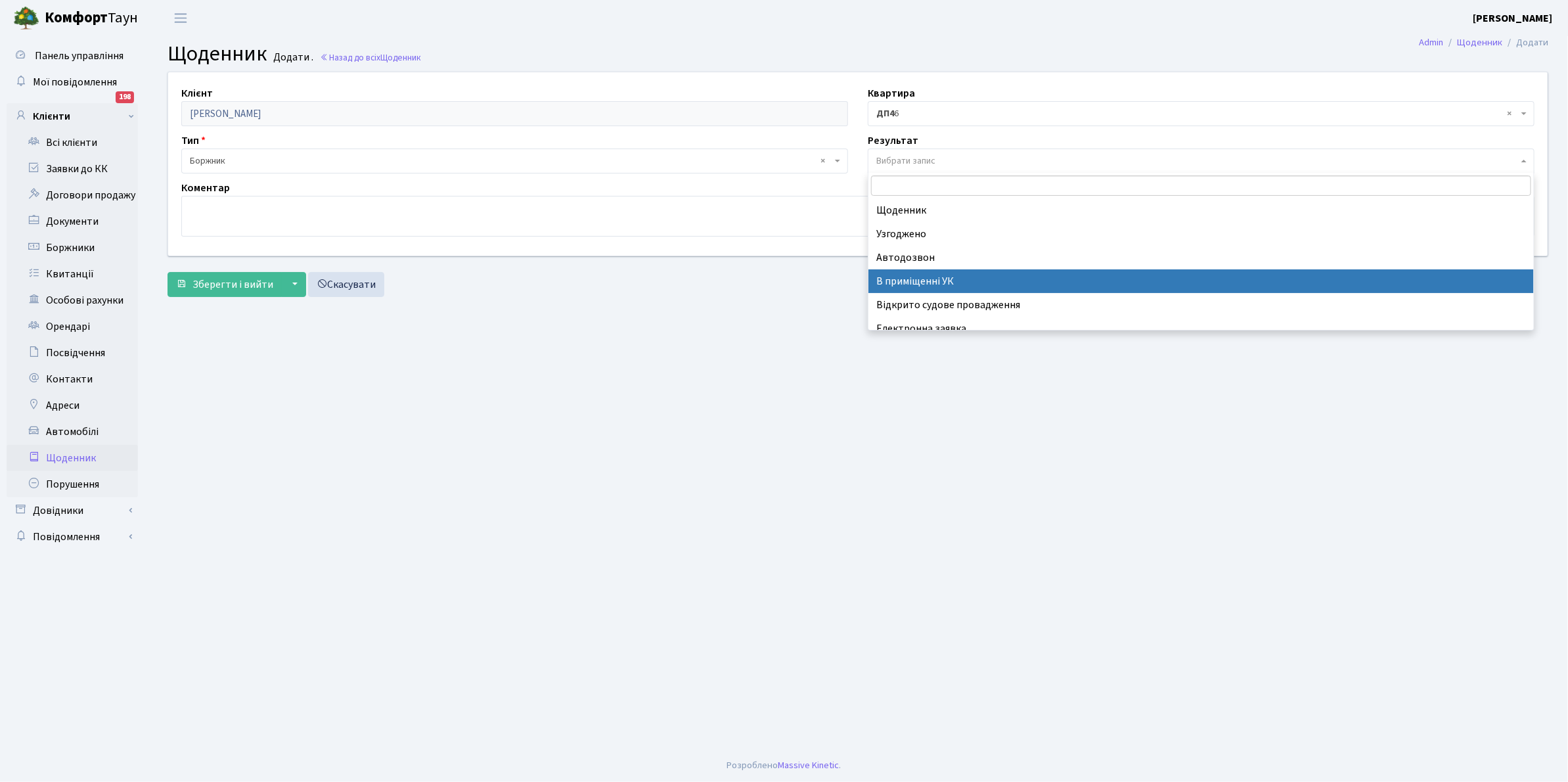
scroll to position [81, 0]
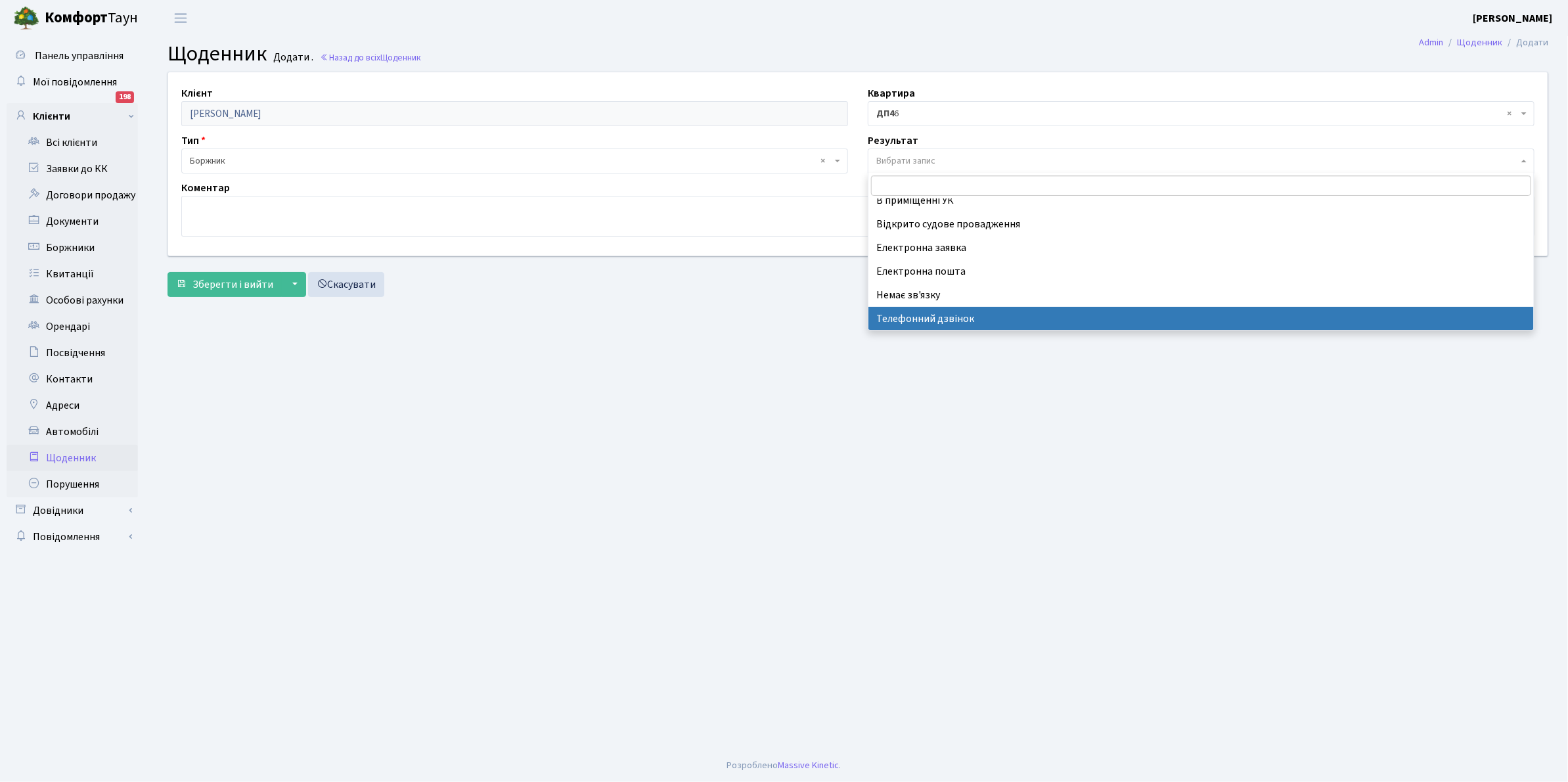
select select "196"
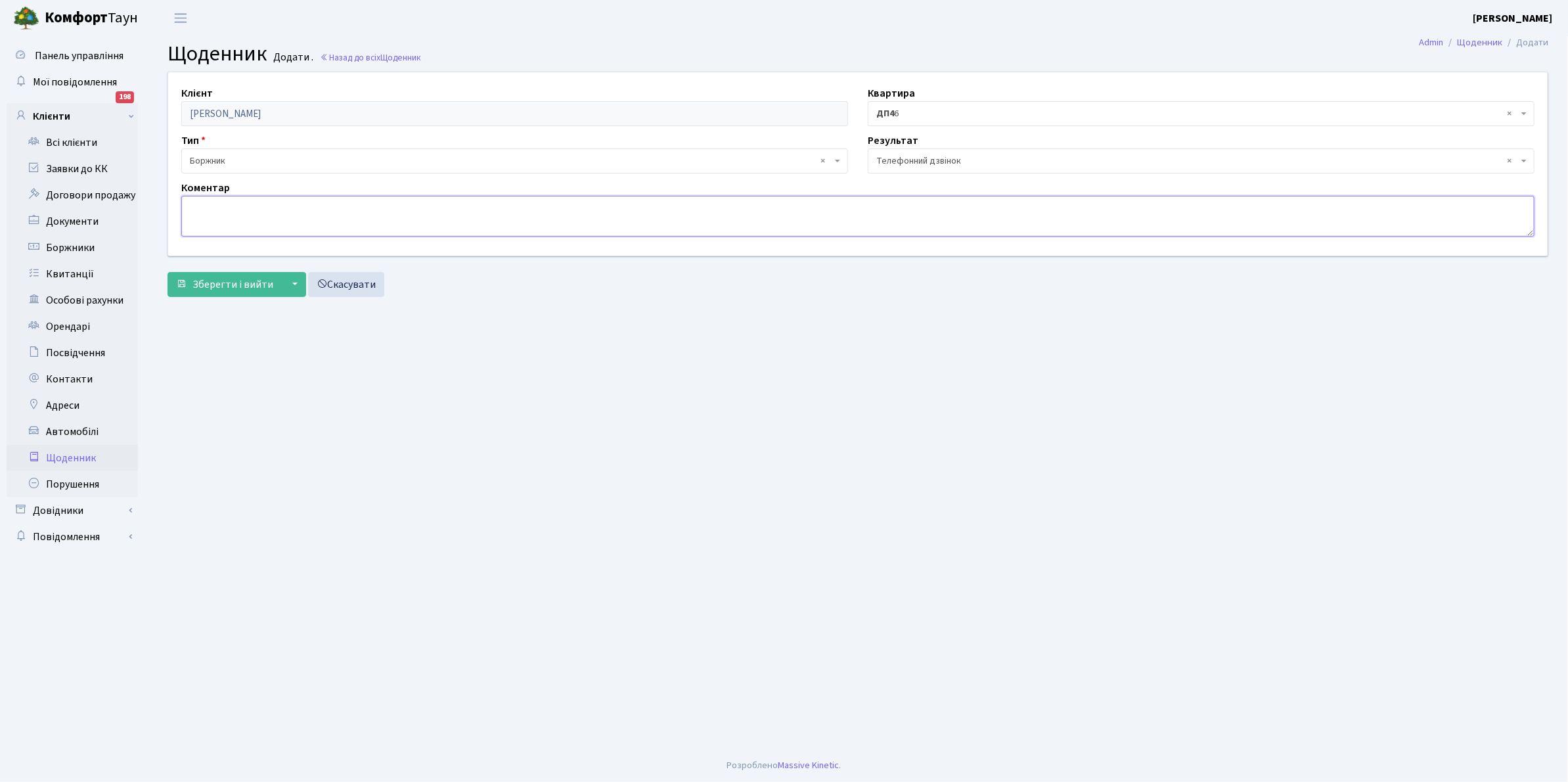
click at [210, 205] on textarea at bounding box center [857, 216] width 1353 height 41
click at [241, 208] on textarea "Постійно занято" at bounding box center [857, 216] width 1353 height 41
type textarea "Постійно зайнято"
click at [244, 281] on span "Зберегти і вийти" at bounding box center [233, 284] width 81 height 14
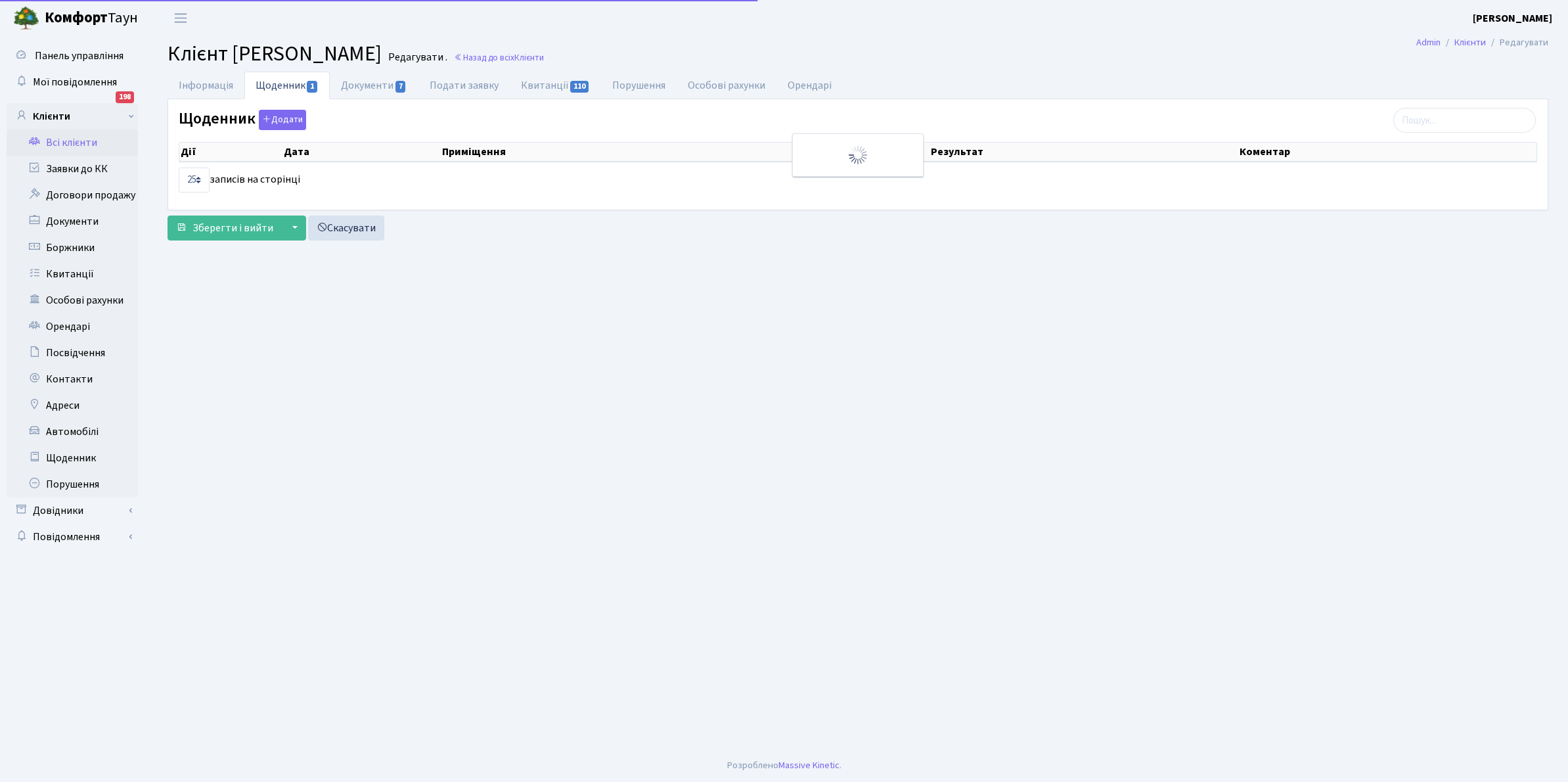
select select "25"
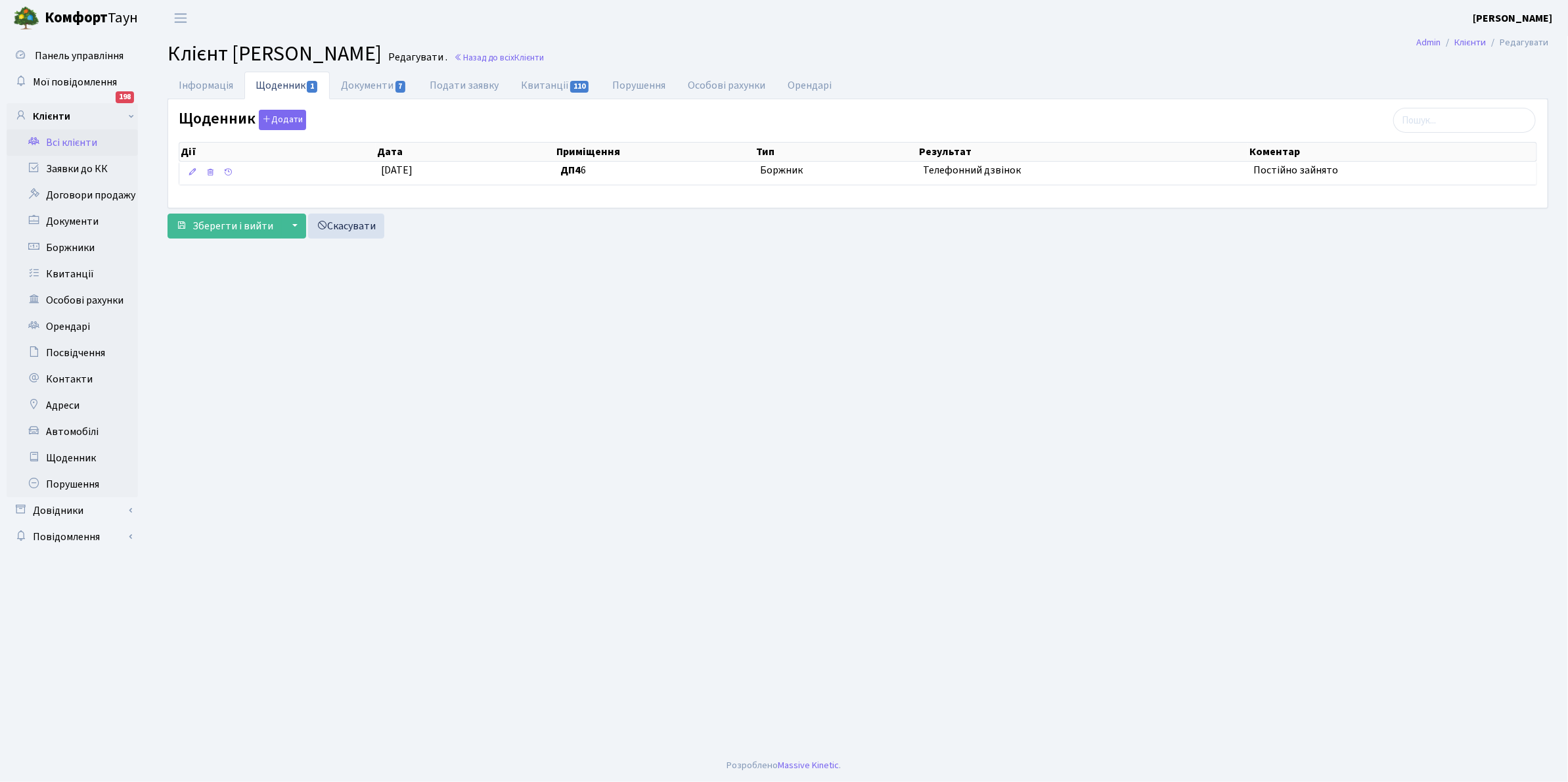
click at [71, 134] on link "Всі клієнти" at bounding box center [72, 142] width 131 height 27
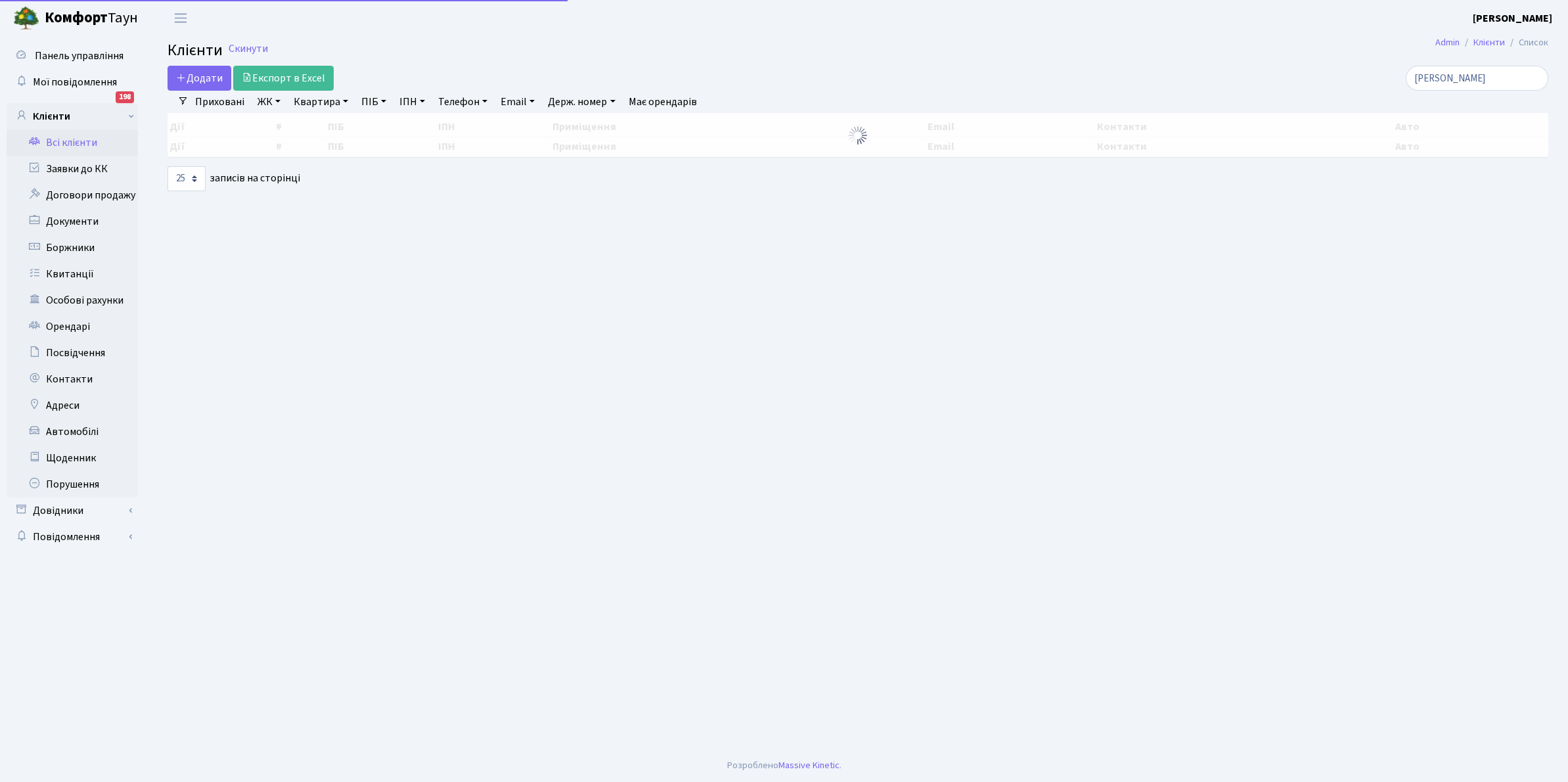
select select "25"
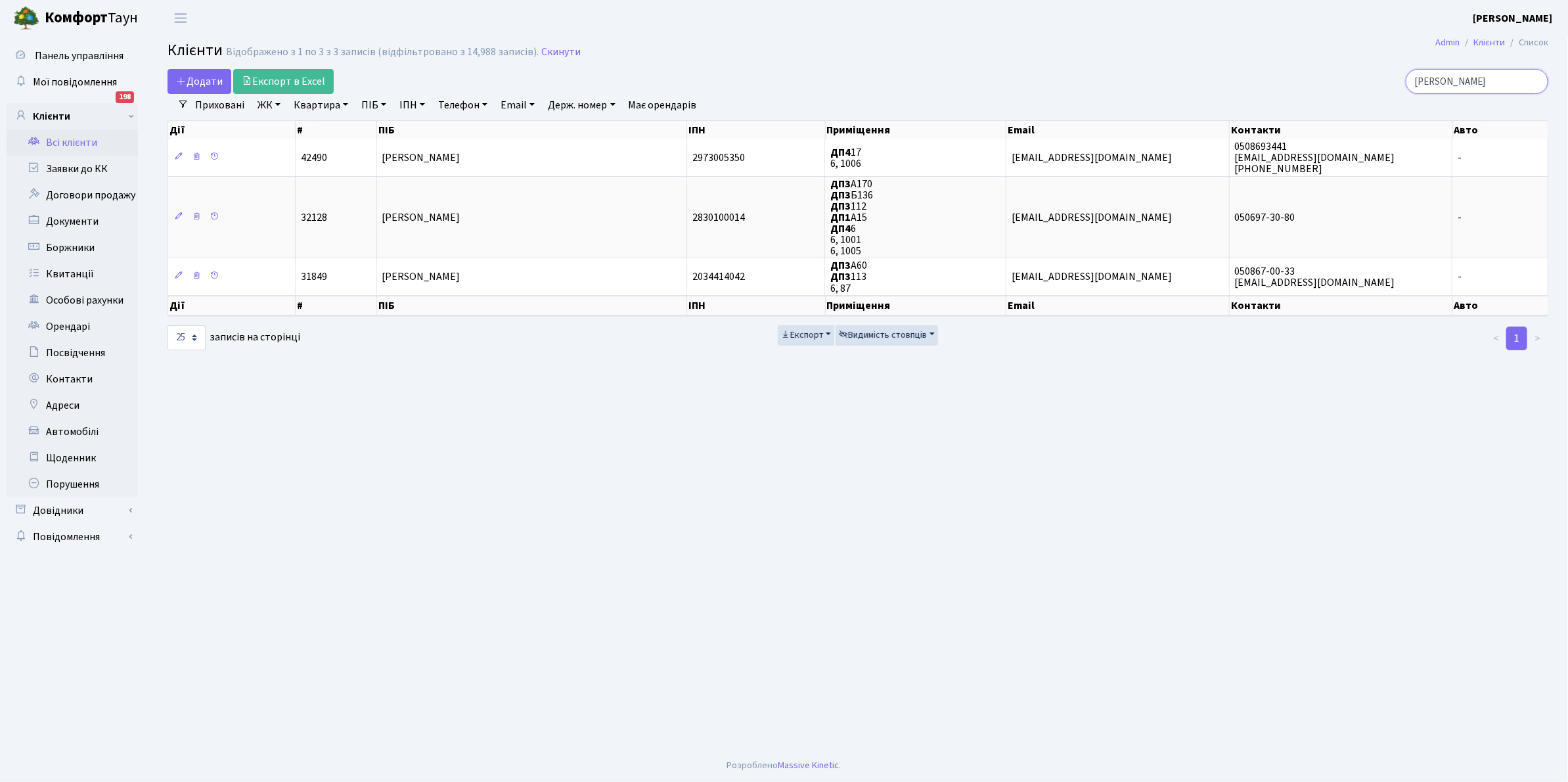
click at [1469, 82] on input "[PERSON_NAME]" at bounding box center [1477, 81] width 143 height 25
type input "к"
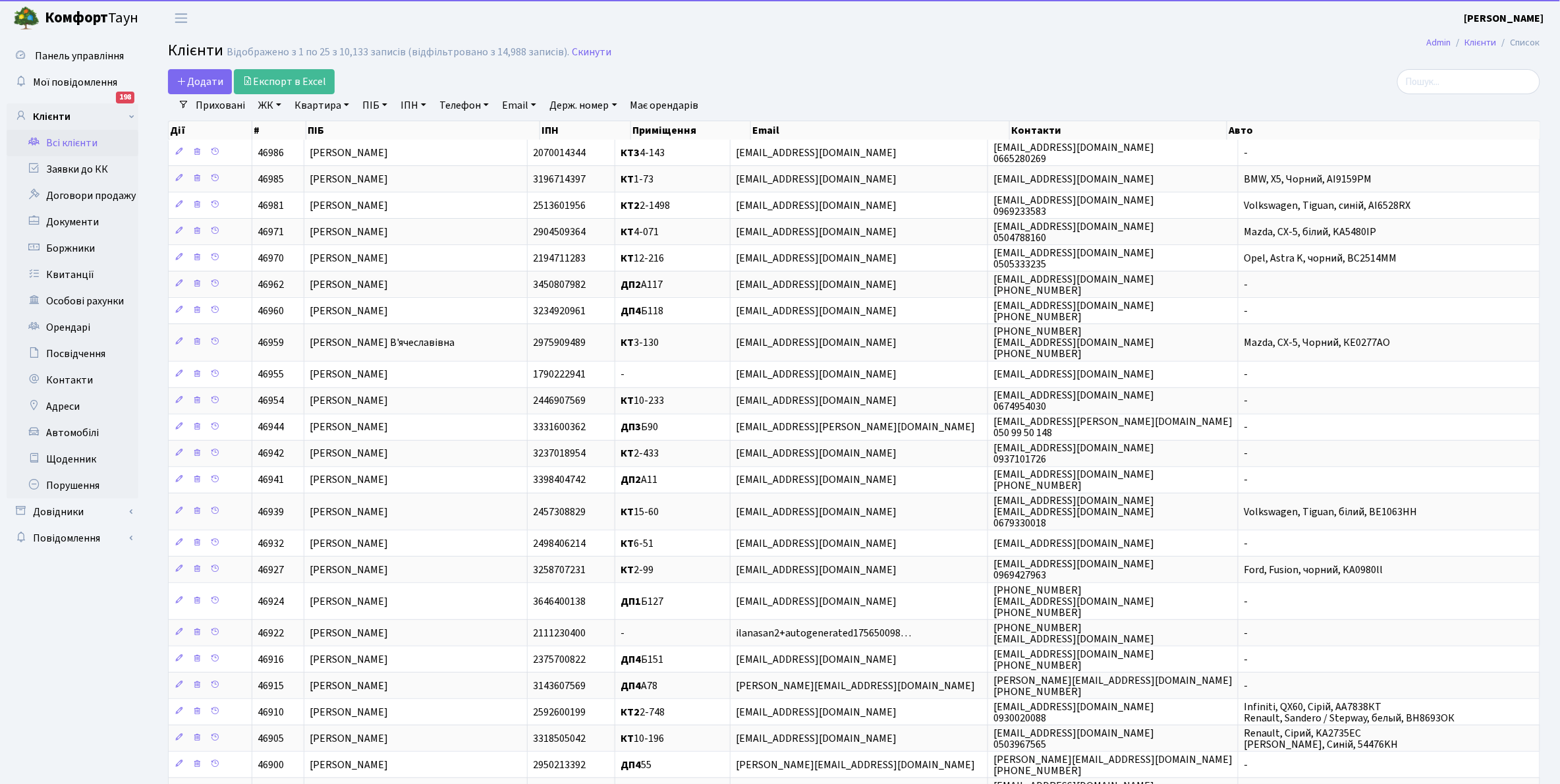
click at [61, 142] on link "Всі клієнти" at bounding box center [72, 143] width 132 height 27
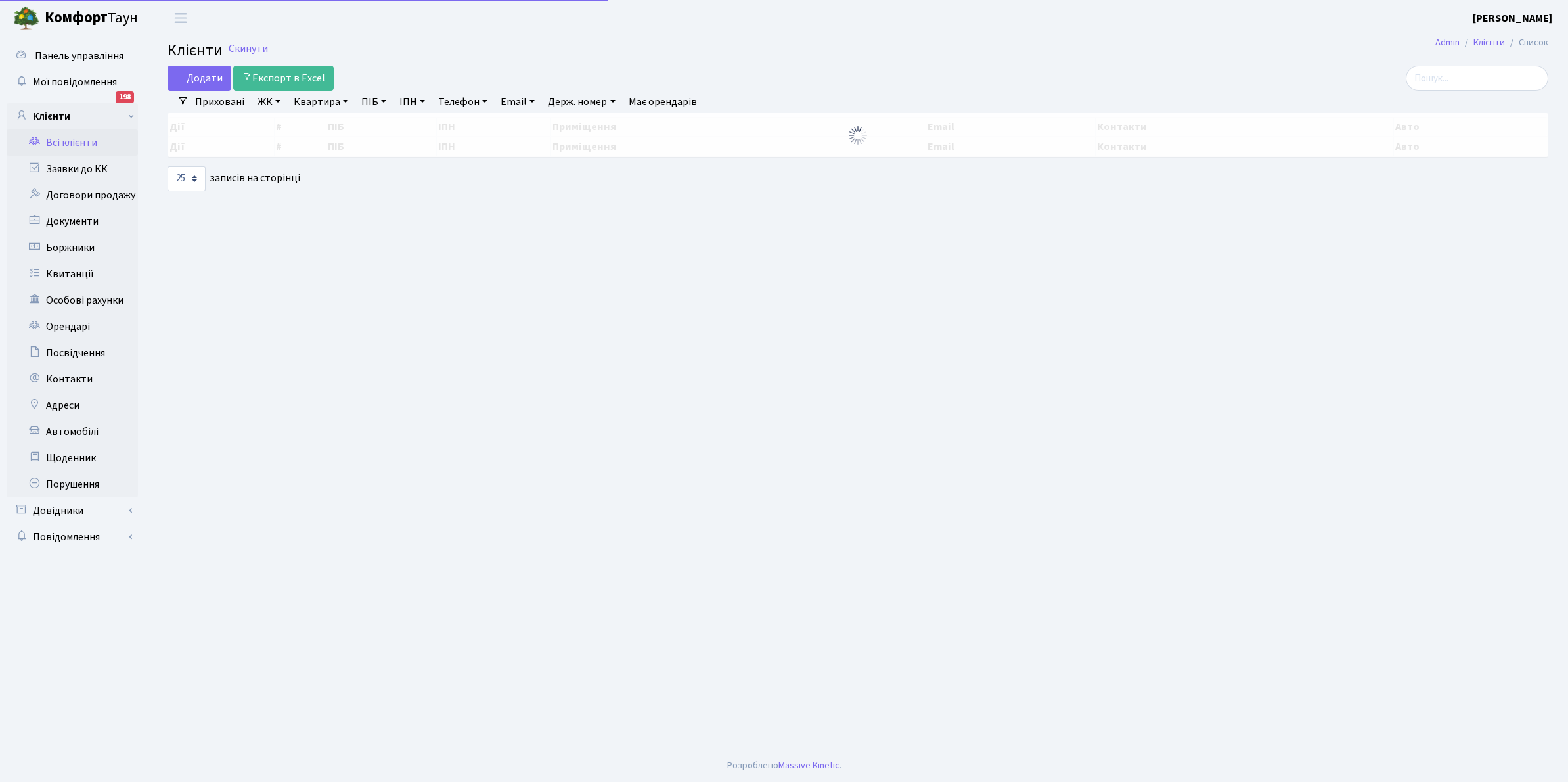
select select "25"
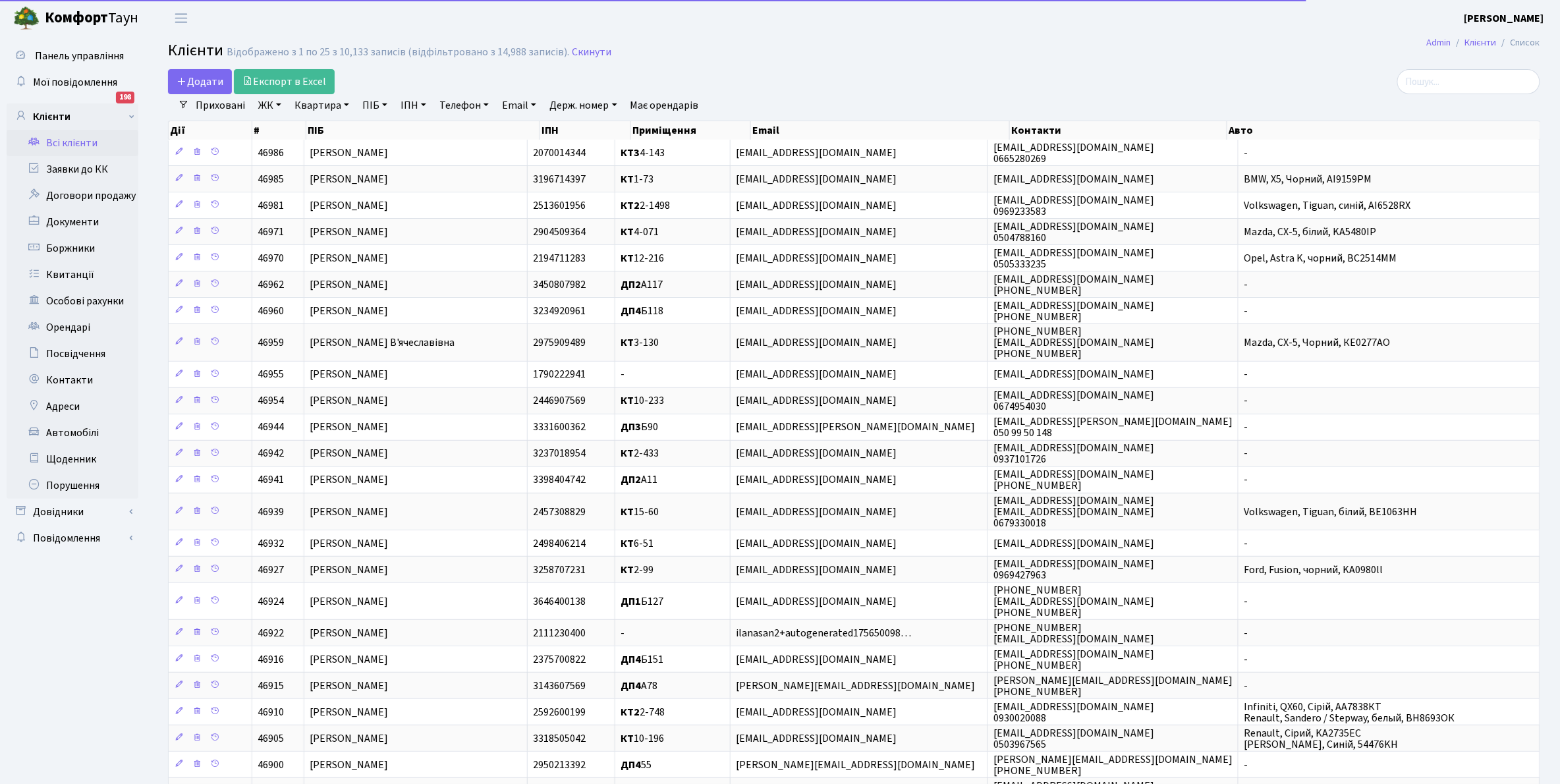
click at [346, 105] on link "Квартира" at bounding box center [322, 105] width 66 height 22
click at [341, 132] on input "text" at bounding box center [328, 131] width 77 height 25
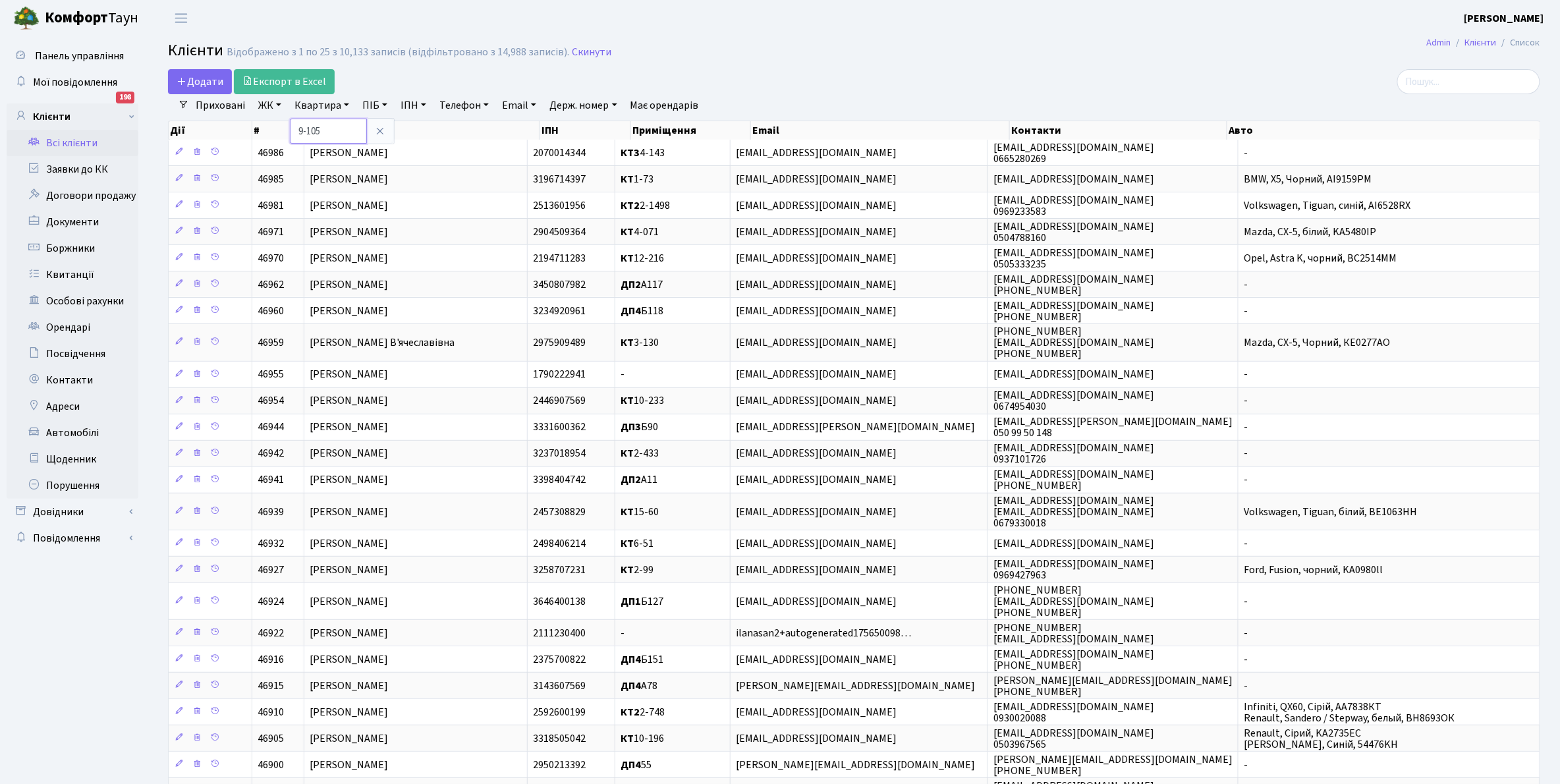
type input "9-105"
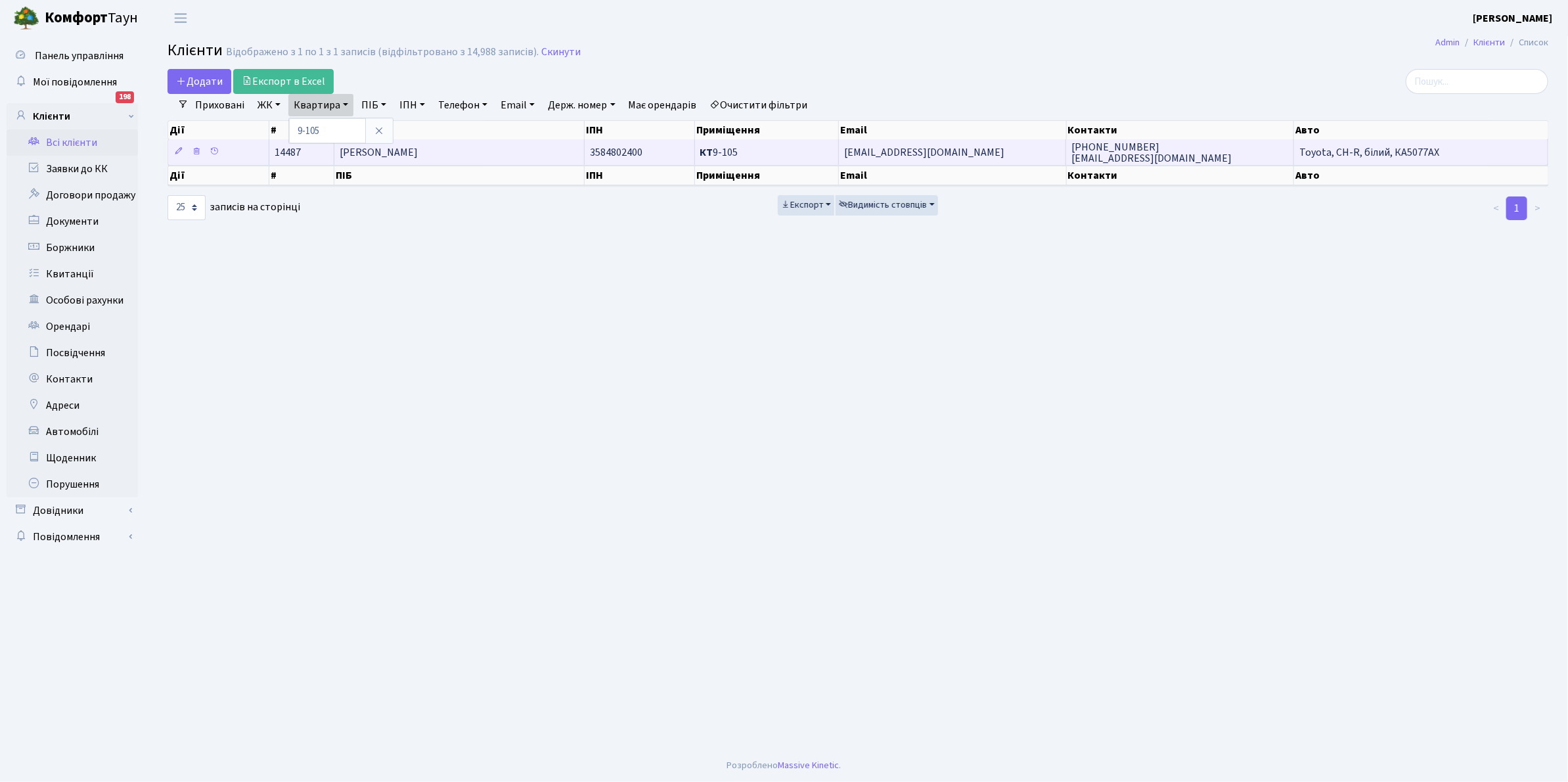
click at [418, 157] on span "[PERSON_NAME]" at bounding box center [378, 152] width 78 height 14
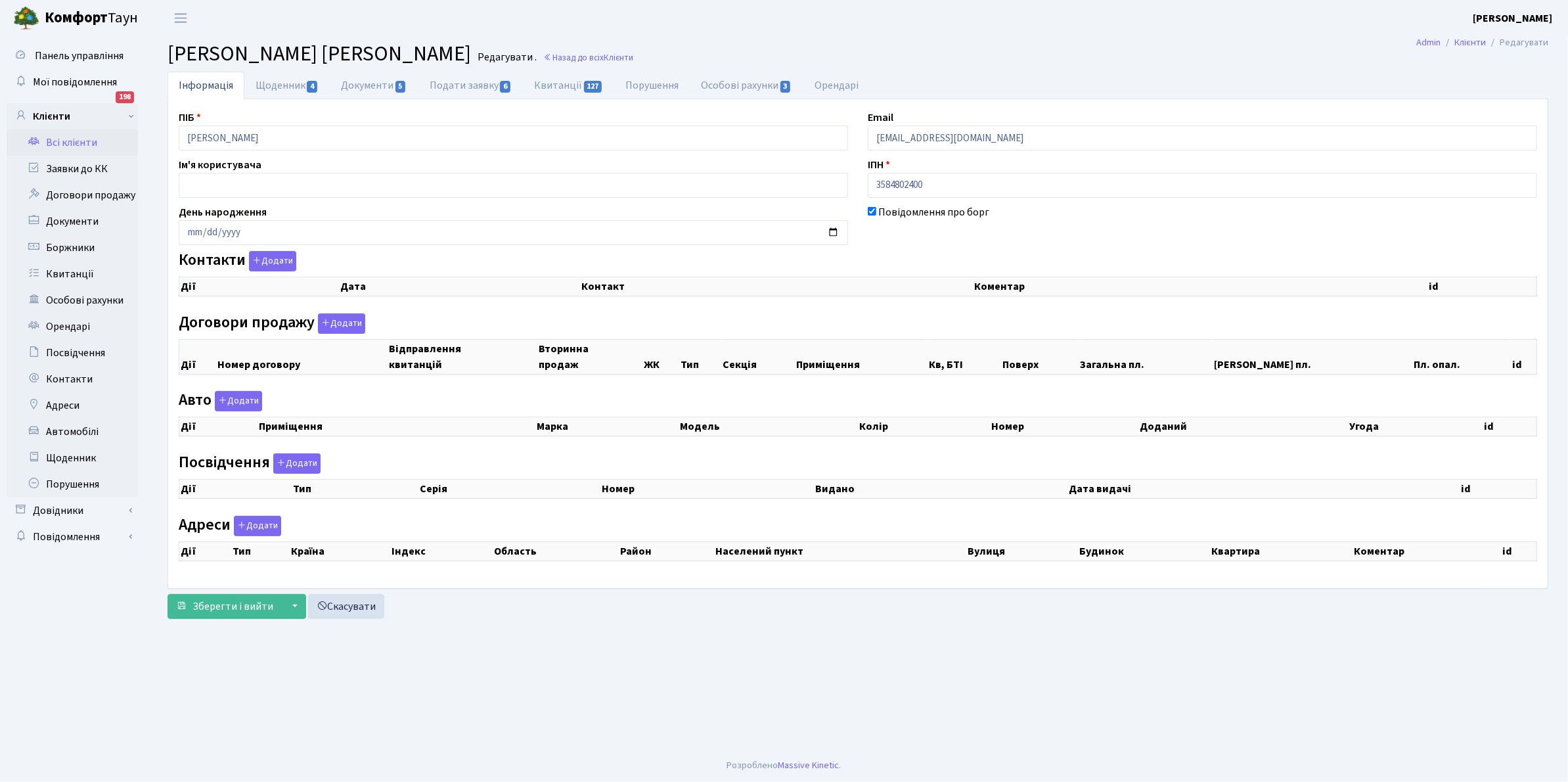
checkbox input "true"
select select "25"
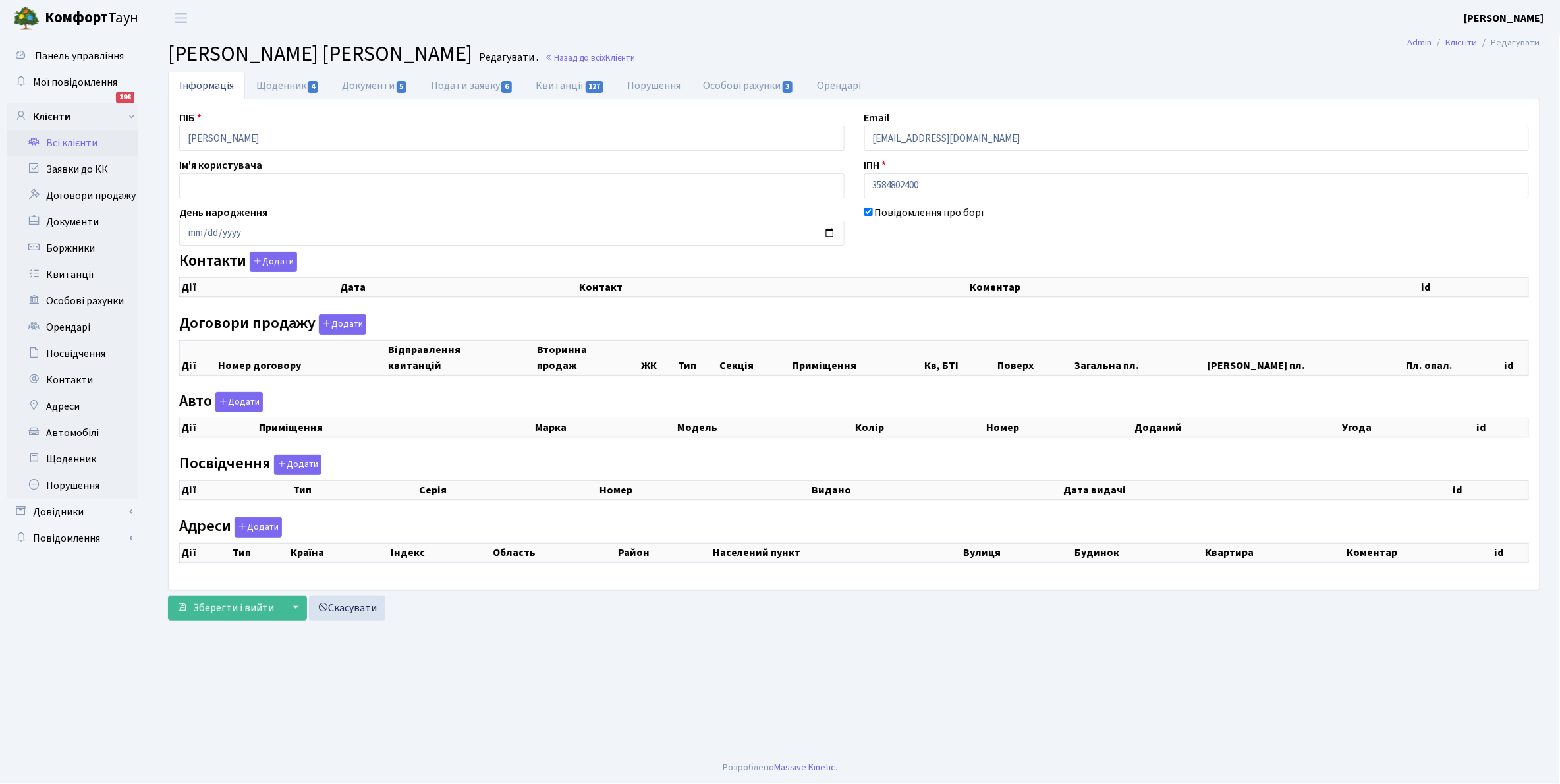
select select "25"
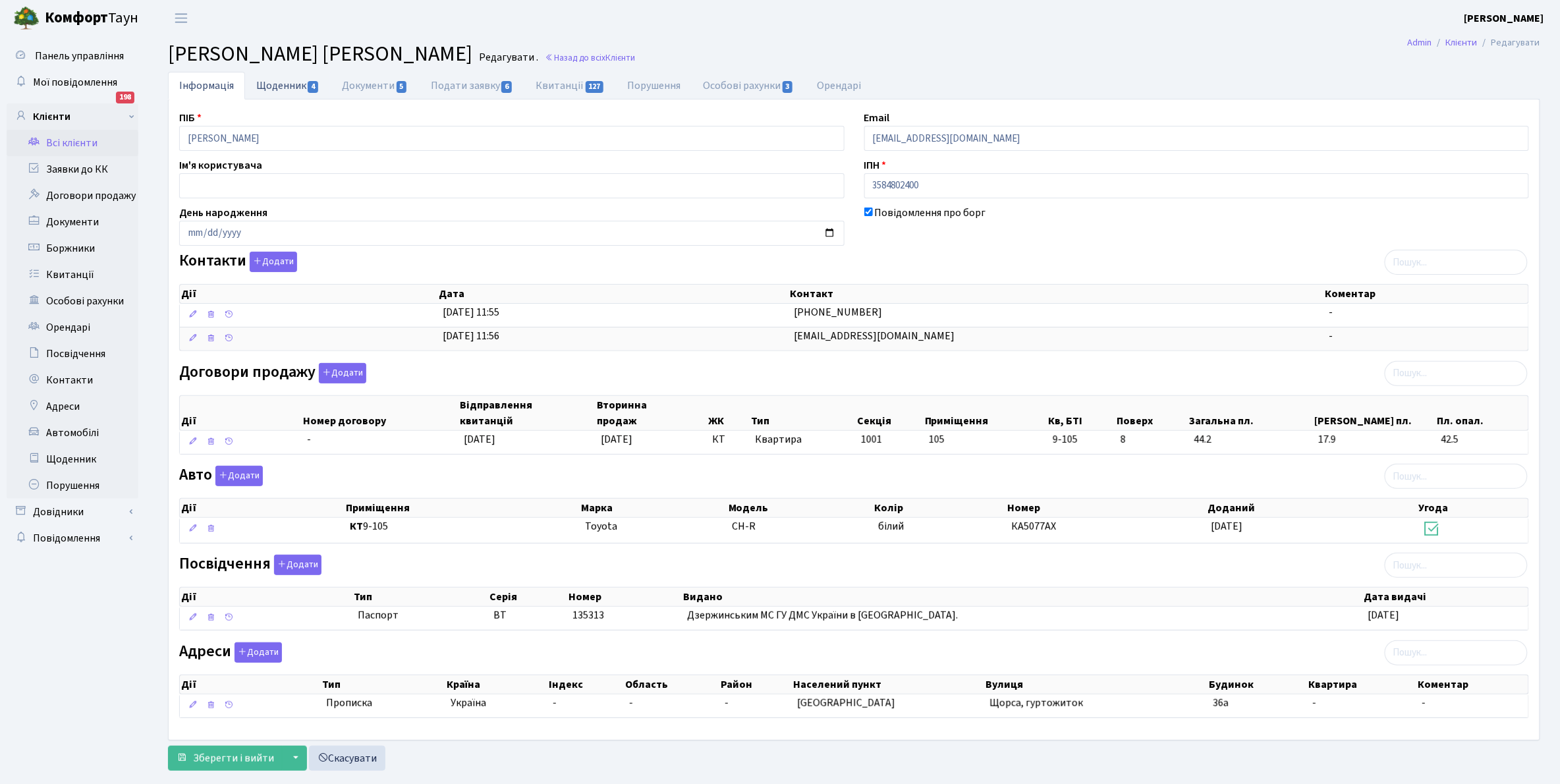
click at [271, 84] on link "Щоденник 4" at bounding box center [287, 86] width 86 height 27
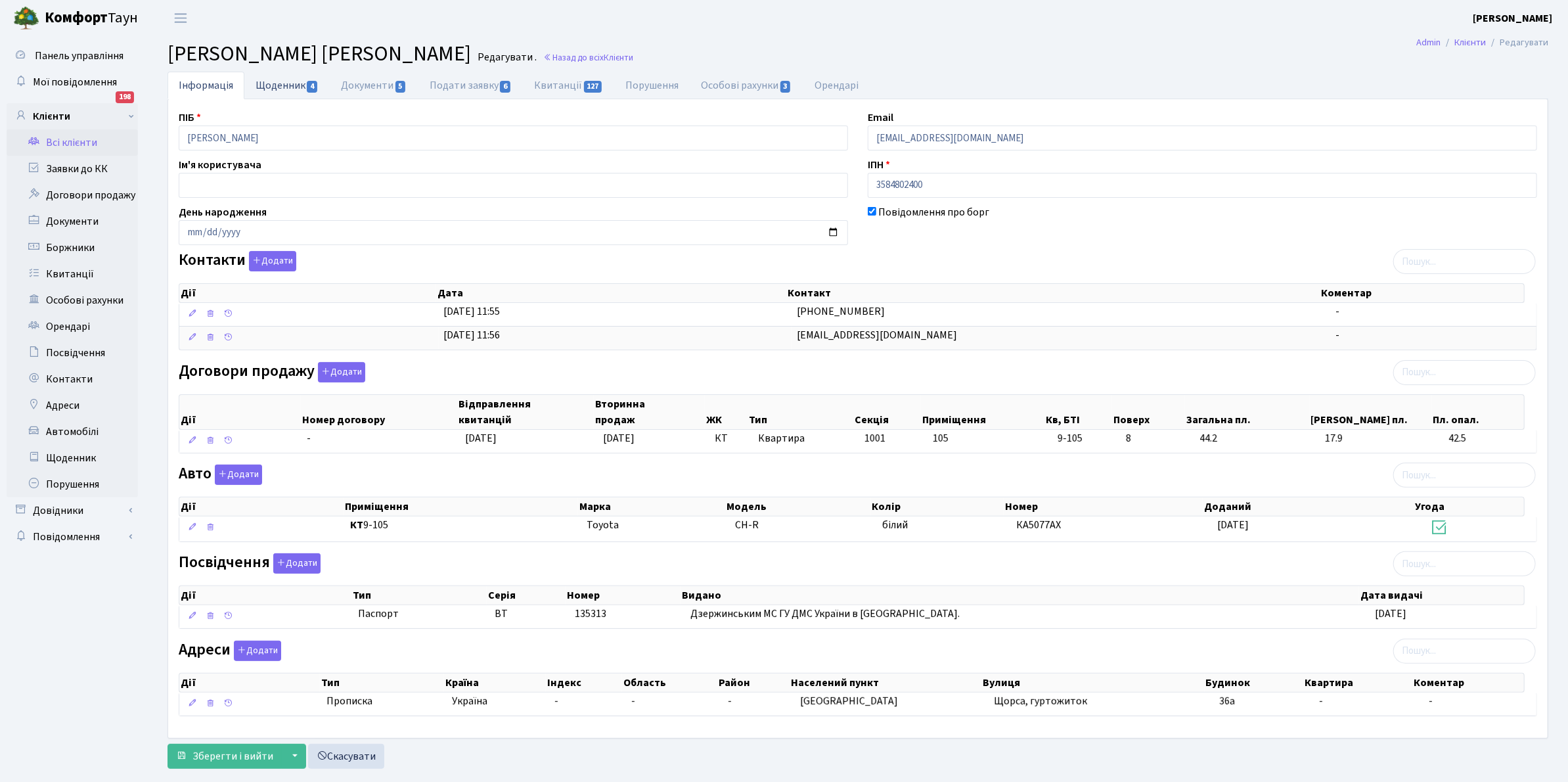
select select "25"
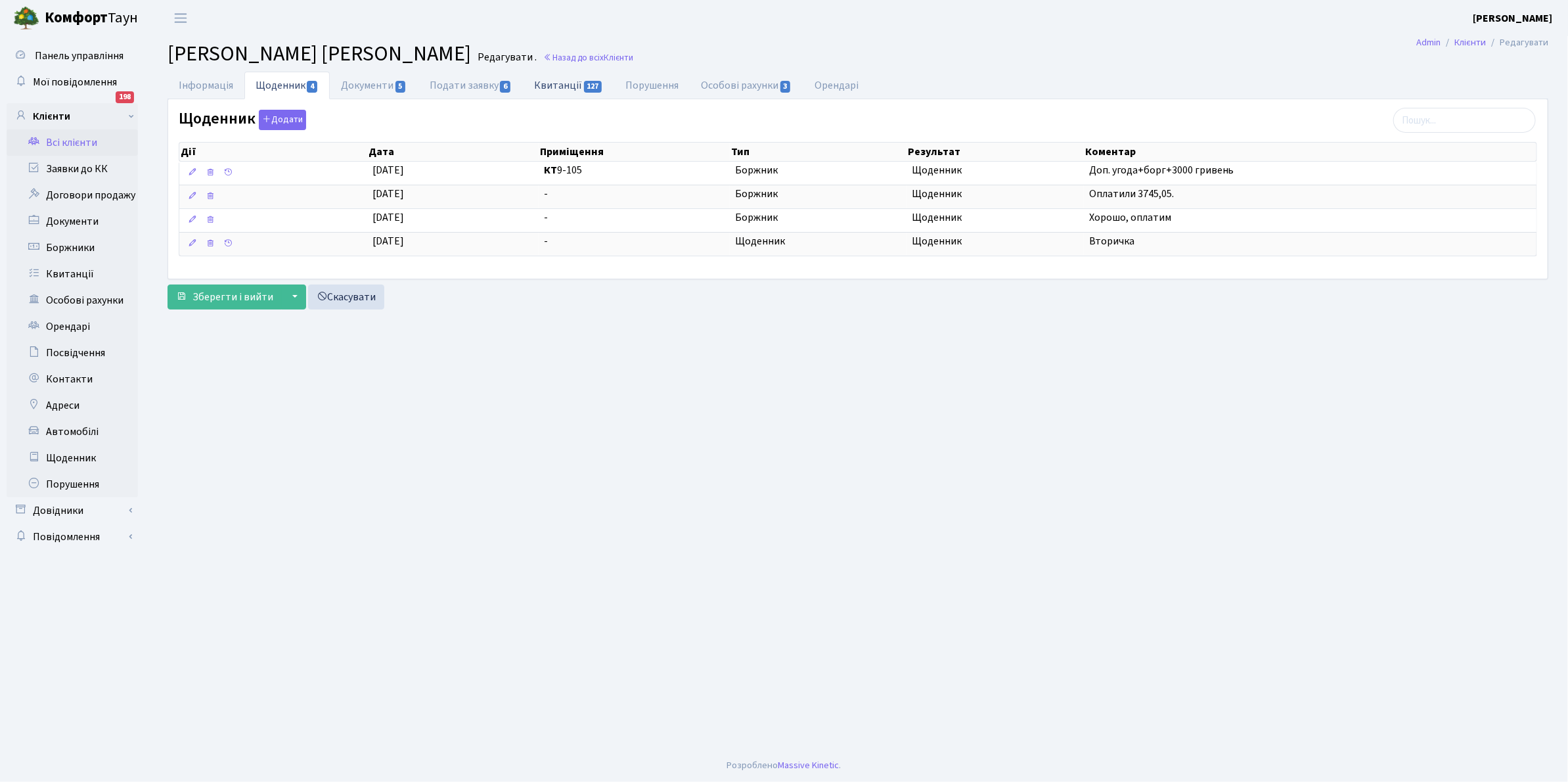
click at [562, 79] on link "Квитанції 127" at bounding box center [568, 85] width 91 height 27
select select "25"
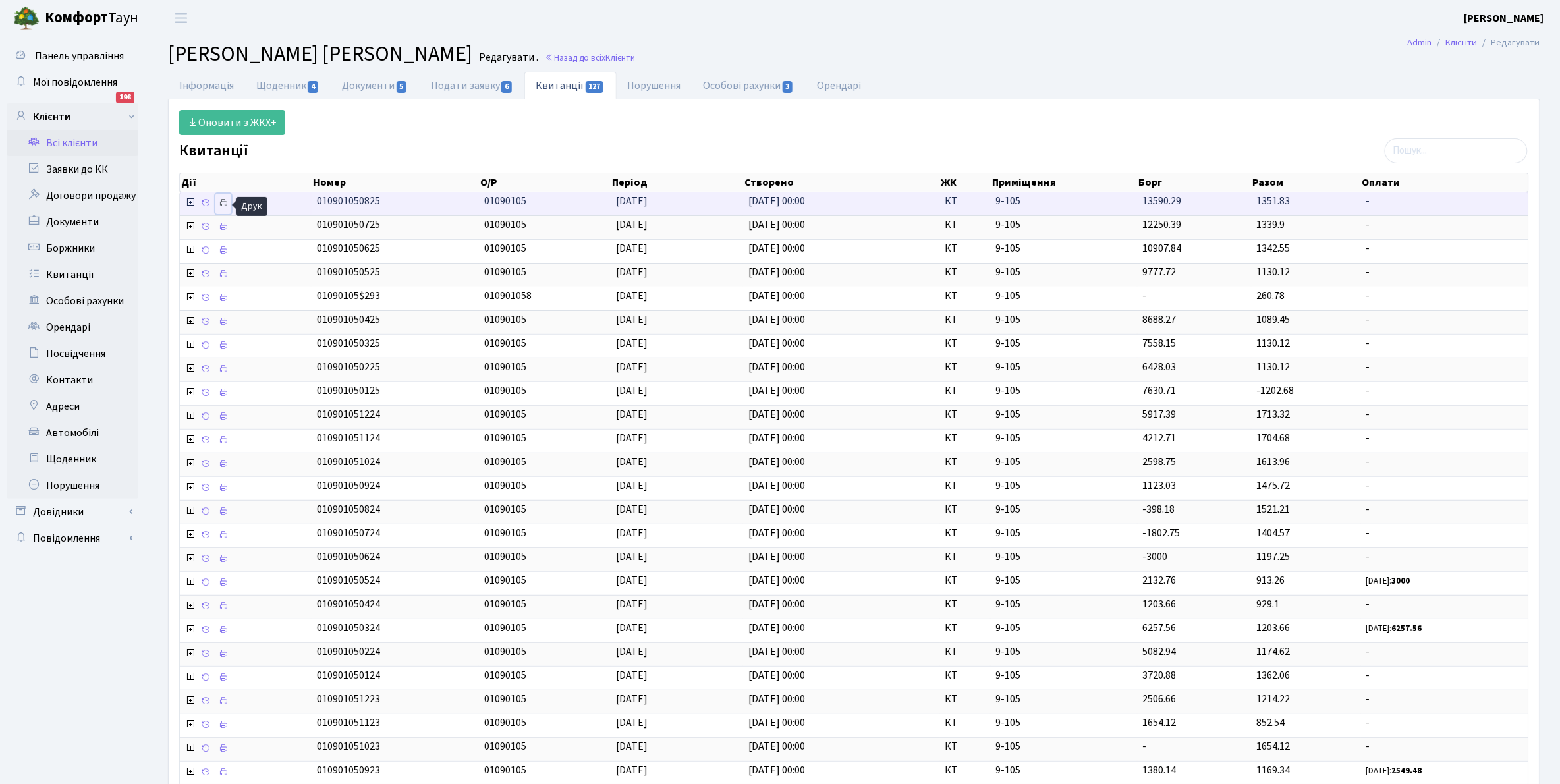
click at [222, 205] on icon at bounding box center [223, 202] width 9 height 9
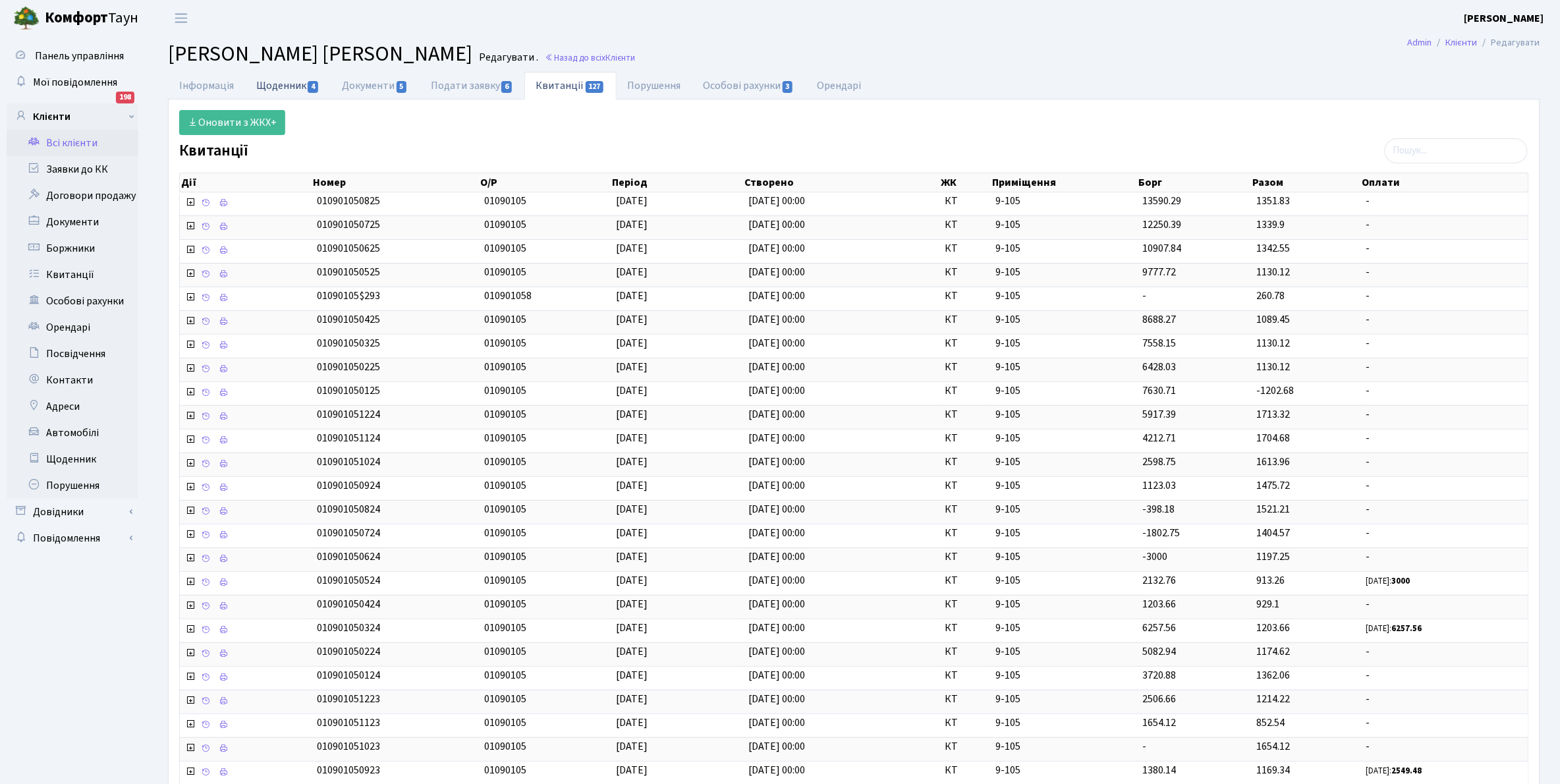
click at [271, 91] on link "Щоденник 4" at bounding box center [287, 86] width 86 height 27
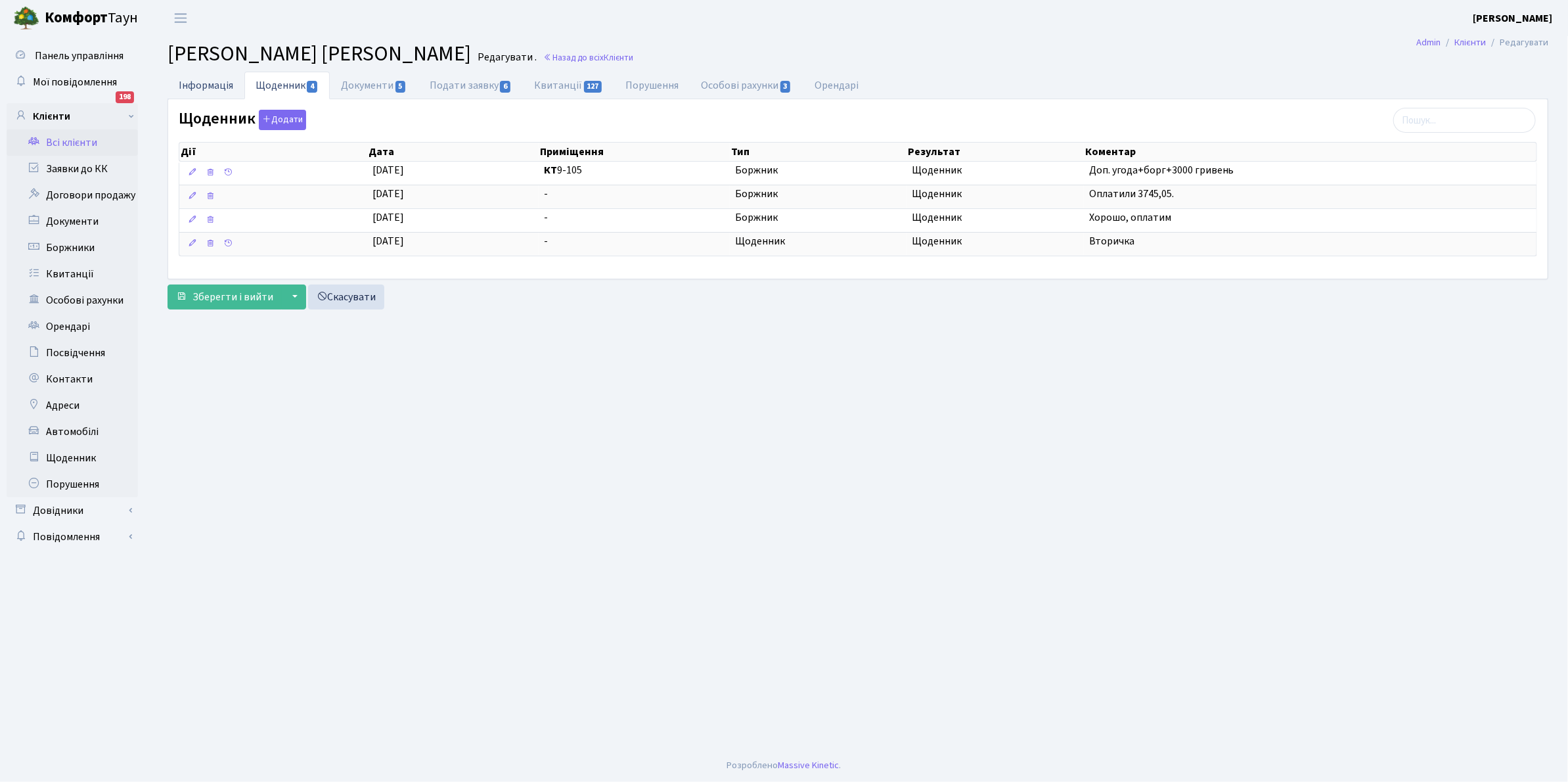
click at [200, 85] on link "Інформація" at bounding box center [205, 85] width 77 height 27
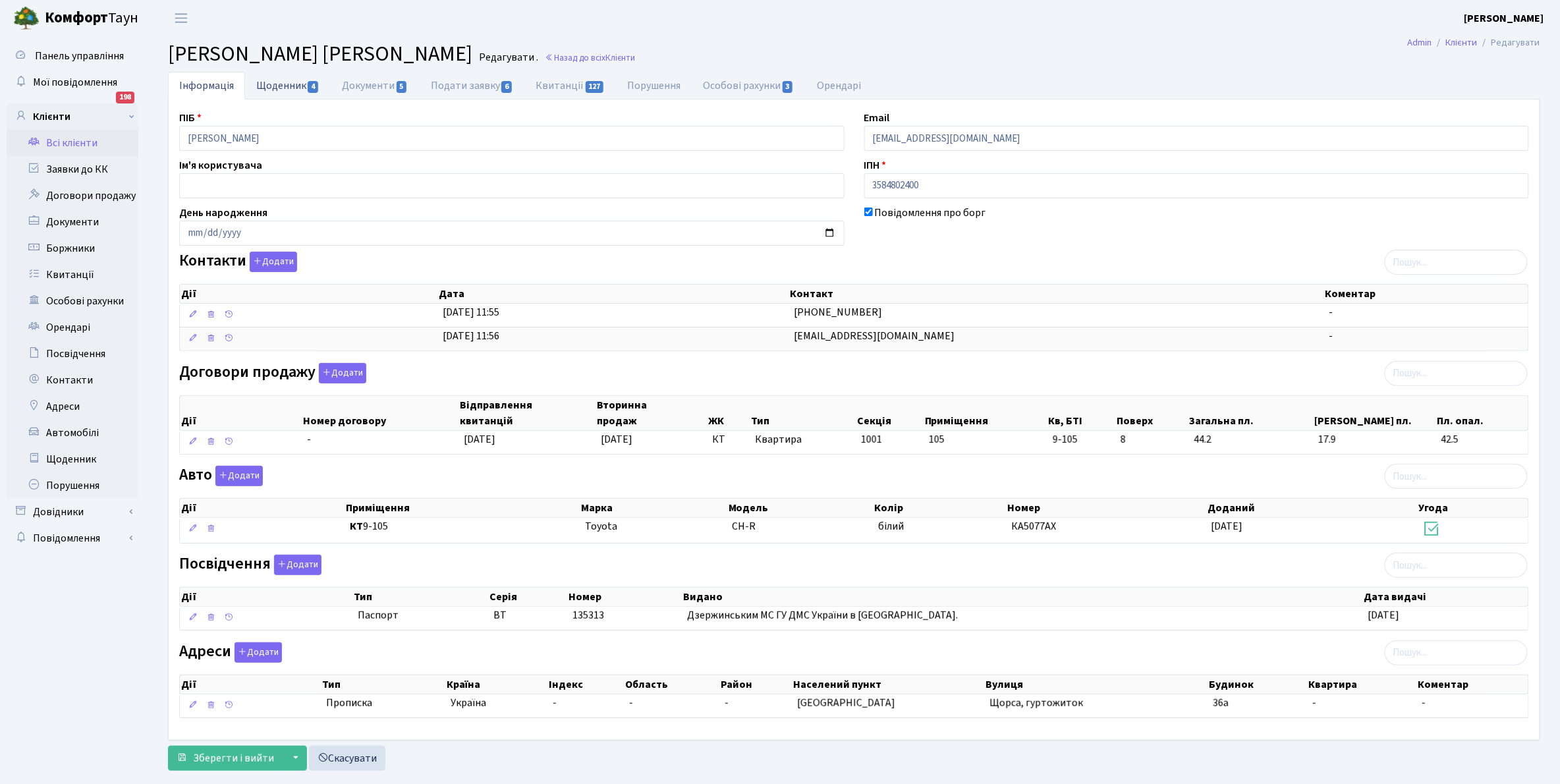
click at [271, 88] on link "Щоденник 4" at bounding box center [287, 86] width 86 height 27
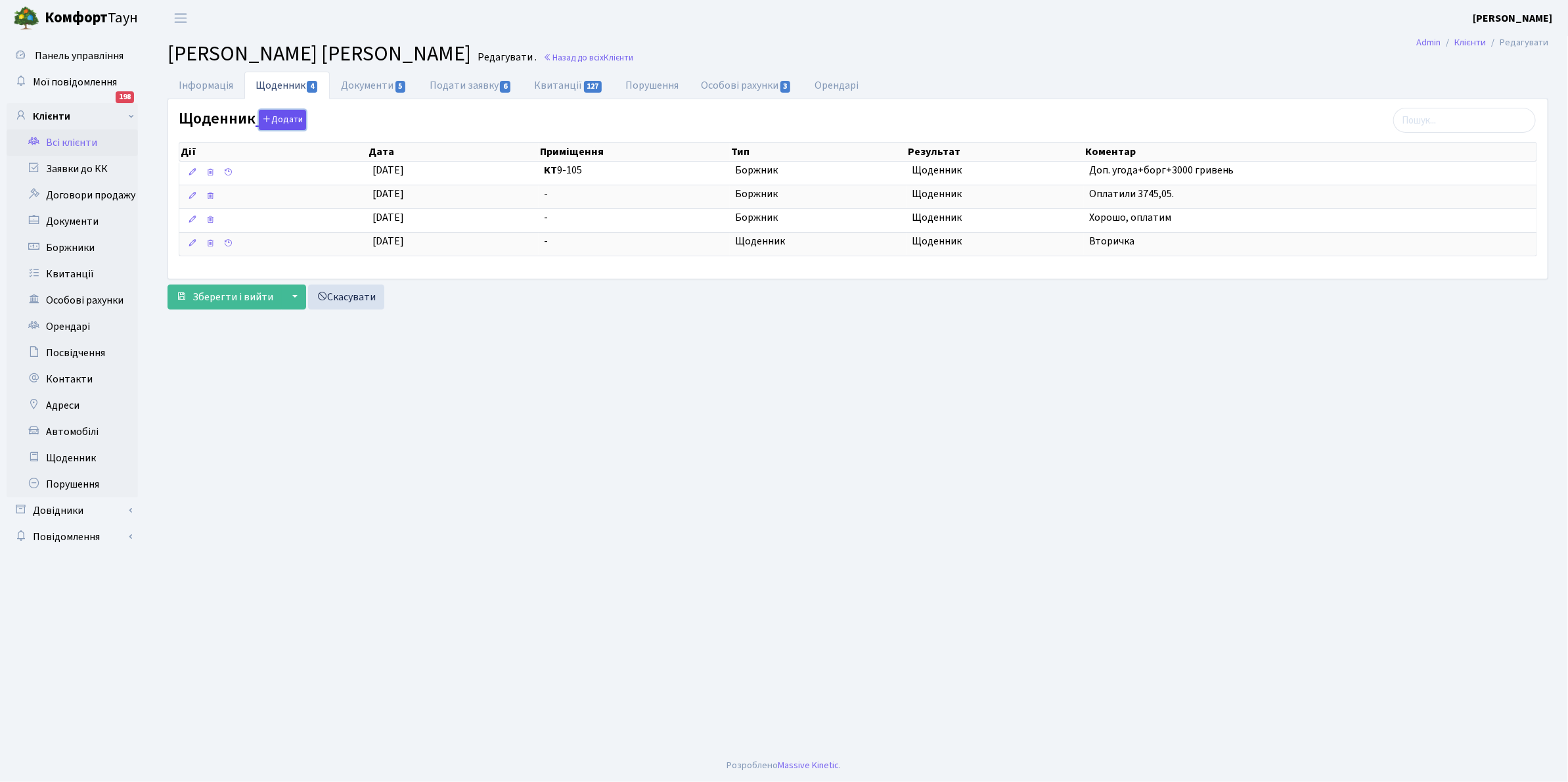
click at [286, 122] on button "Додати" at bounding box center [282, 120] width 47 height 20
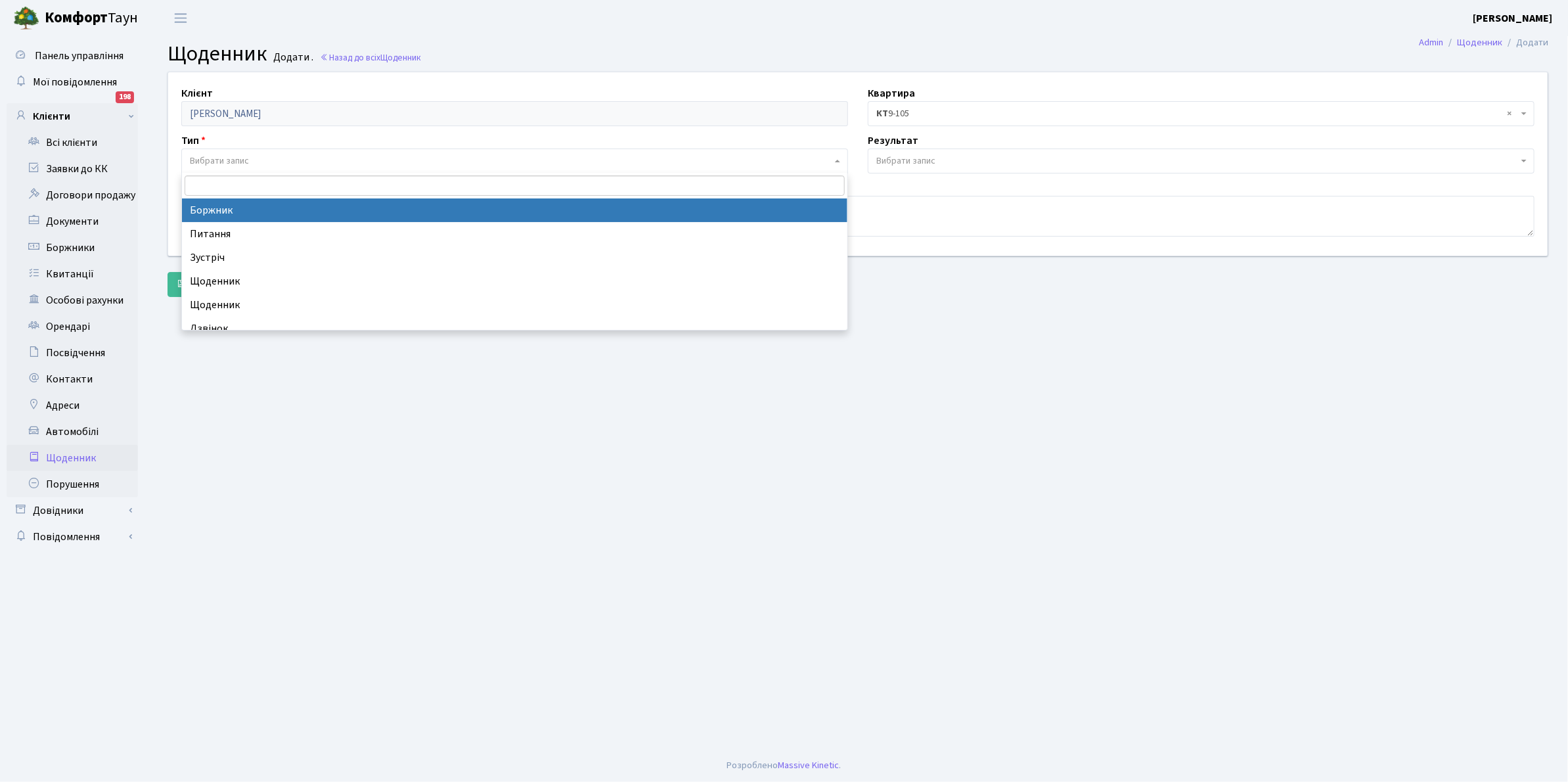
click at [215, 156] on span "Вибрати запис" at bounding box center [219, 161] width 59 height 13
select select "189"
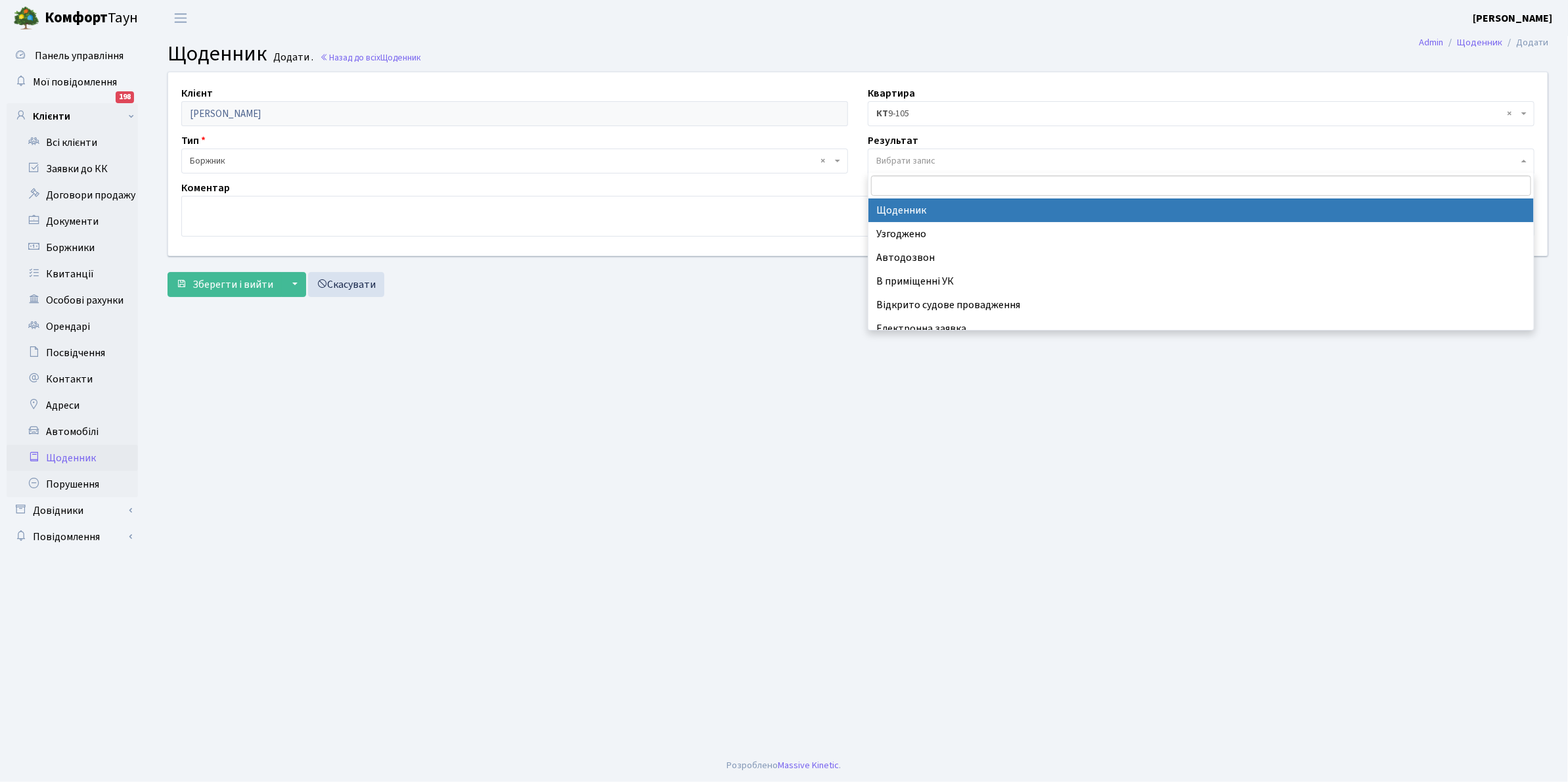
click at [889, 154] on span "Вибрати запис" at bounding box center [905, 161] width 59 height 13
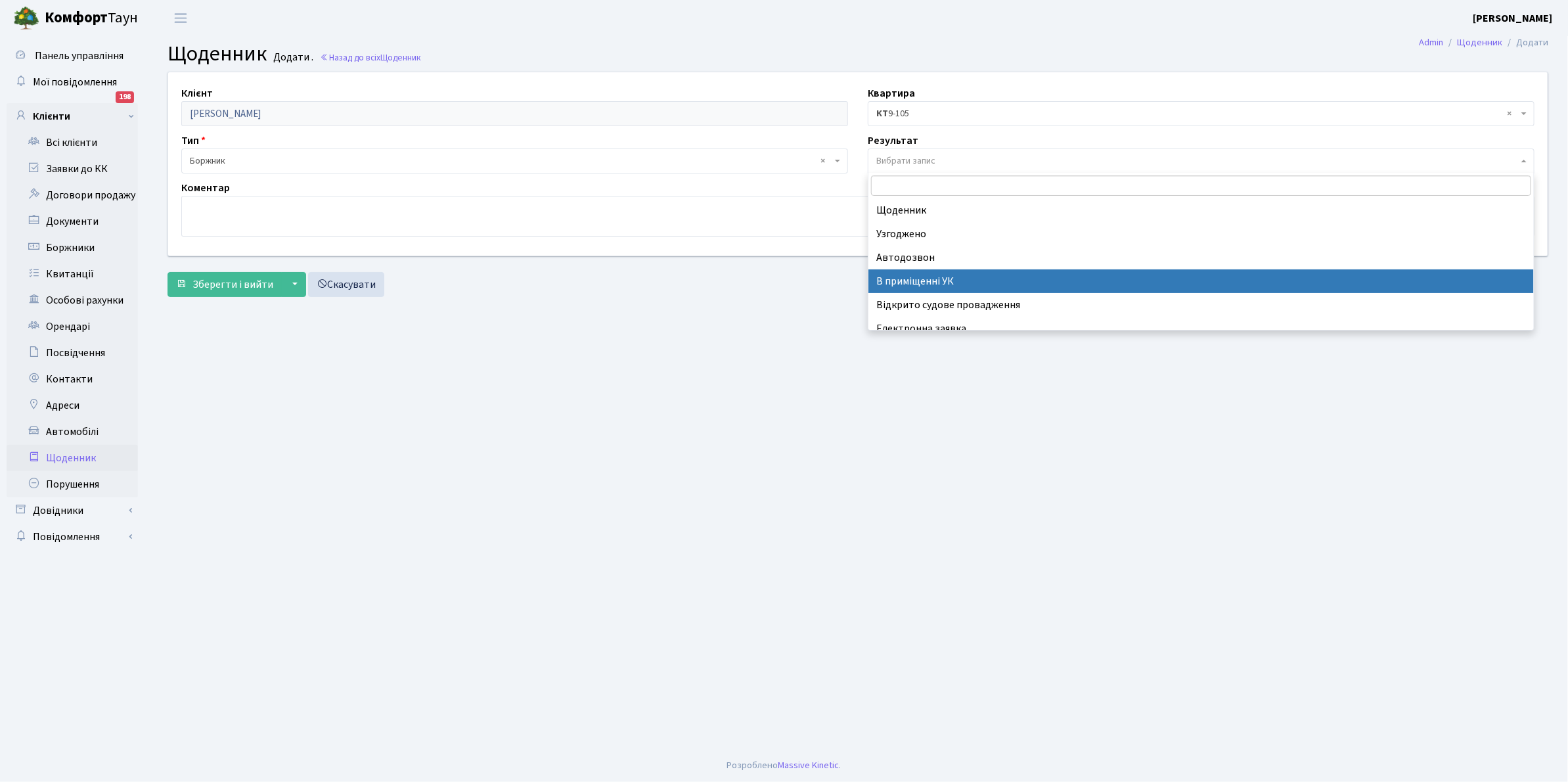
scroll to position [81, 0]
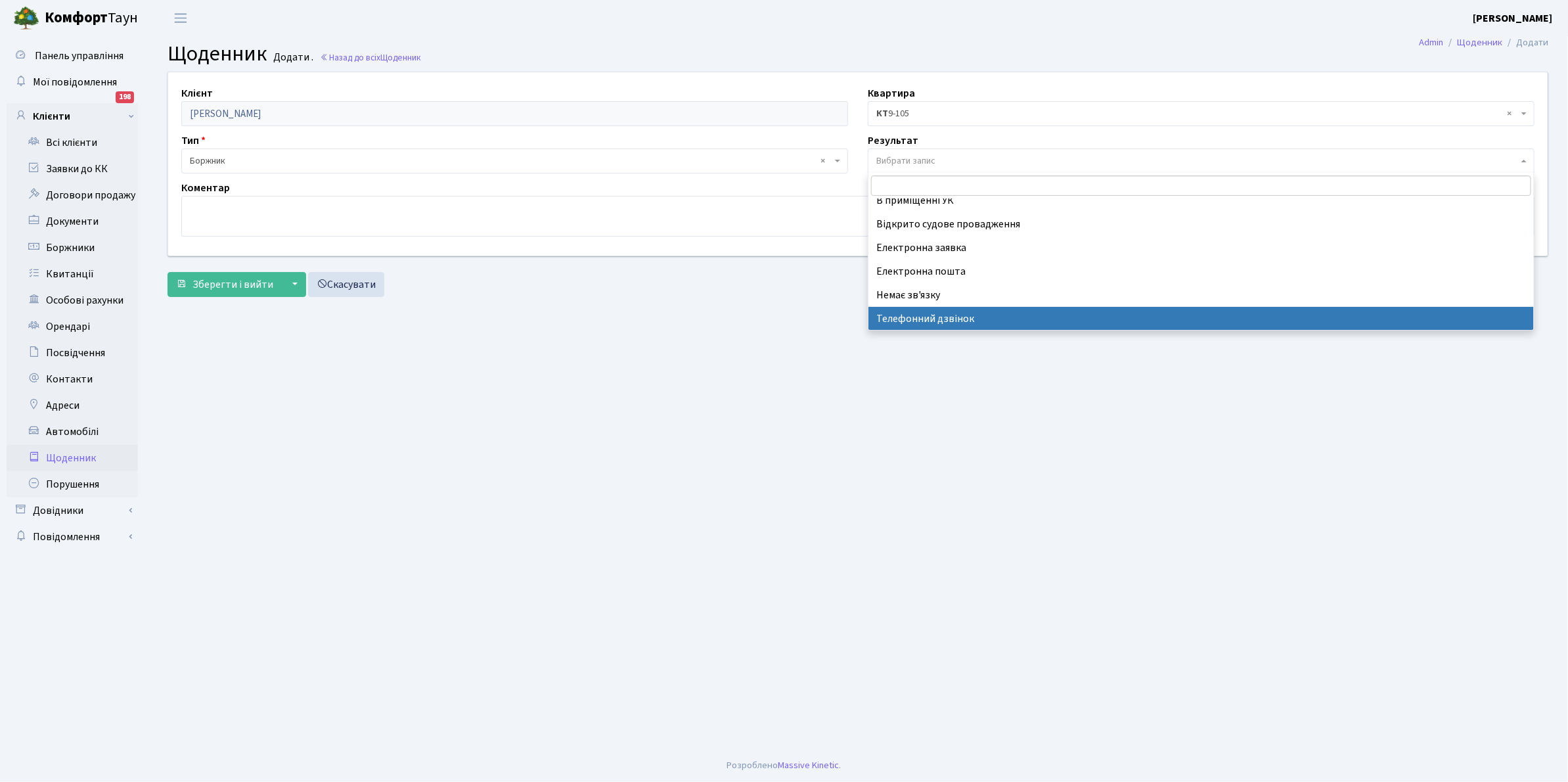
select select "196"
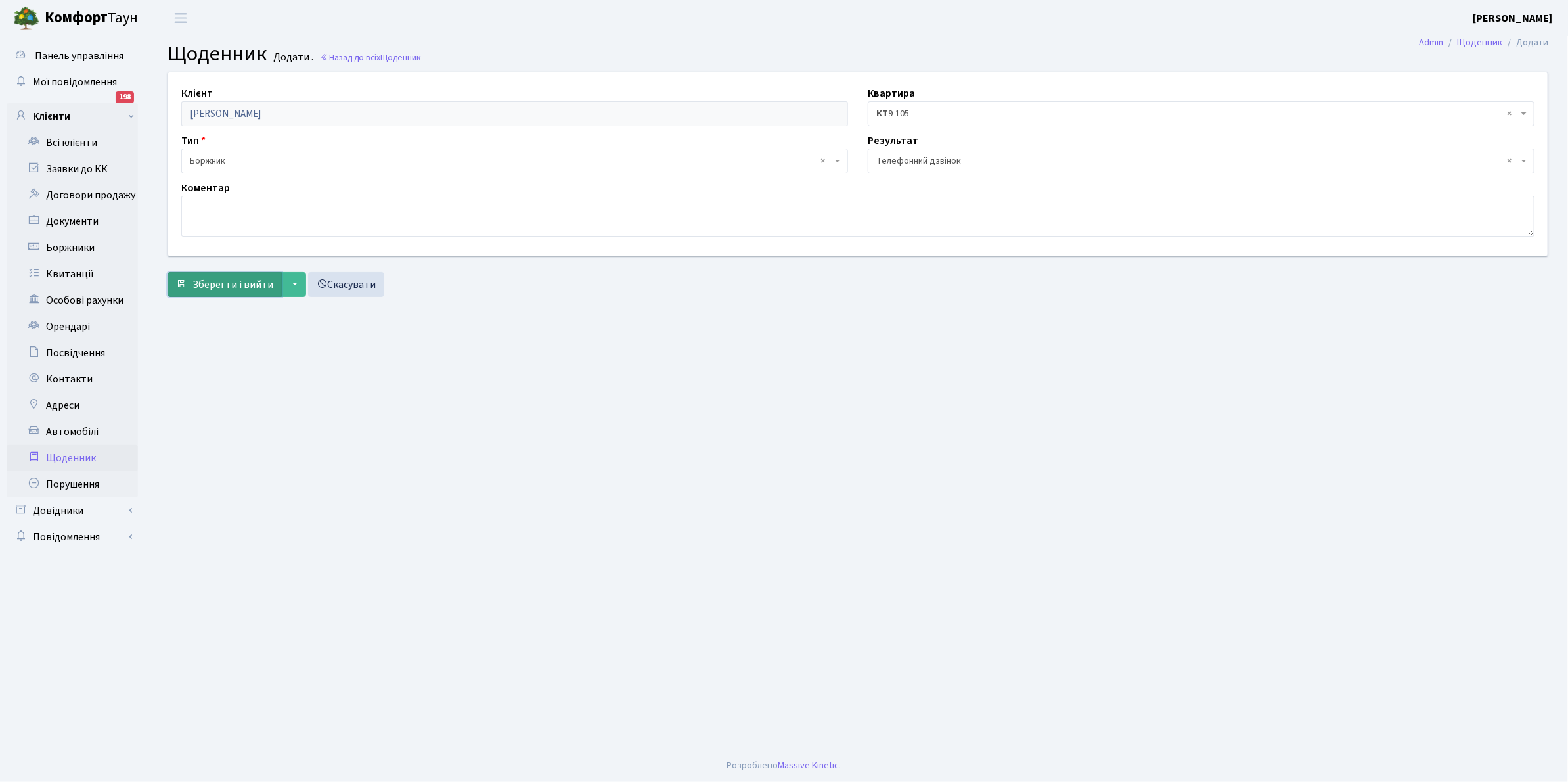
click at [225, 287] on span "Зберегти і вийти" at bounding box center [233, 284] width 81 height 14
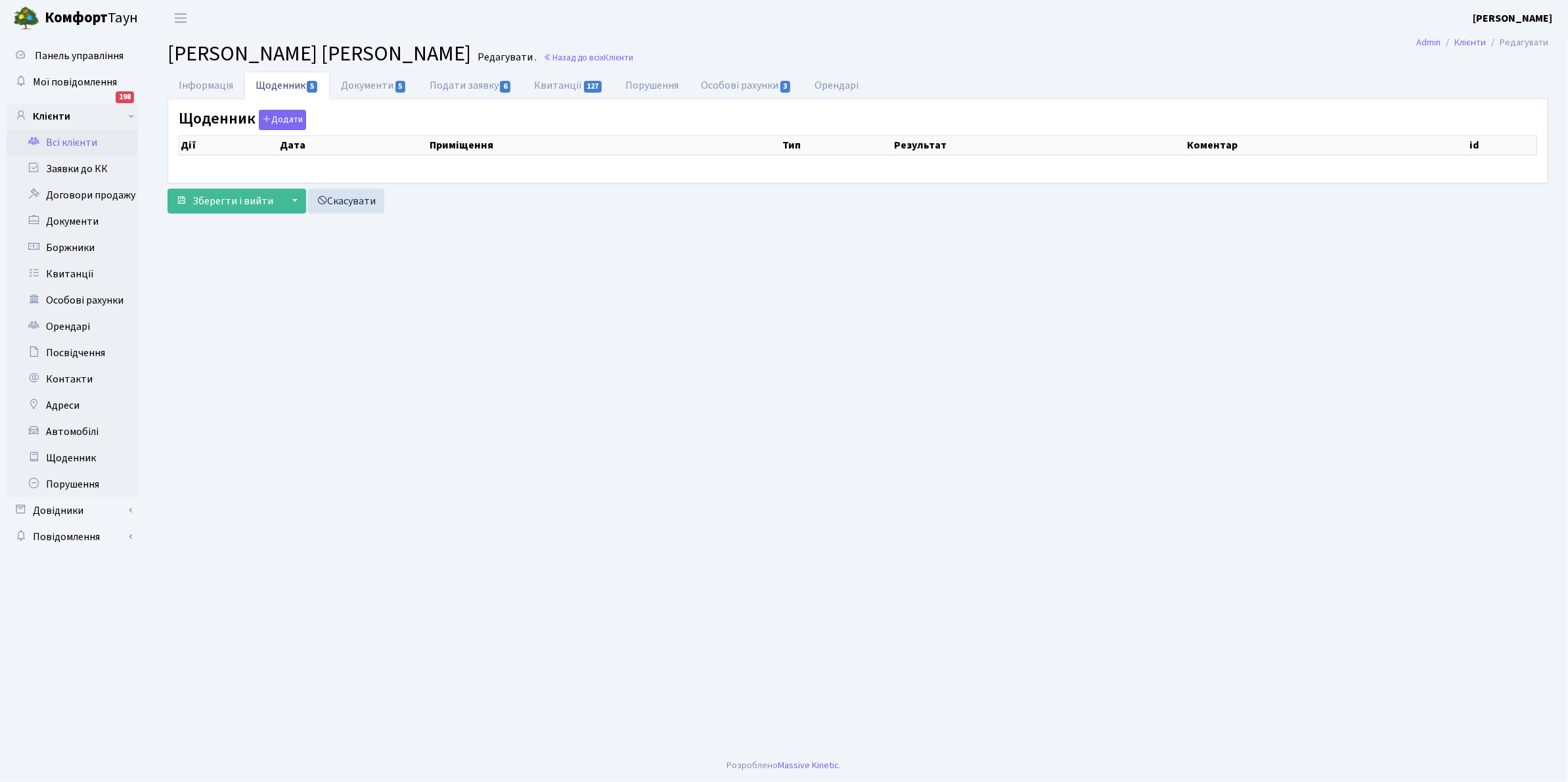
select select "25"
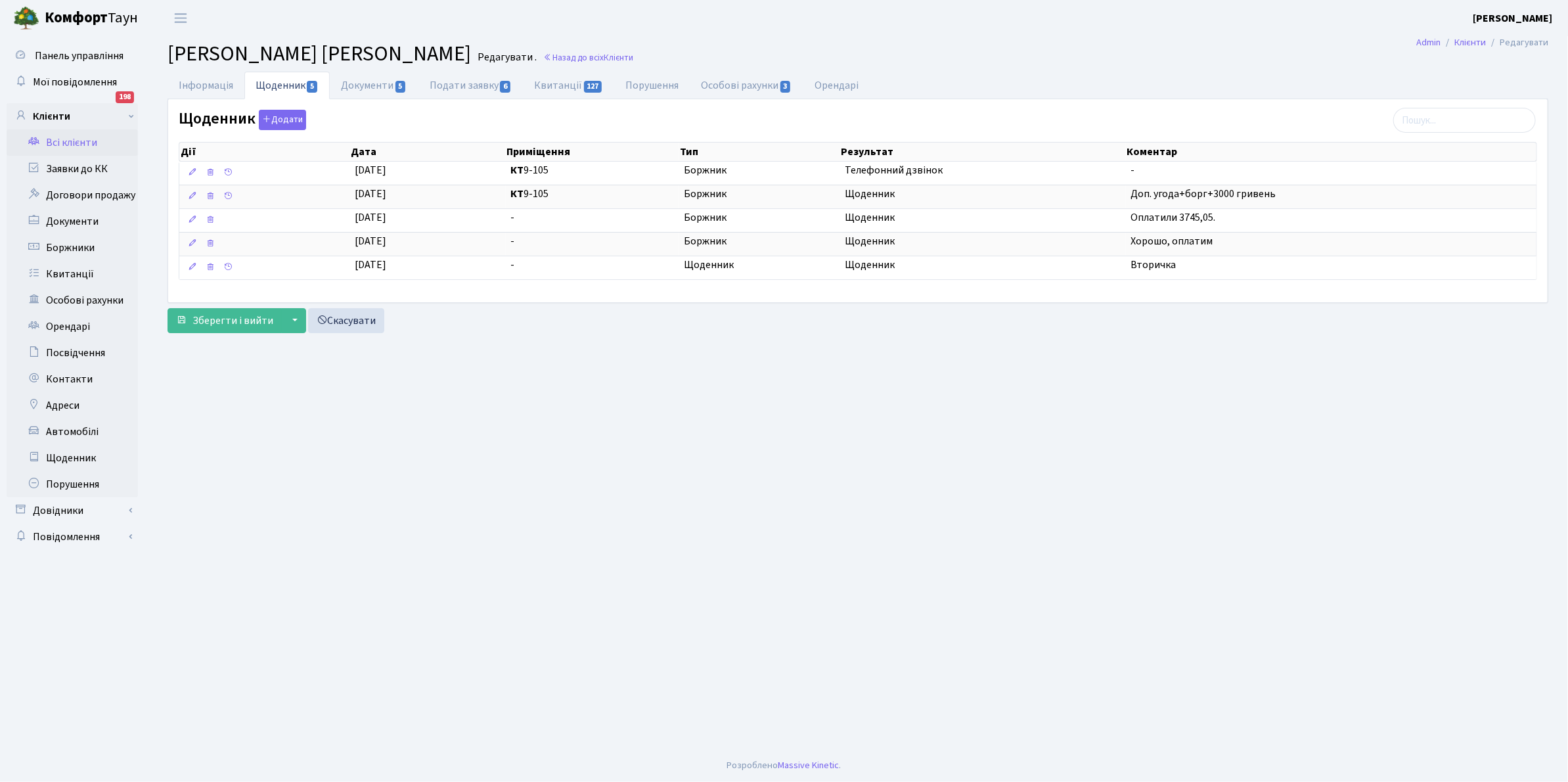
click at [67, 139] on link "Всі клієнти" at bounding box center [72, 142] width 131 height 27
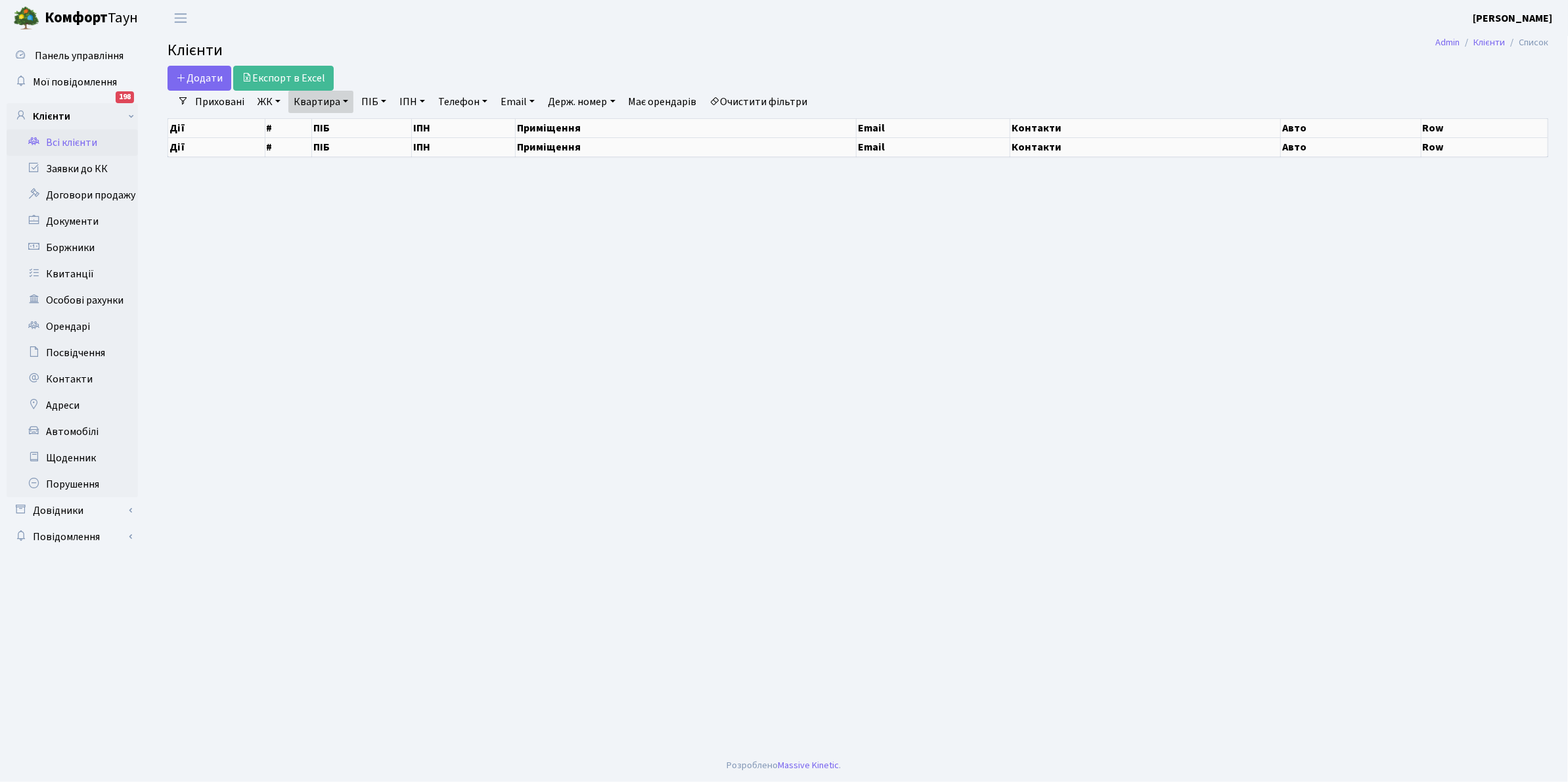
select select "25"
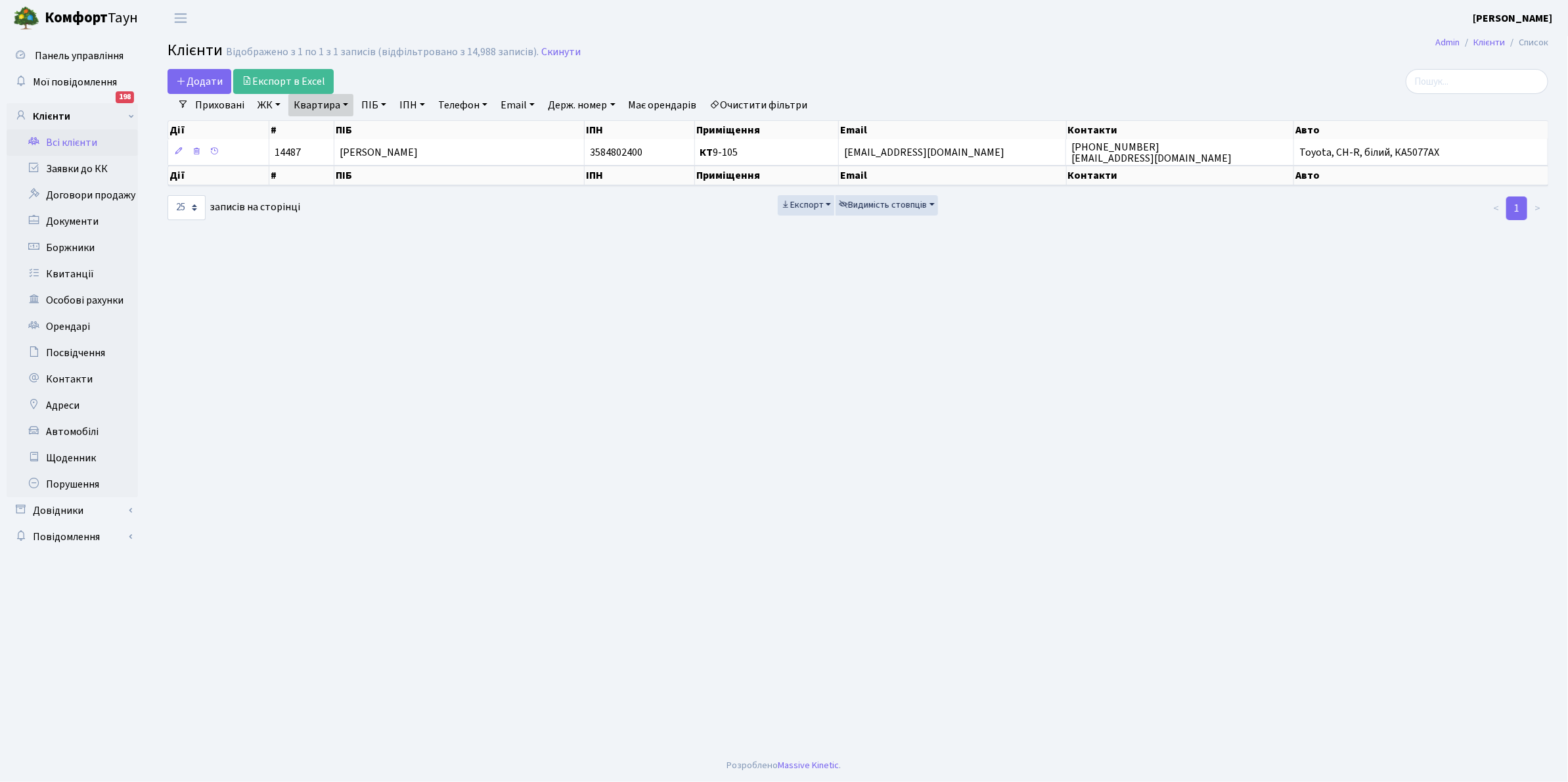
click at [347, 103] on link "Квартира" at bounding box center [321, 105] width 65 height 22
click at [330, 127] on input "9-105" at bounding box center [327, 131] width 77 height 25
type input "9"
type input "3-487"
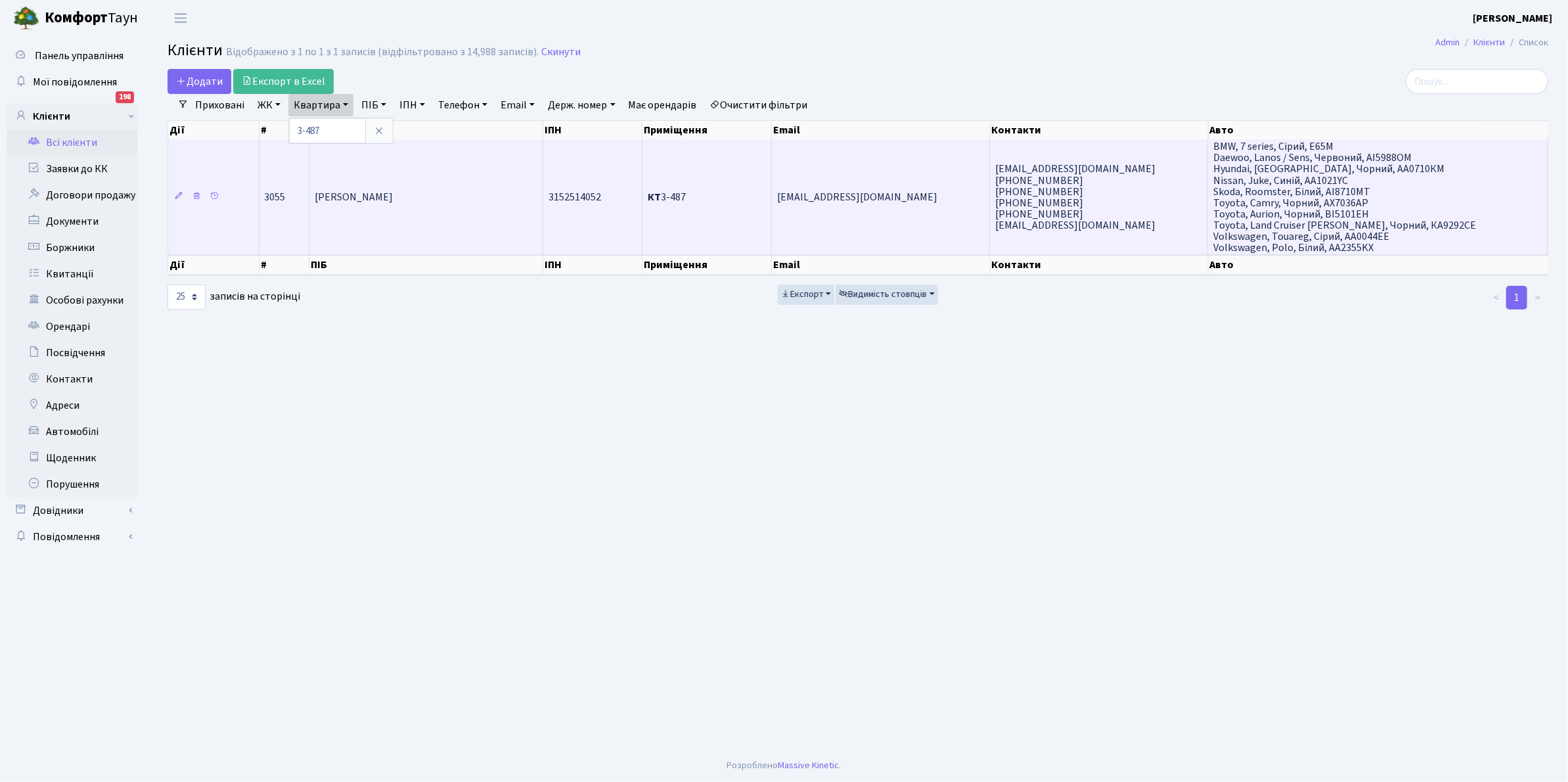
click at [393, 196] on span "[PERSON_NAME]" at bounding box center [353, 197] width 78 height 14
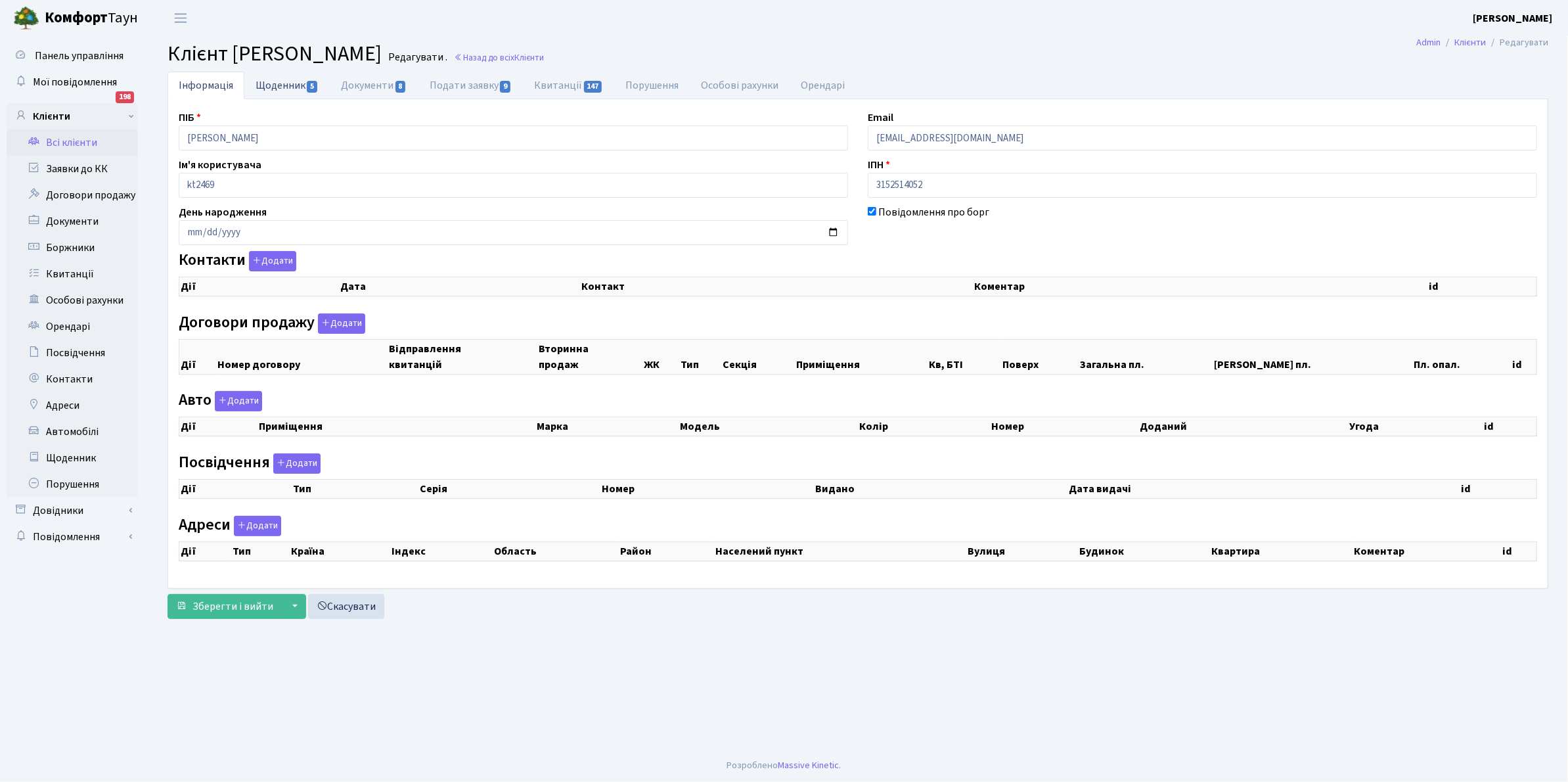
select select "25"
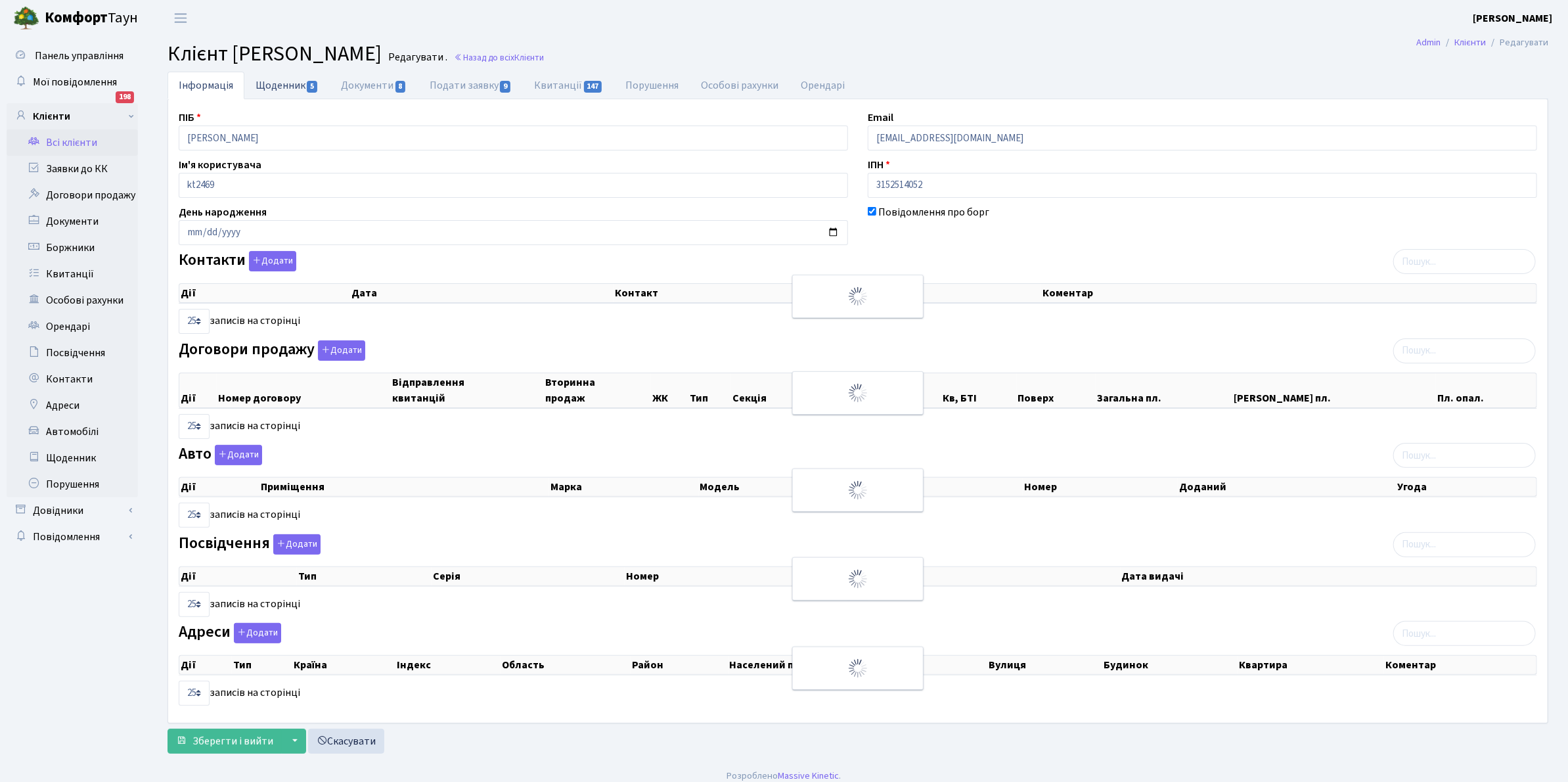
checkbox input "true"
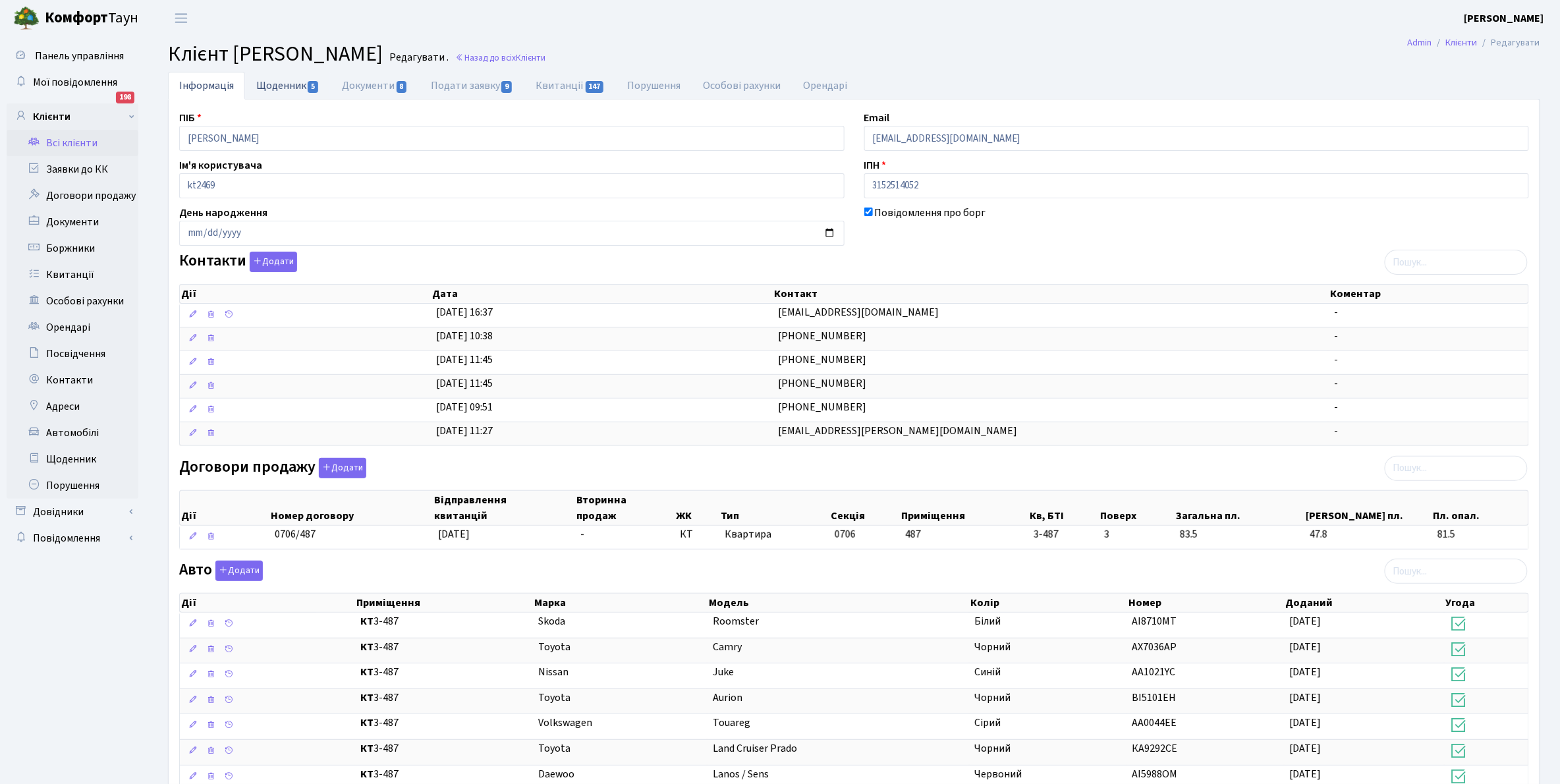
click at [274, 86] on link "Щоденник 5" at bounding box center [287, 86] width 86 height 27
select select "25"
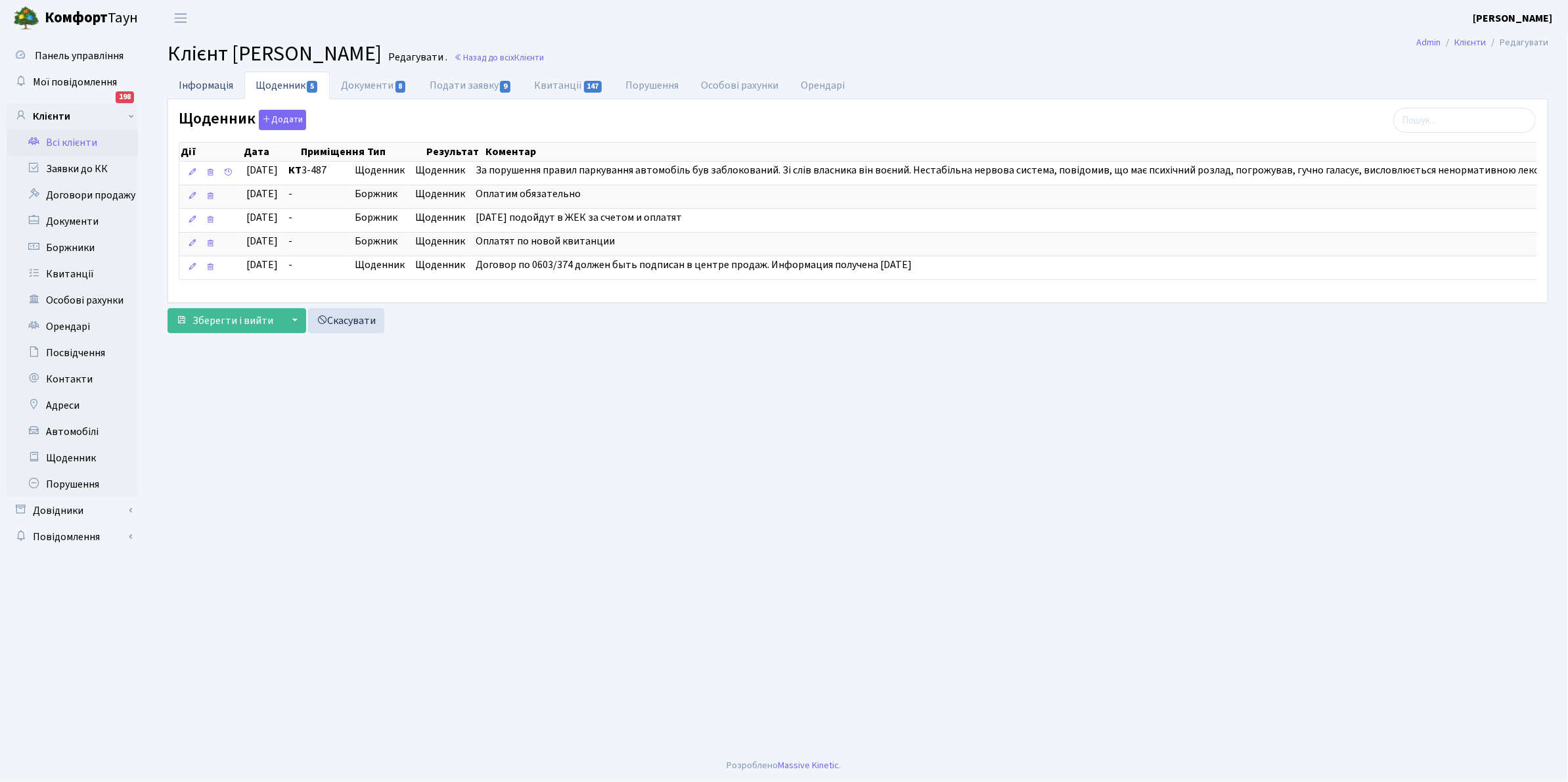
click at [208, 87] on link "Інформація" at bounding box center [205, 85] width 77 height 27
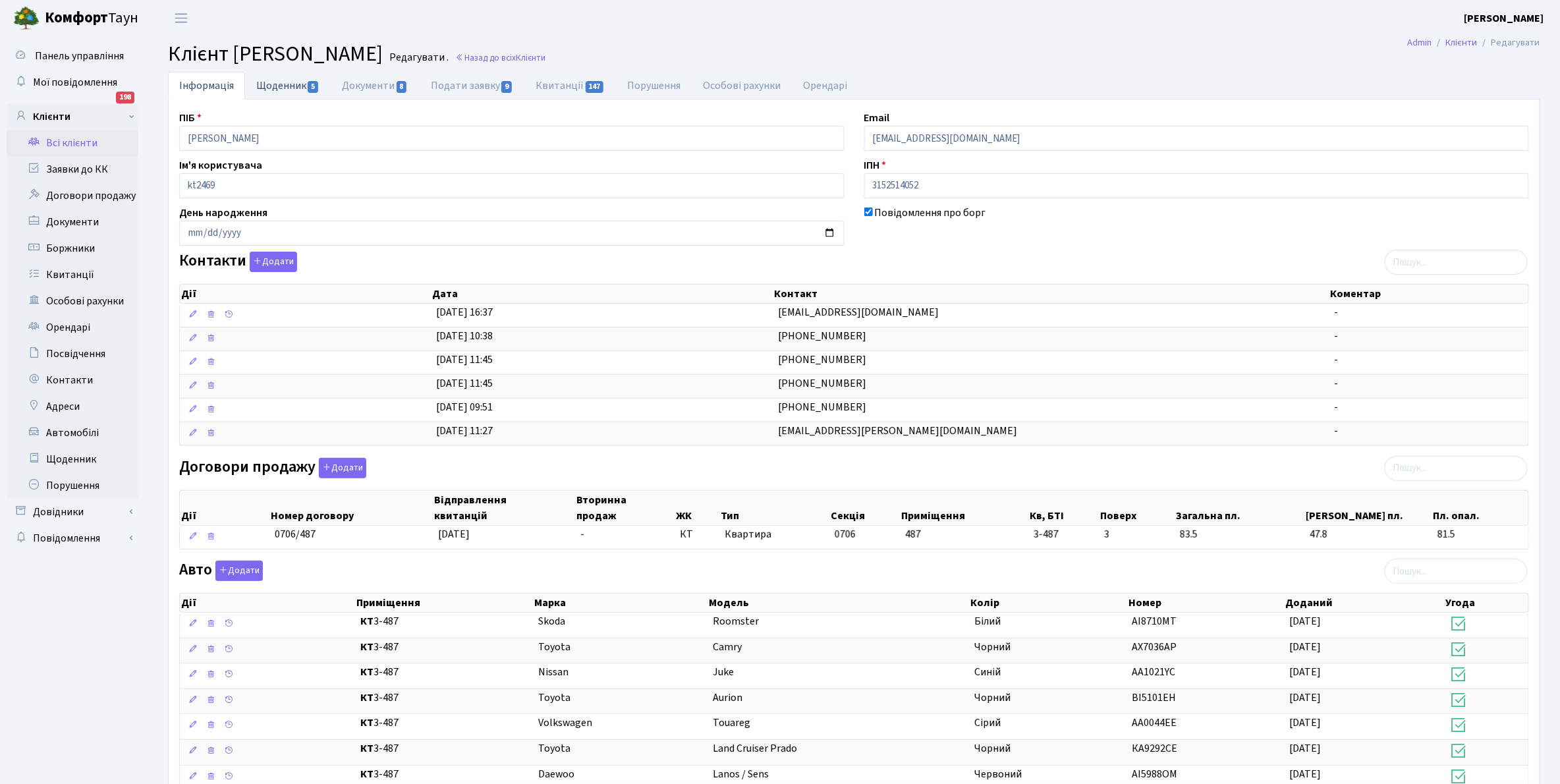
click at [277, 86] on link "Щоденник 5" at bounding box center [287, 86] width 86 height 27
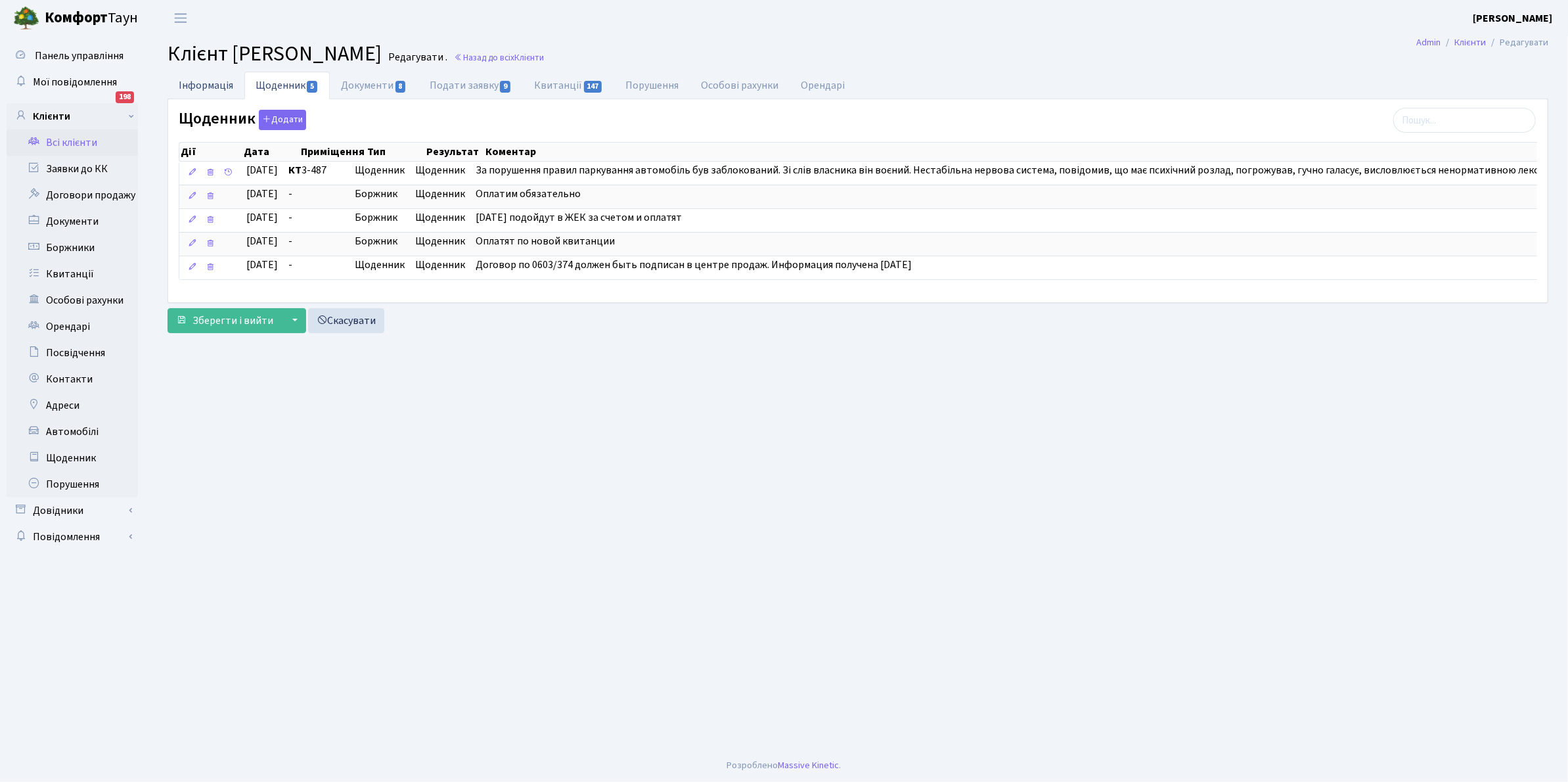
click at [198, 86] on link "Інформація" at bounding box center [205, 85] width 77 height 27
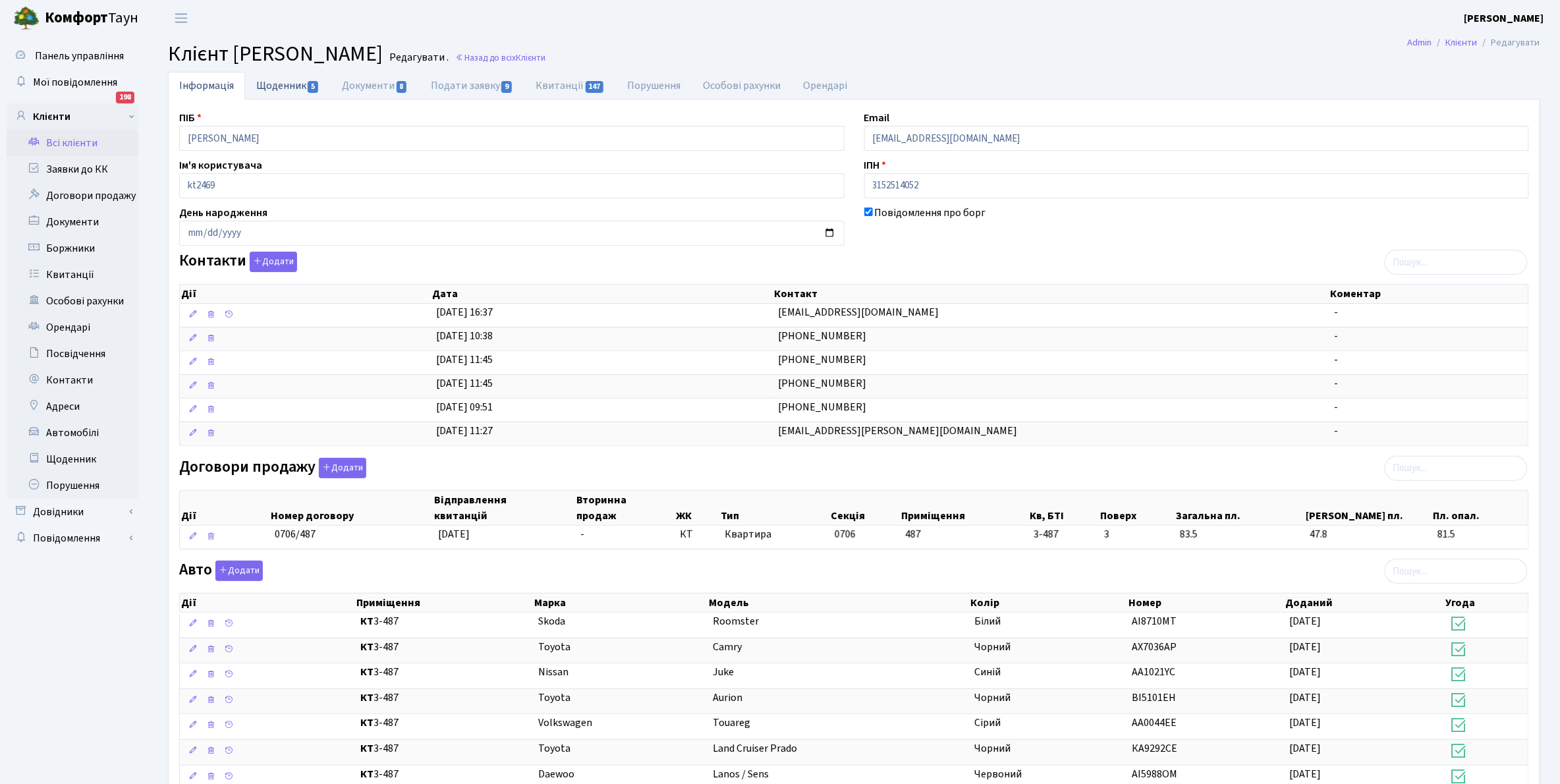
click at [275, 80] on link "Щоденник 5" at bounding box center [287, 86] width 86 height 27
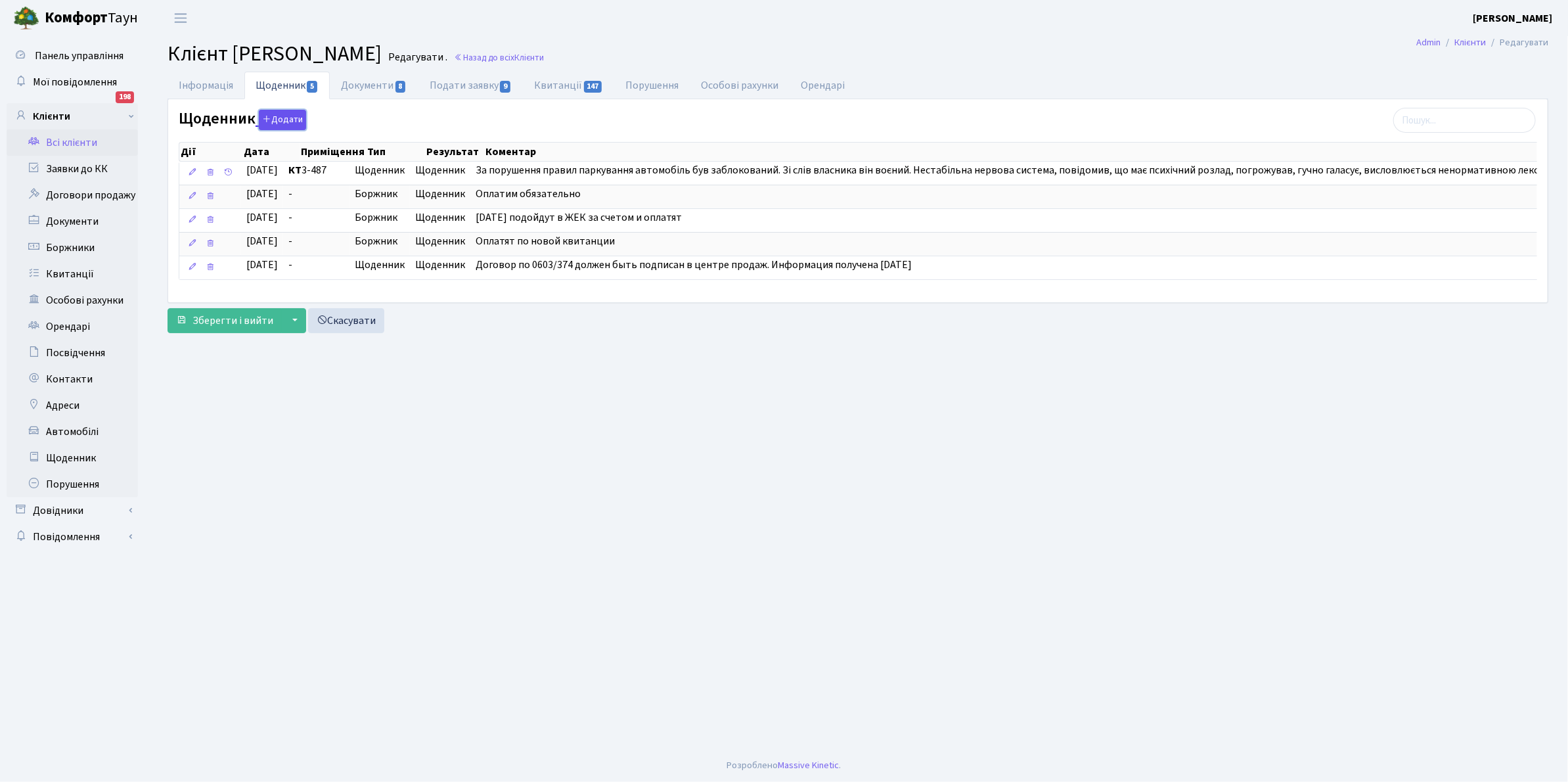
click at [280, 116] on button "Додати" at bounding box center [282, 120] width 47 height 20
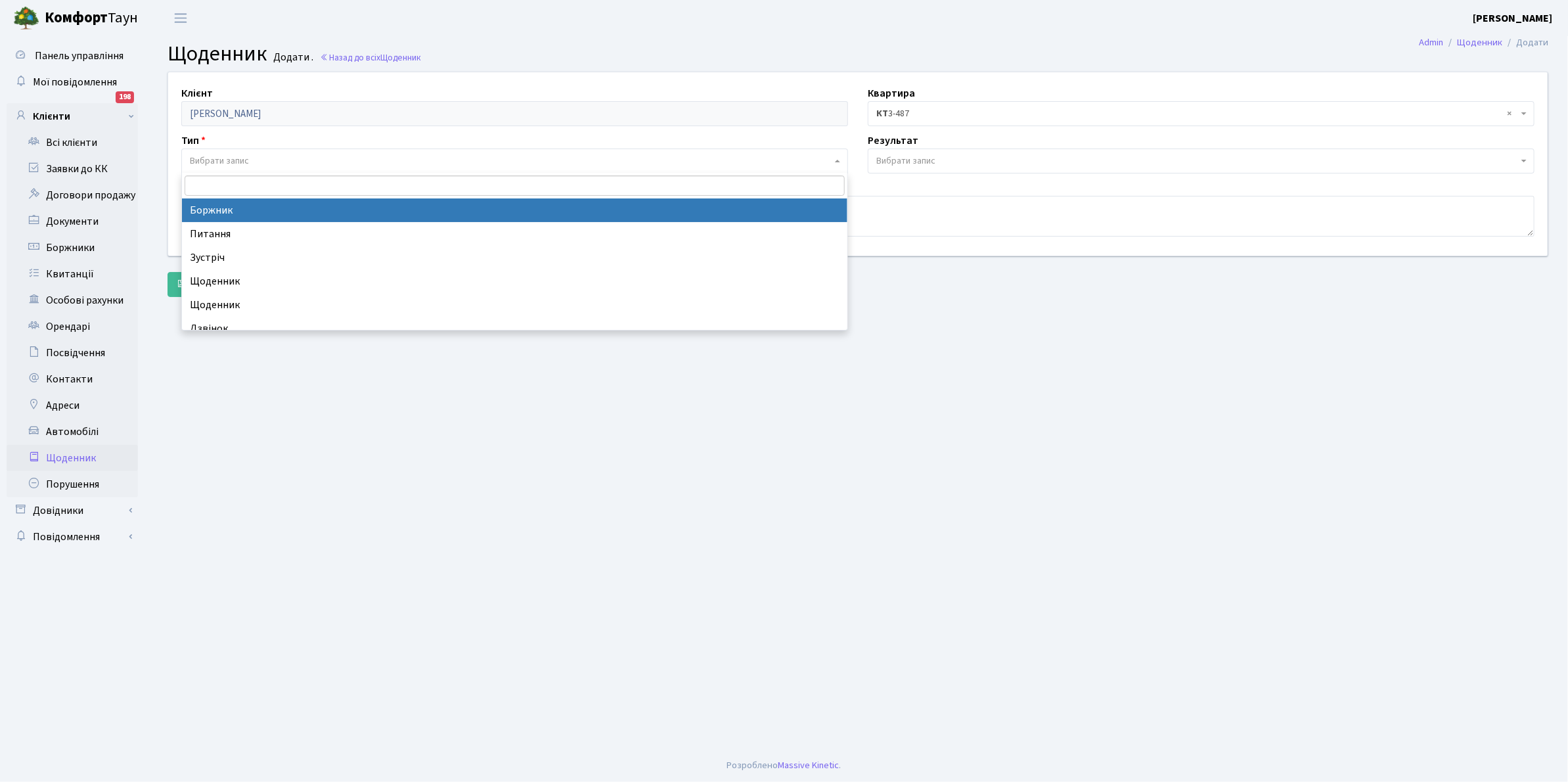
click at [274, 161] on span "Вибрати запис" at bounding box center [510, 161] width 642 height 13
select select "189"
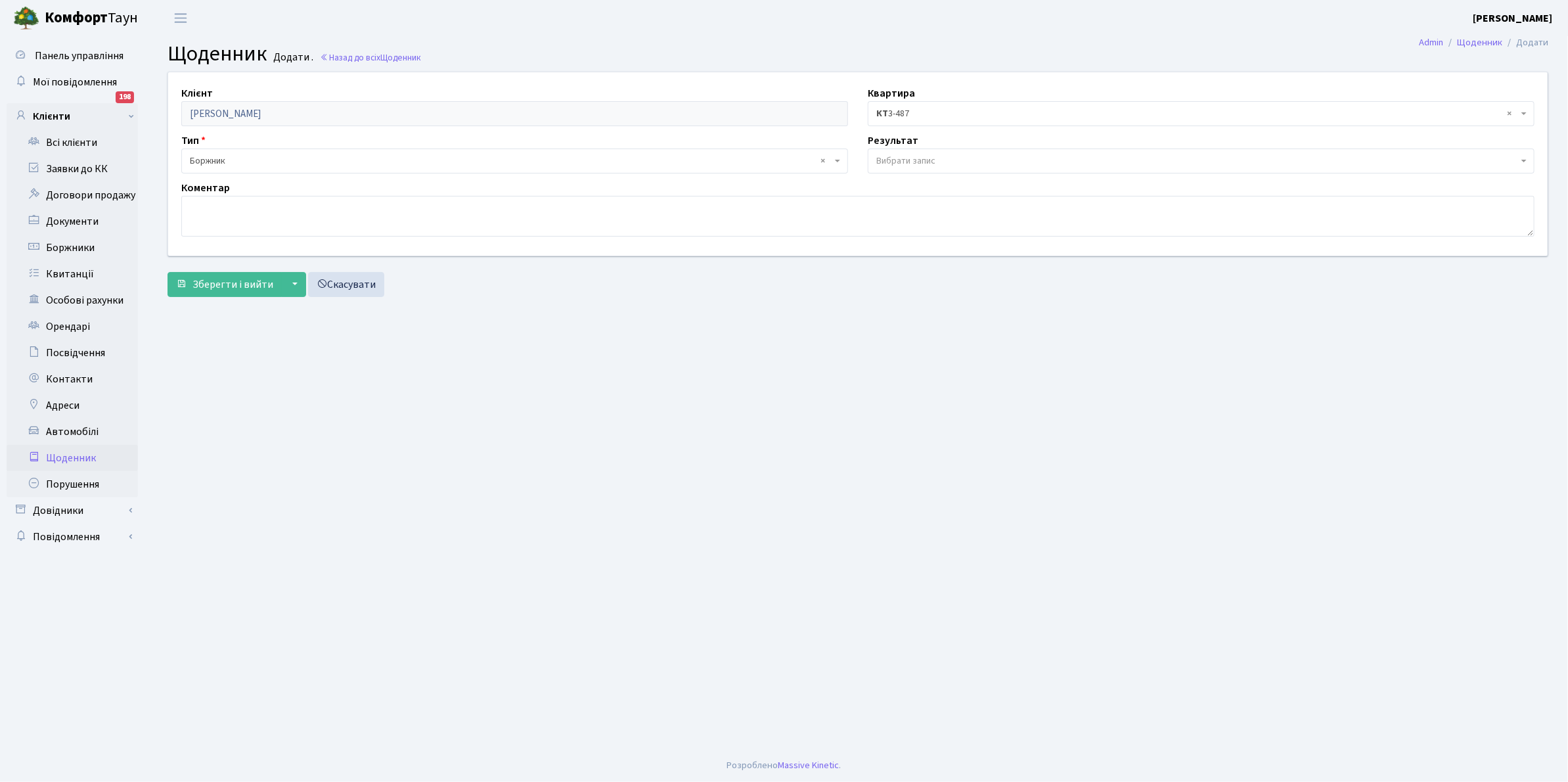
click at [901, 161] on span "Вибрати запис" at bounding box center [905, 161] width 59 height 13
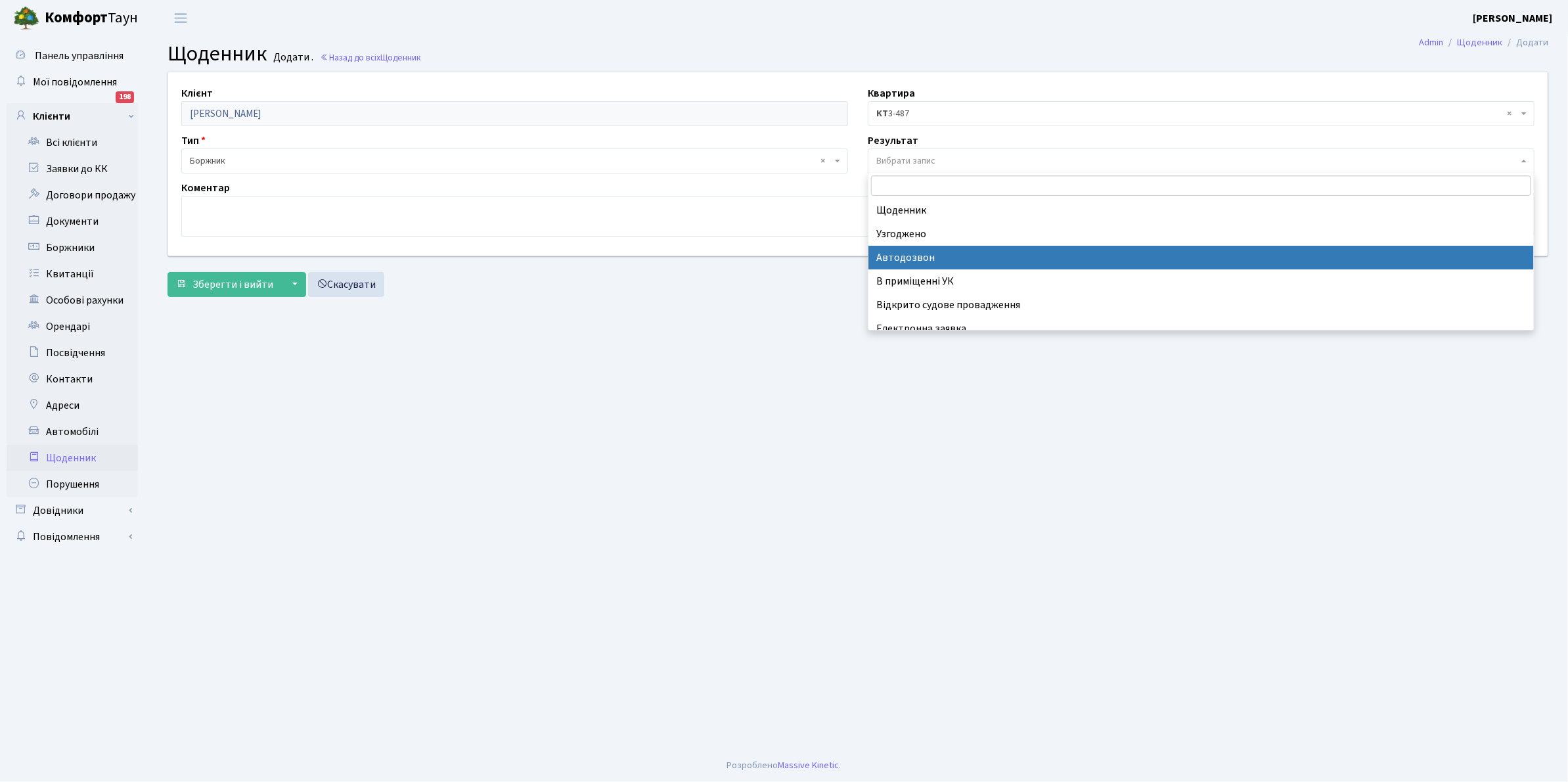
scroll to position [81, 0]
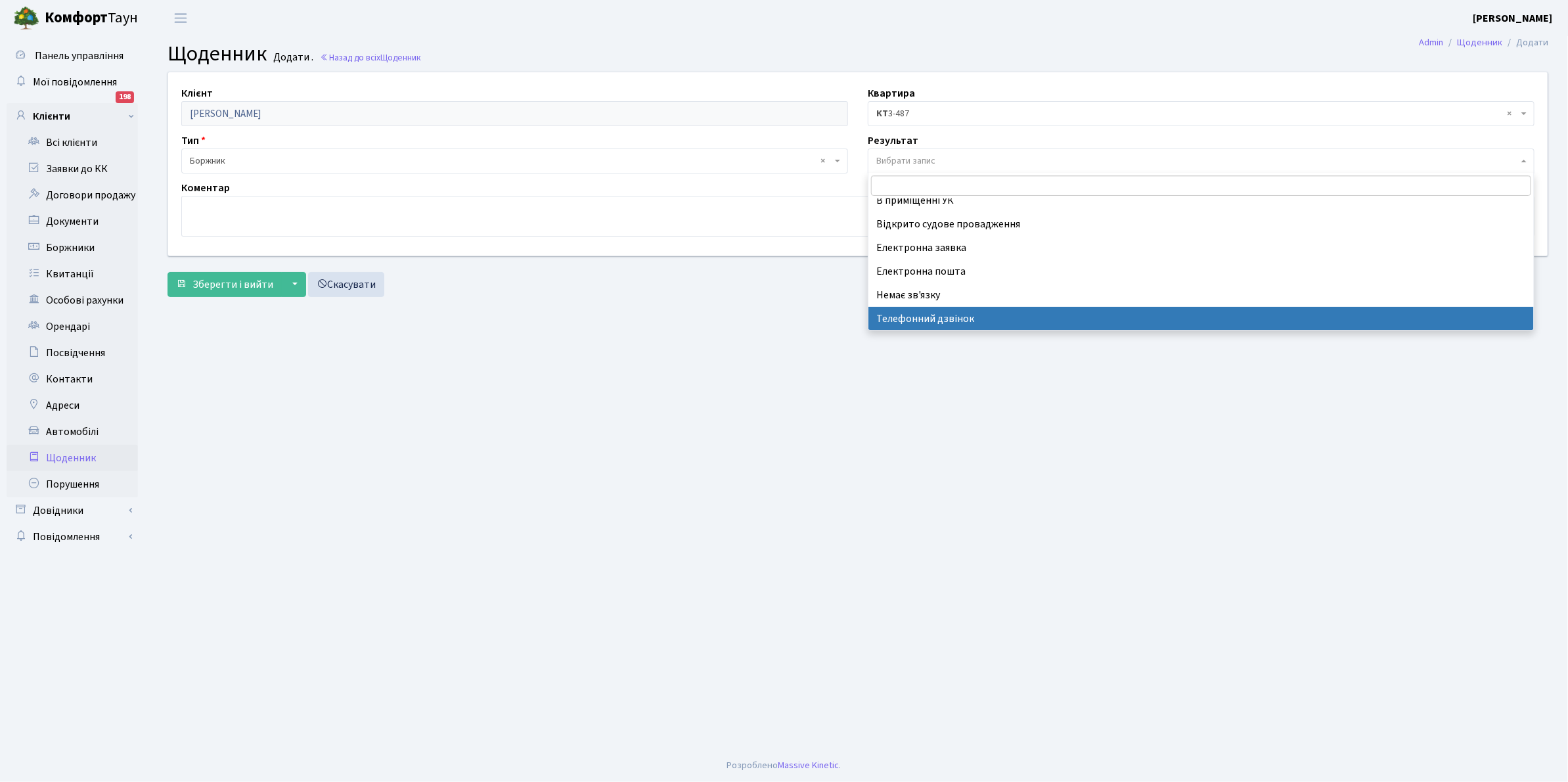
select select "196"
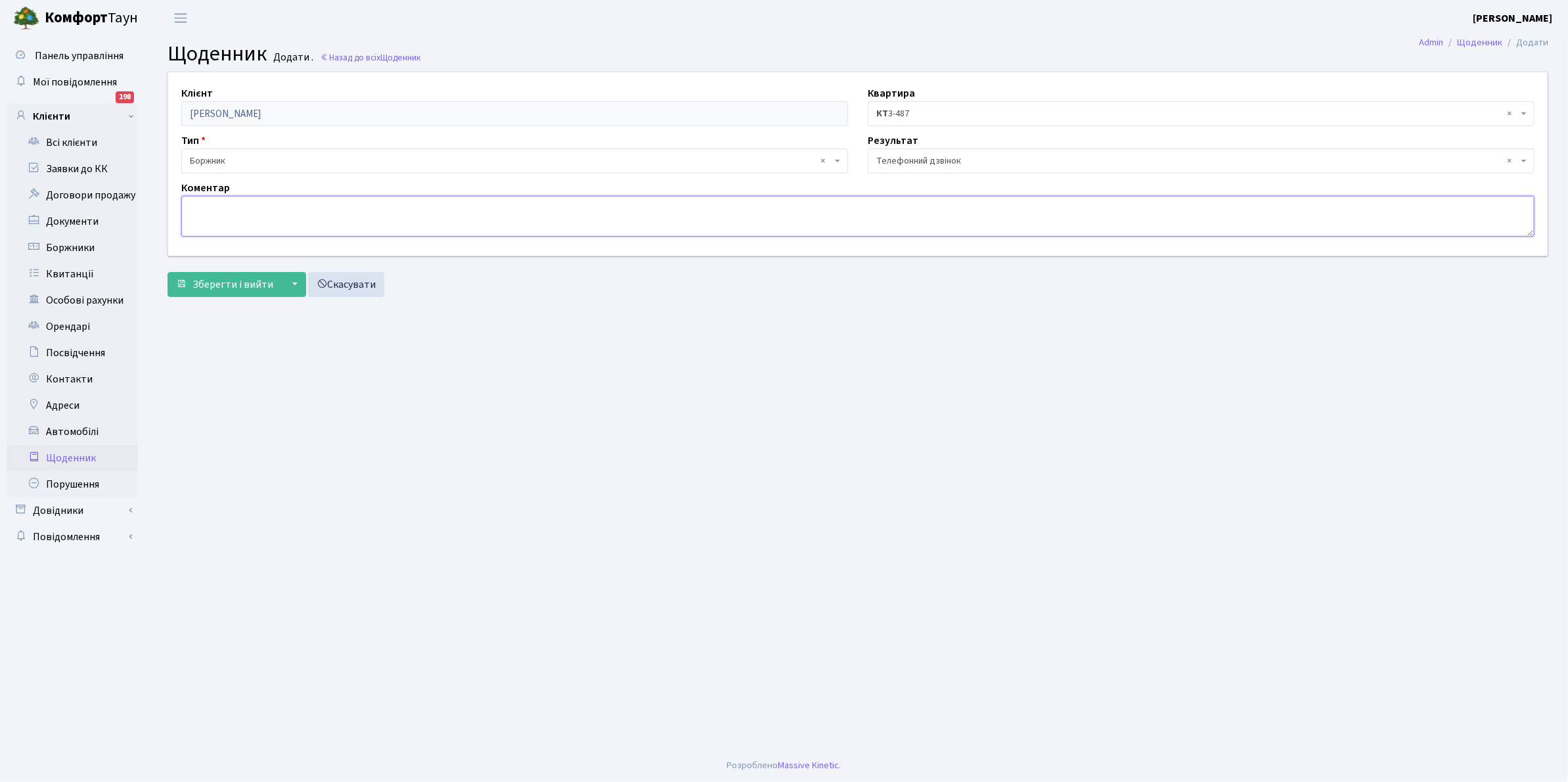
click at [200, 208] on textarea at bounding box center [857, 216] width 1353 height 41
type textarea "Дружина власника квартири сказала що вирішить проблему з боргом."
click at [211, 290] on span "Зберегти і вийти" at bounding box center [233, 284] width 81 height 14
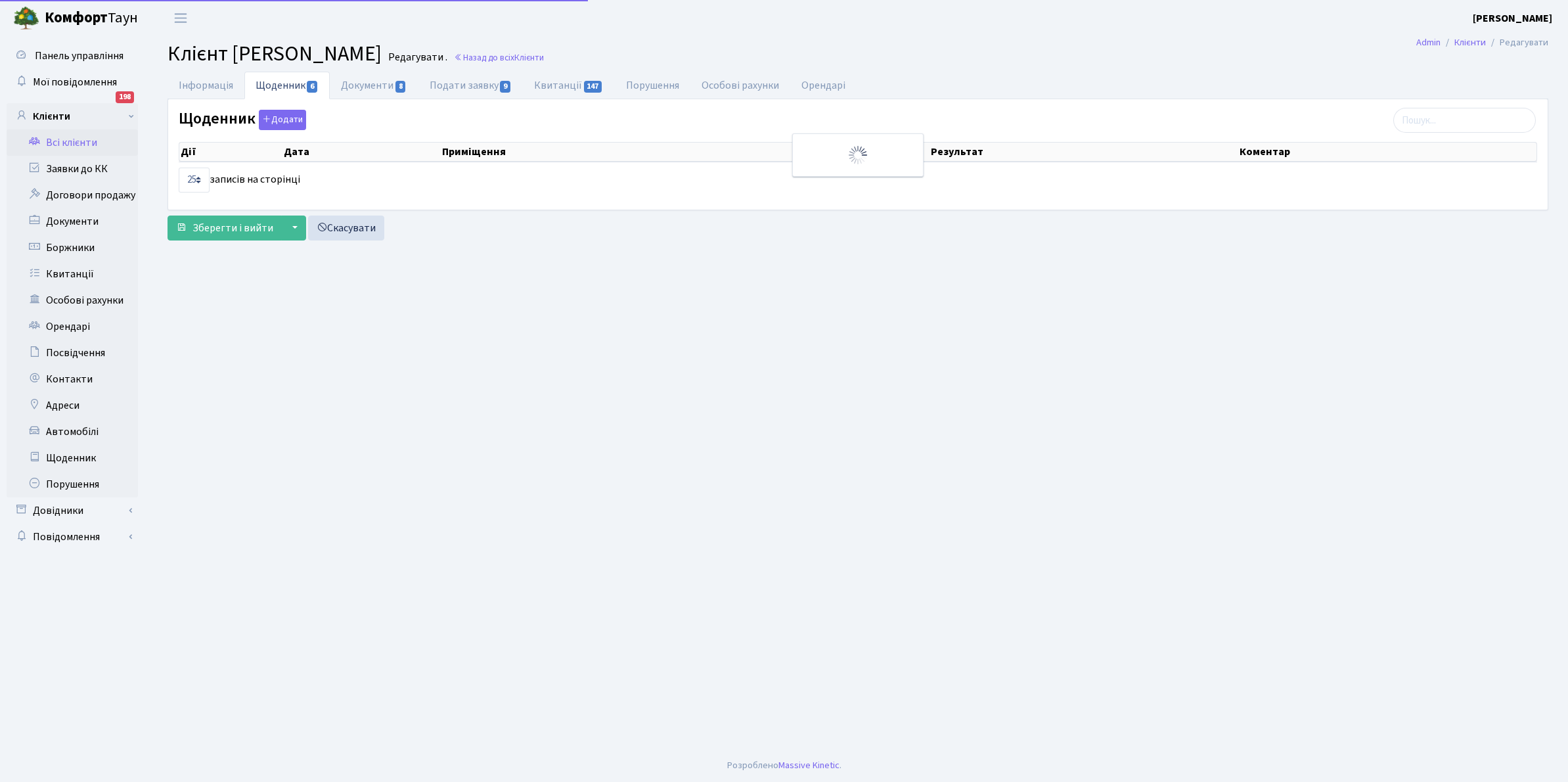
select select "25"
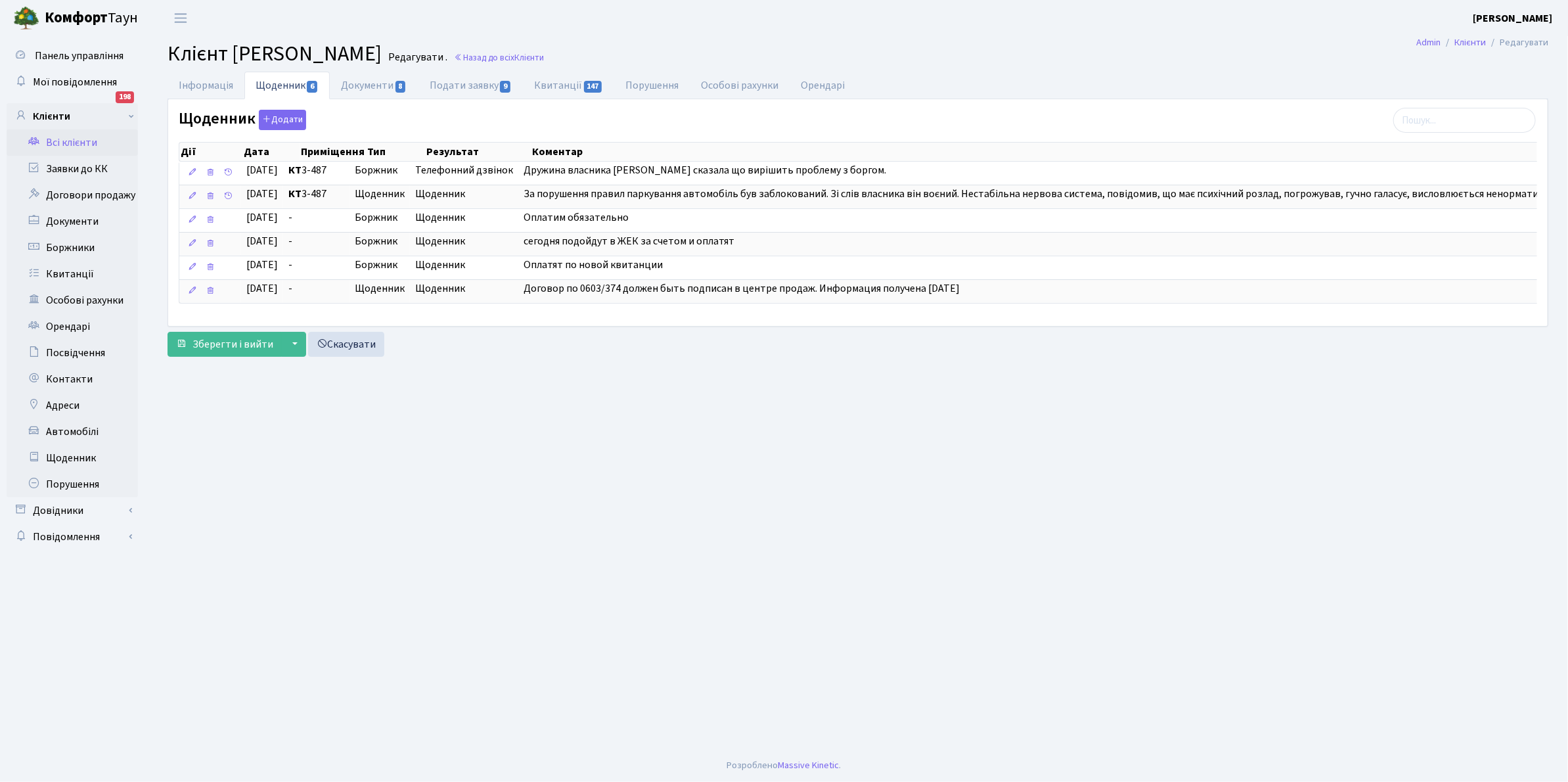
click at [66, 143] on link "Всі клієнти" at bounding box center [72, 142] width 131 height 27
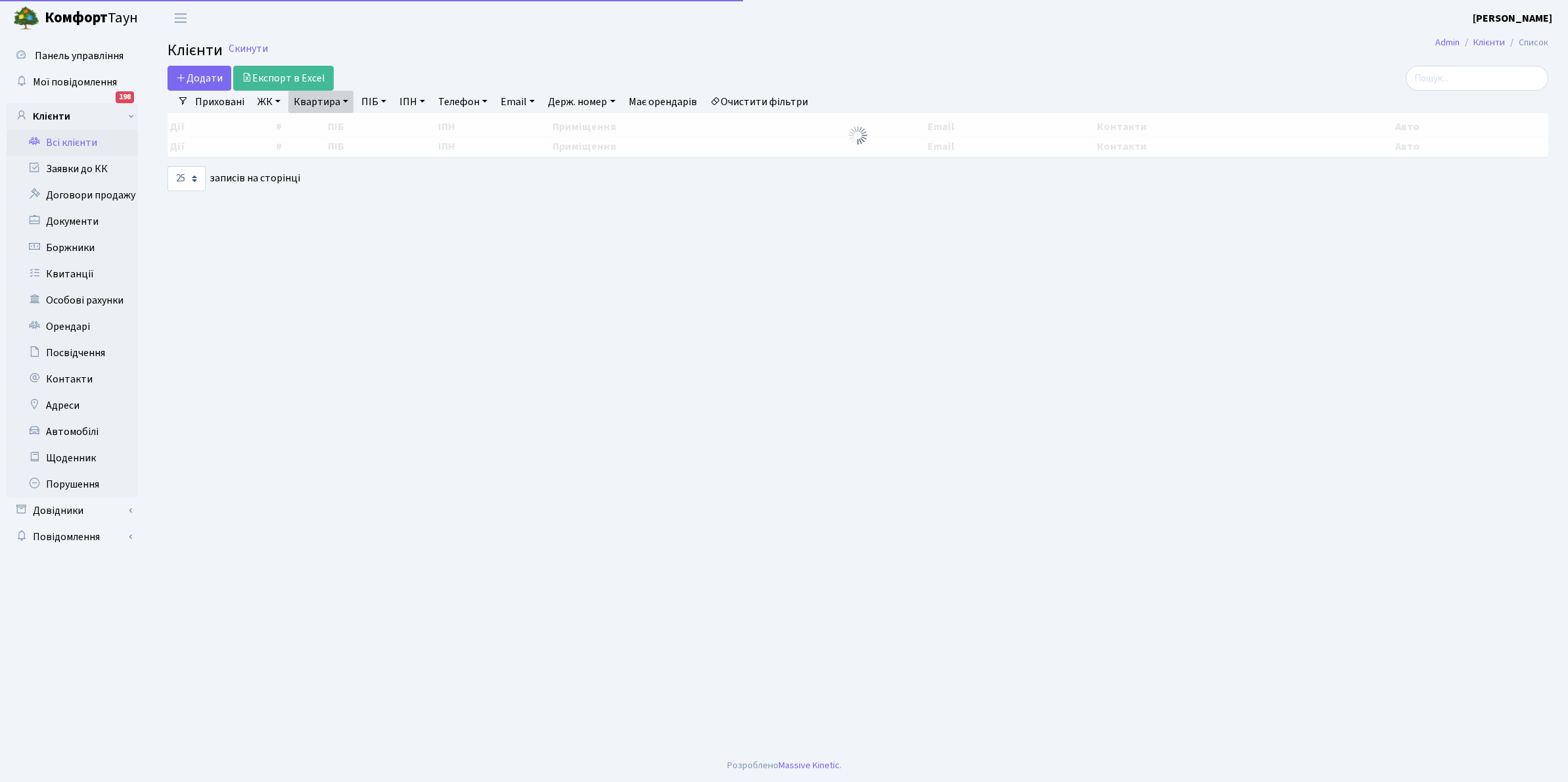
select select "25"
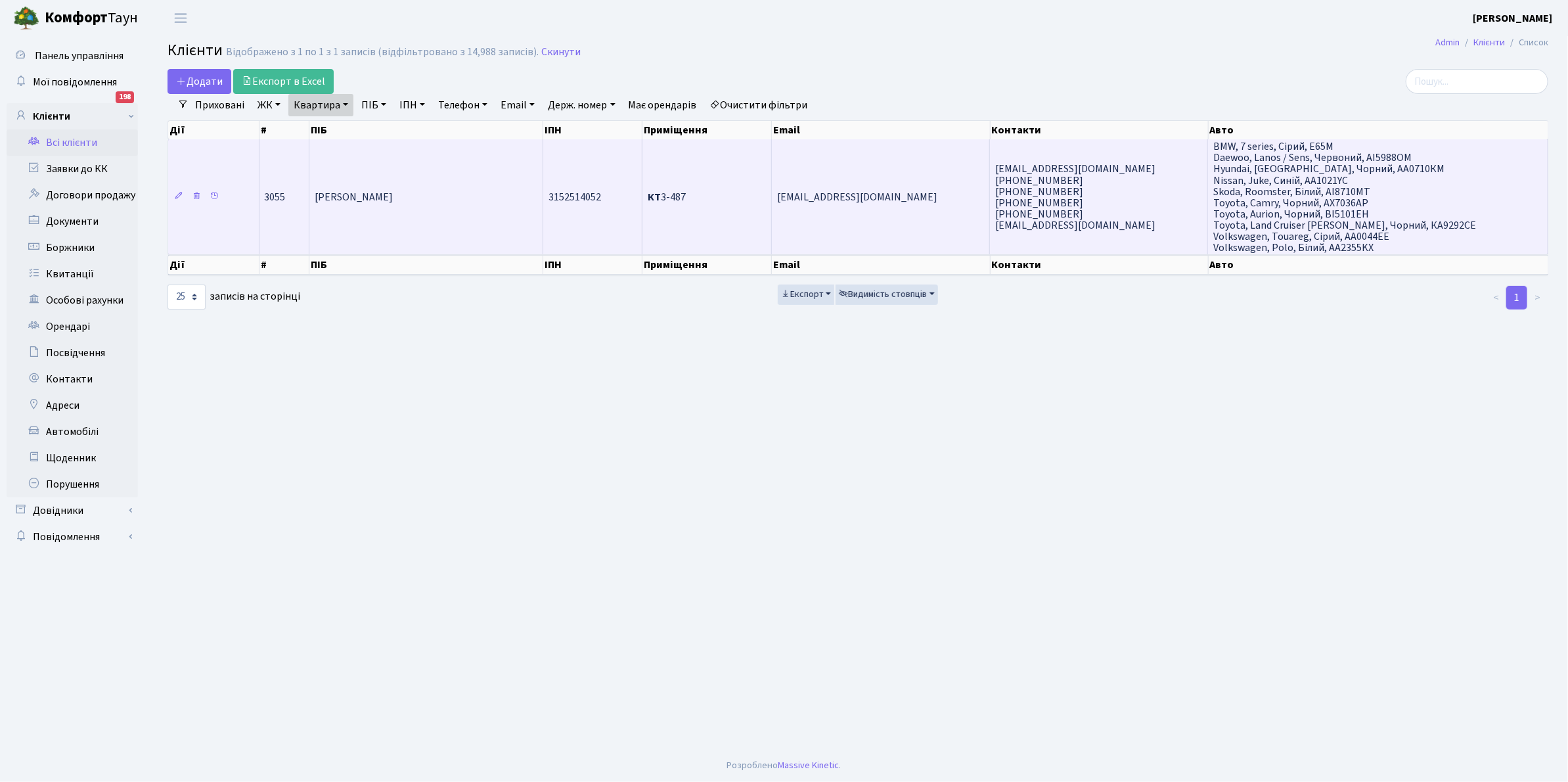
drag, startPoint x: 343, startPoint y: 99, endPoint x: 325, endPoint y: 158, distance: 61.7
click at [343, 102] on link "Квартира" at bounding box center [321, 105] width 65 height 22
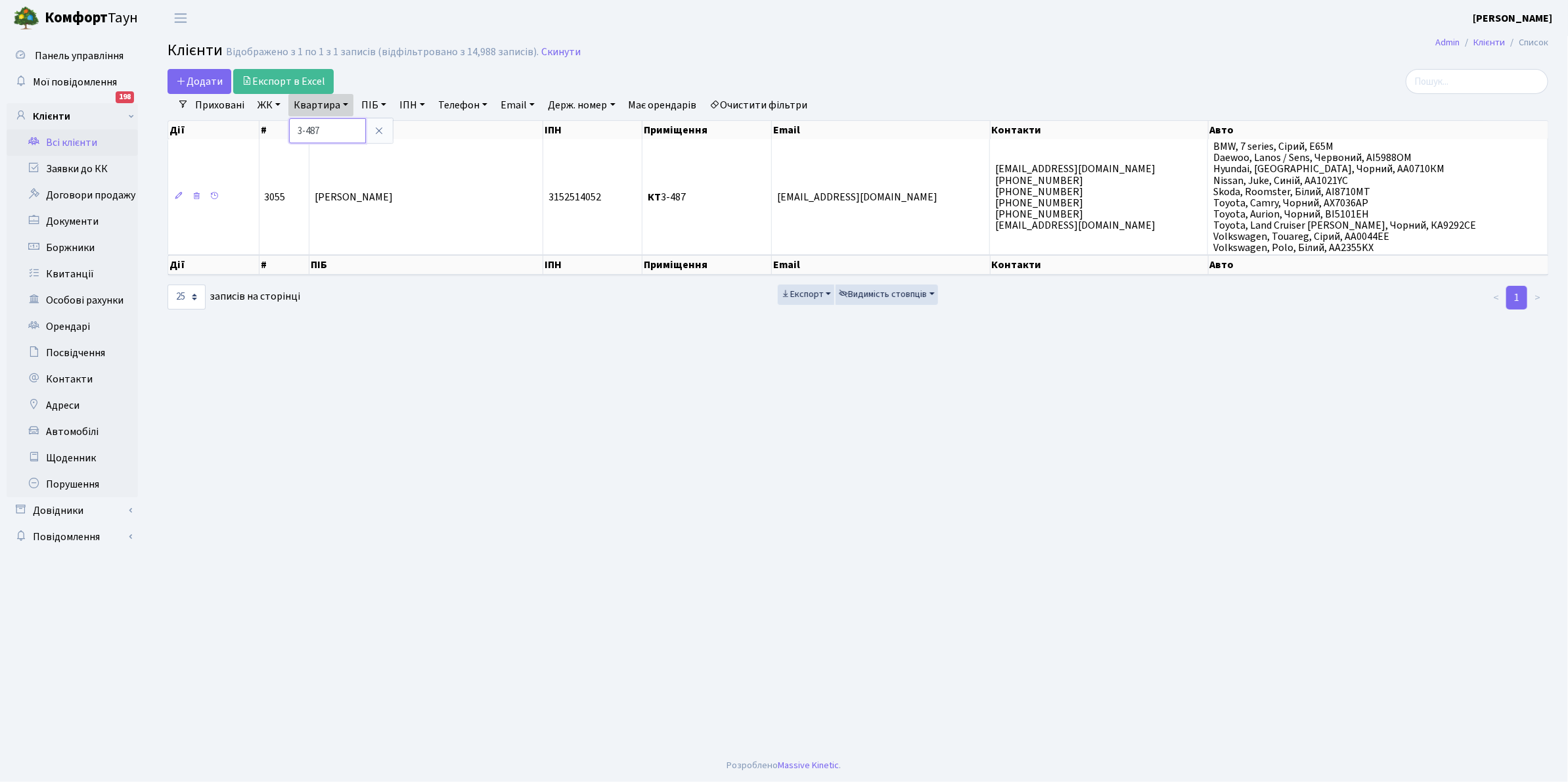
click at [332, 129] on input "3-487" at bounding box center [327, 131] width 77 height 25
type input "3"
type input "16-172"
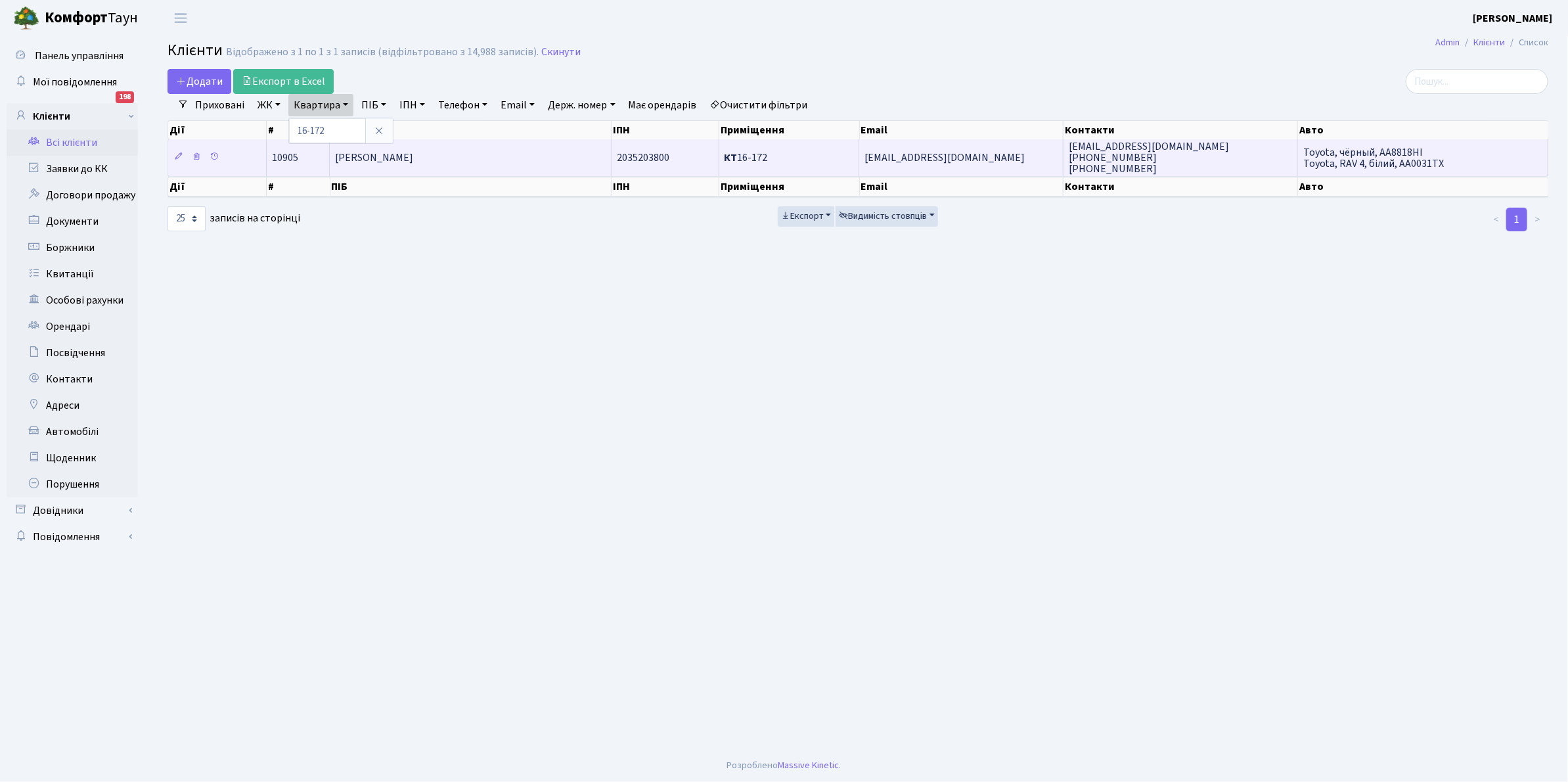
click at [428, 169] on td "[PERSON_NAME]" at bounding box center [470, 157] width 281 height 36
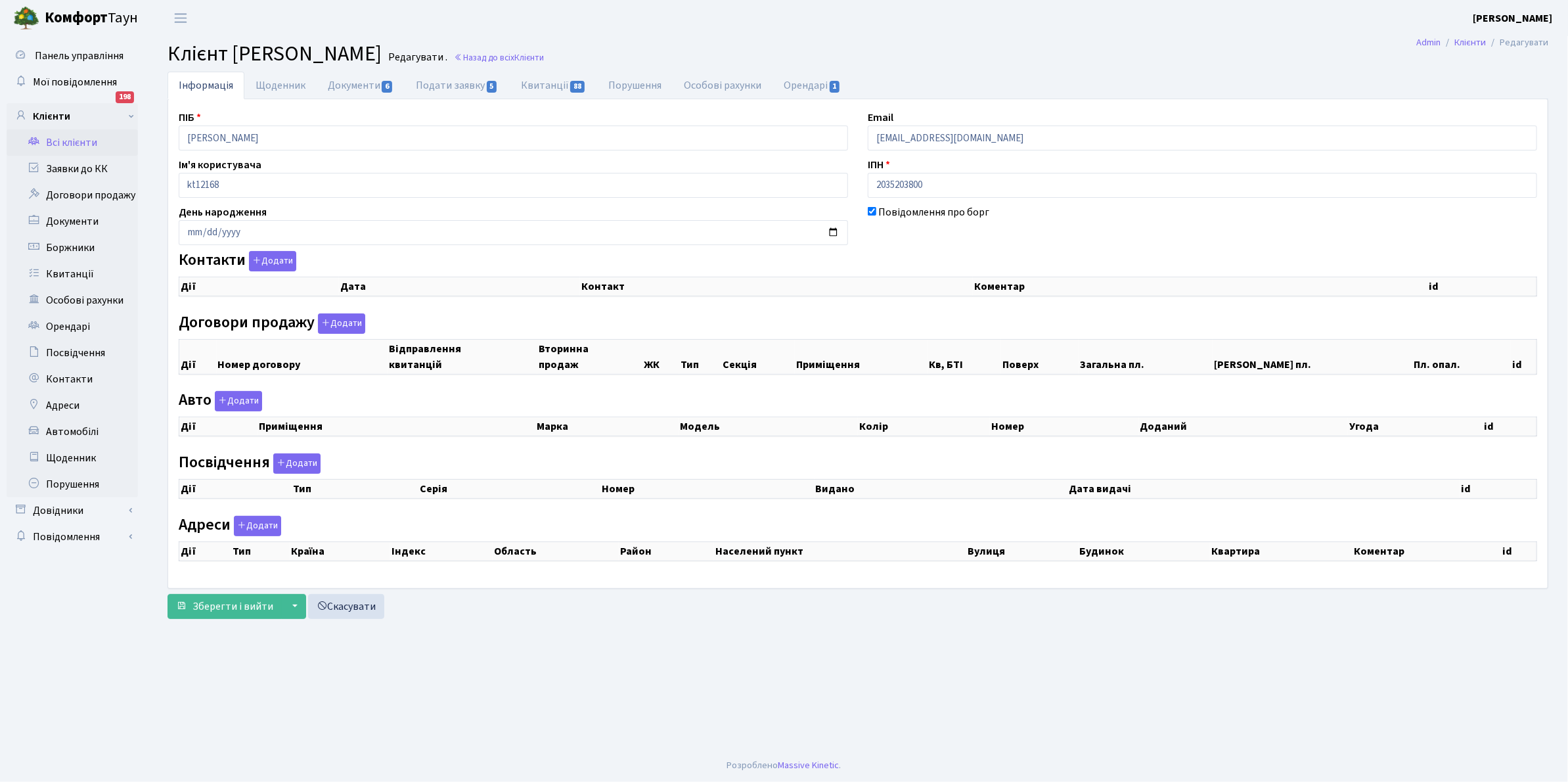
checkbox input "true"
select select "25"
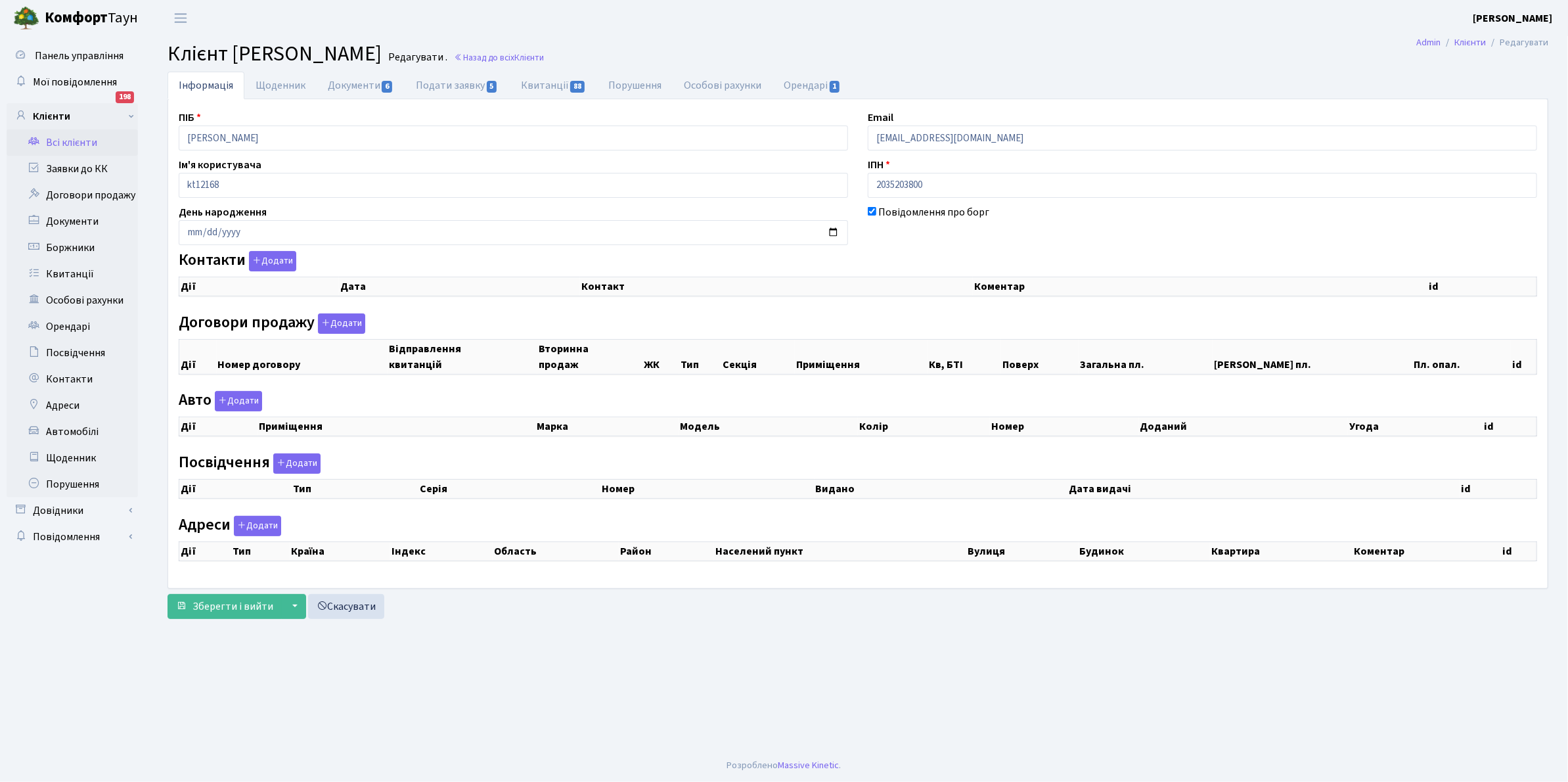
select select "25"
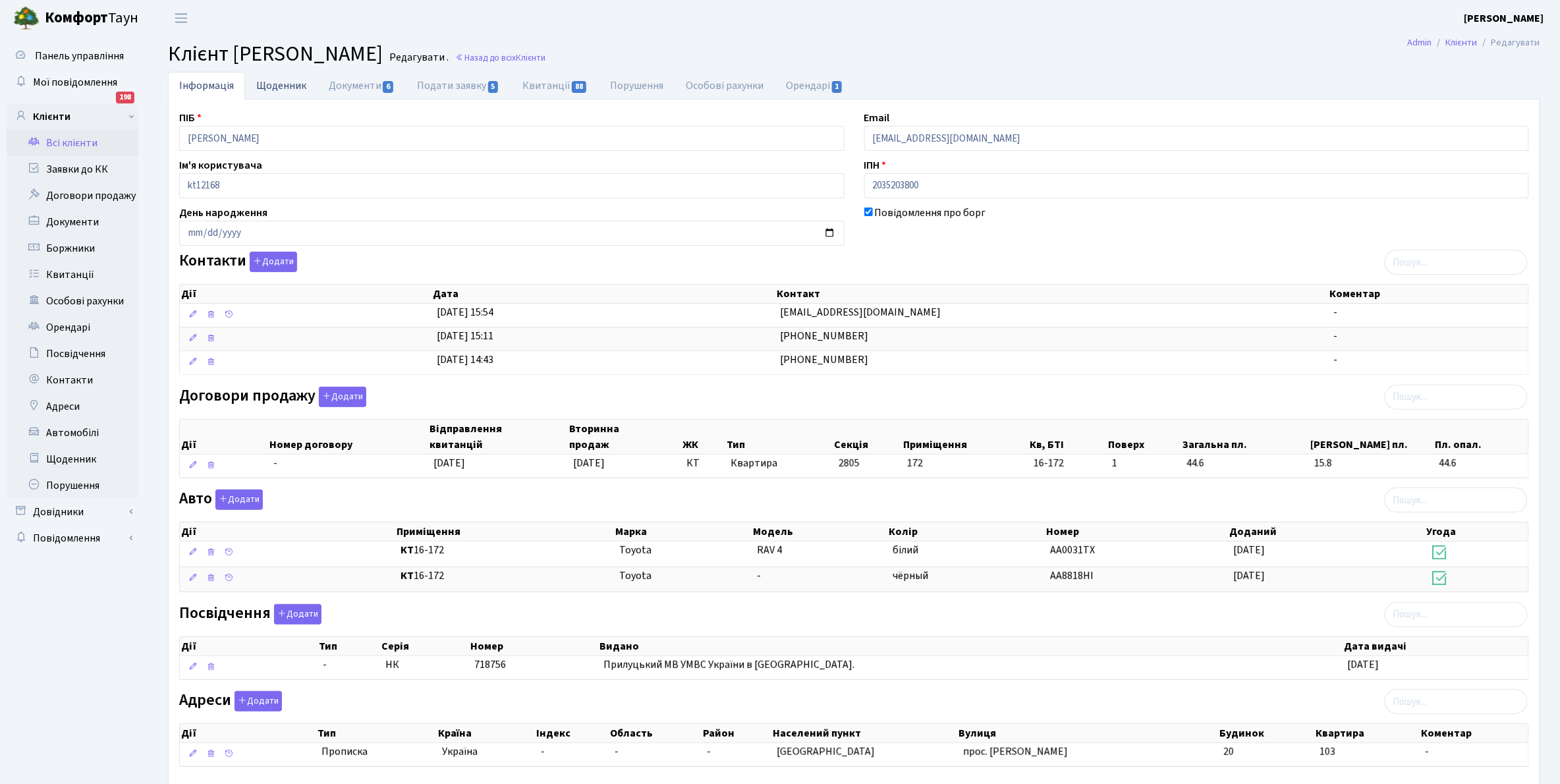
click at [277, 88] on link "Щоденник" at bounding box center [281, 86] width 73 height 27
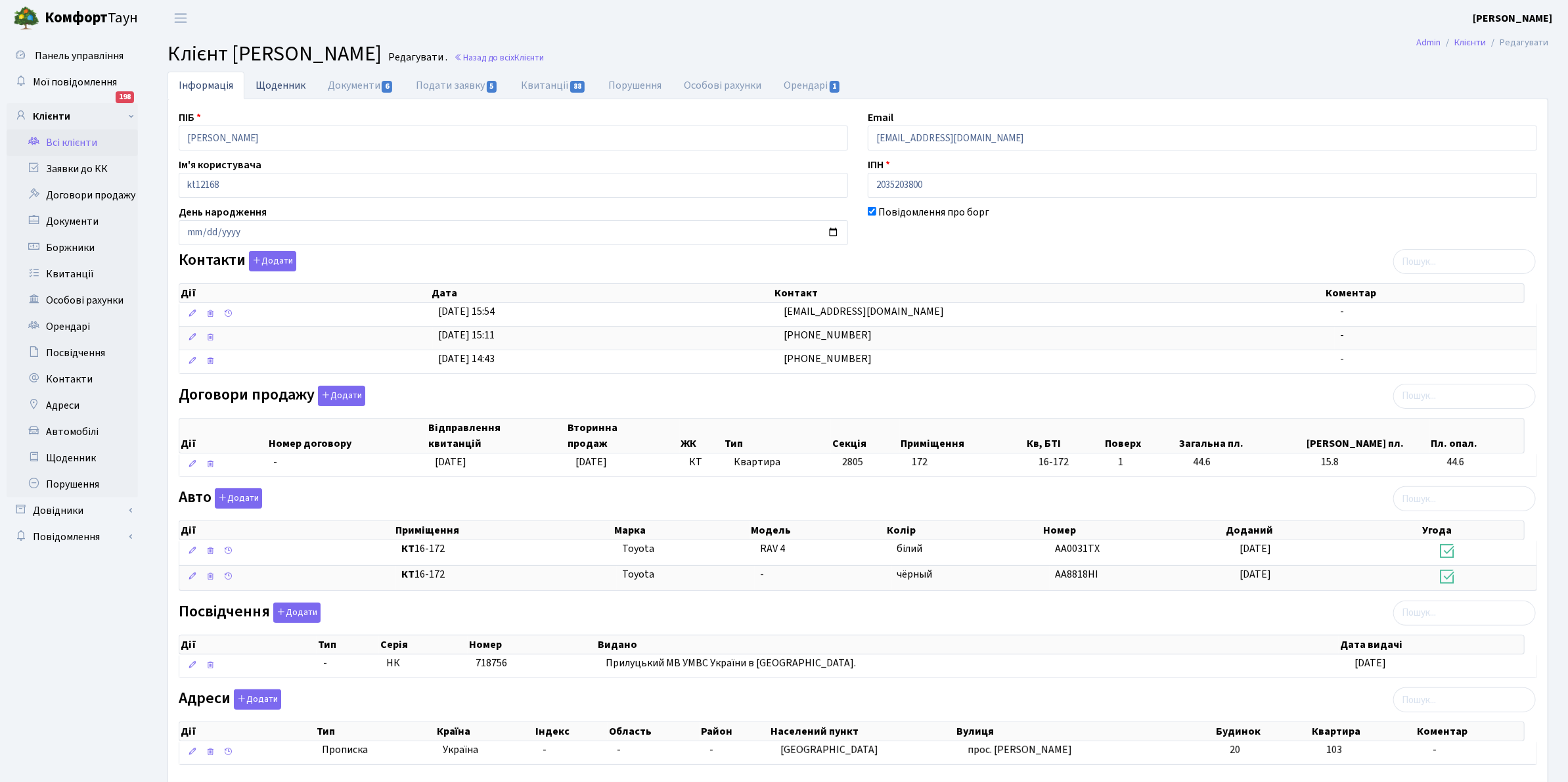
select select "25"
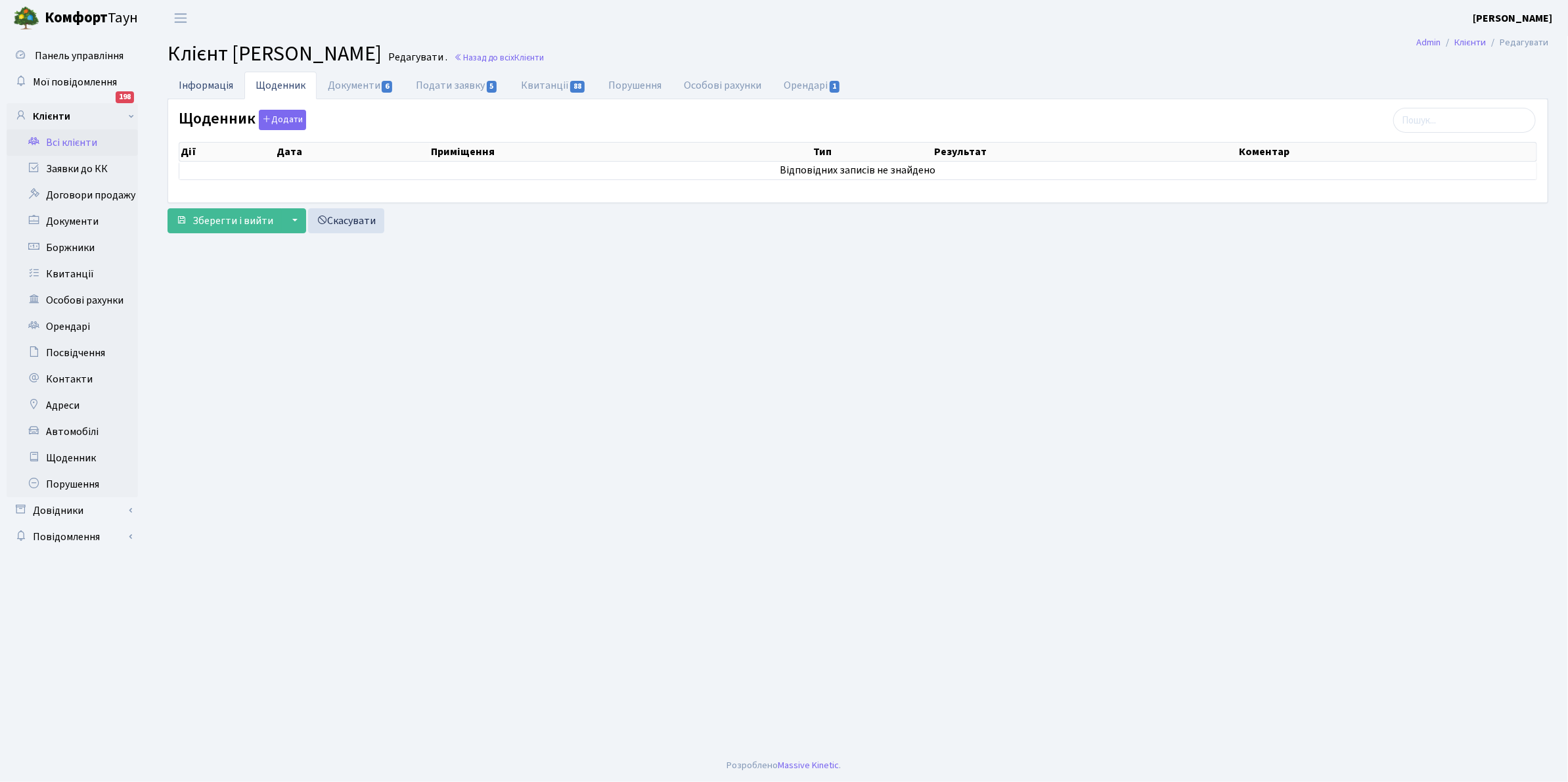
click at [195, 90] on link "Інформація" at bounding box center [205, 85] width 77 height 27
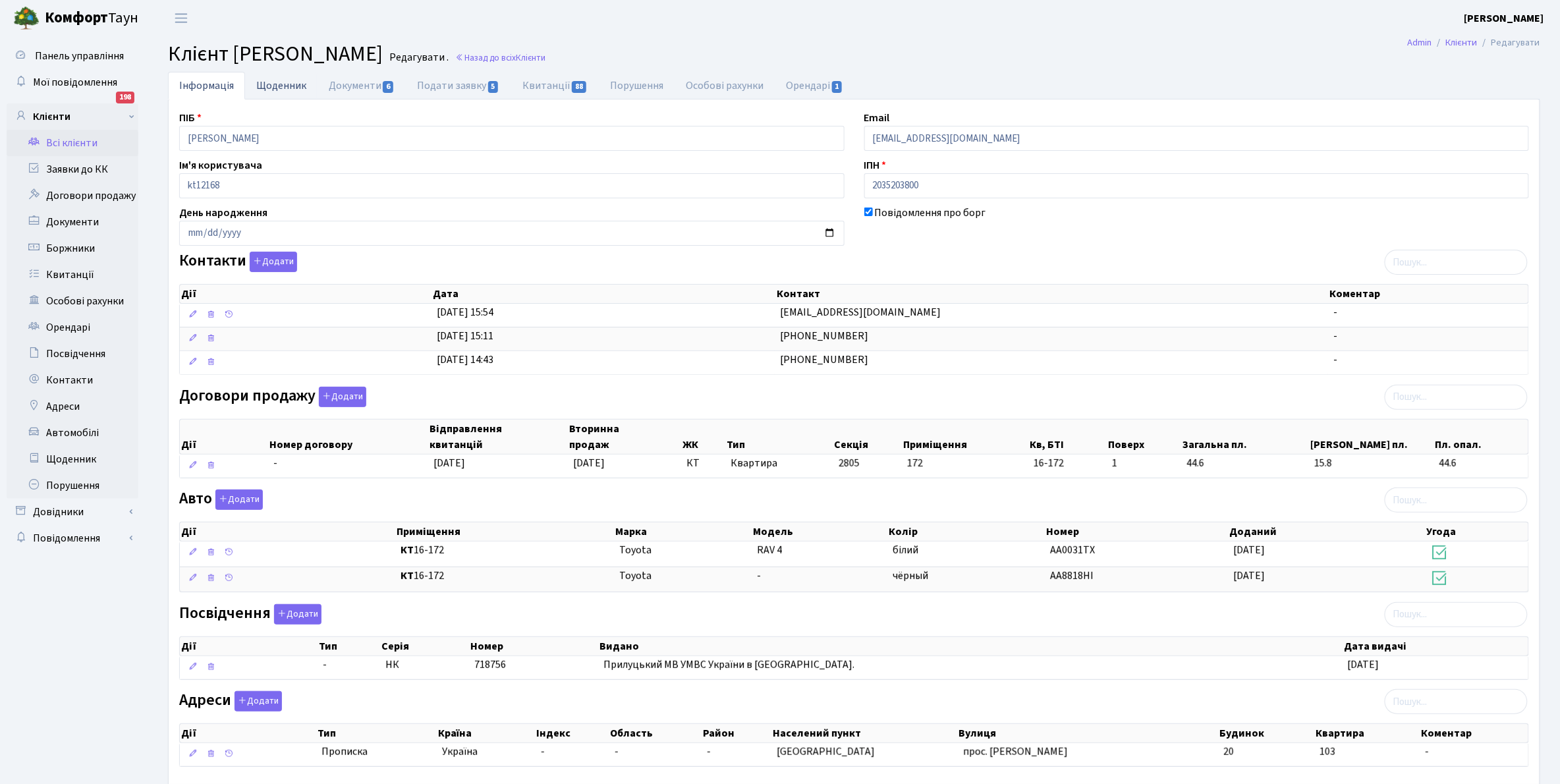
click at [271, 80] on link "Щоденник" at bounding box center [281, 86] width 73 height 27
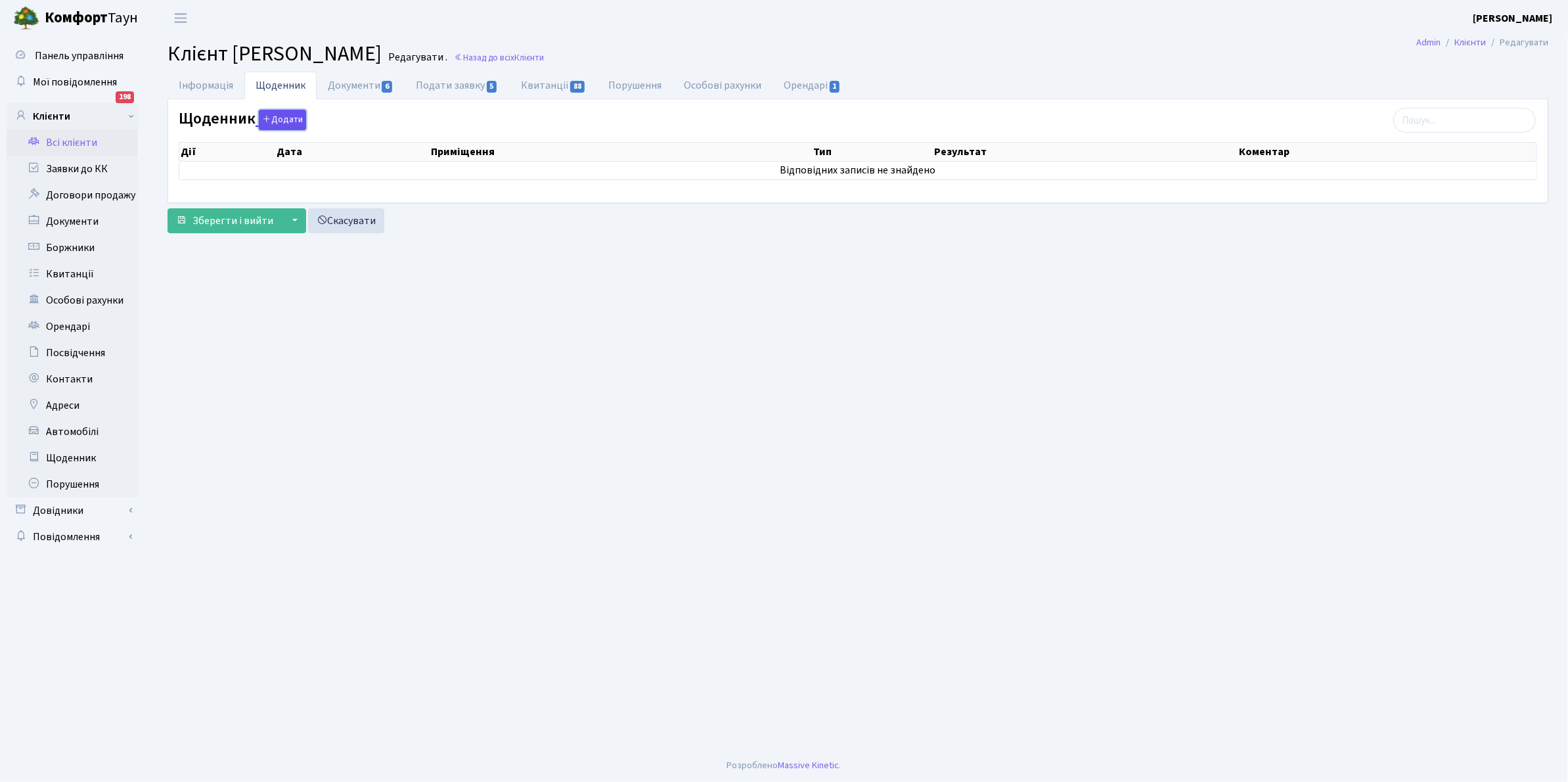
click at [284, 116] on button "Додати" at bounding box center [282, 120] width 47 height 20
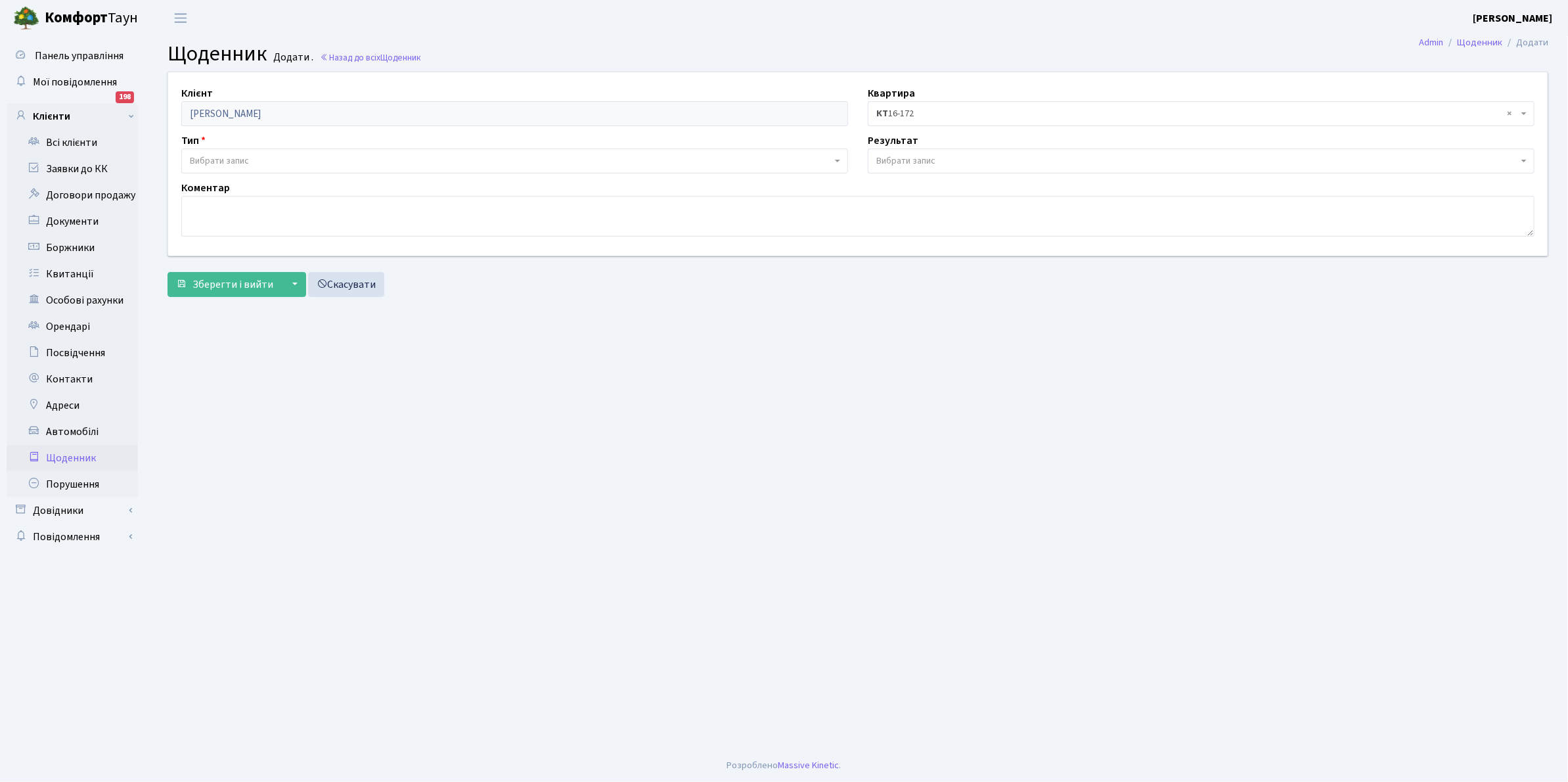
click at [246, 157] on span "Вибрати запис" at bounding box center [219, 161] width 59 height 13
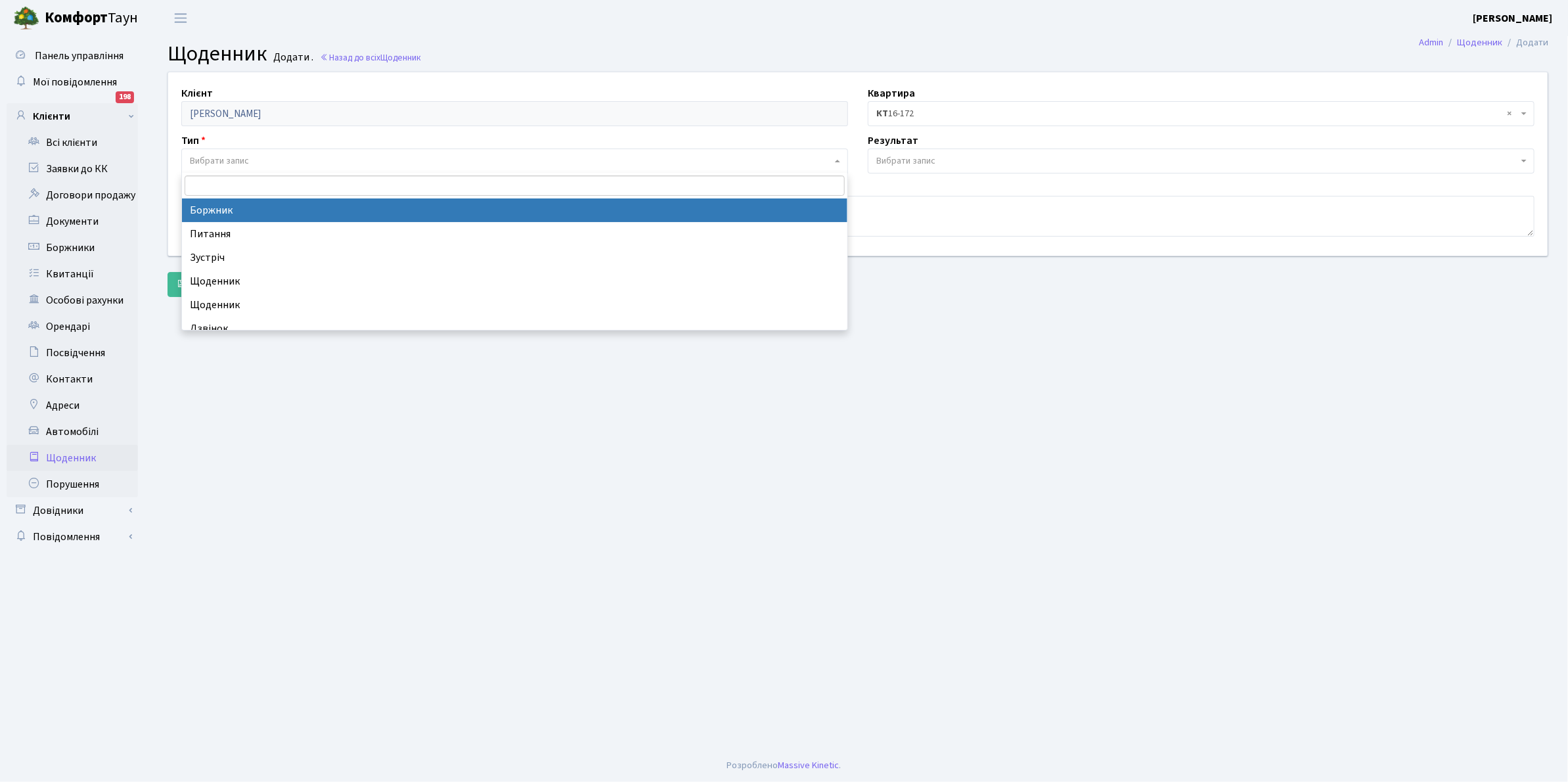
select select "189"
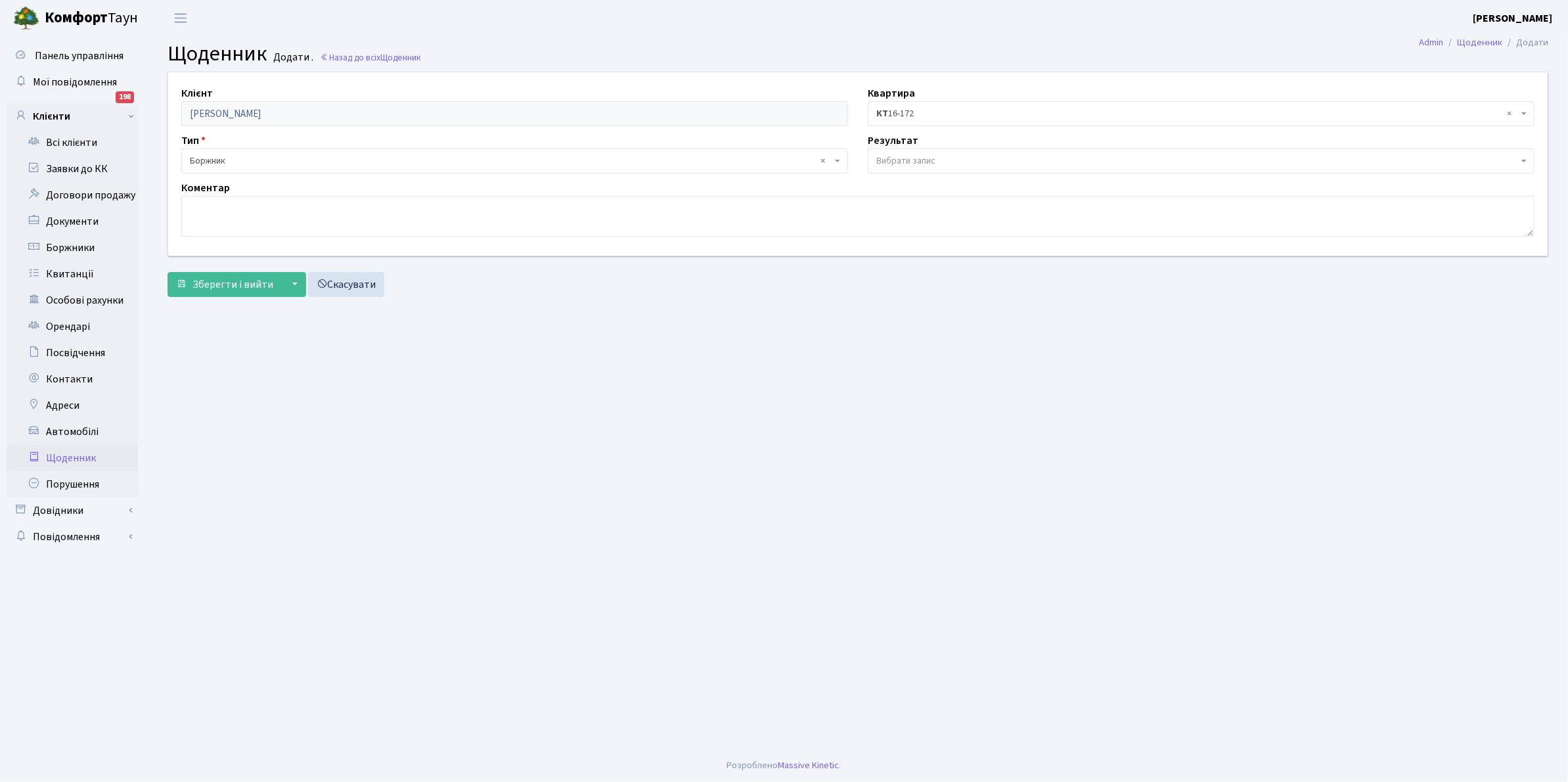
click at [906, 157] on span "Вибрати запис" at bounding box center [905, 161] width 59 height 13
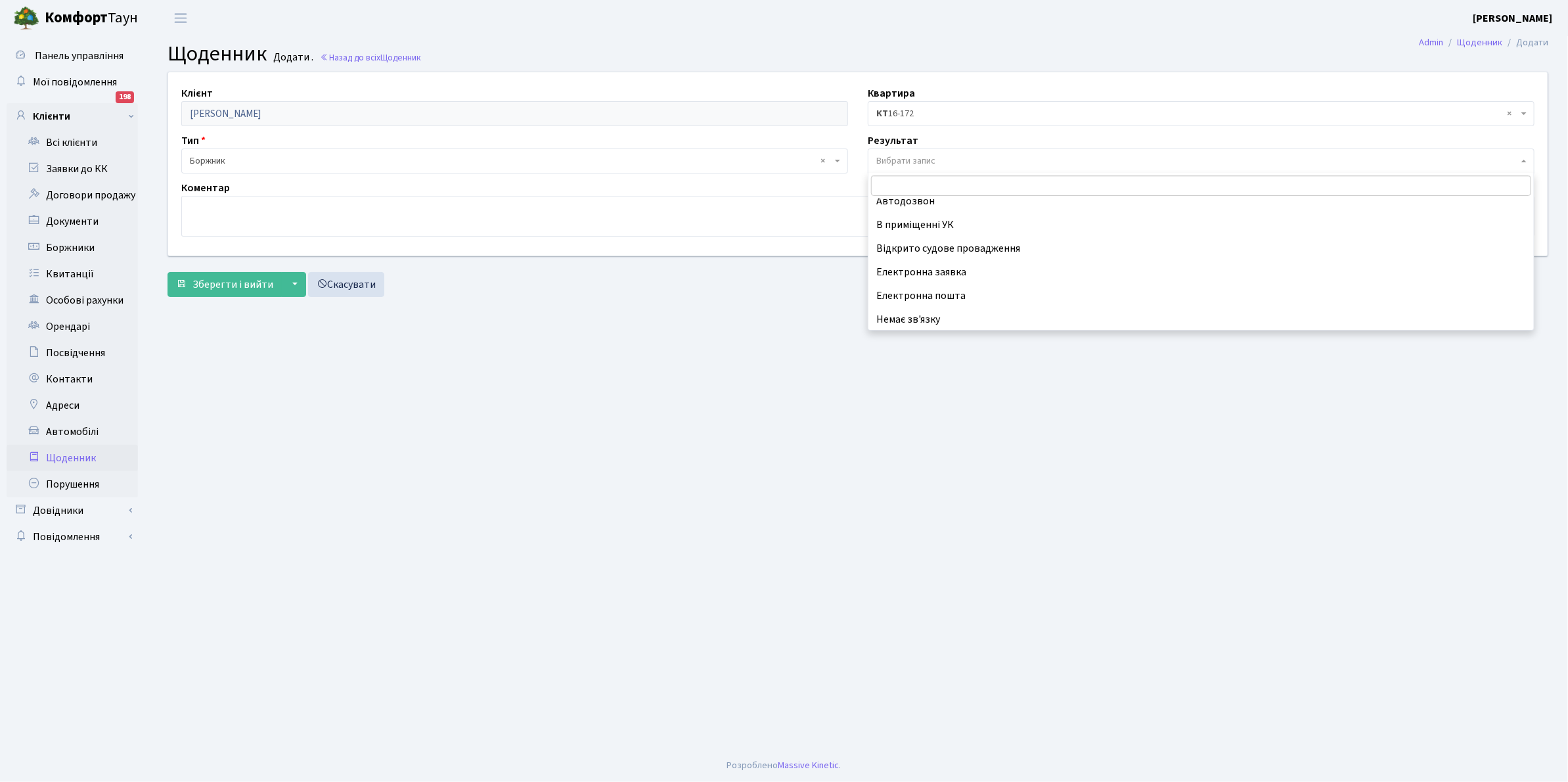
scroll to position [81, 0]
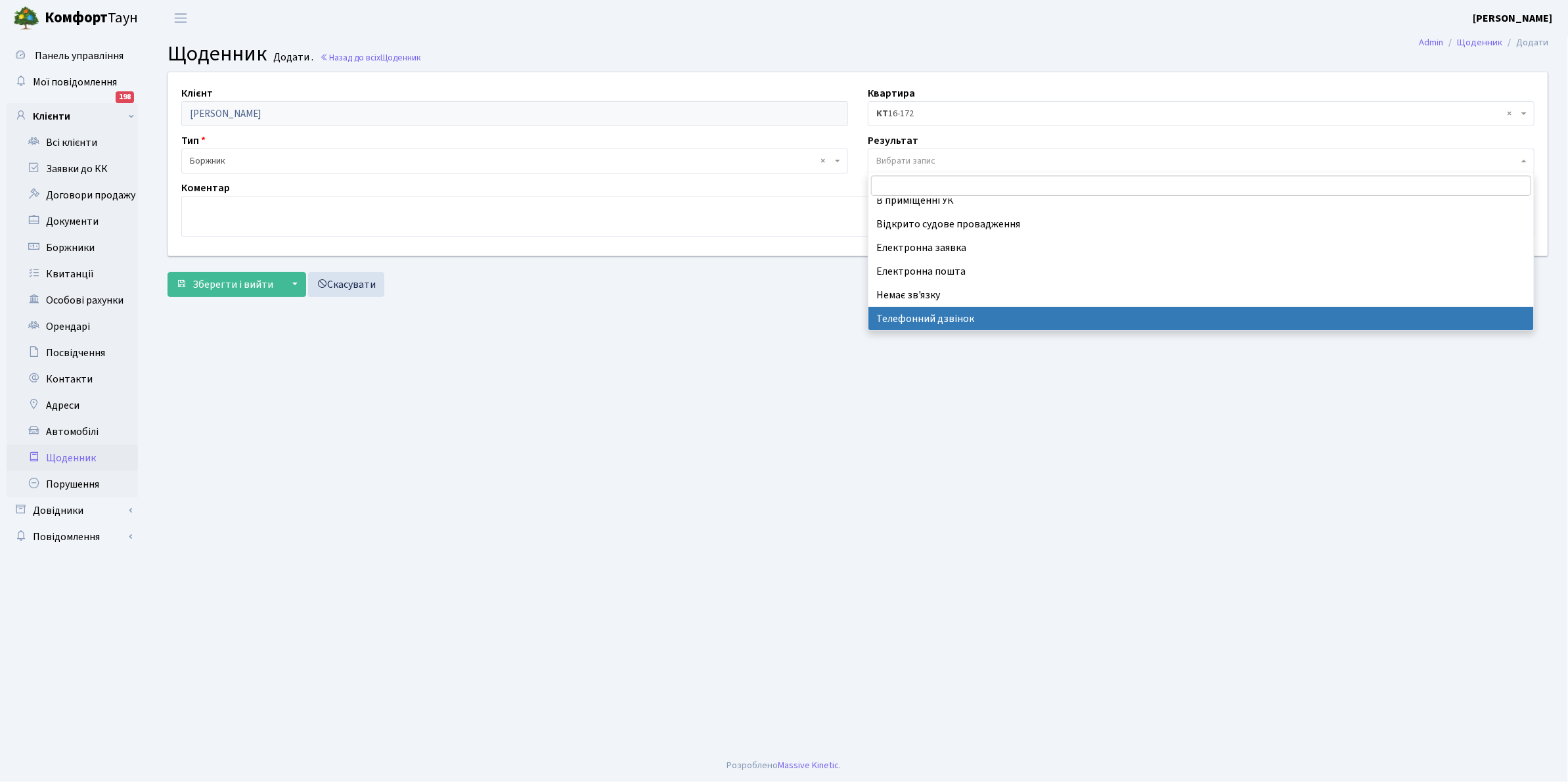
select select "196"
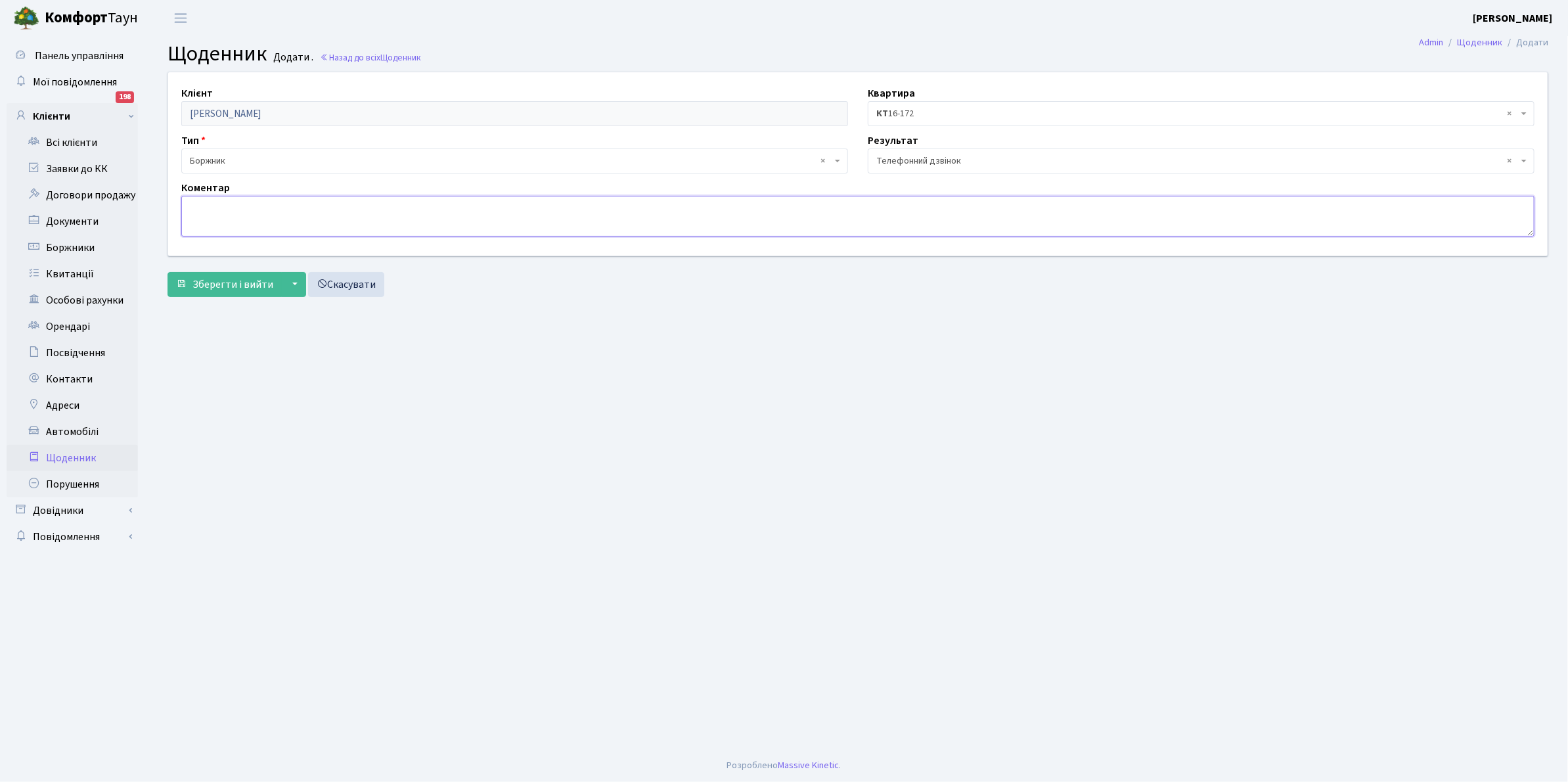
click at [215, 214] on textarea at bounding box center [857, 216] width 1353 height 41
type textarea "Не згодна з боргом ."
click at [230, 283] on span "Зберегти і вийти" at bounding box center [233, 284] width 81 height 14
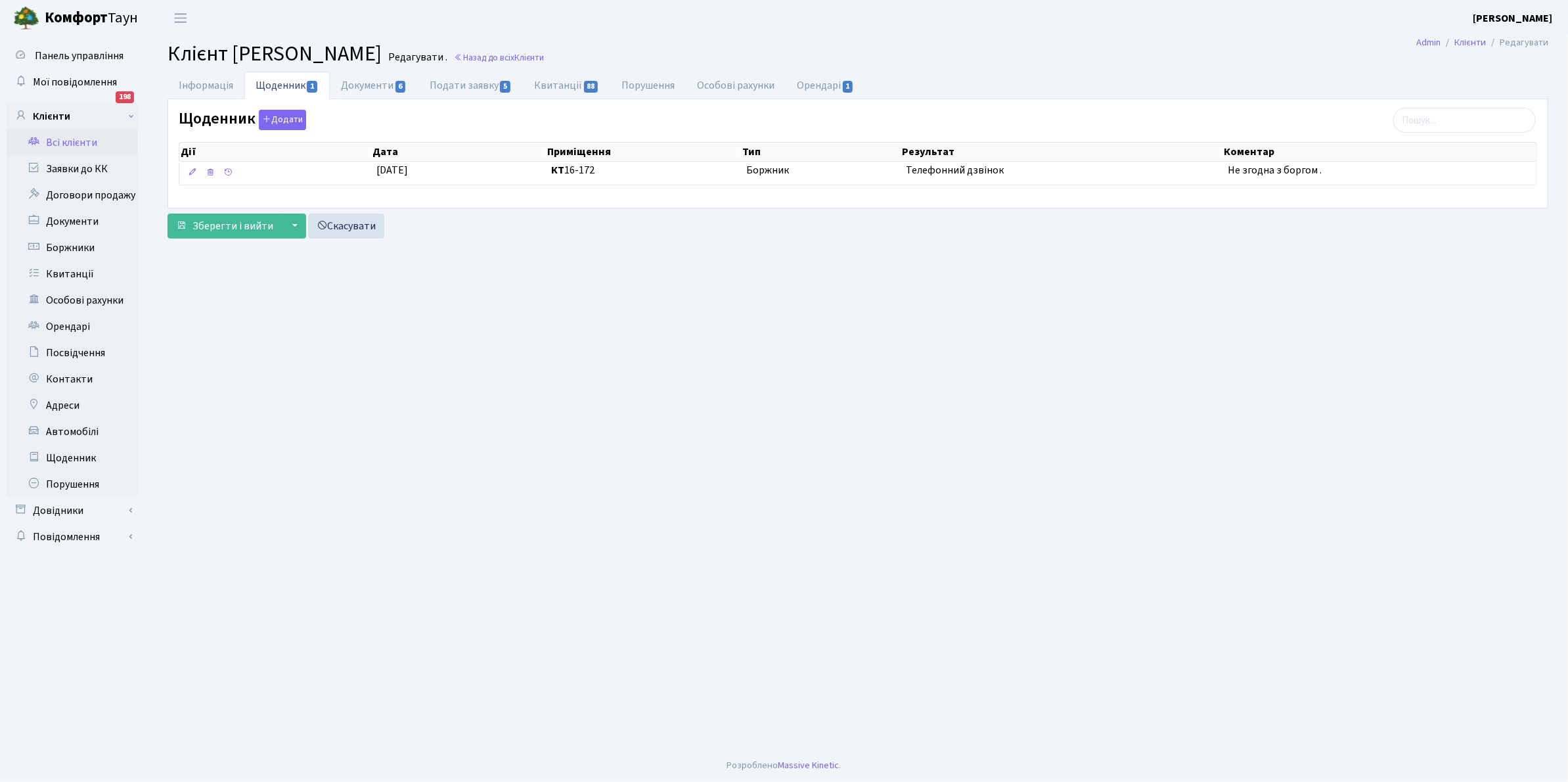
click at [66, 135] on link "Всі клієнти" at bounding box center [72, 142] width 131 height 27
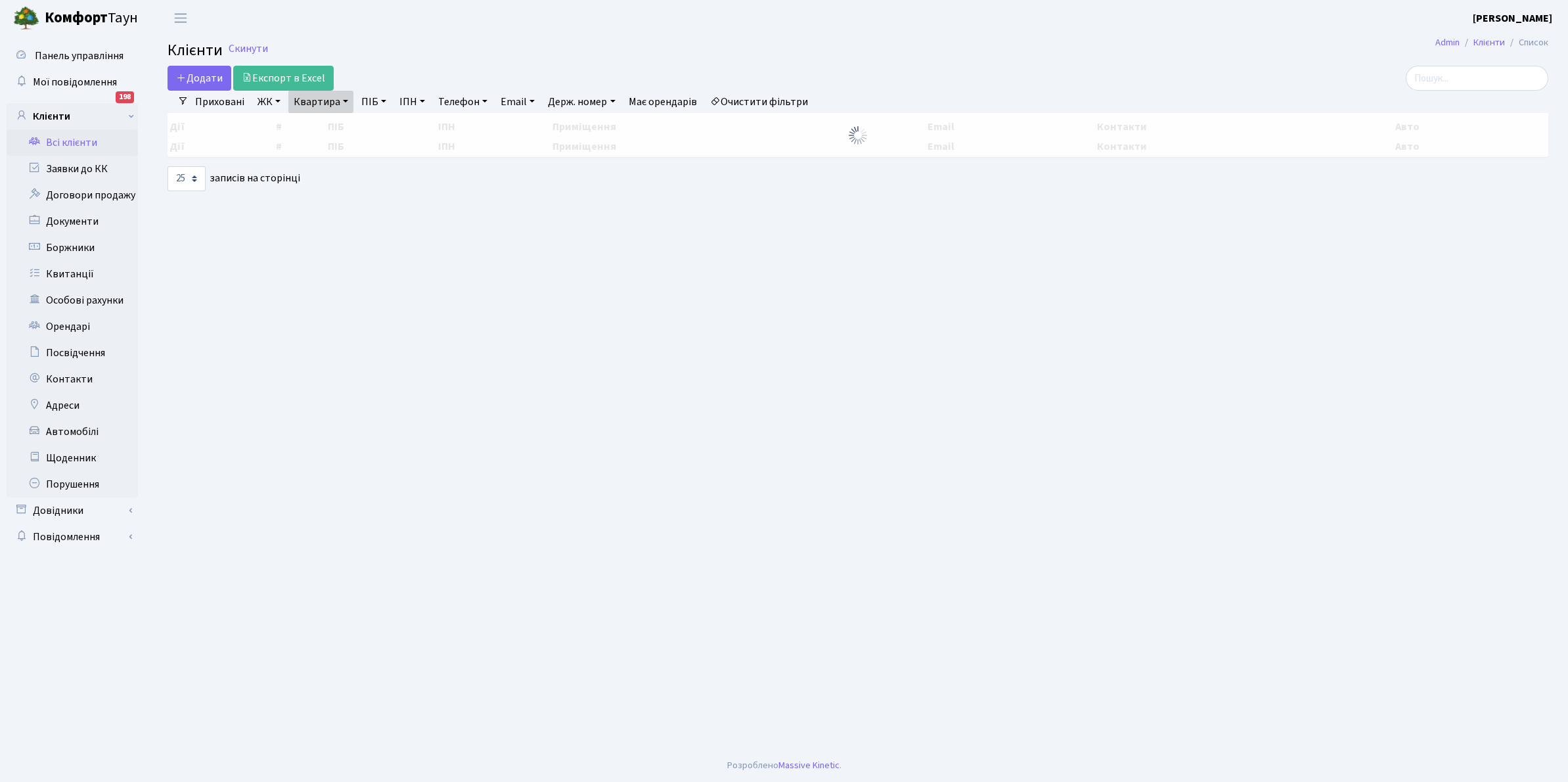
select select "25"
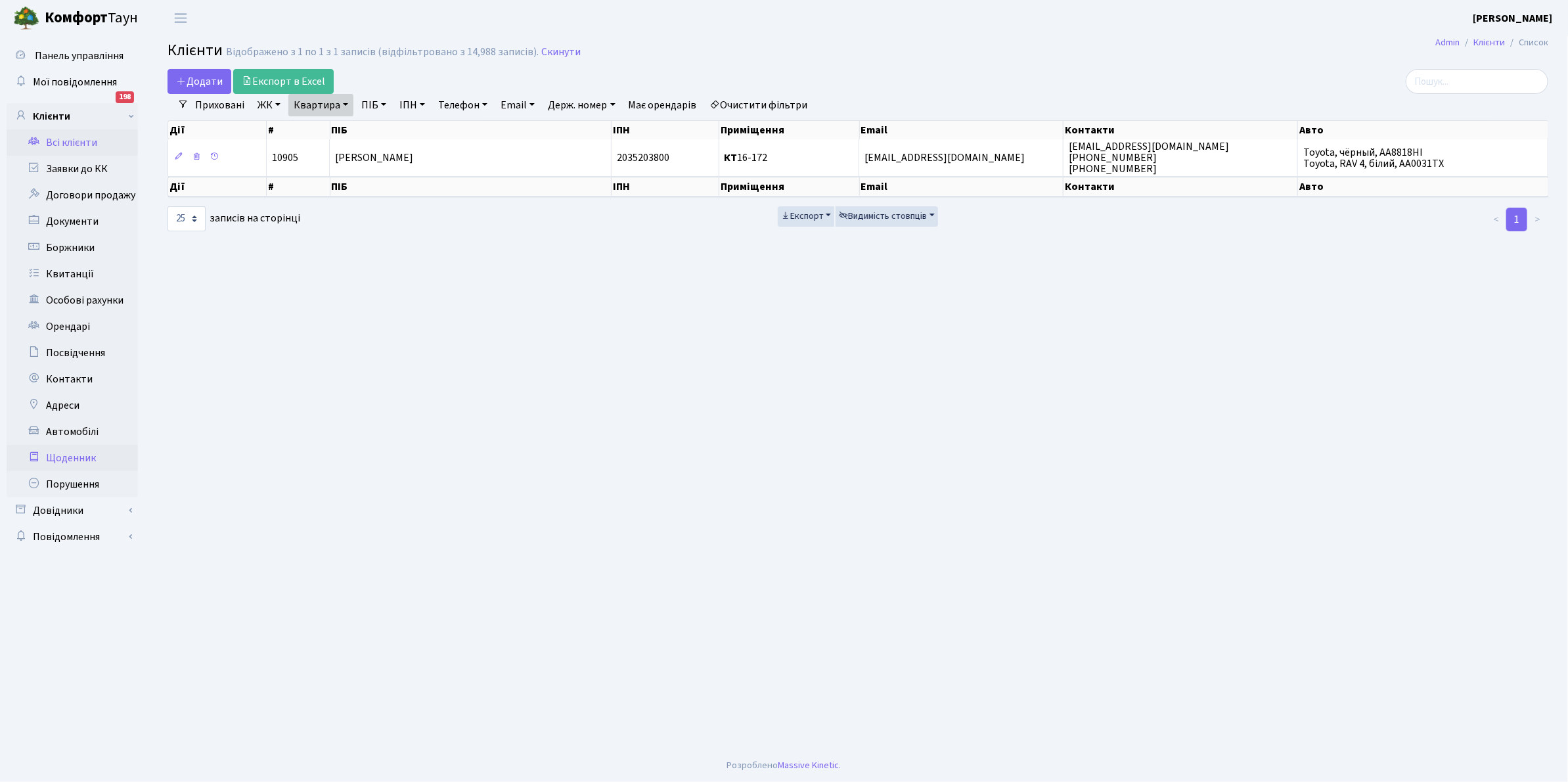
click at [61, 461] on link "Щоденник" at bounding box center [72, 457] width 131 height 27
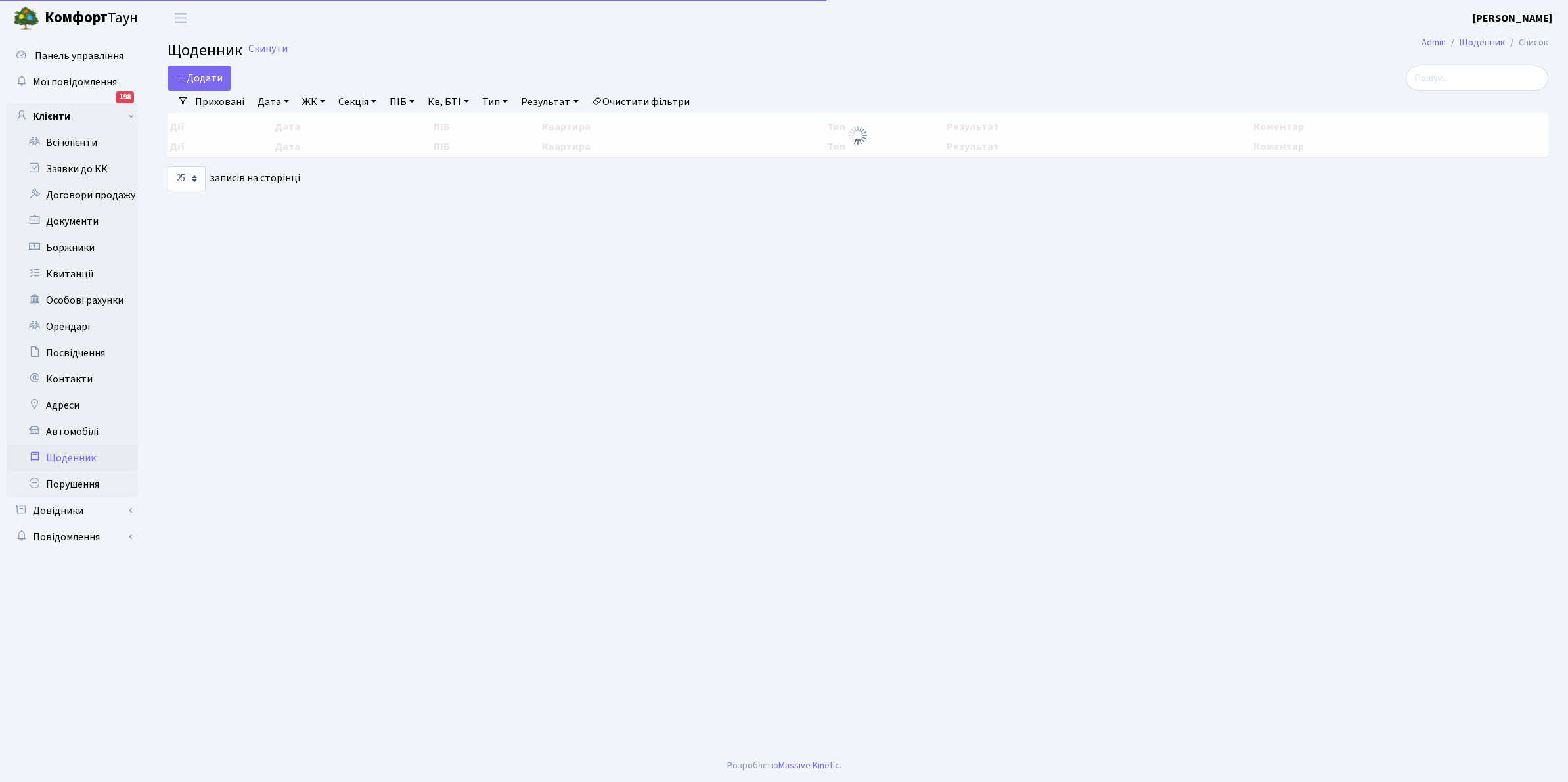
select select "25"
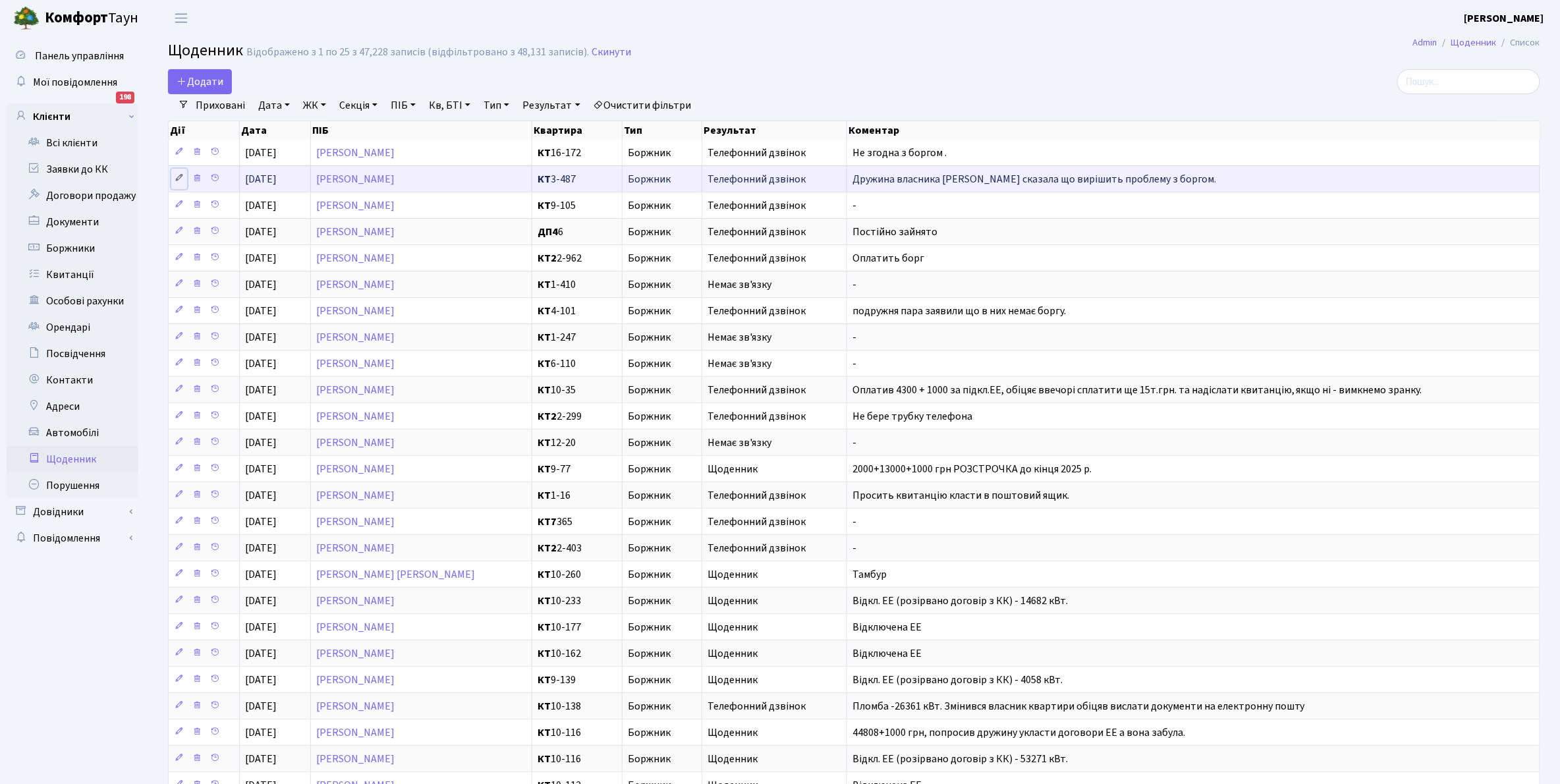
click at [179, 179] on icon at bounding box center [179, 178] width 9 height 9
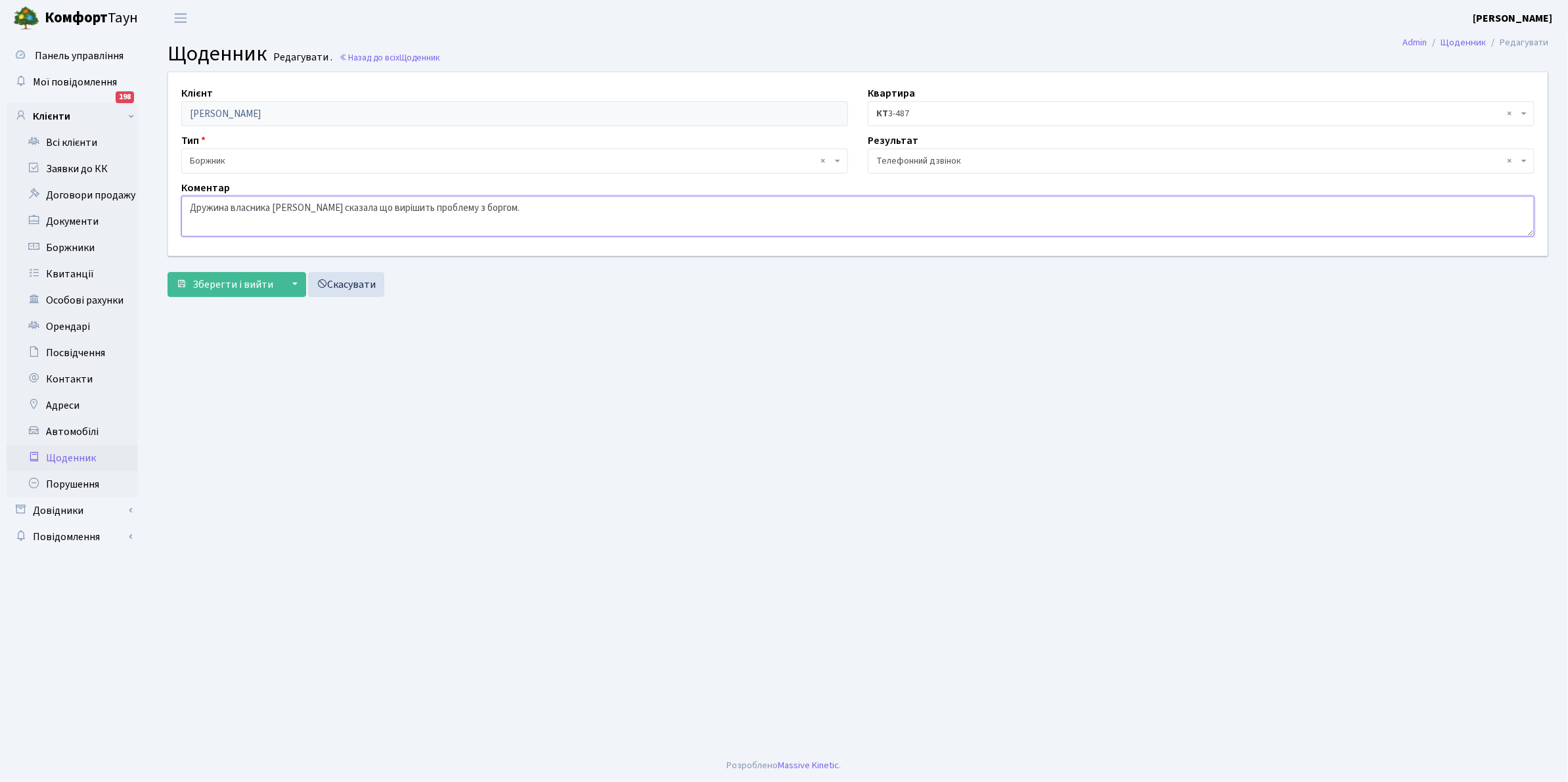
click at [349, 210] on textarea "Дружина власника [PERSON_NAME] сказала що вирішить проблему з боргом." at bounding box center [857, 216] width 1353 height 41
click at [322, 205] on textarea "Дружина власника [PERSON_NAME] сказала що вирішить проблему з боргом." at bounding box center [857, 216] width 1353 height 41
click at [427, 202] on textarea "Дружина власника [PERSON_NAME] сказала що вирішить проблему з боргом." at bounding box center [857, 216] width 1353 height 41
type textarea "Дружина власника квартири запевнила що вирішить проблему з боргом."
click at [235, 289] on span "Зберегти і вийти" at bounding box center [233, 284] width 81 height 14
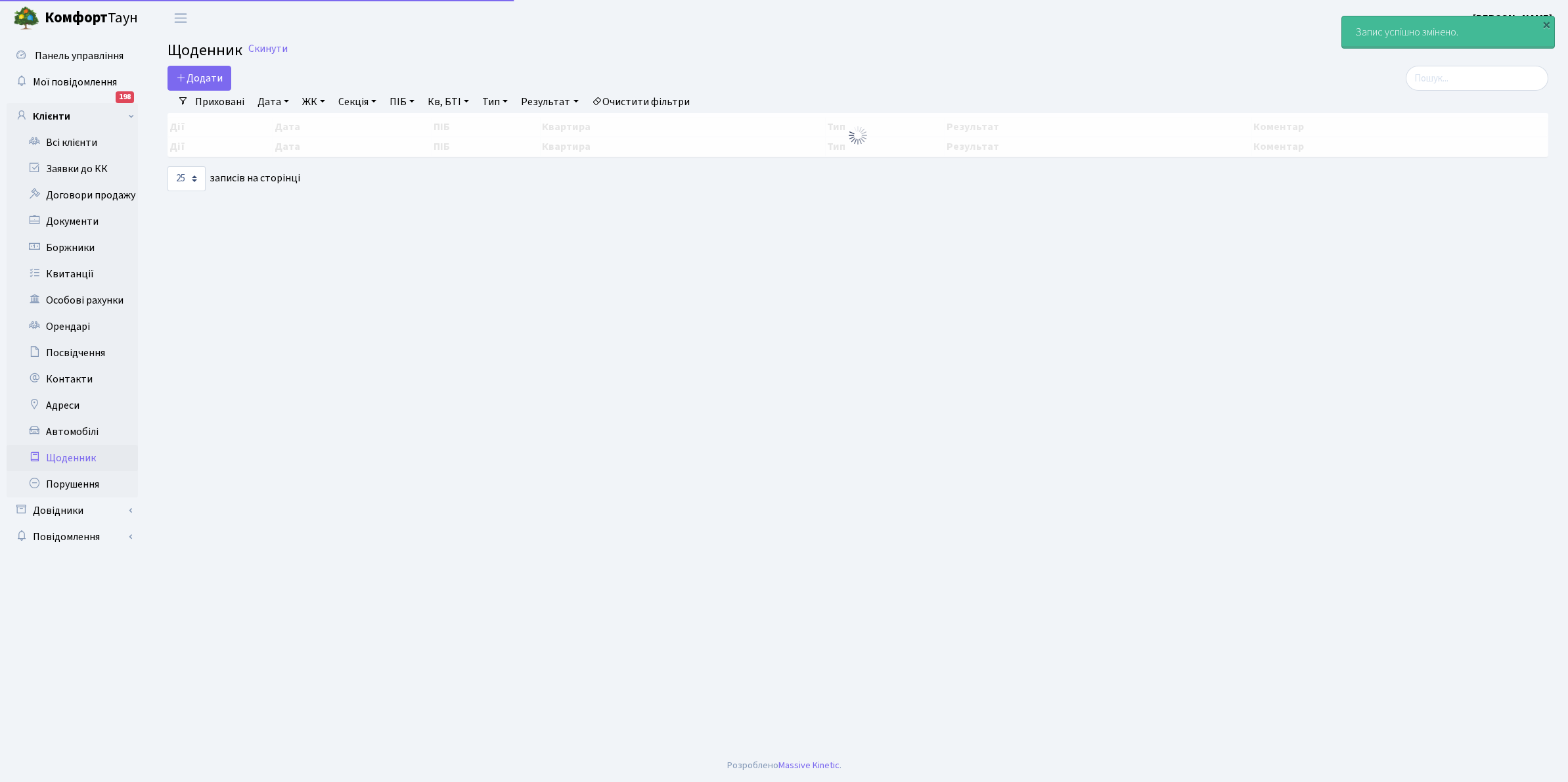
select select "25"
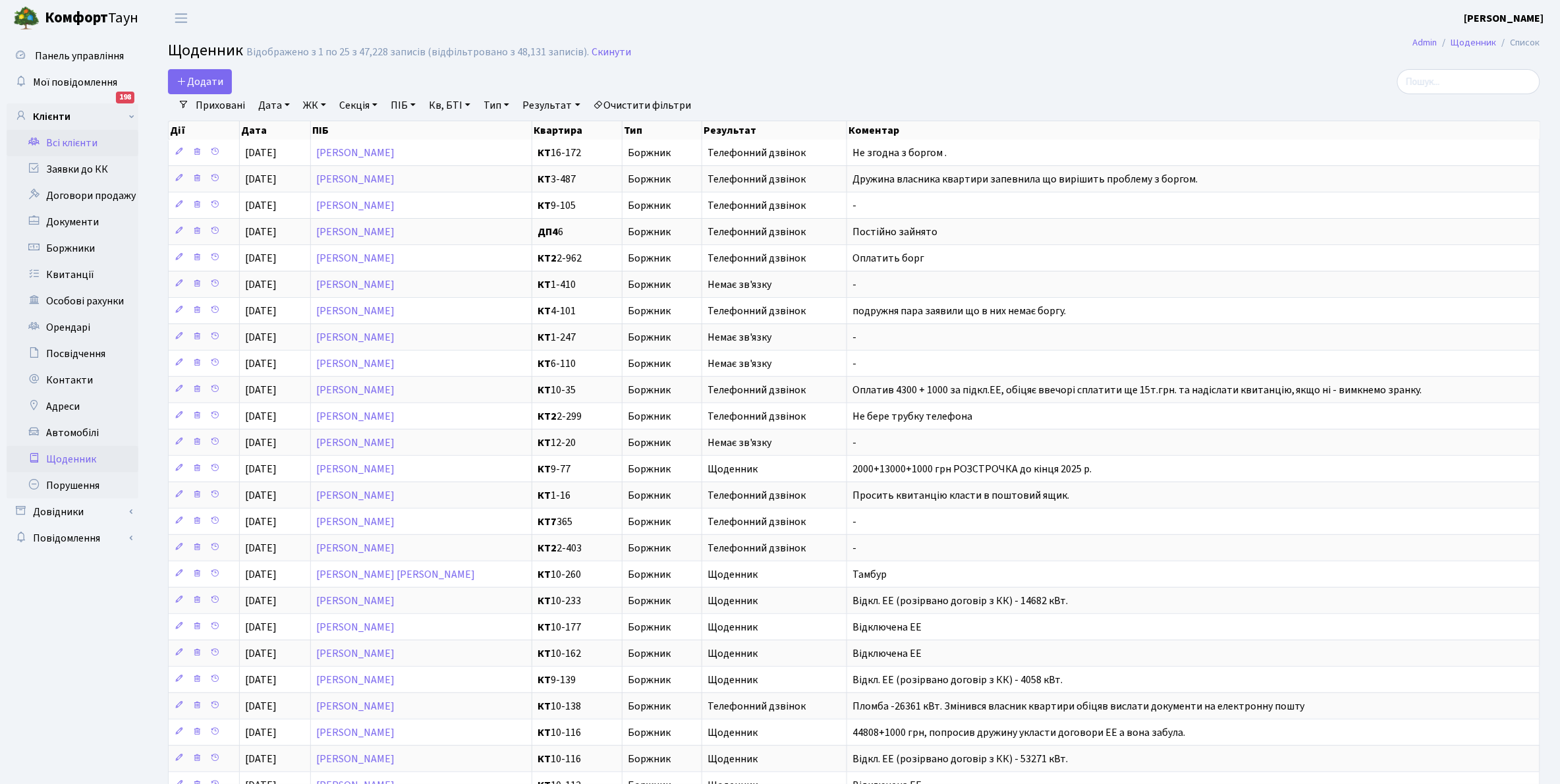
click at [69, 142] on link "Всі клієнти" at bounding box center [72, 143] width 132 height 27
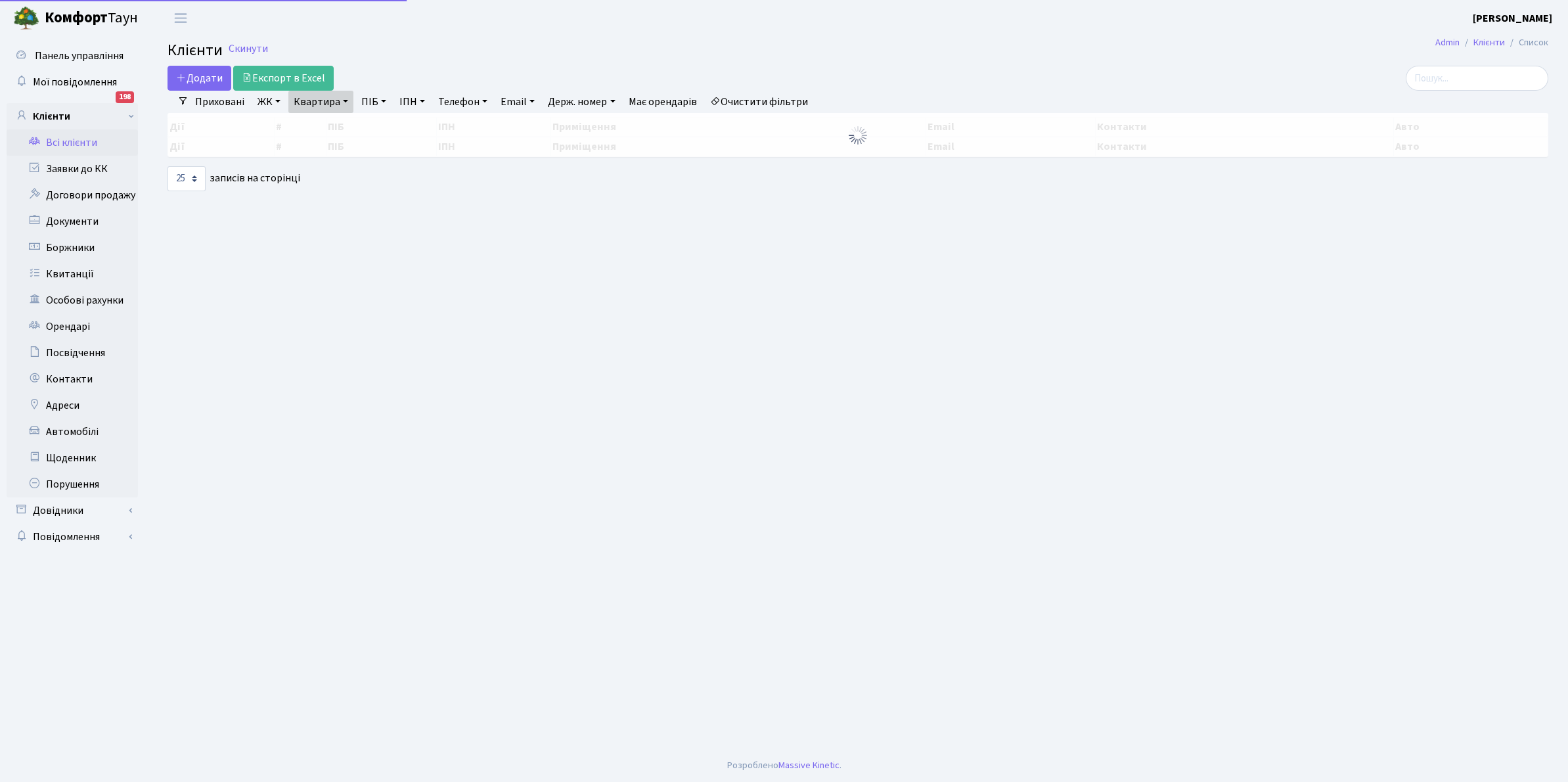
select select "25"
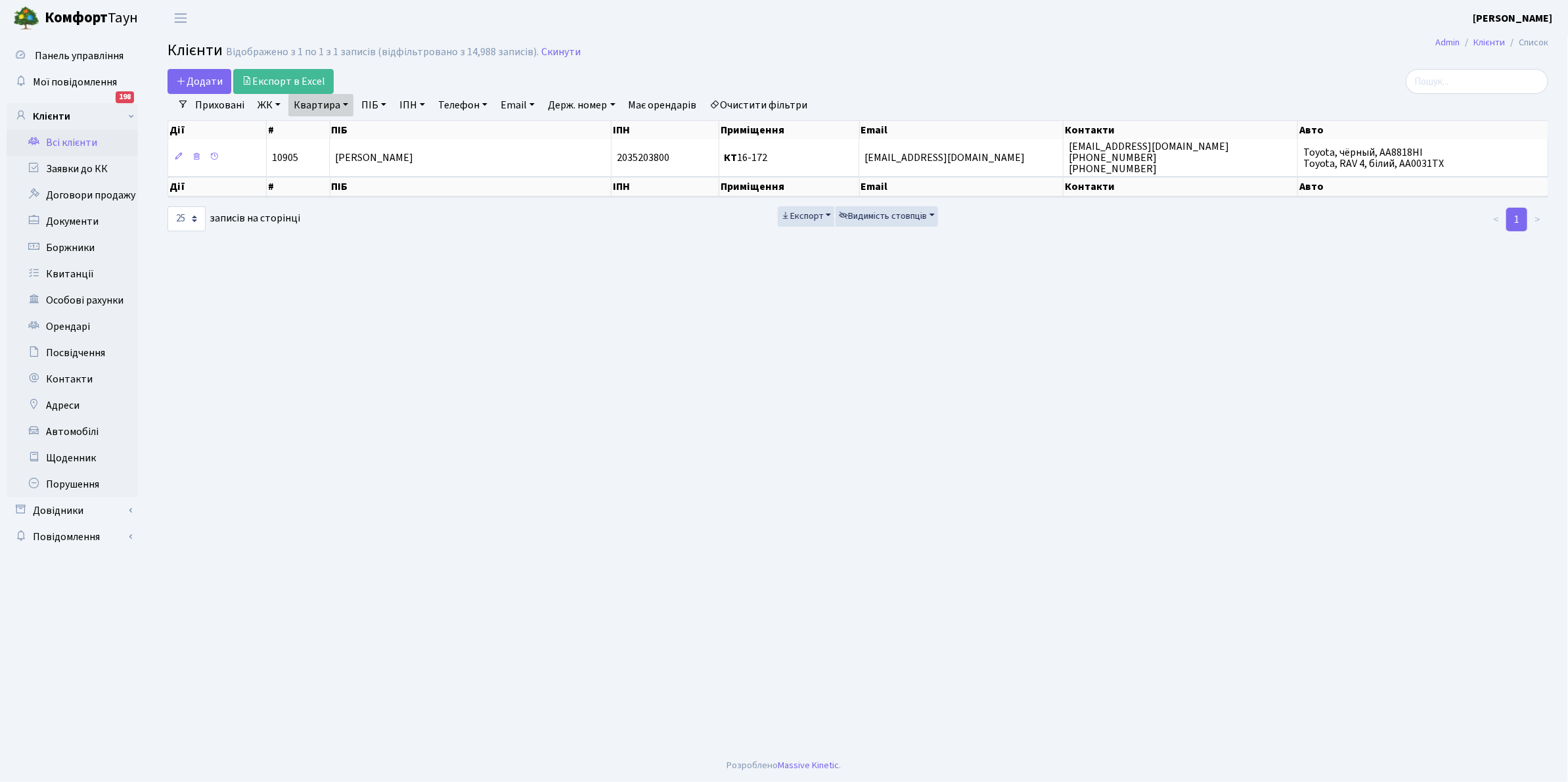
click at [343, 107] on link "Квартира" at bounding box center [321, 105] width 65 height 22
click at [340, 123] on input "16-172" at bounding box center [327, 131] width 77 height 25
type input "1"
type input "13-92"
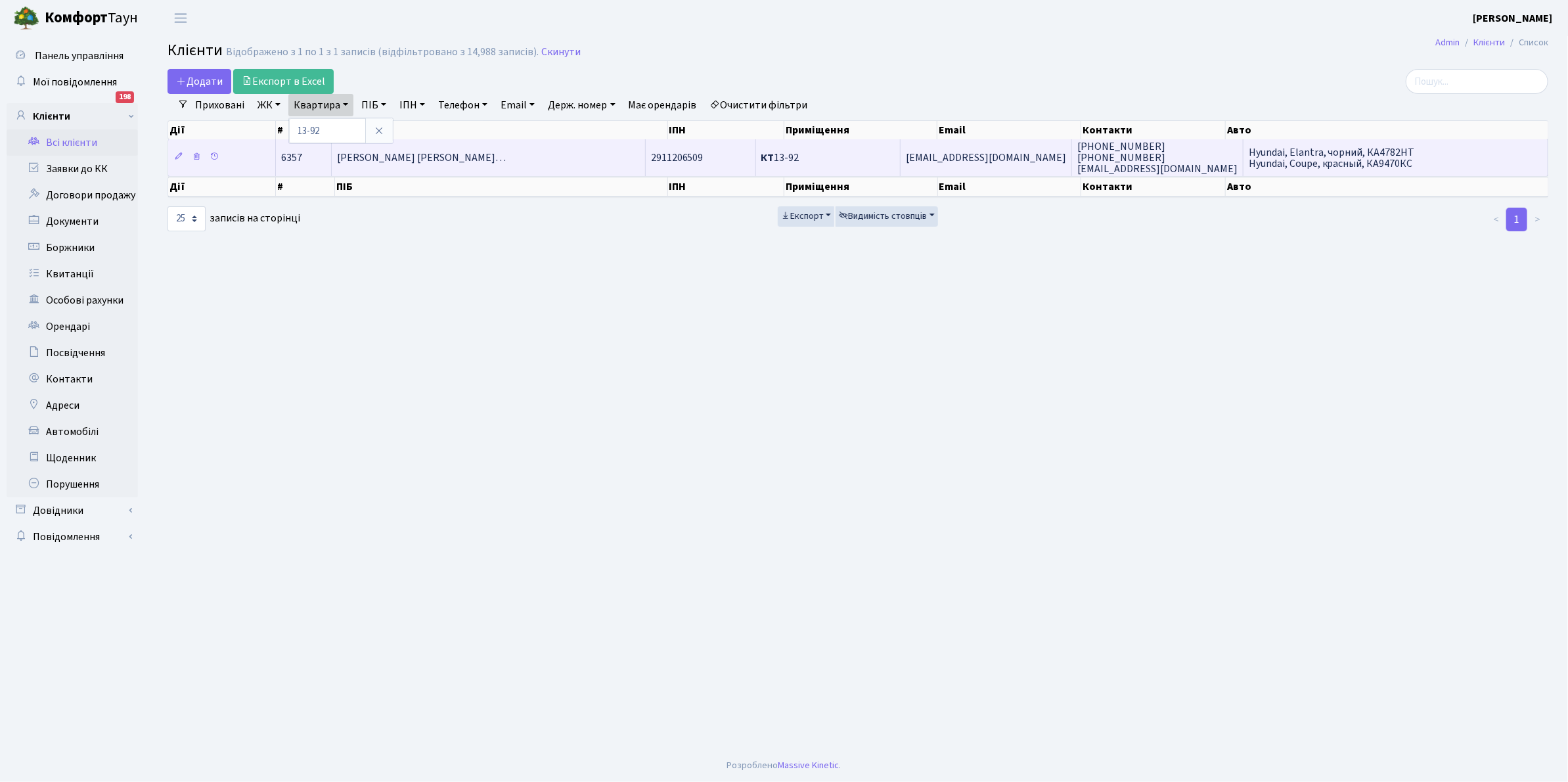
click at [482, 162] on span "[PERSON_NAME] [PERSON_NAME]…" at bounding box center [421, 157] width 169 height 14
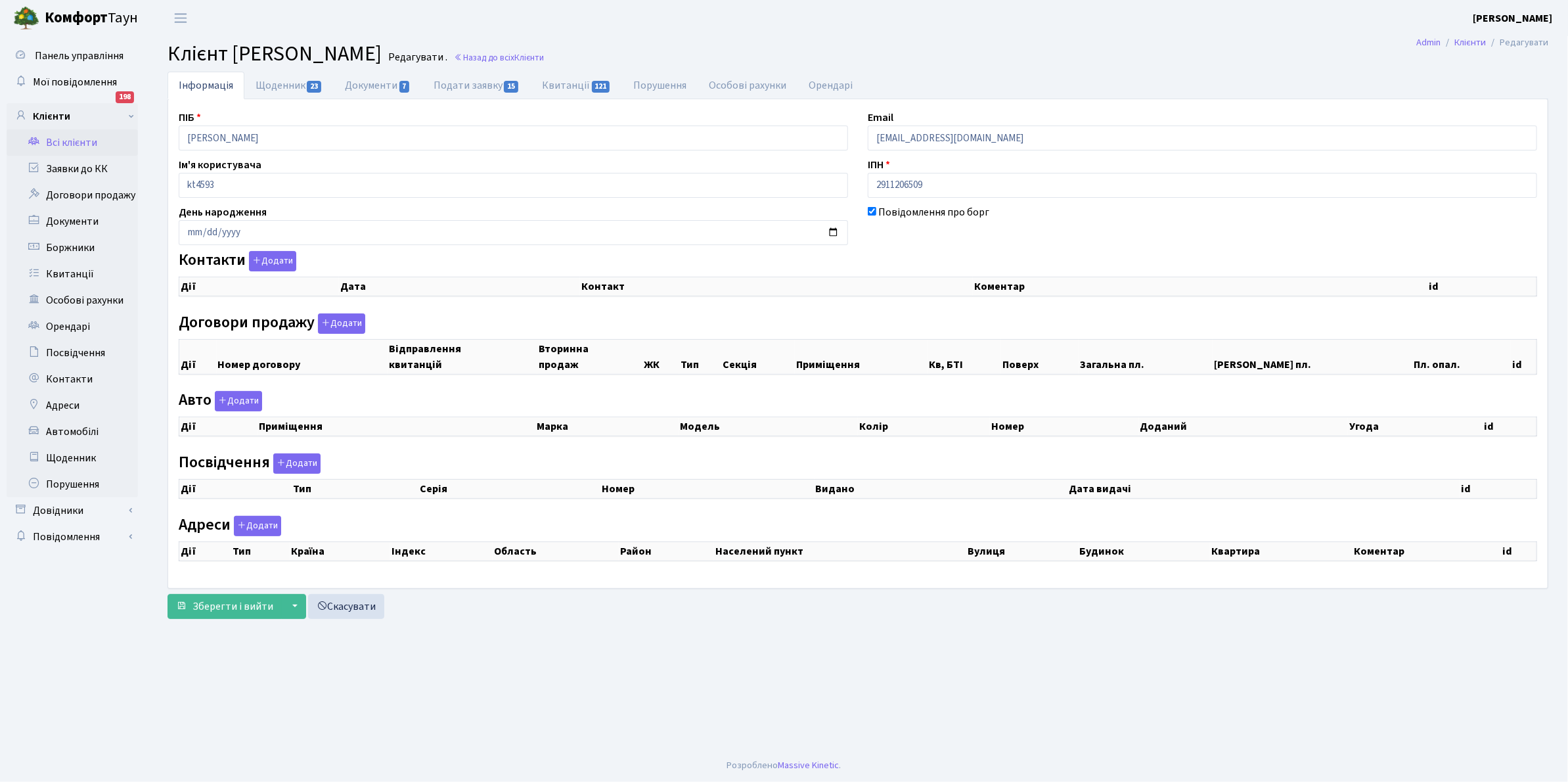
select select "25"
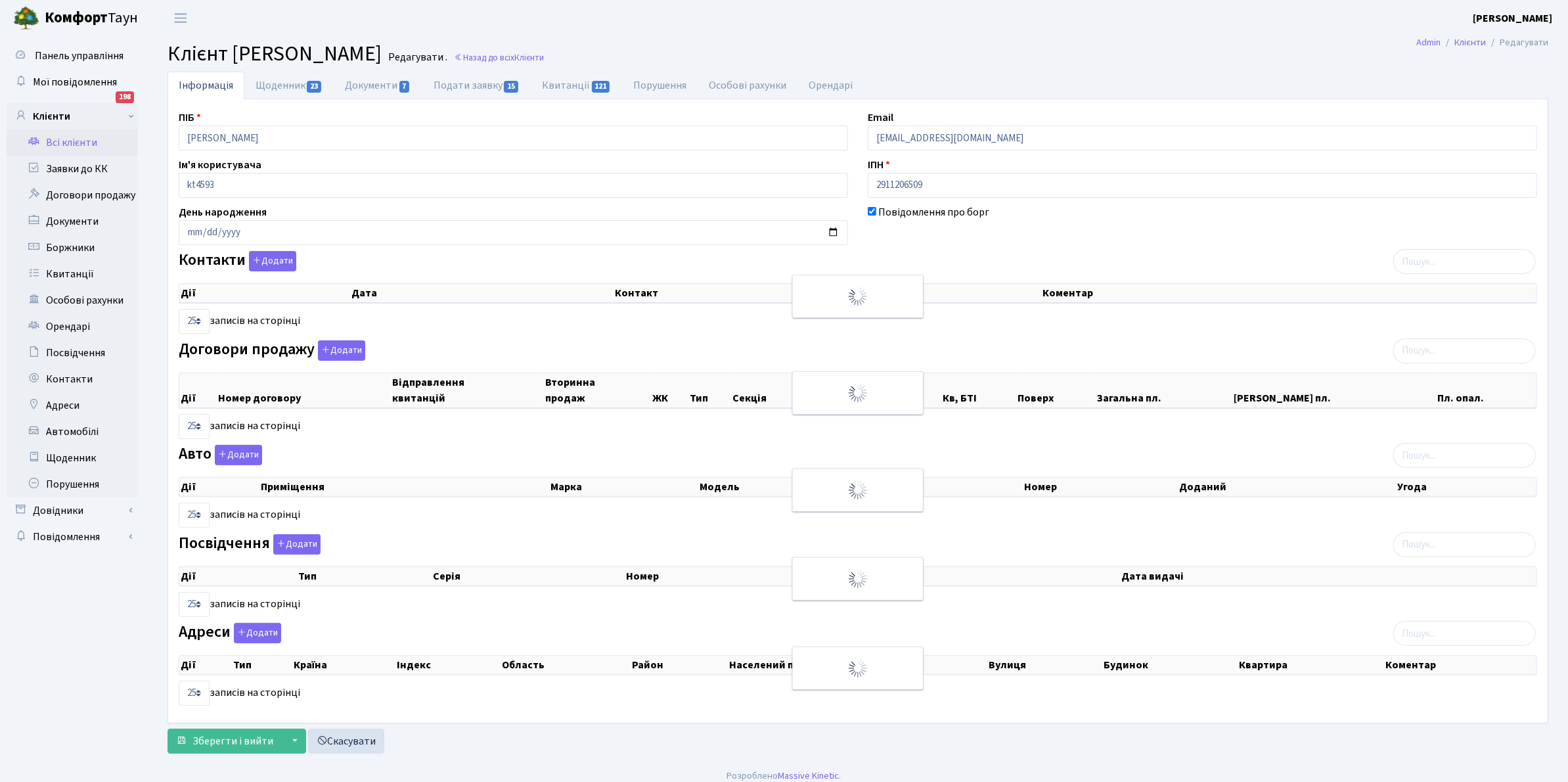
checkbox input "true"
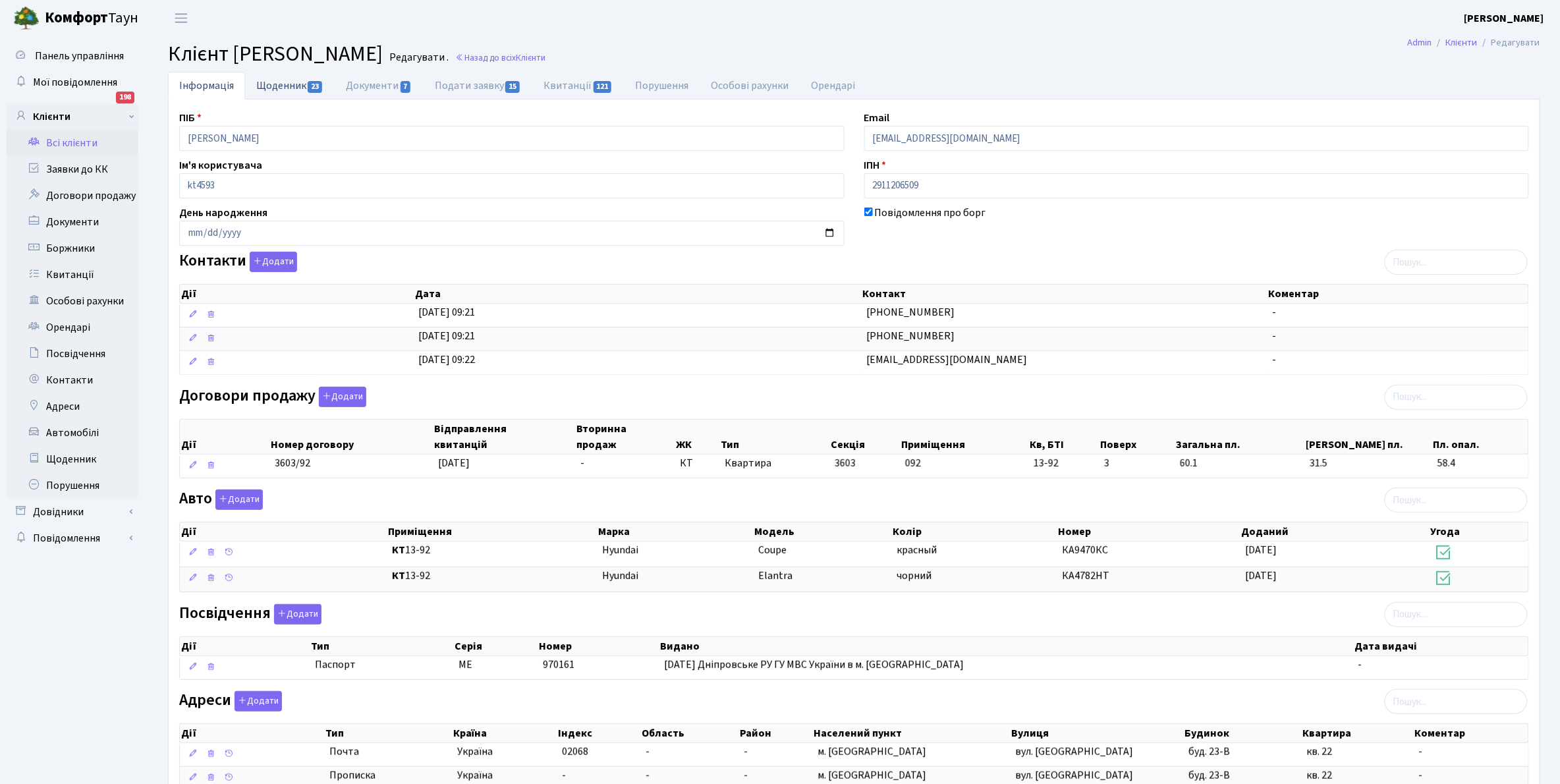
click at [284, 89] on link "Щоденник 23" at bounding box center [290, 86] width 89 height 27
select select "25"
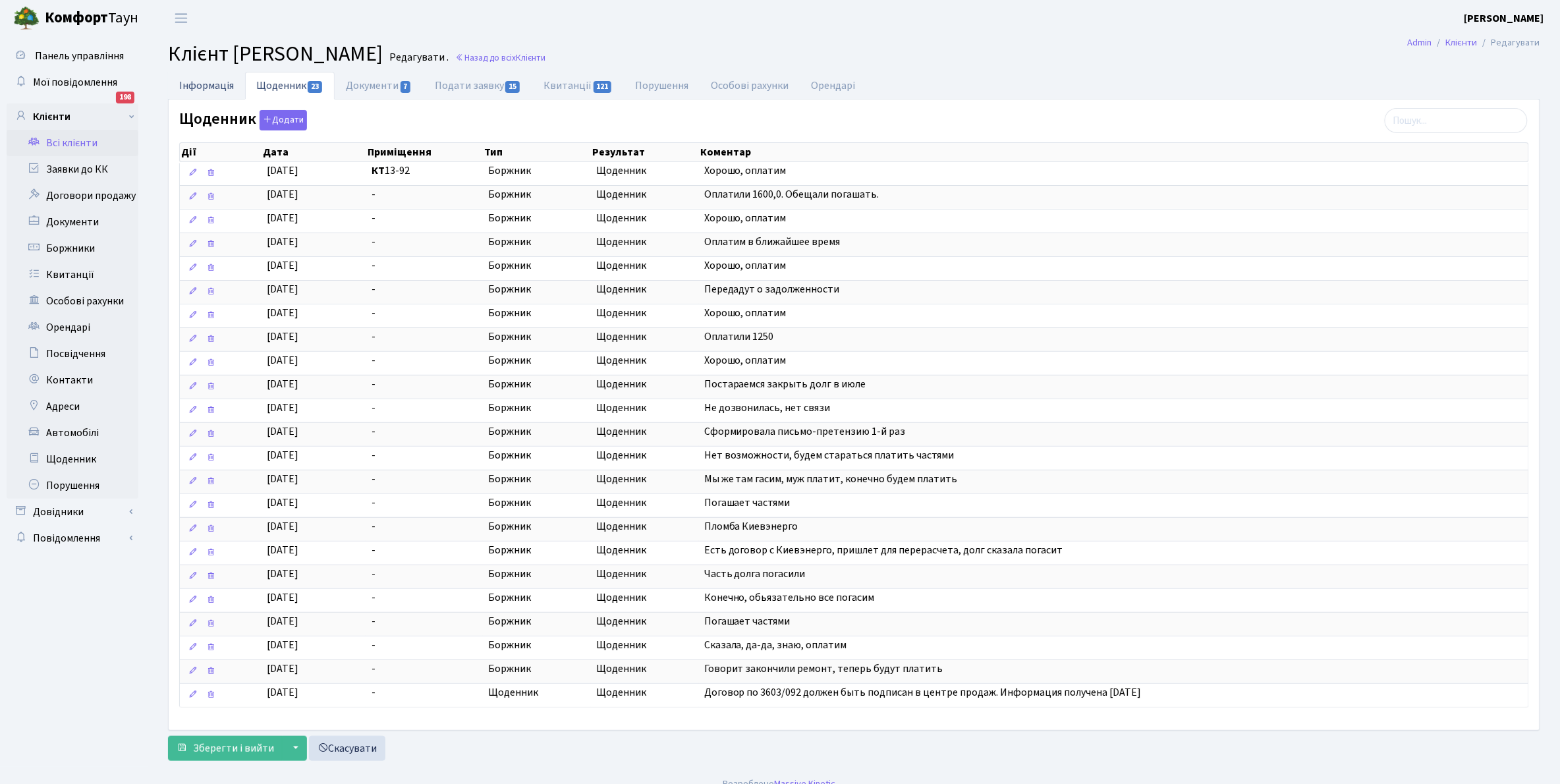
click at [199, 88] on link "Інформація" at bounding box center [206, 86] width 77 height 27
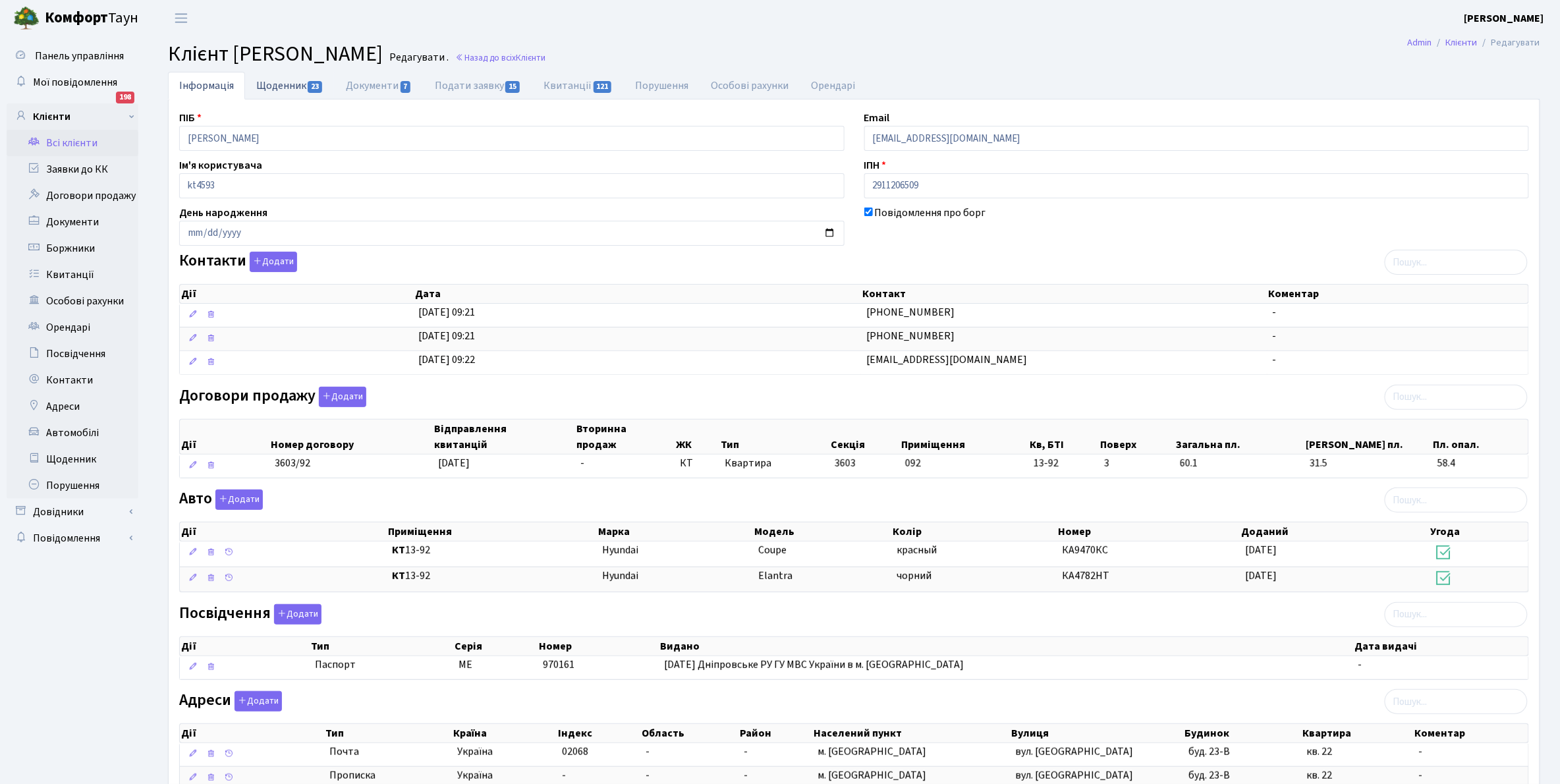
click at [272, 92] on link "Щоденник 23" at bounding box center [290, 86] width 89 height 27
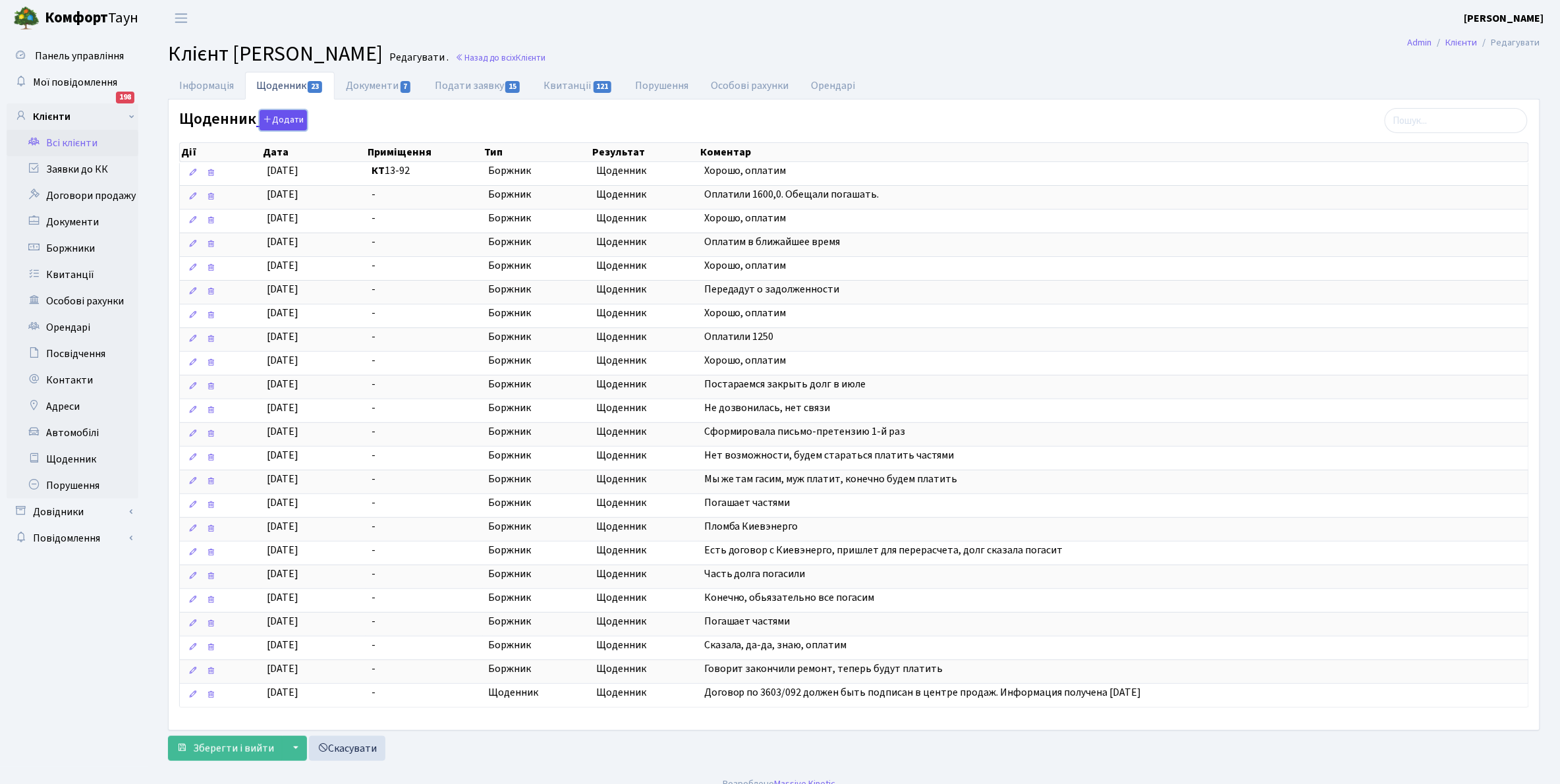
click at [280, 120] on button "Додати" at bounding box center [283, 120] width 48 height 20
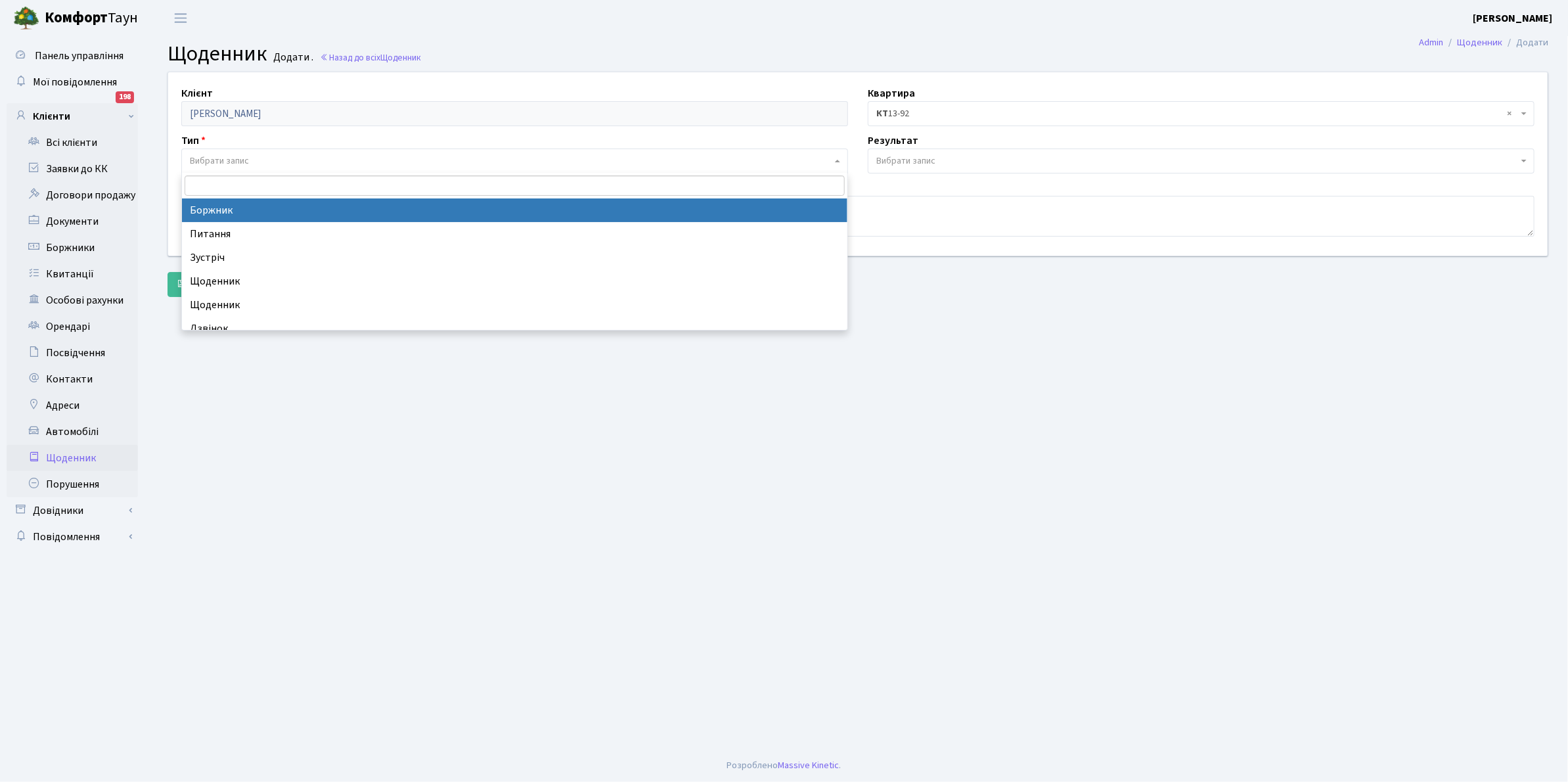
click at [244, 157] on span "Вибрати запис" at bounding box center [219, 161] width 59 height 13
select select "189"
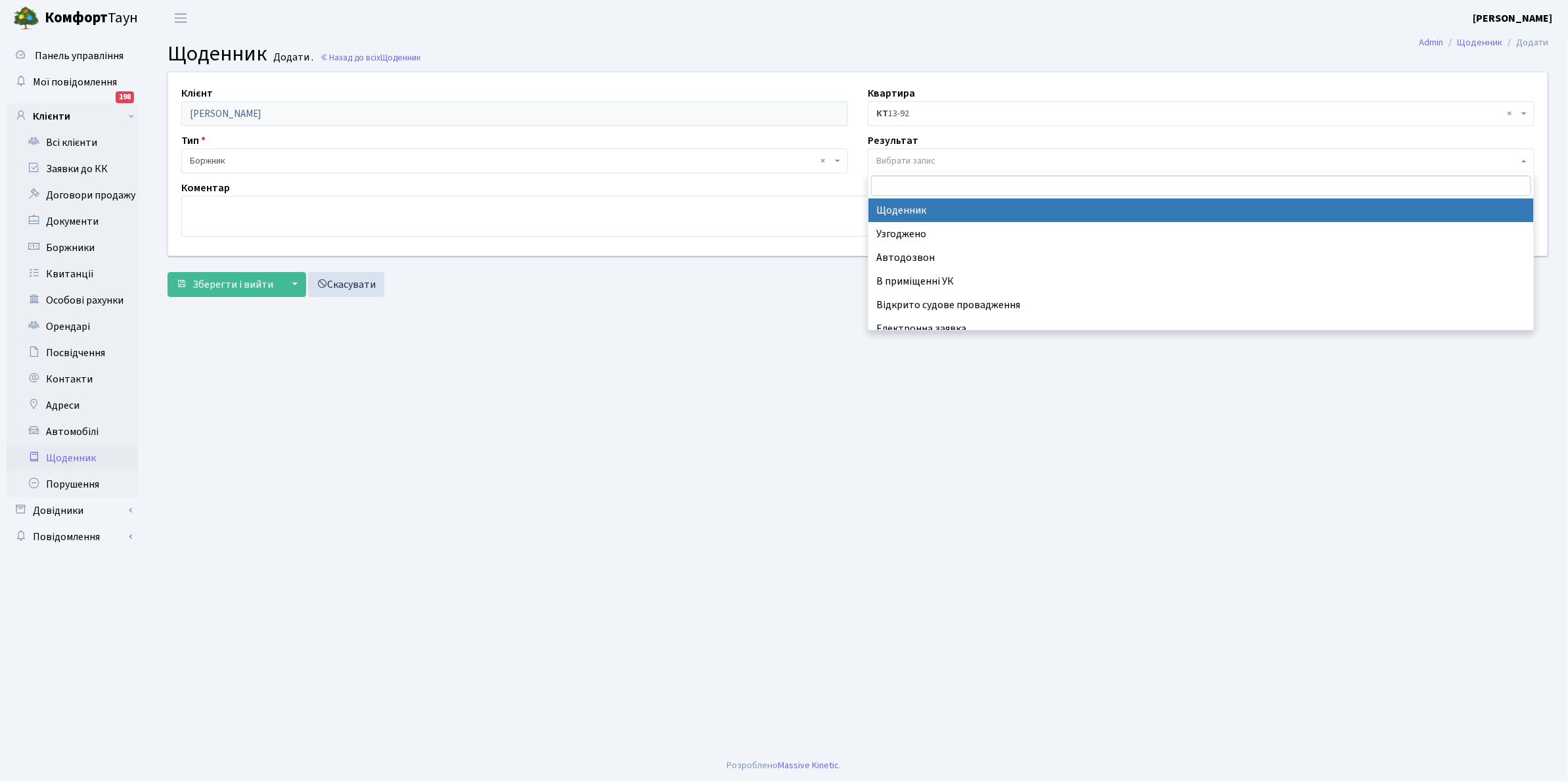
click at [900, 158] on span "Вибрати запис" at bounding box center [905, 161] width 59 height 13
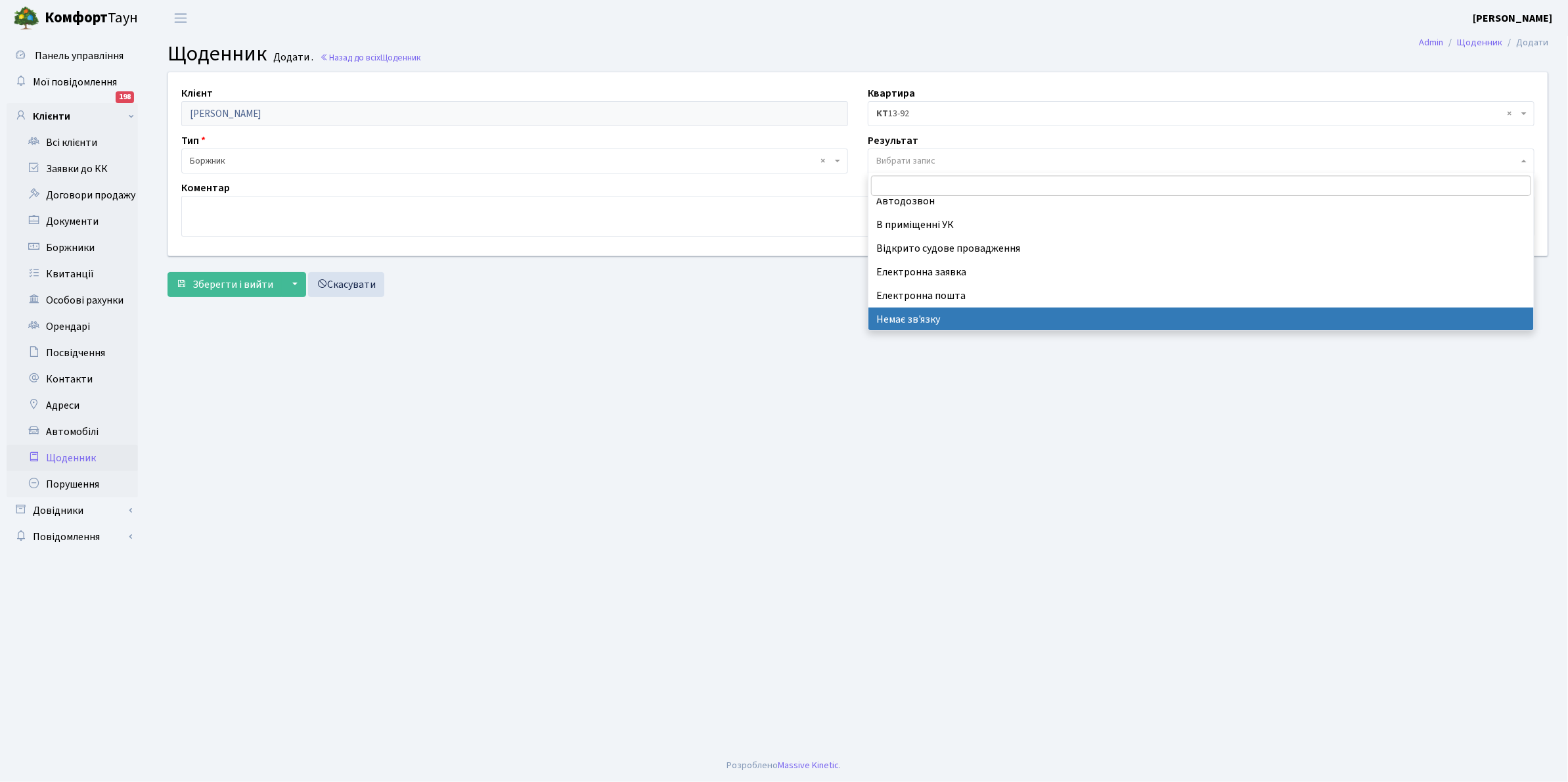
scroll to position [81, 0]
select select "196"
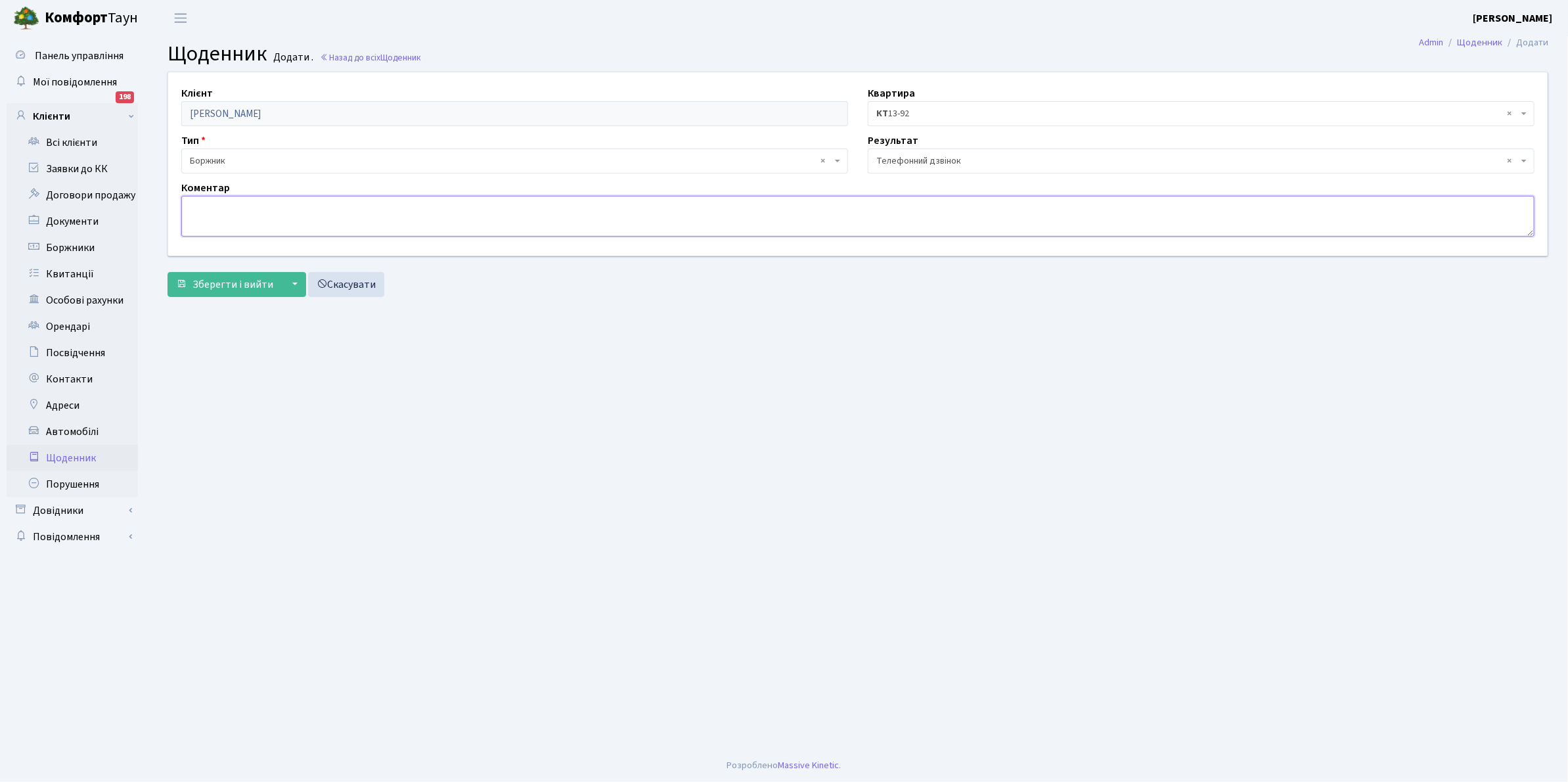
click at [205, 205] on textarea at bounding box center [857, 216] width 1353 height 41
click at [199, 211] on textarea "Беде намагатися" at bounding box center [857, 216] width 1353 height 41
click at [307, 201] on textarea "[DEMOGRAPHIC_DATA] намагатися" at bounding box center [857, 216] width 1353 height 41
type textarea "Буде намагатися більше сплачувати щоб погасити борг"
click at [234, 277] on span "Зберегти і вийти" at bounding box center [233, 284] width 81 height 14
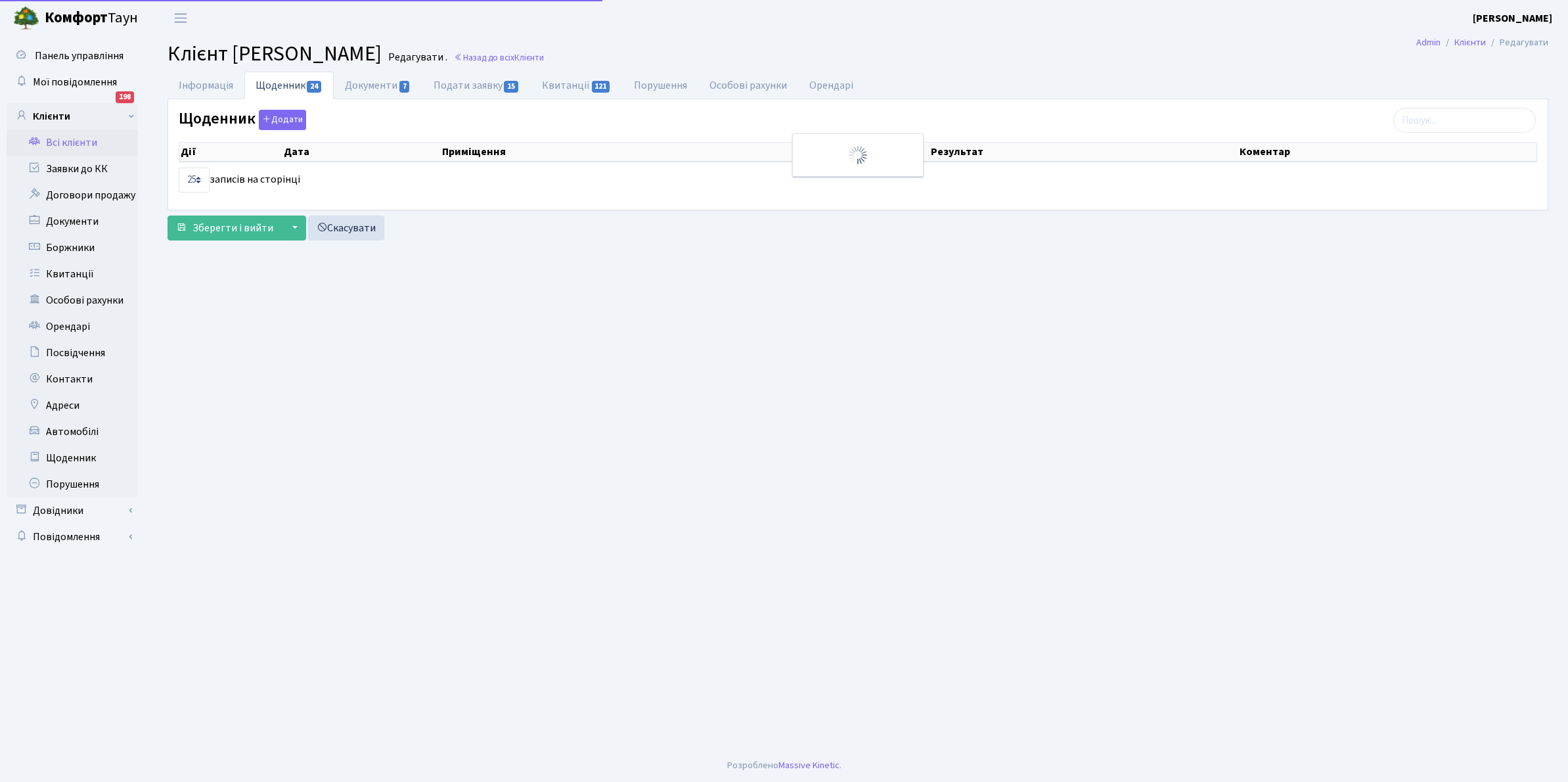
select select "25"
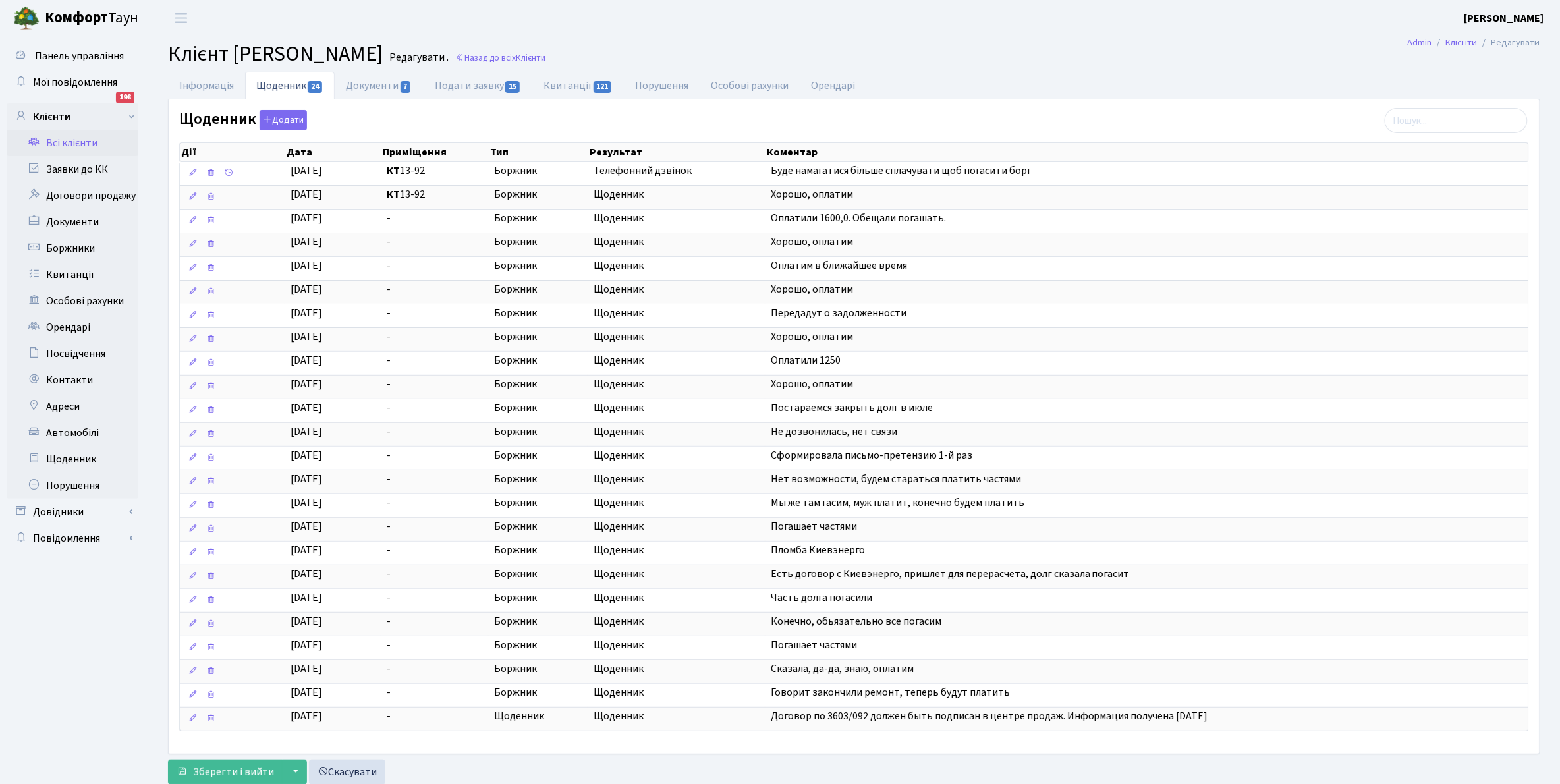
click at [66, 140] on link "Всі клієнти" at bounding box center [72, 143] width 132 height 27
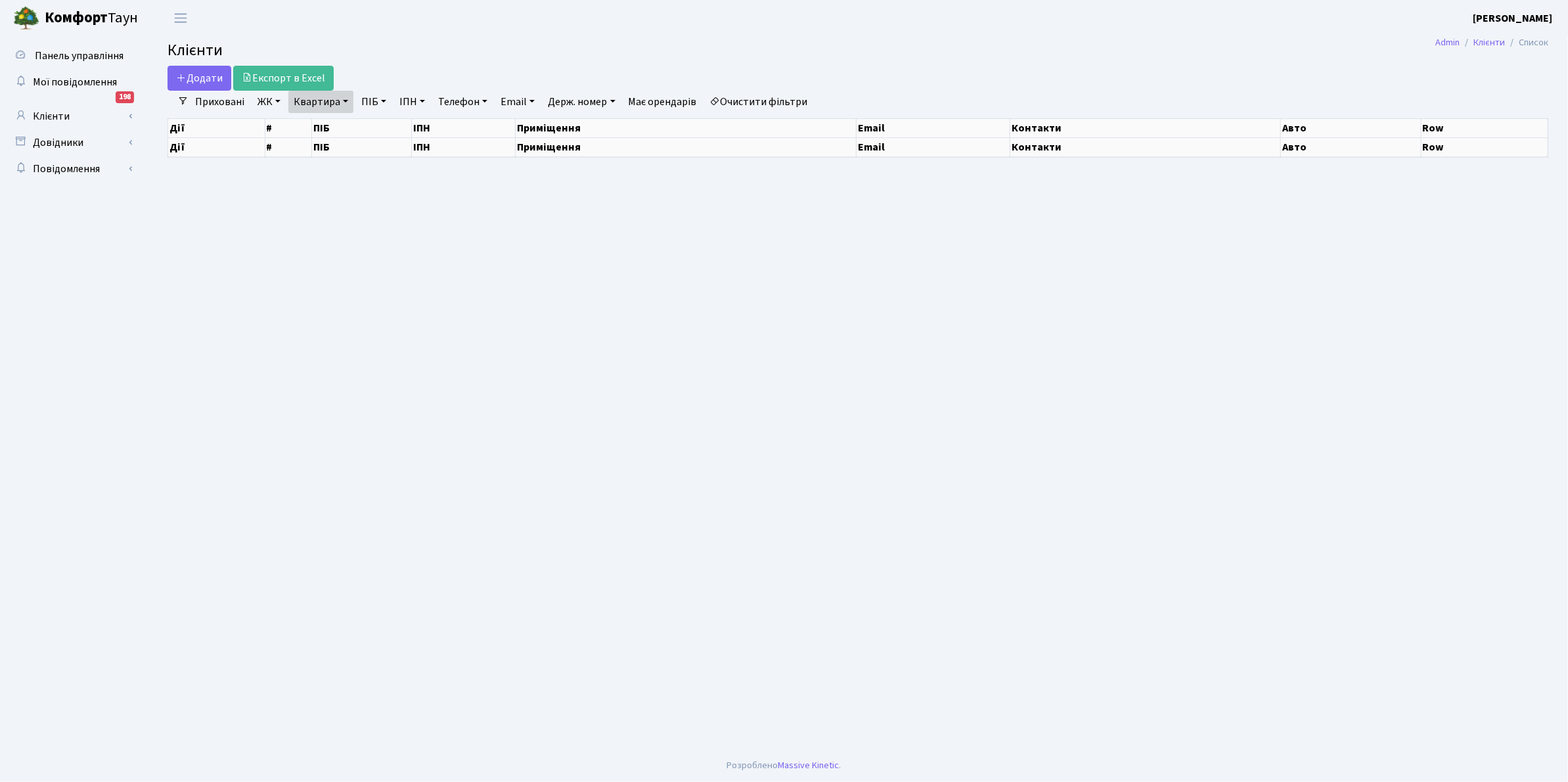
select select "25"
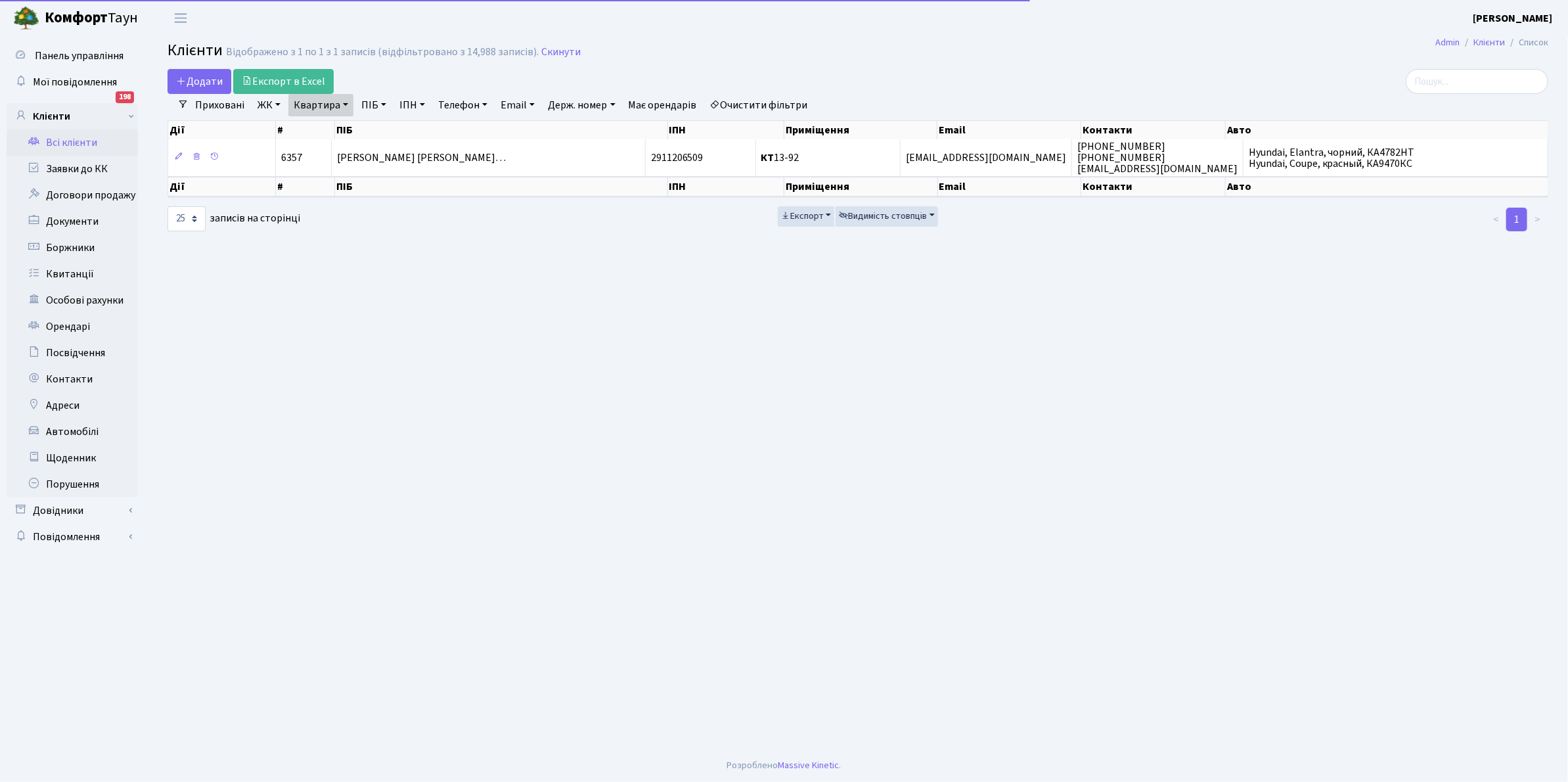
click at [349, 103] on link "Квартира" at bounding box center [321, 105] width 65 height 22
click at [340, 129] on input "13-92" at bounding box center [327, 131] width 77 height 25
type input "1"
type input "13-71"
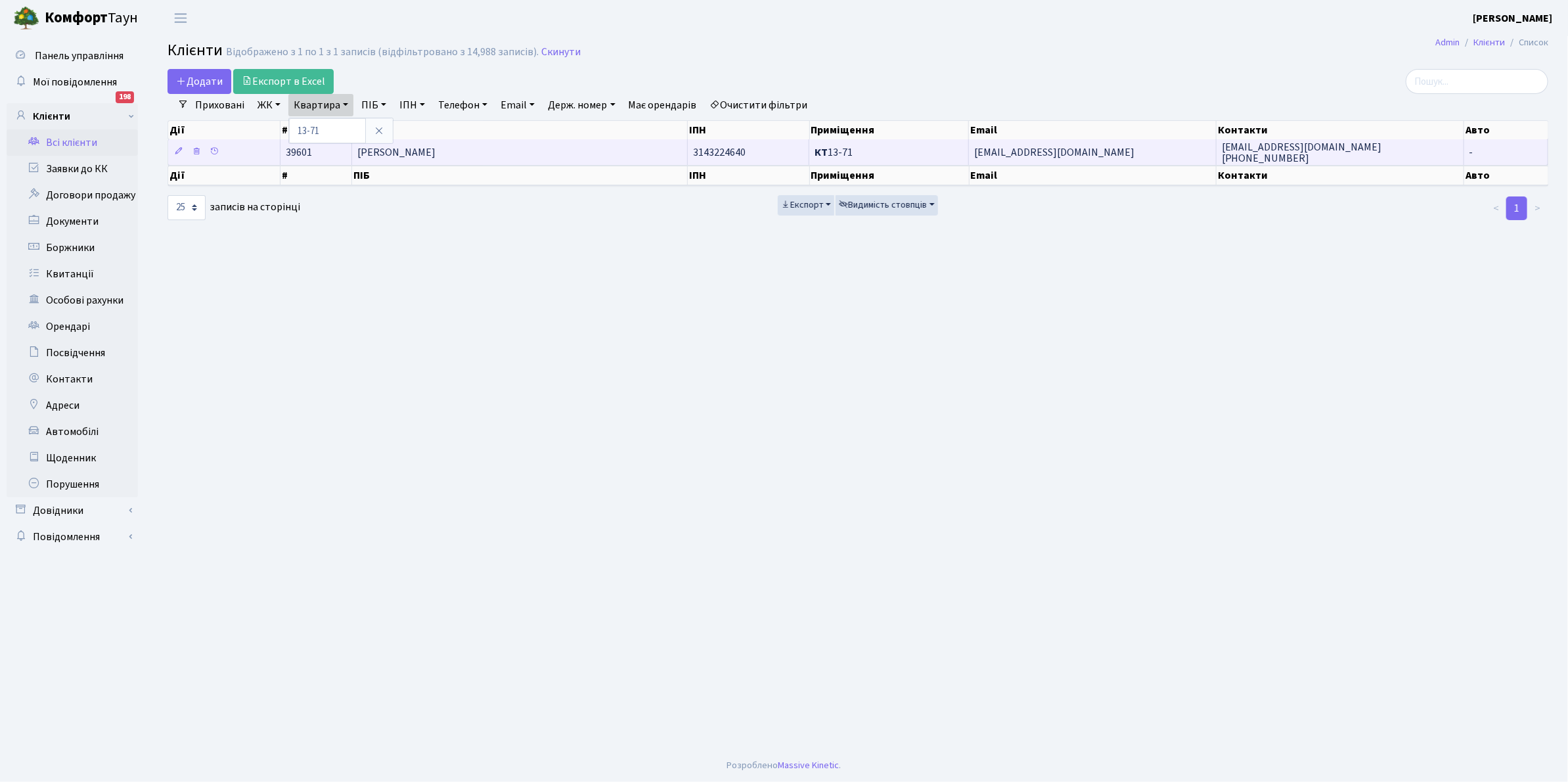
click at [436, 146] on span "[PERSON_NAME]" at bounding box center [396, 152] width 78 height 14
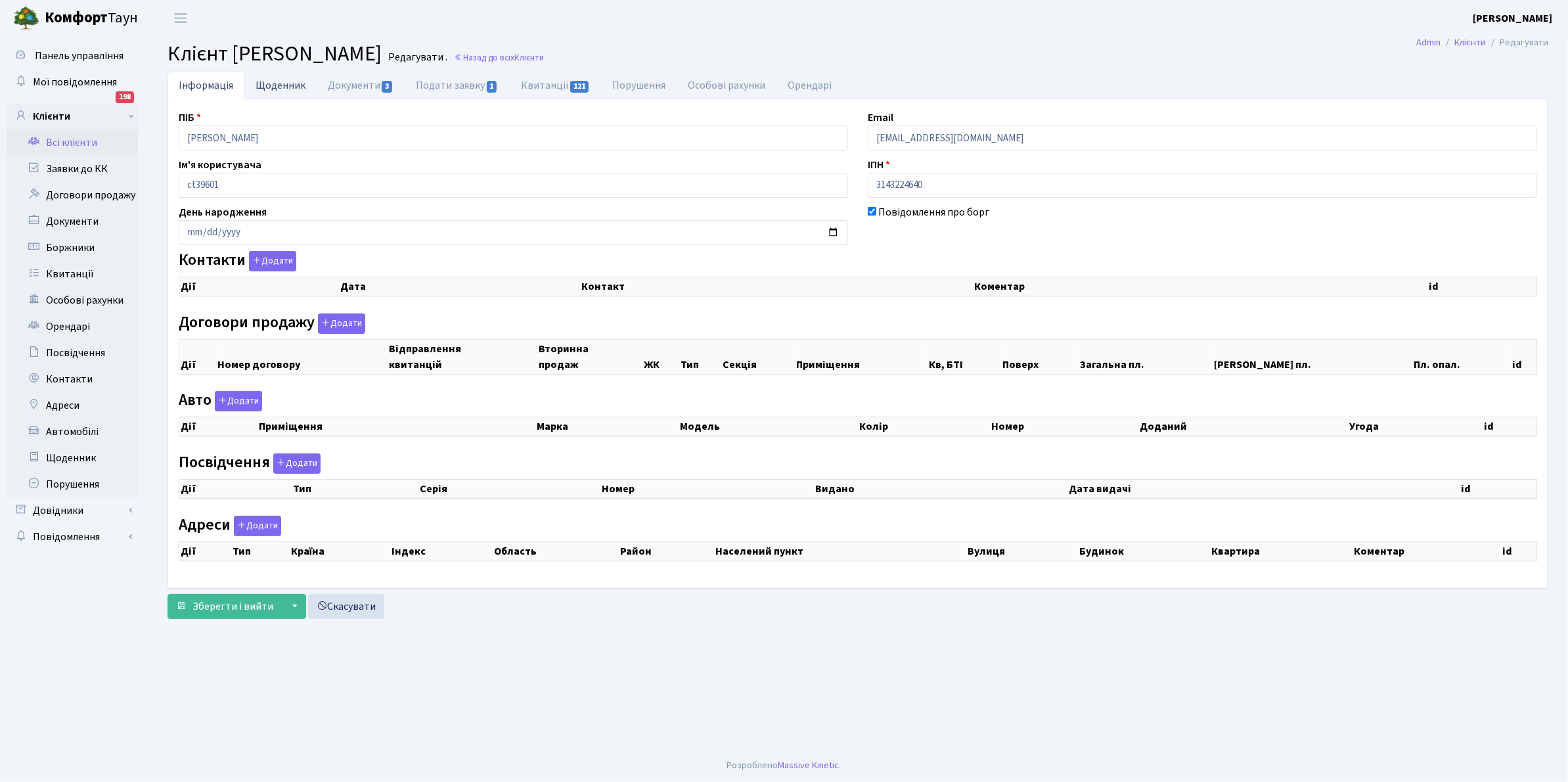
click at [282, 83] on link "Щоденник" at bounding box center [280, 85] width 73 height 27
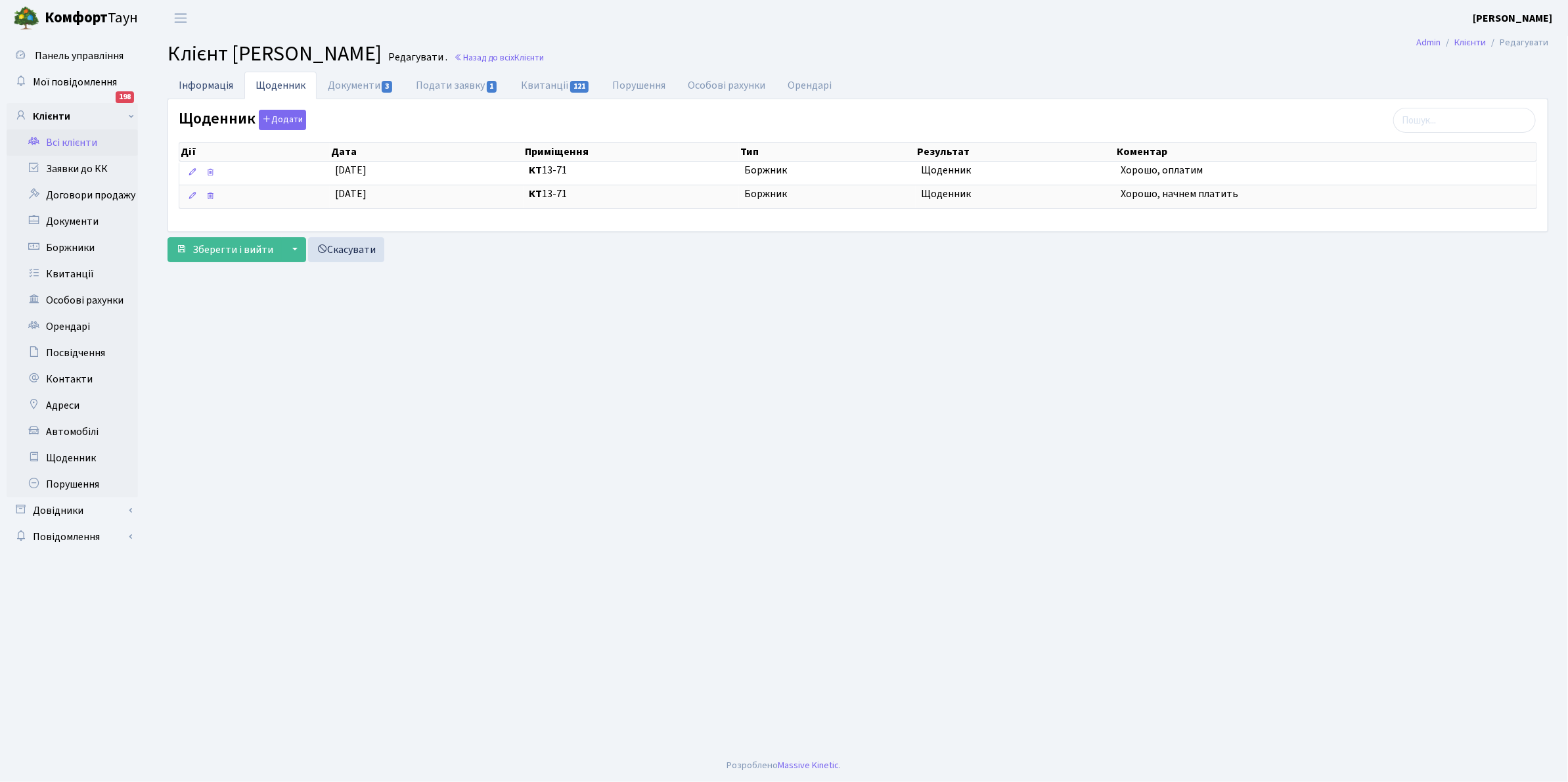
click at [202, 81] on link "Інформація" at bounding box center [205, 85] width 77 height 27
select select "25"
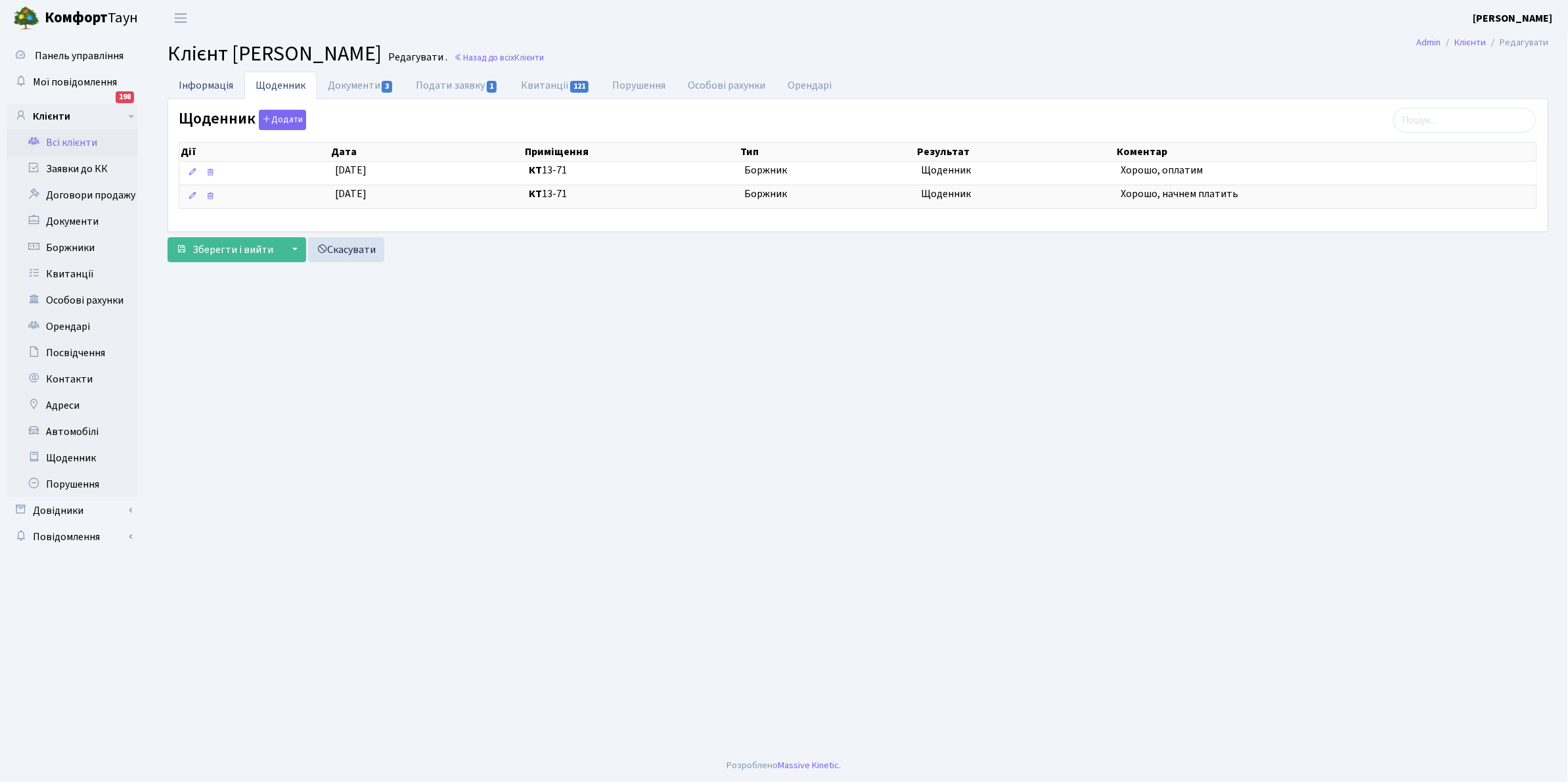
select select "25"
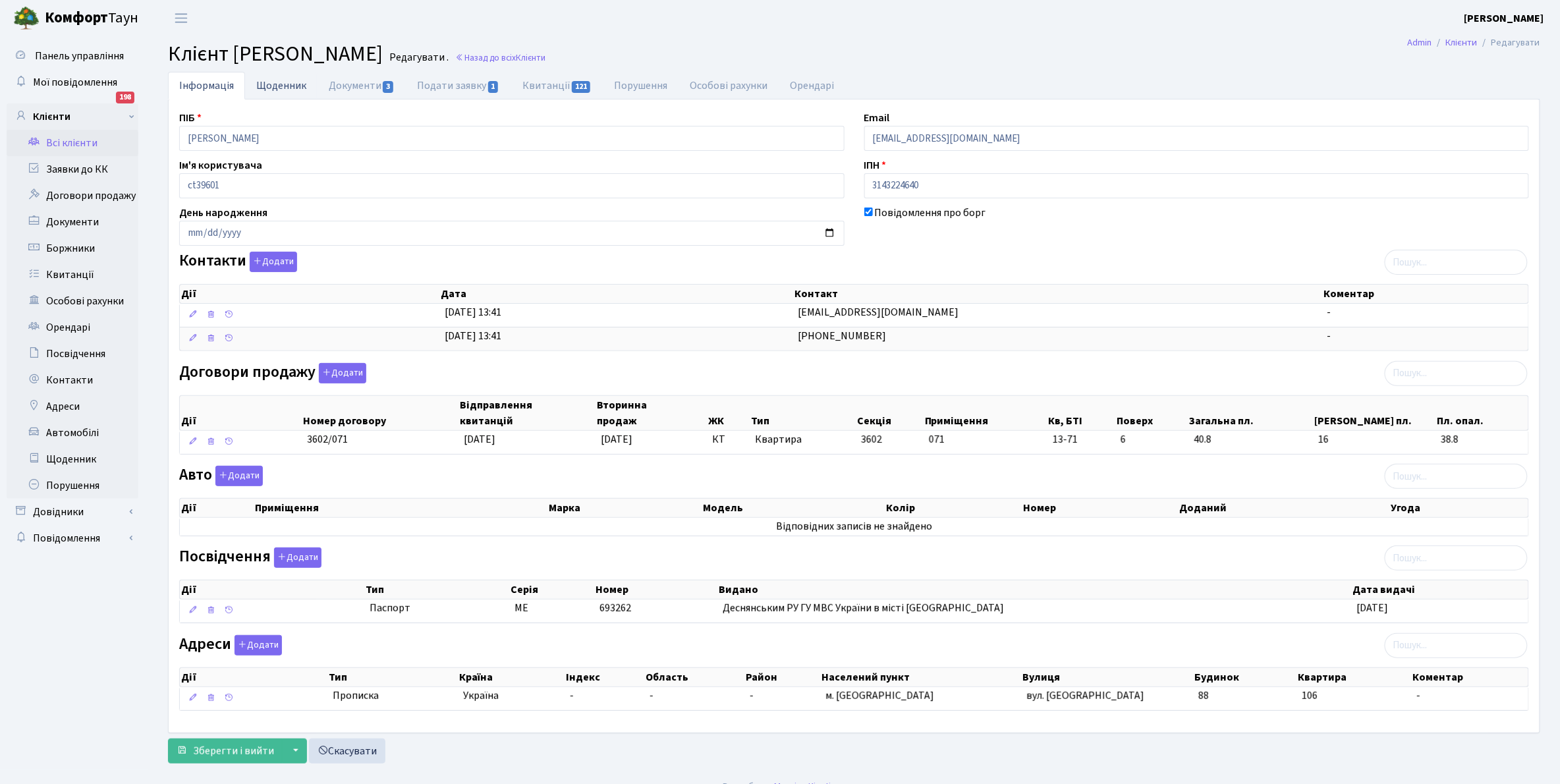
click at [282, 77] on link "Щоденник" at bounding box center [281, 86] width 73 height 27
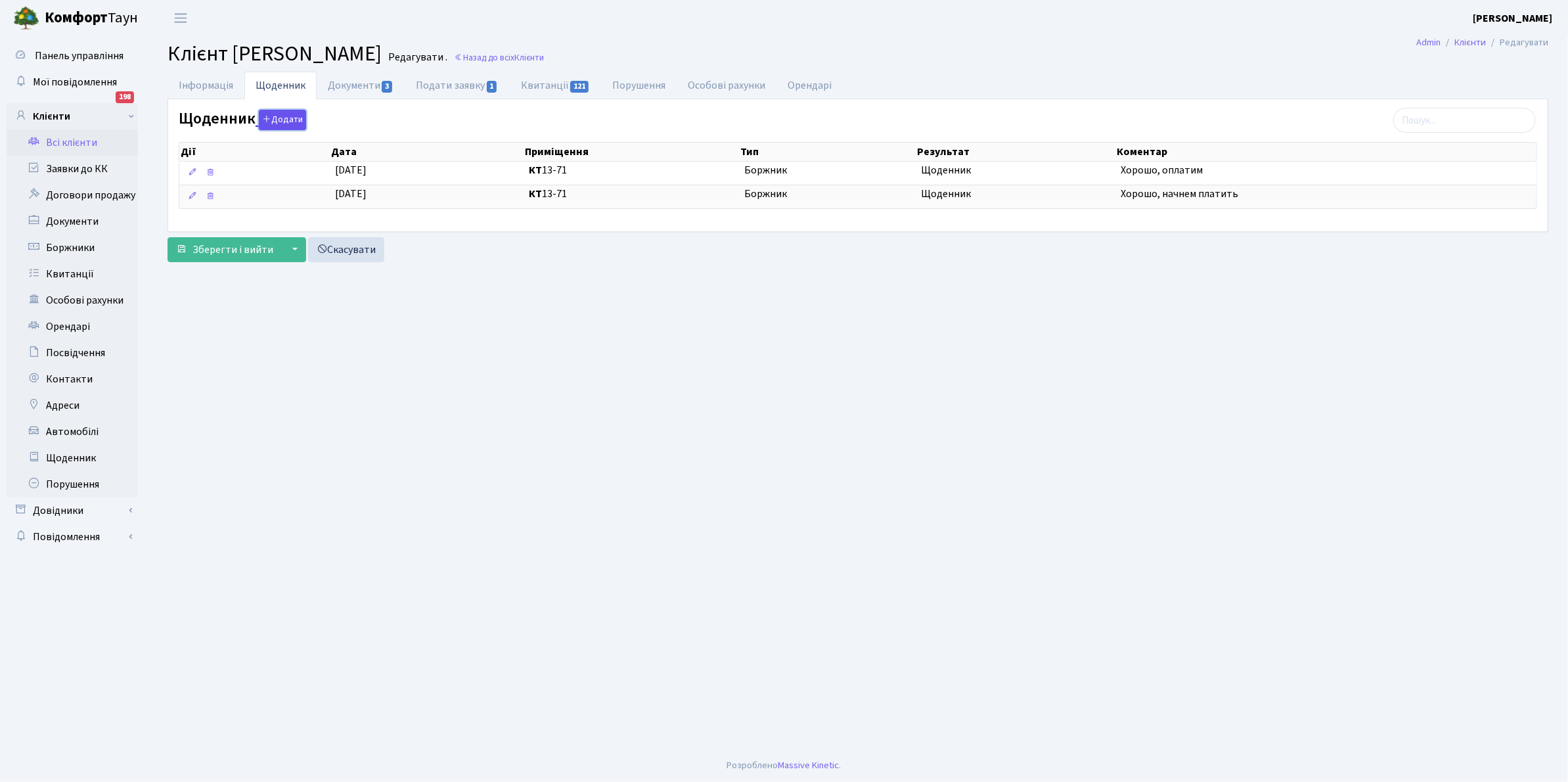
click at [284, 115] on button "Додати" at bounding box center [282, 120] width 47 height 20
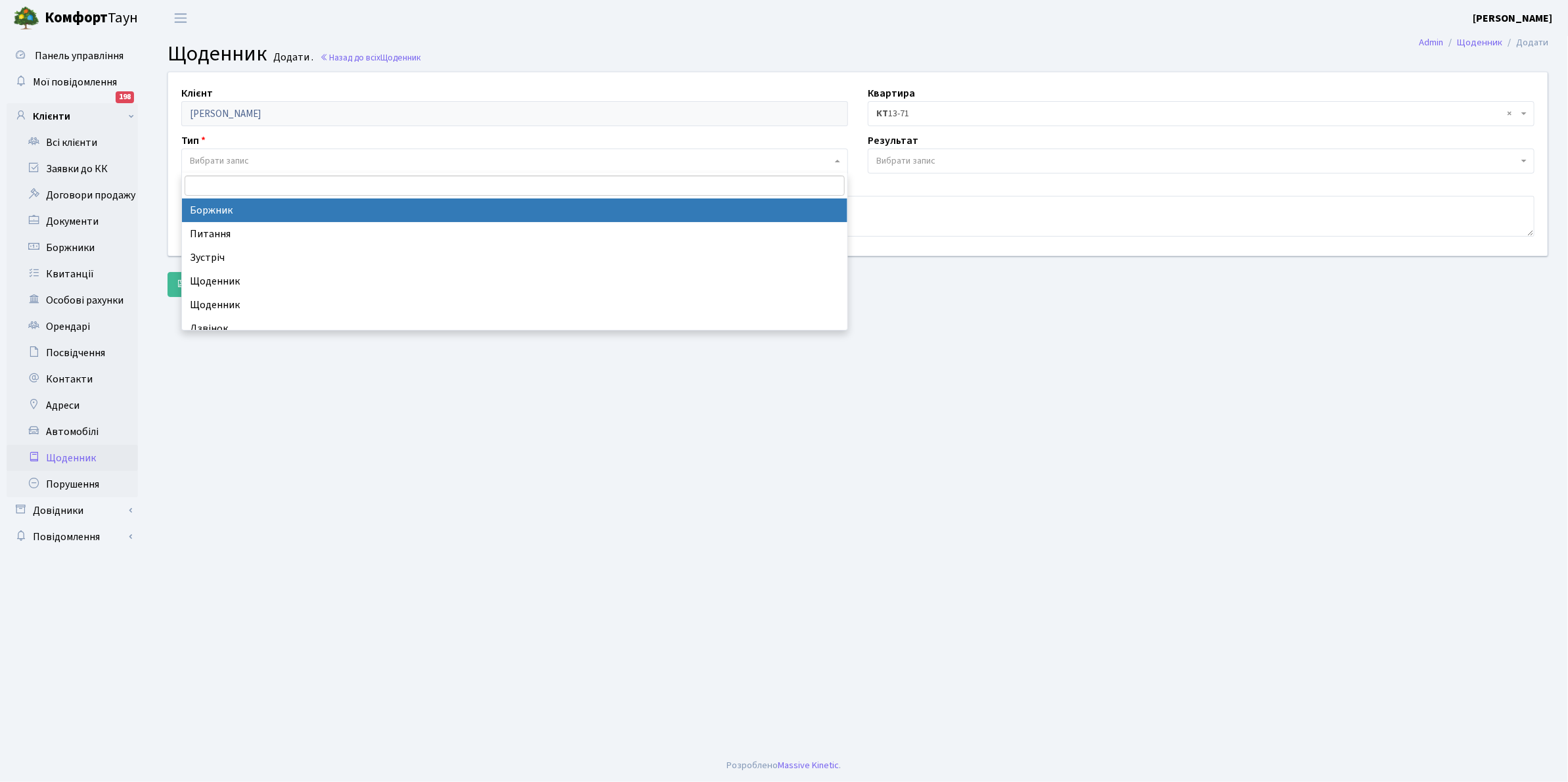
click at [281, 149] on span "Вибрати запис" at bounding box center [514, 161] width 667 height 25
select select "189"
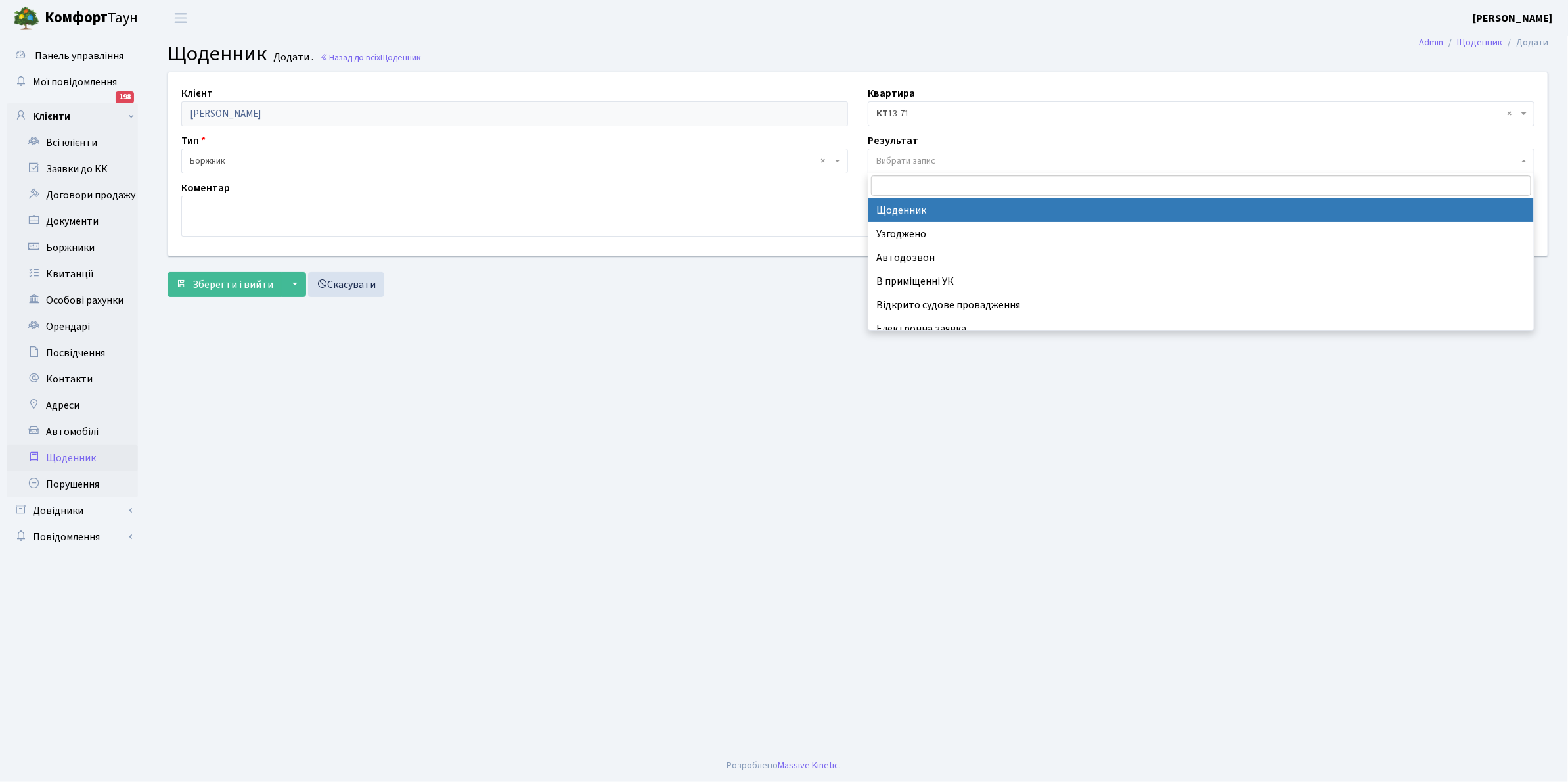
click at [963, 163] on span "Вибрати запис" at bounding box center [1197, 161] width 642 height 13
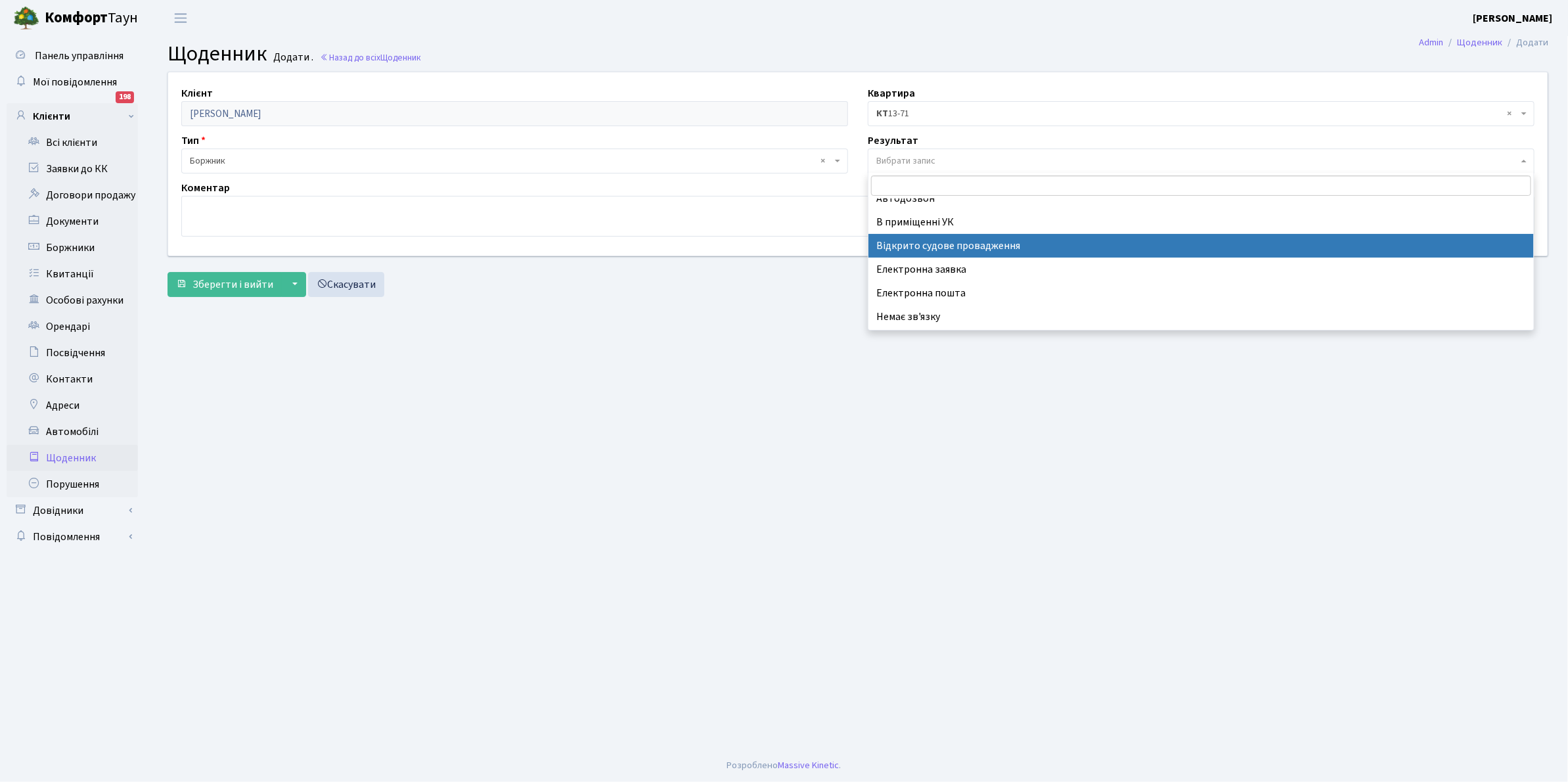
scroll to position [81, 0]
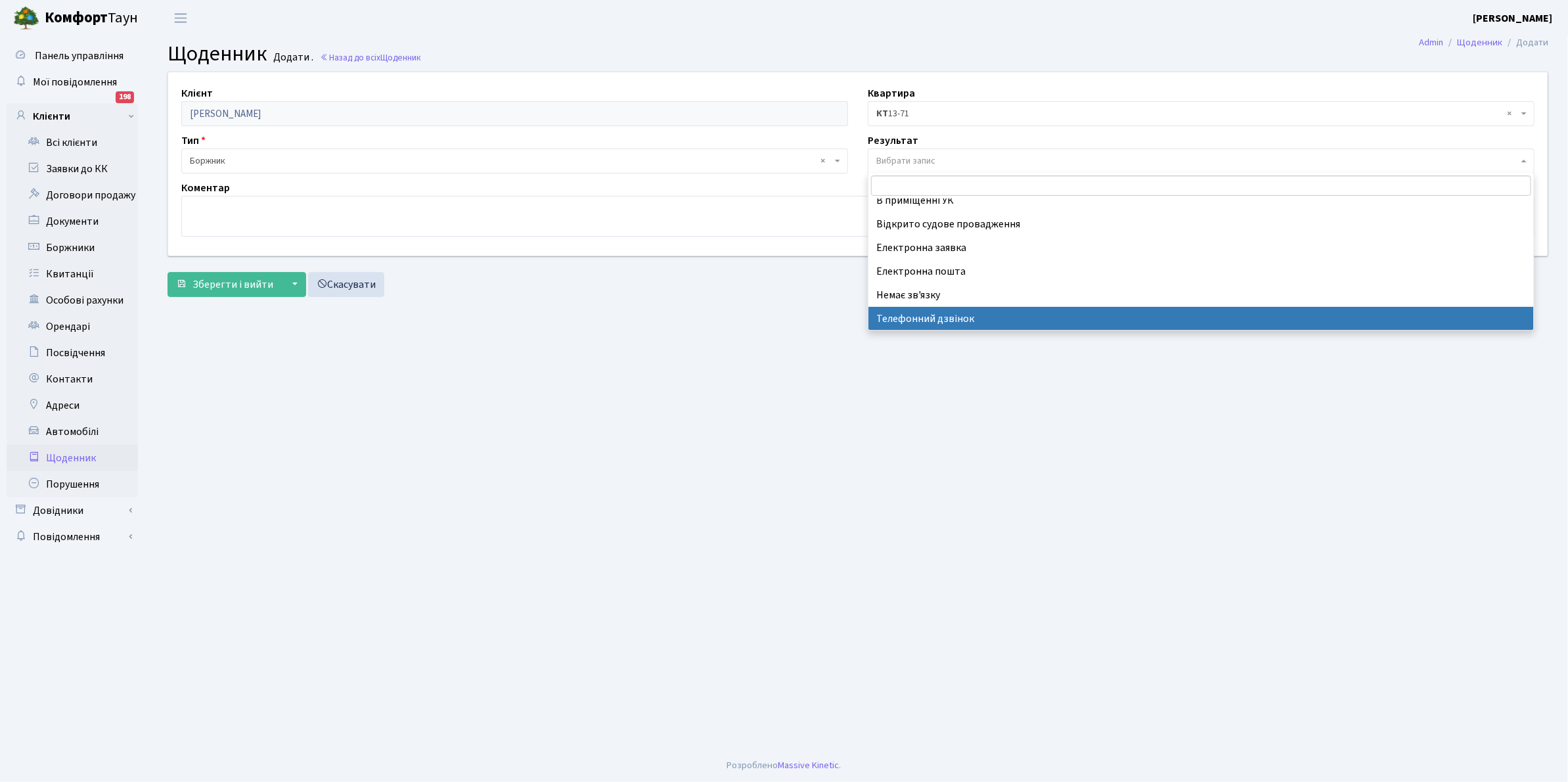
select select "196"
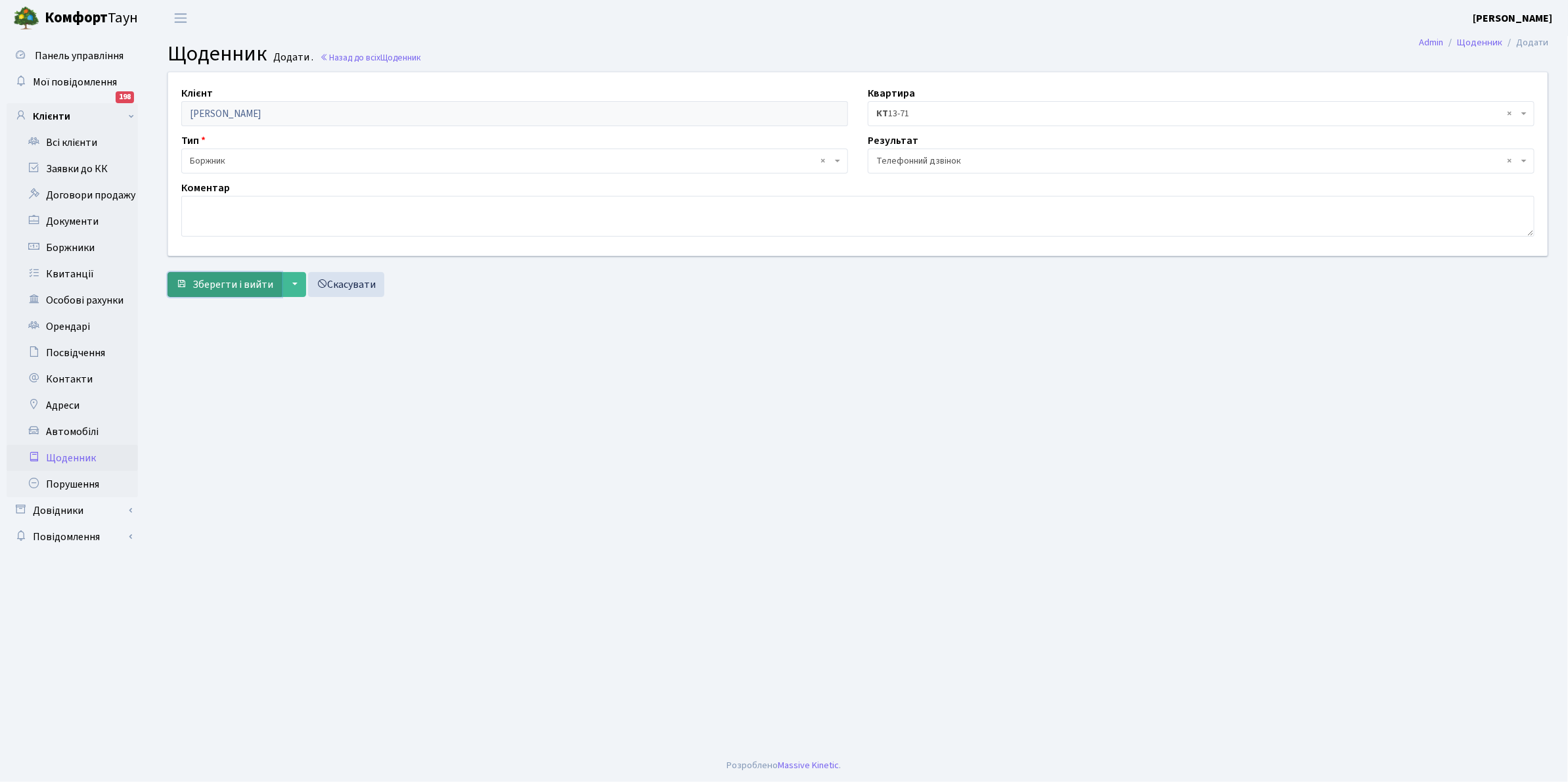
click at [215, 277] on span "Зберегти і вийти" at bounding box center [233, 284] width 81 height 14
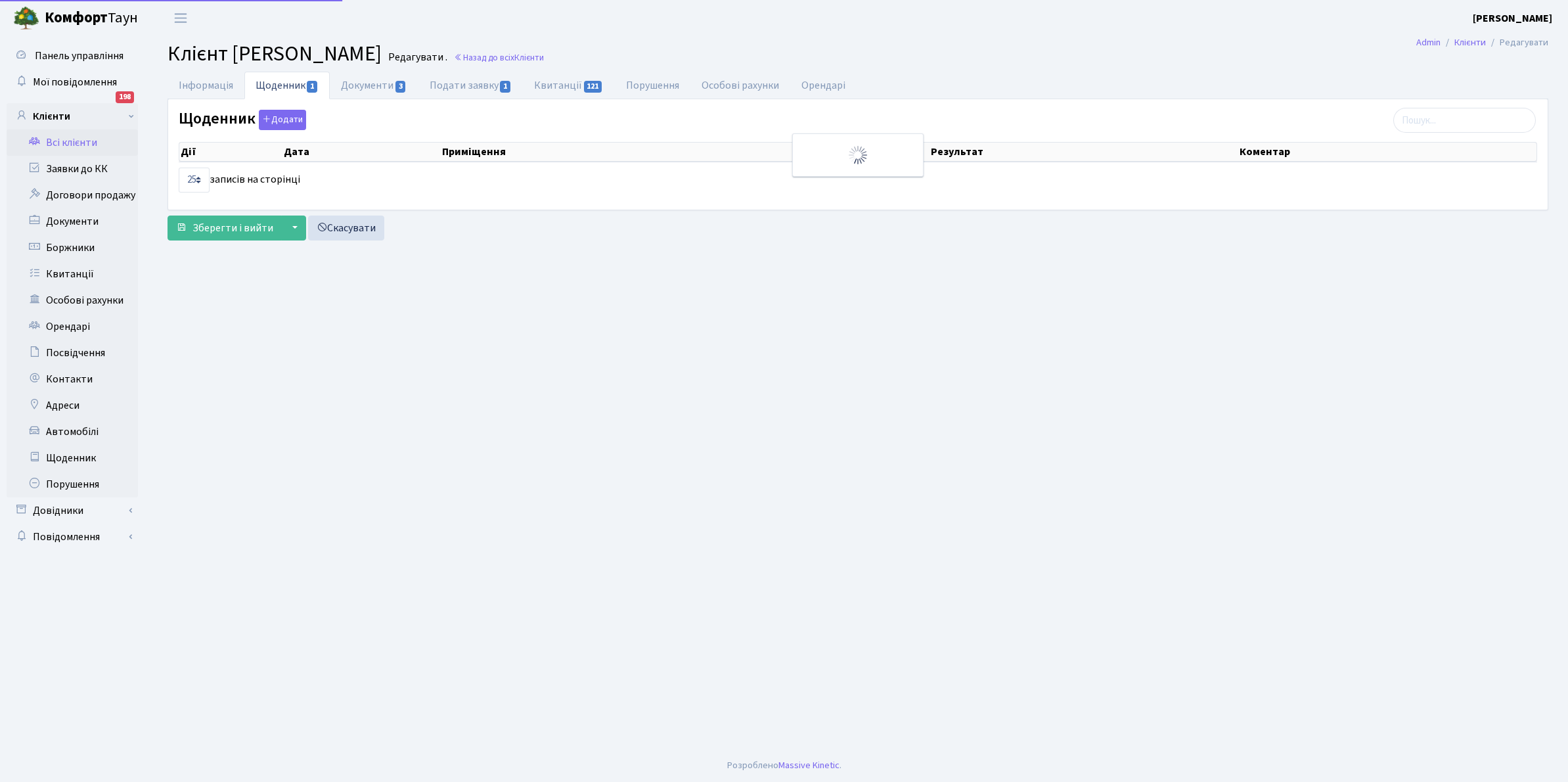
select select "25"
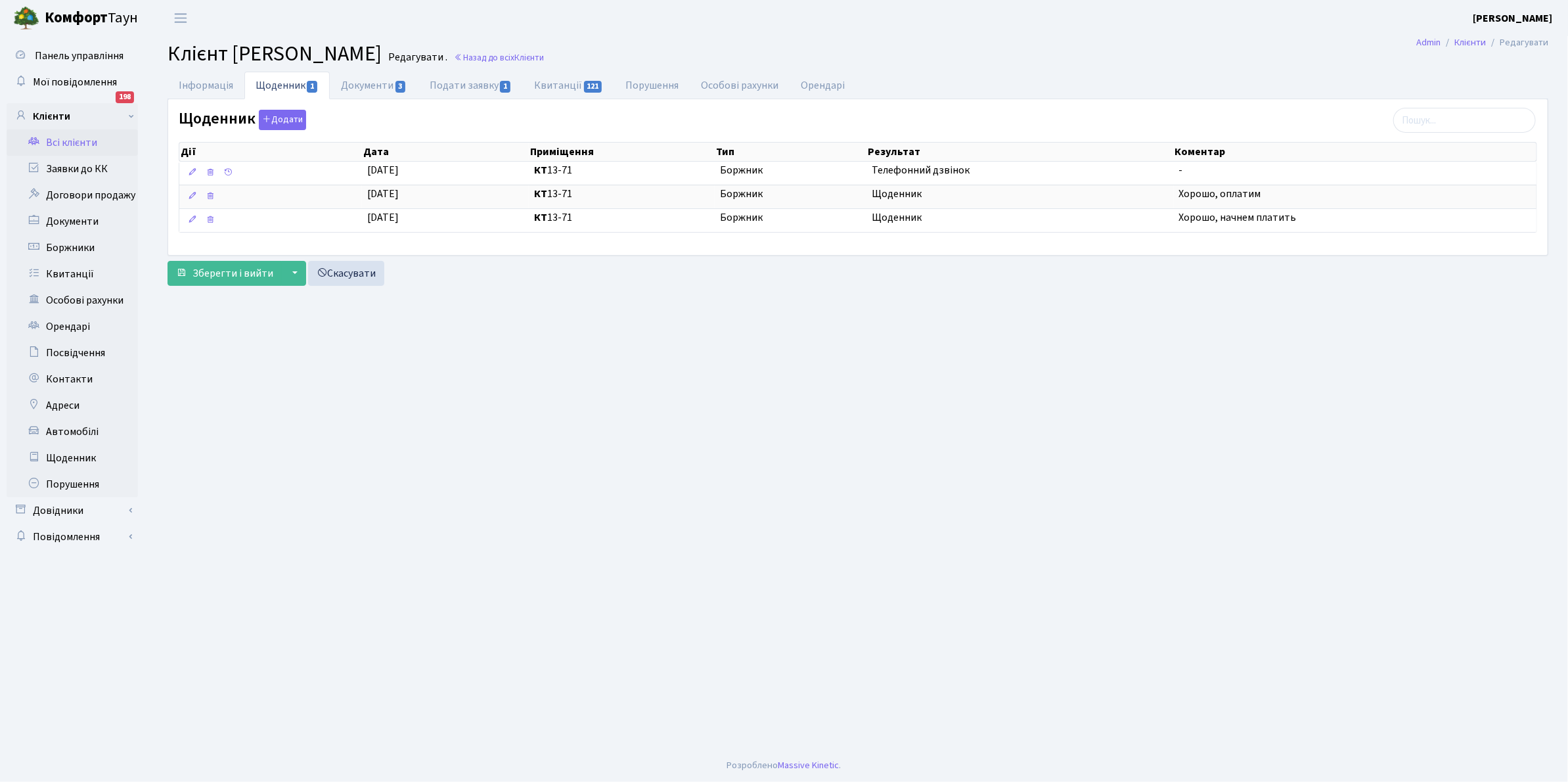
click at [90, 146] on link "Всі клієнти" at bounding box center [72, 142] width 131 height 27
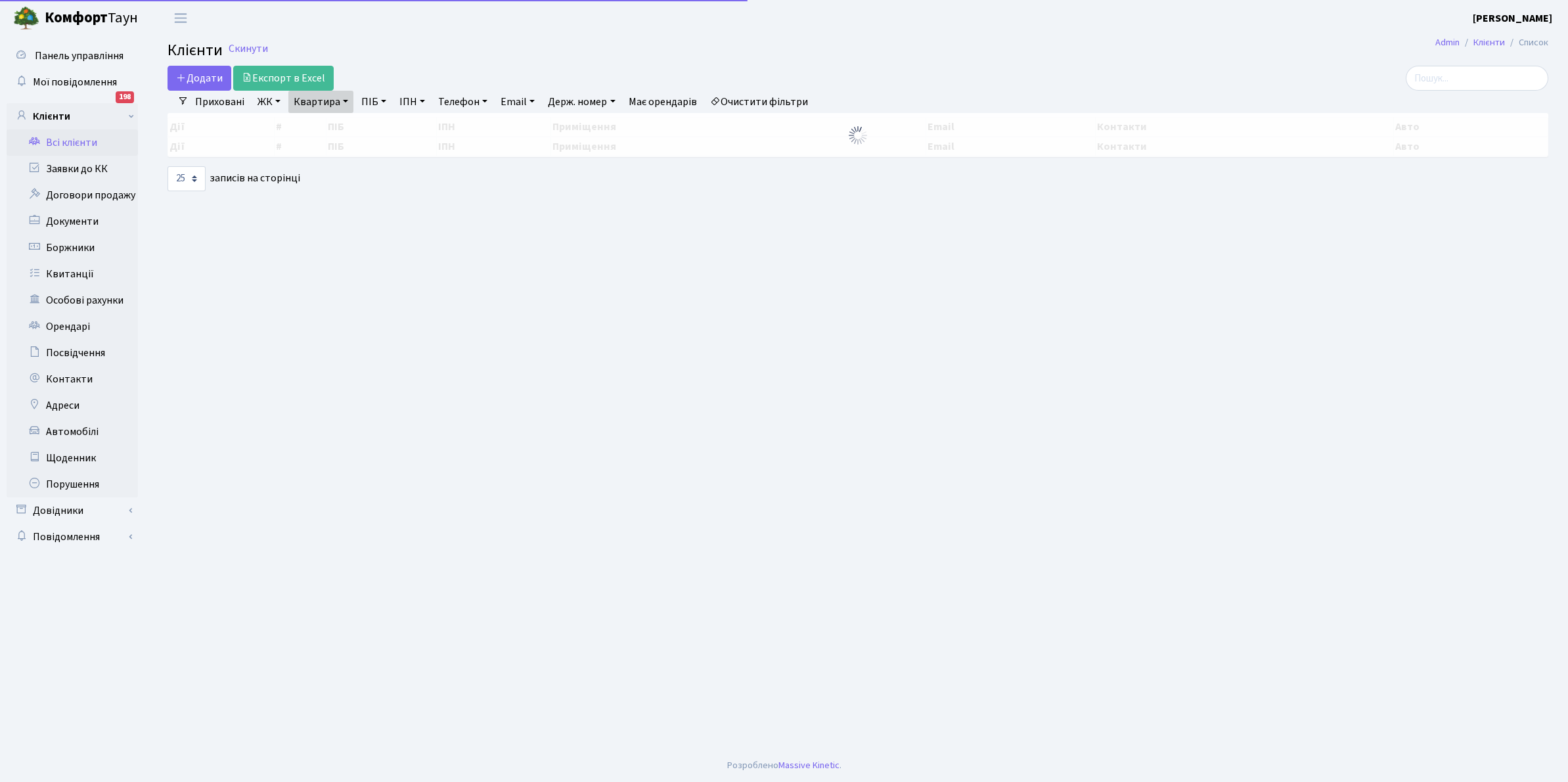
select select "25"
